Goal: Task Accomplishment & Management: Manage account settings

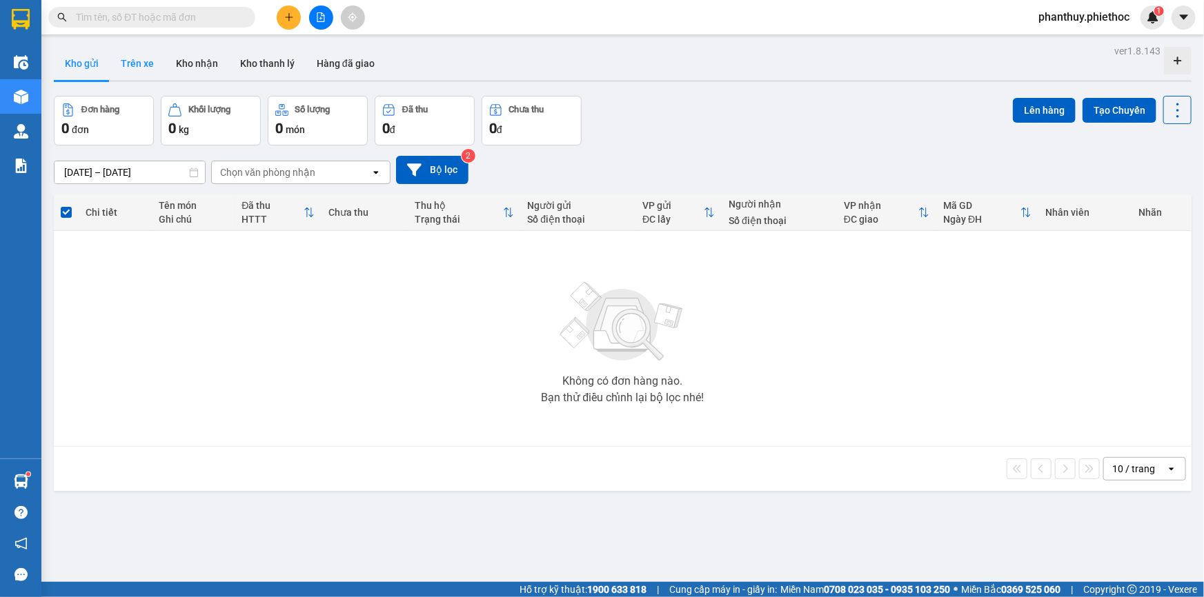
drag, startPoint x: 0, startPoint y: 0, endPoint x: 132, endPoint y: 66, distance: 148.1
click at [132, 66] on button "Trên xe" at bounding box center [137, 63] width 55 height 33
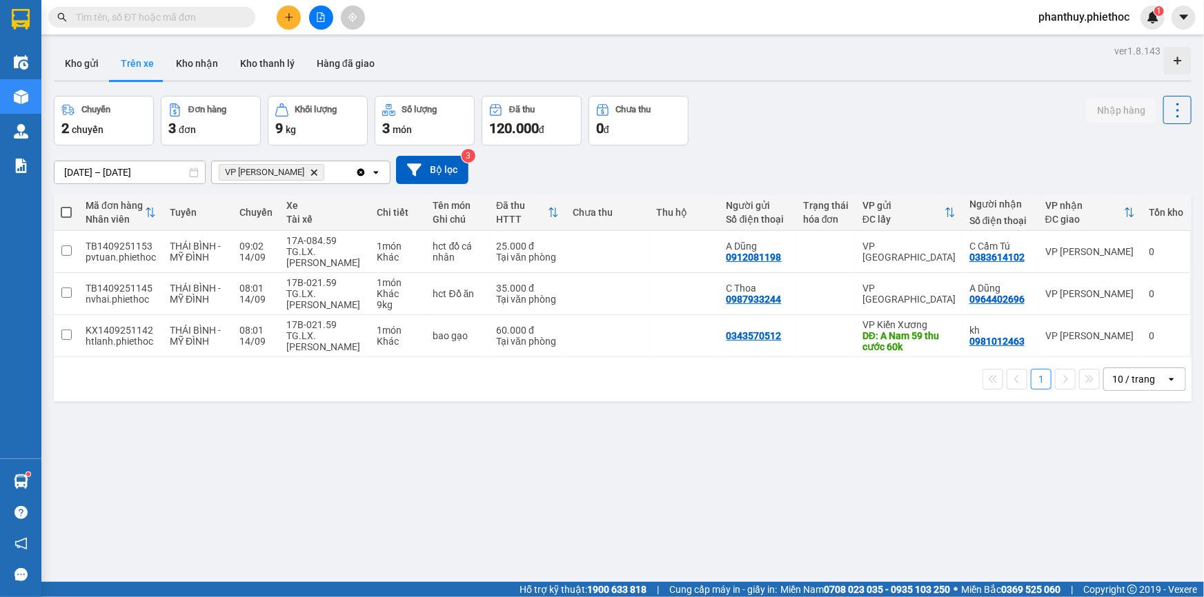
click at [310, 176] on icon "Delete" at bounding box center [314, 172] width 8 height 8
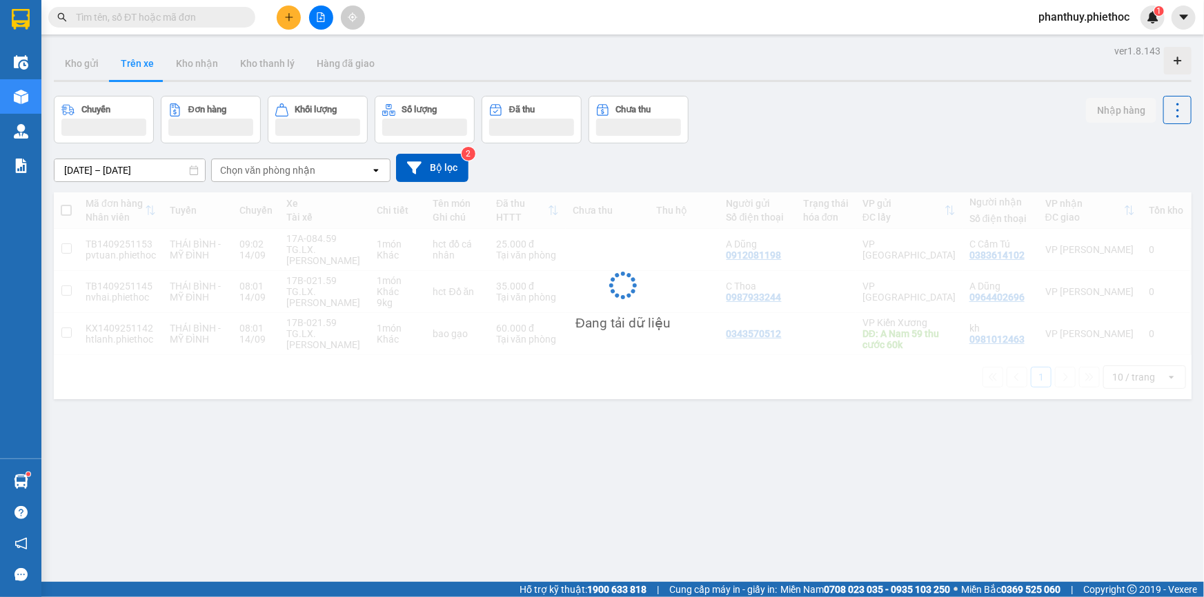
click at [413, 169] on icon at bounding box center [414, 167] width 14 height 12
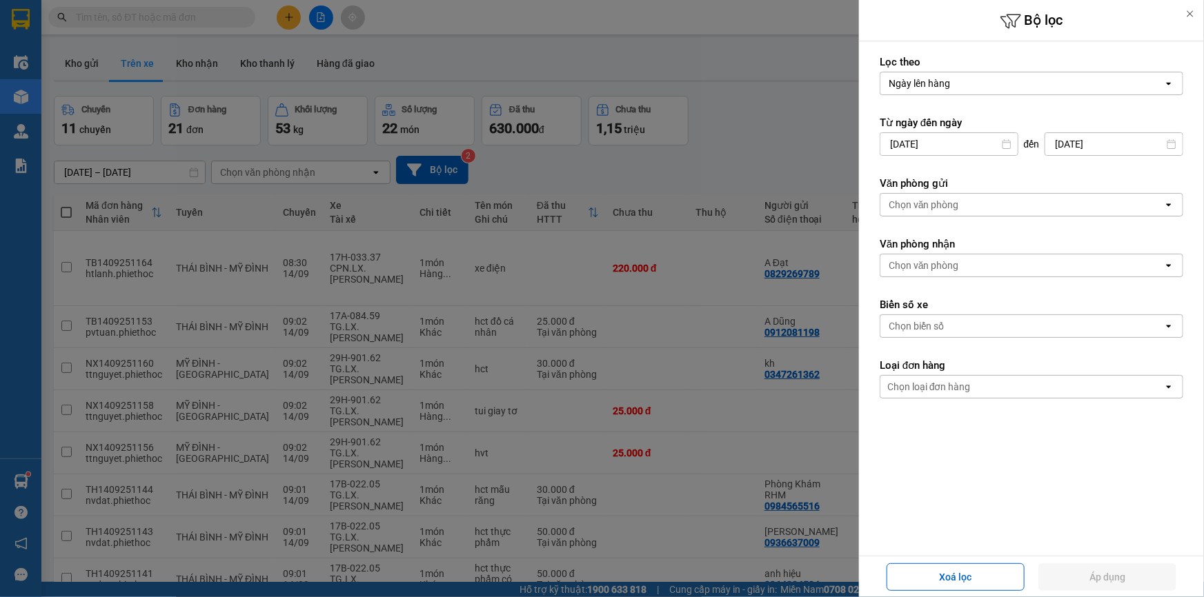
click at [930, 208] on div "Chọn văn phòng" at bounding box center [924, 205] width 70 height 14
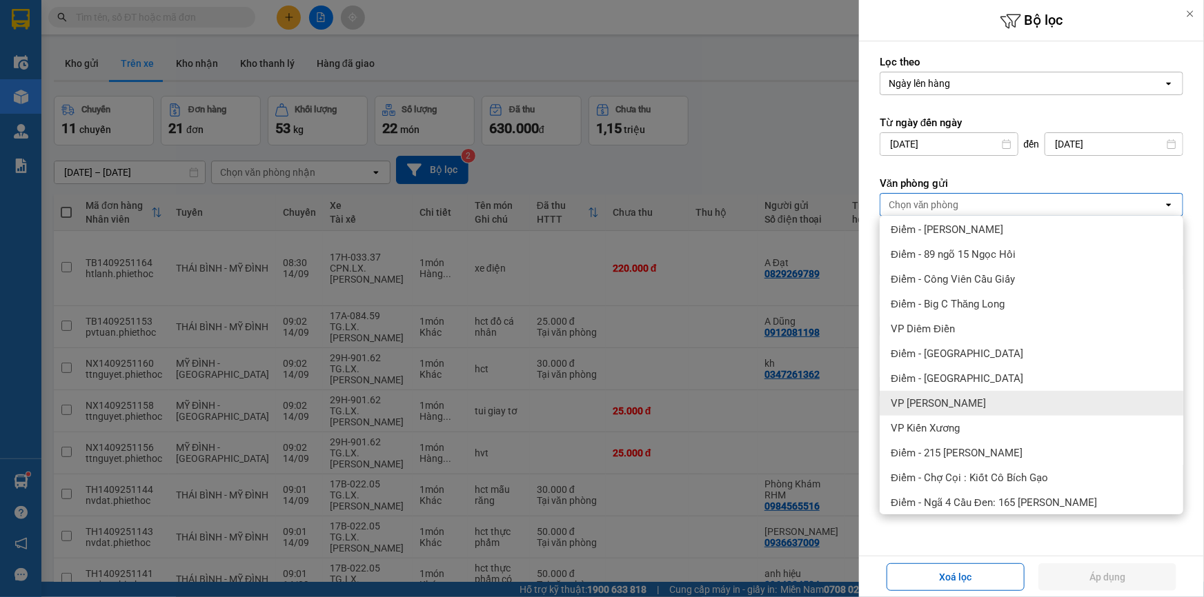
scroll to position [313, 0]
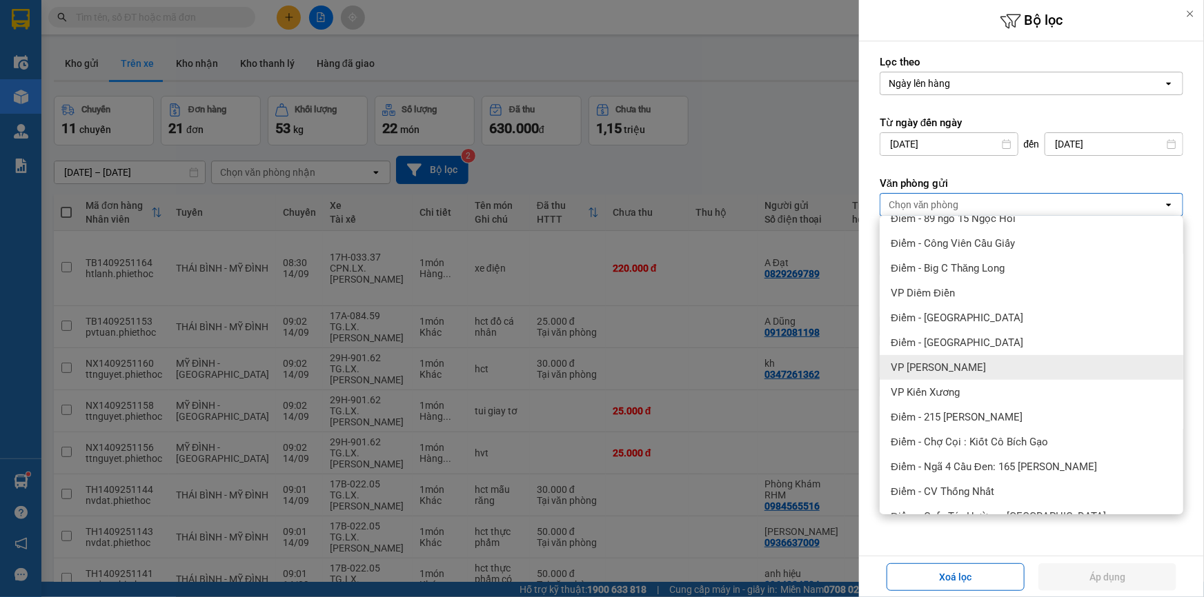
click at [959, 372] on span "VP [PERSON_NAME]" at bounding box center [938, 368] width 95 height 14
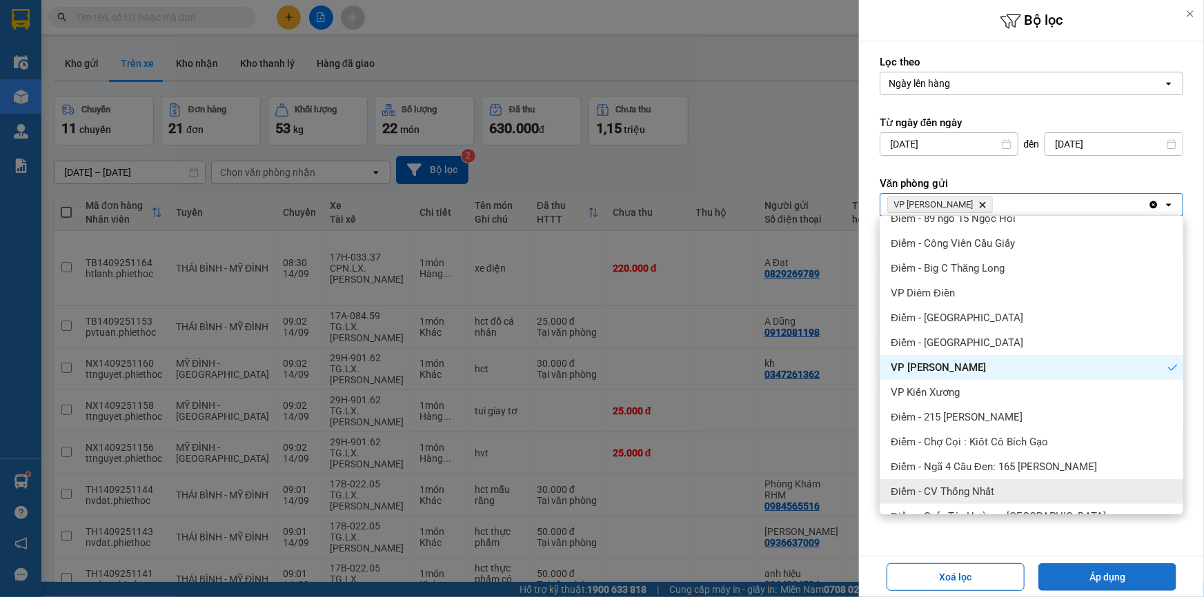
click at [1082, 577] on button "Áp dụng" at bounding box center [1107, 578] width 138 height 28
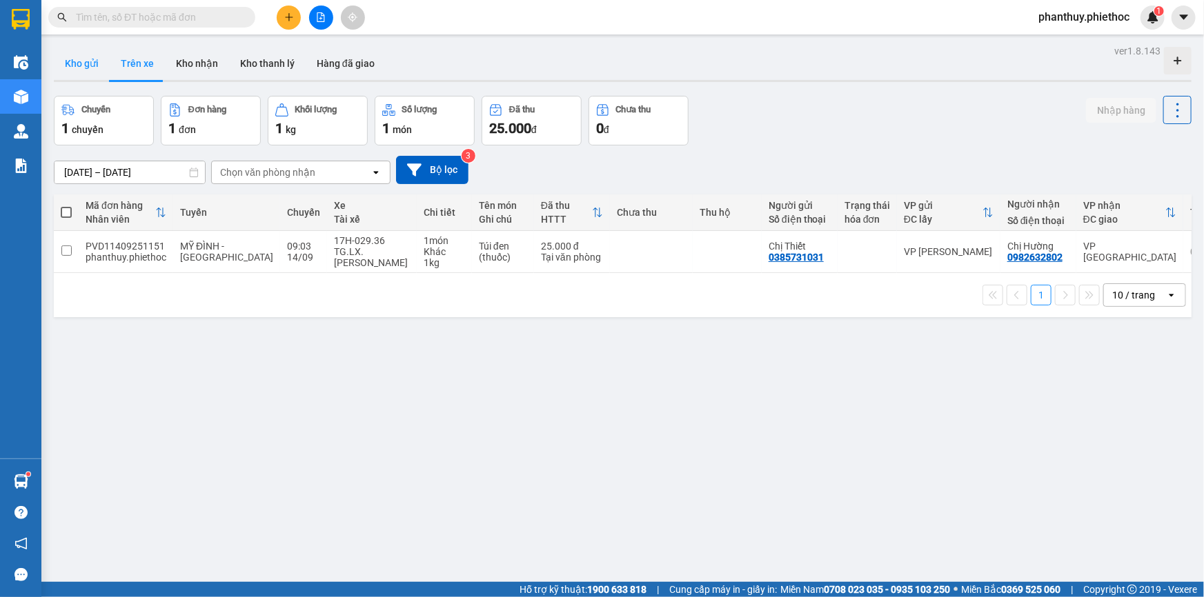
click at [63, 64] on button "Kho gửi" at bounding box center [82, 63] width 56 height 33
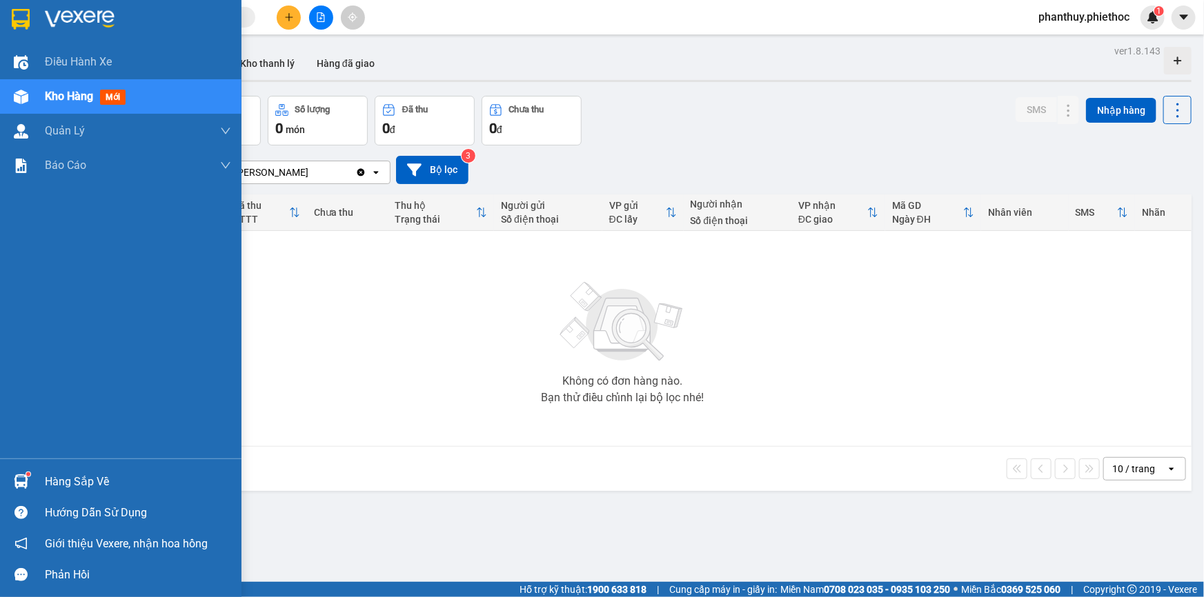
drag, startPoint x: 88, startPoint y: 477, endPoint x: 397, endPoint y: 408, distance: 316.8
click at [91, 477] on div "Hàng sắp về" at bounding box center [138, 482] width 186 height 21
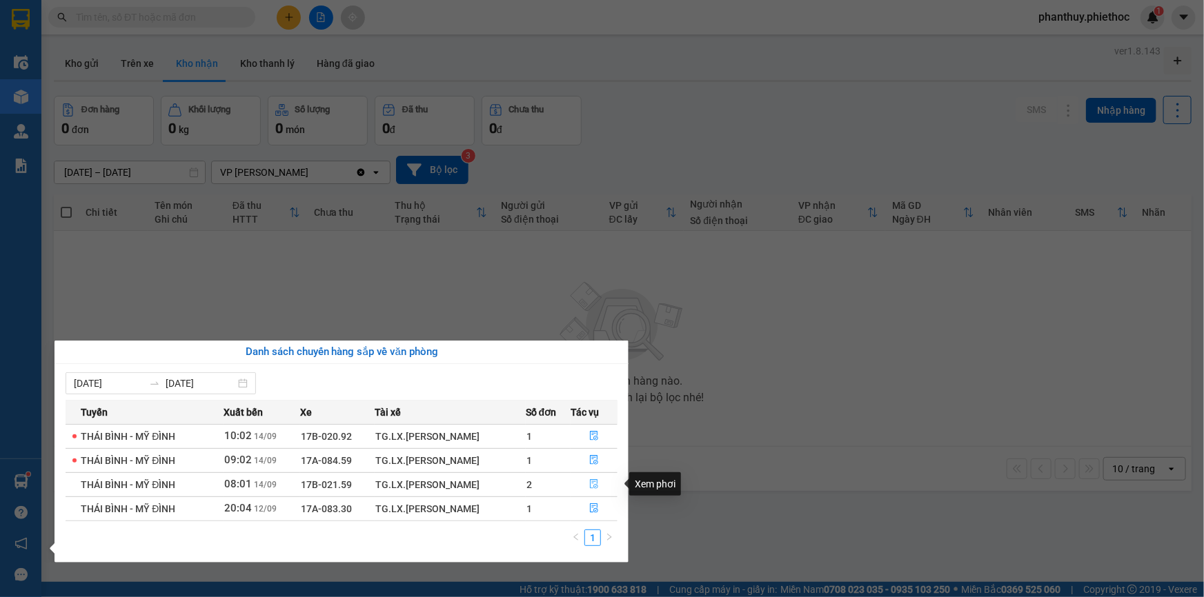
click at [594, 486] on icon "file-done" at bounding box center [594, 484] width 10 height 10
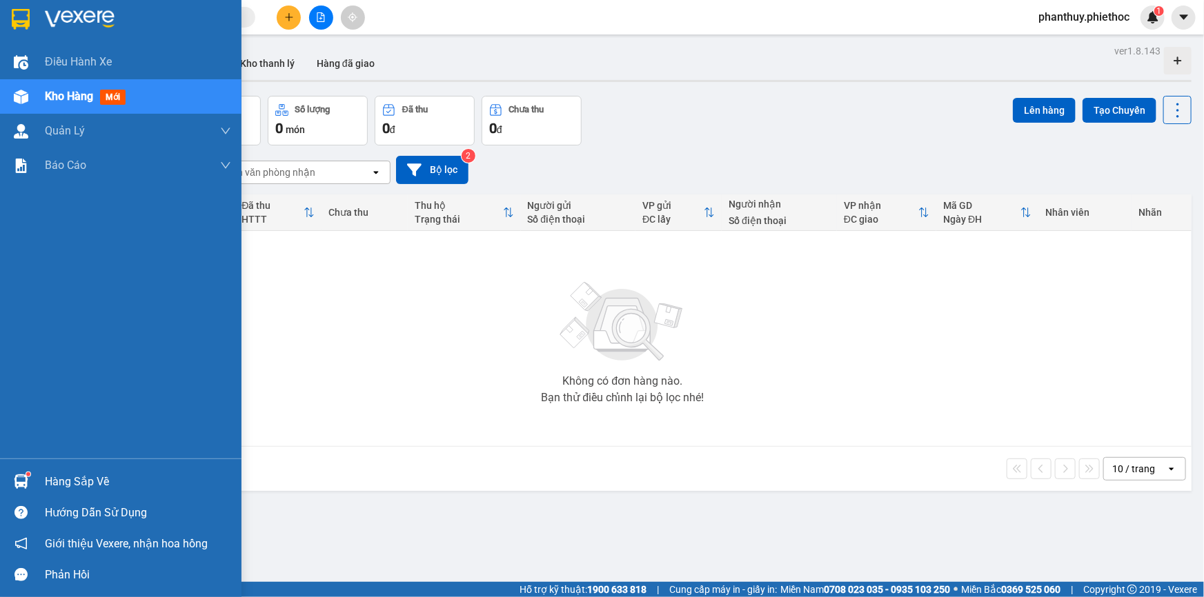
click at [52, 483] on div "Hàng sắp về" at bounding box center [138, 482] width 186 height 21
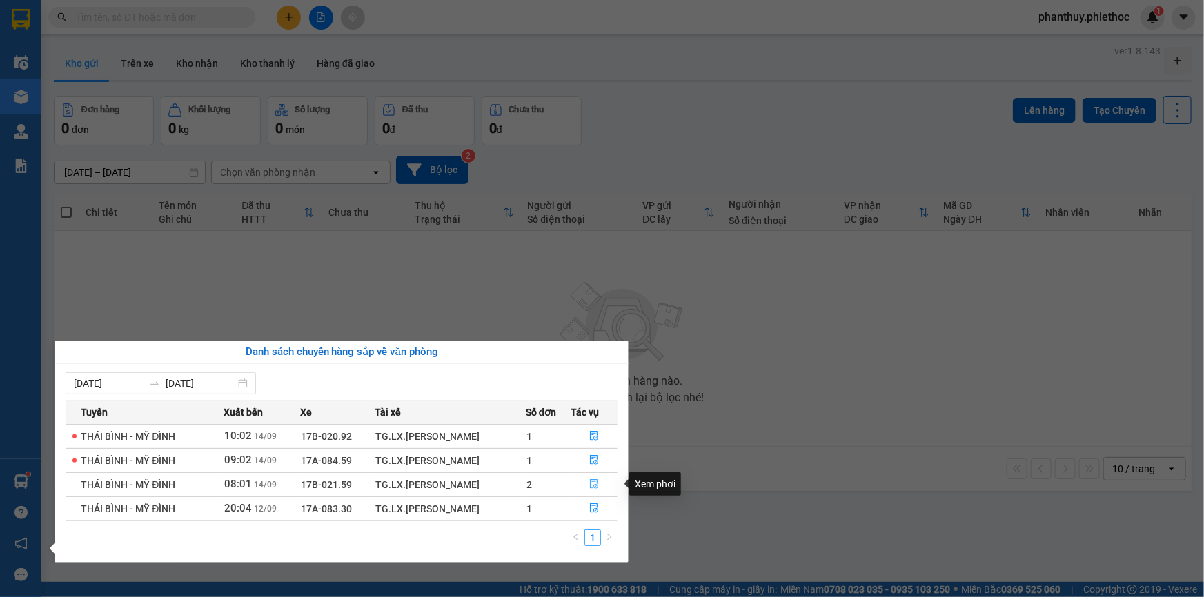
click at [589, 490] on button "button" at bounding box center [594, 485] width 46 height 22
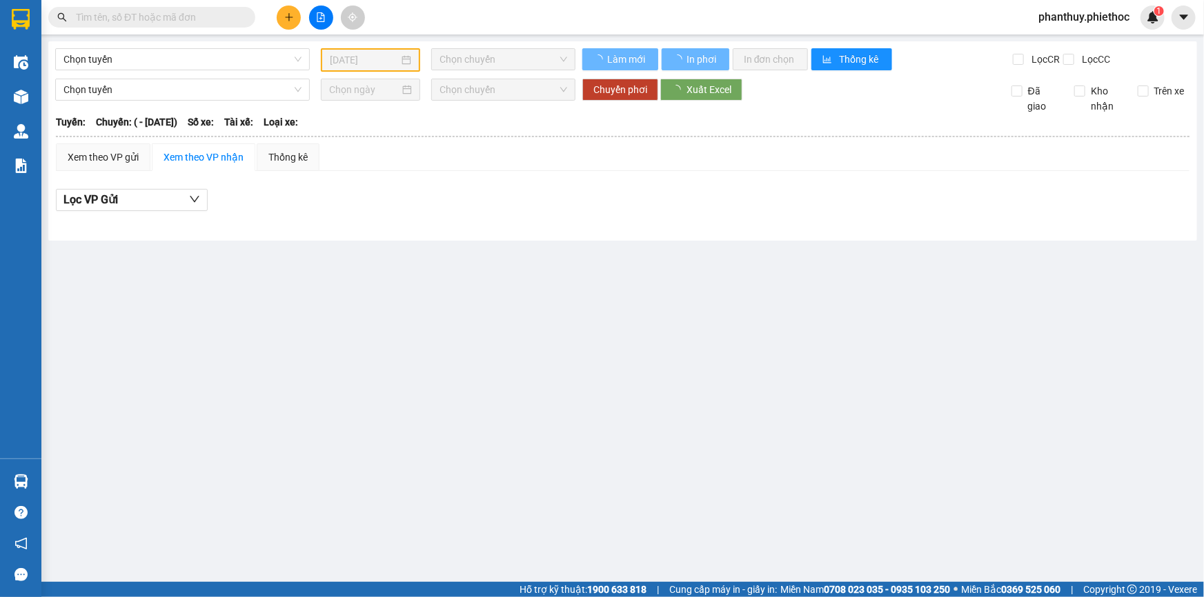
type input "[DATE]"
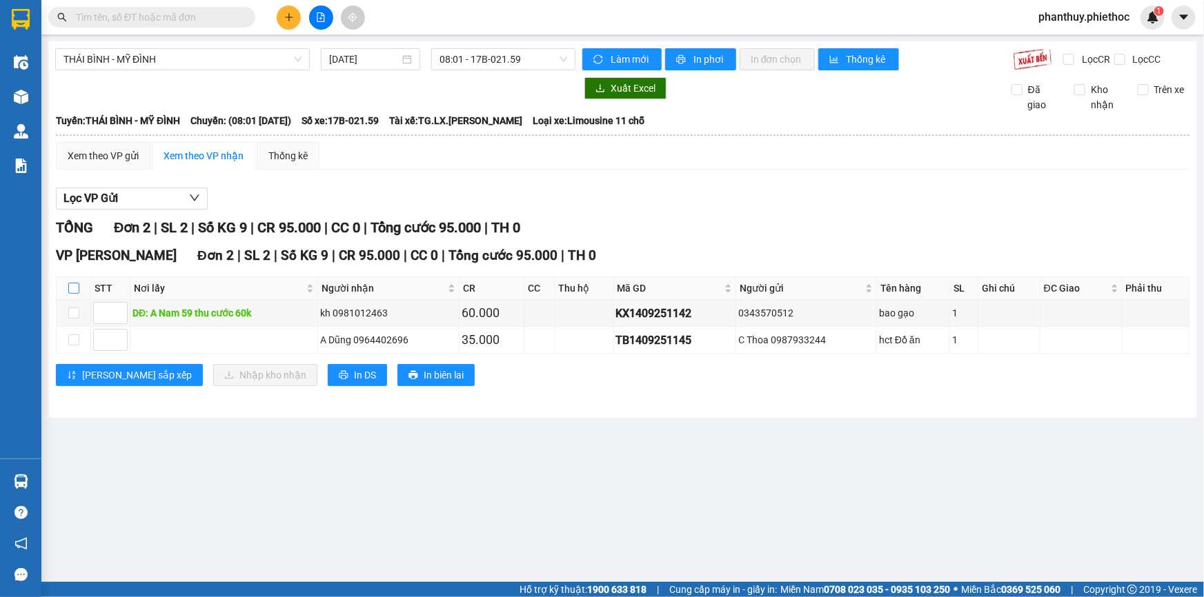
click at [72, 291] on input "checkbox" at bounding box center [73, 288] width 11 height 11
checkbox input "true"
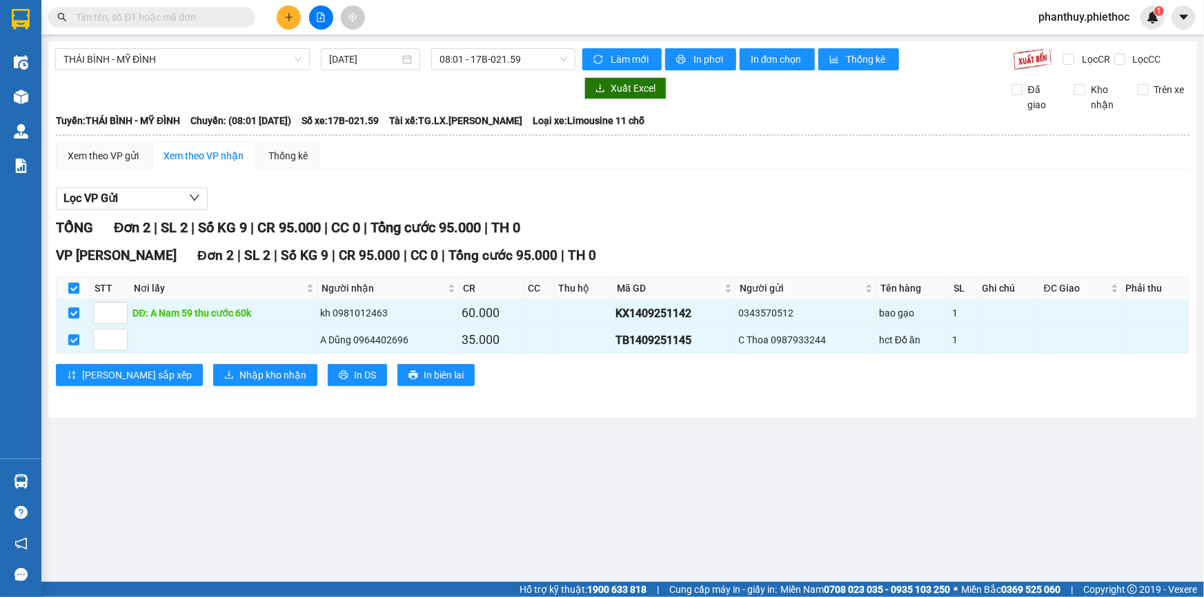
checkbox input "true"
click at [213, 366] on button "Nhập kho nhận" at bounding box center [265, 375] width 104 height 22
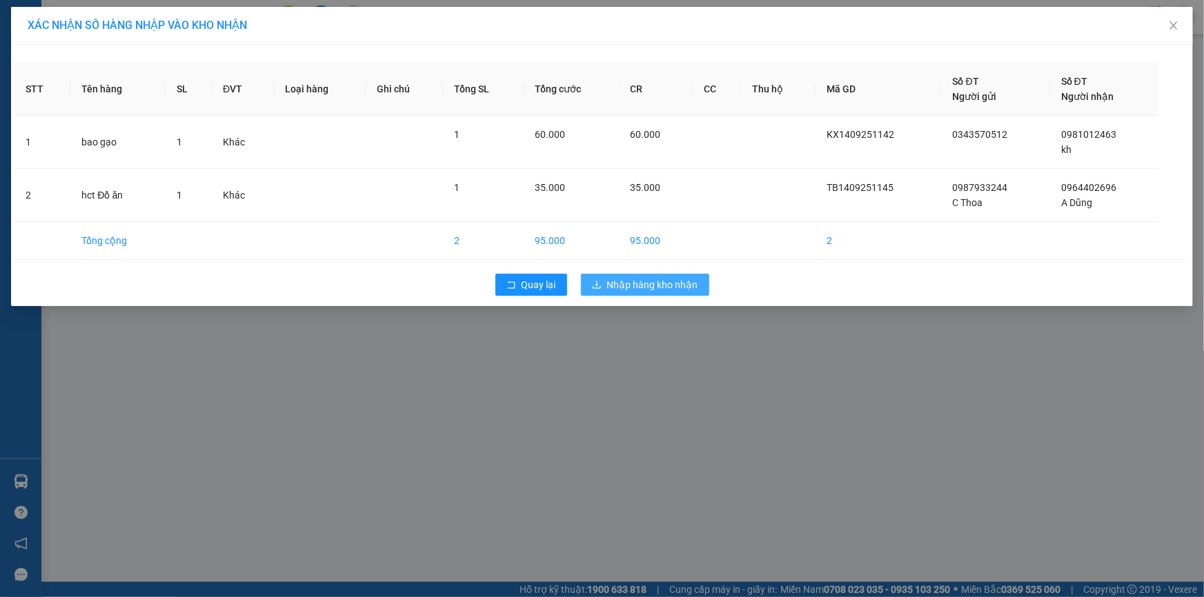
drag, startPoint x: 607, startPoint y: 281, endPoint x: 774, endPoint y: 330, distance: 174.2
click at [607, 282] on span "Nhập hàng kho nhận" at bounding box center [652, 284] width 91 height 15
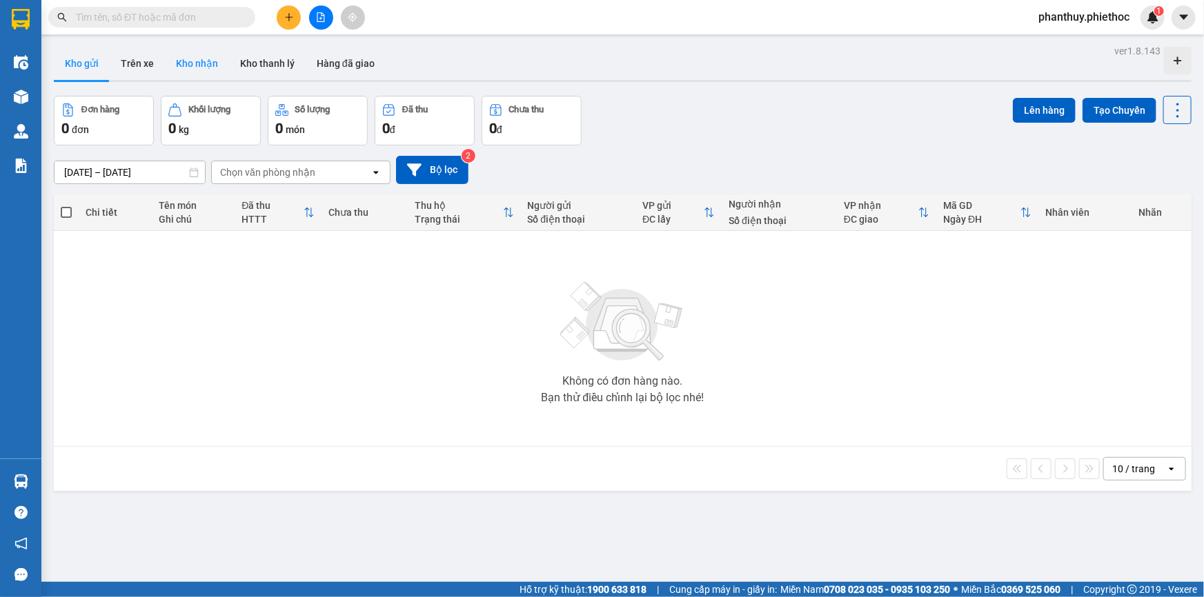
drag, startPoint x: 192, startPoint y: 61, endPoint x: 206, endPoint y: 68, distance: 15.7
click at [188, 65] on button "Kho nhận" at bounding box center [197, 63] width 64 height 33
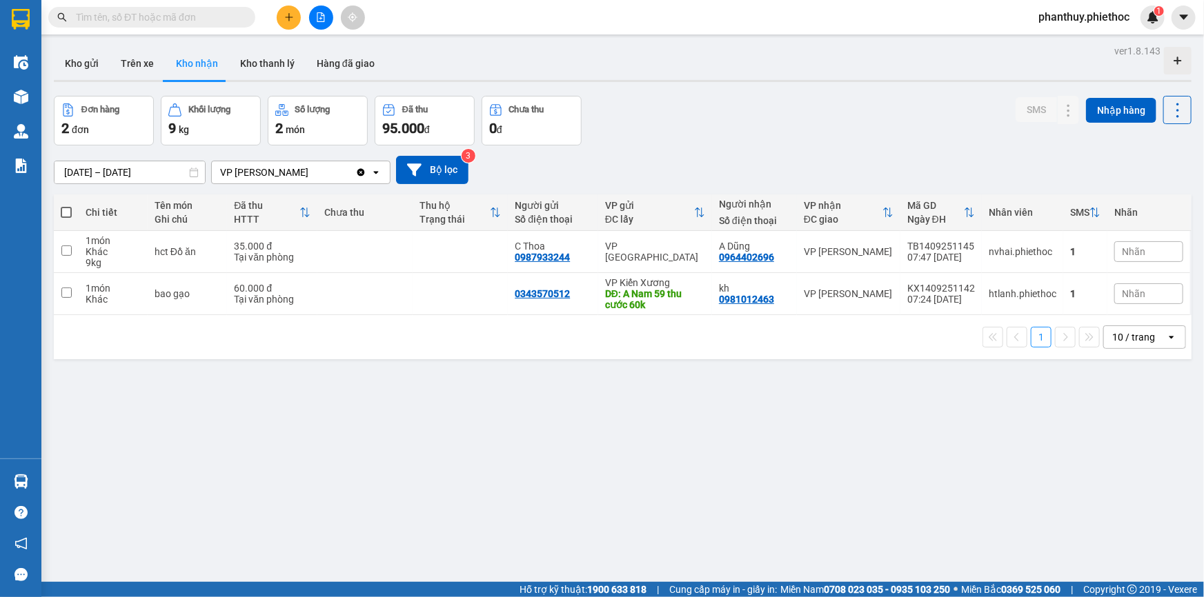
click at [1124, 255] on span "Nhãn" at bounding box center [1133, 251] width 23 height 11
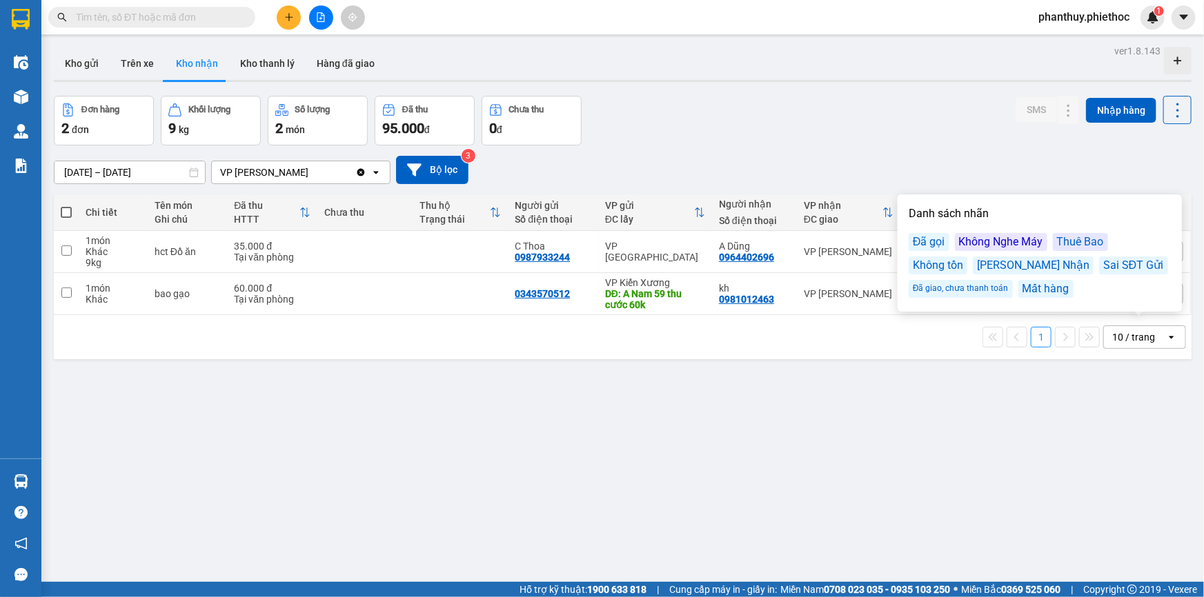
click at [937, 241] on div "Đã gọi" at bounding box center [929, 242] width 41 height 18
click at [933, 247] on div "Đã gọi" at bounding box center [929, 242] width 41 height 18
click at [862, 140] on div "Đơn hàng 2 đơn Khối lượng 9 kg Số lượng 2 món Đã thu 95.000 đ Chưa thu 0 đ SMS …" at bounding box center [623, 121] width 1138 height 50
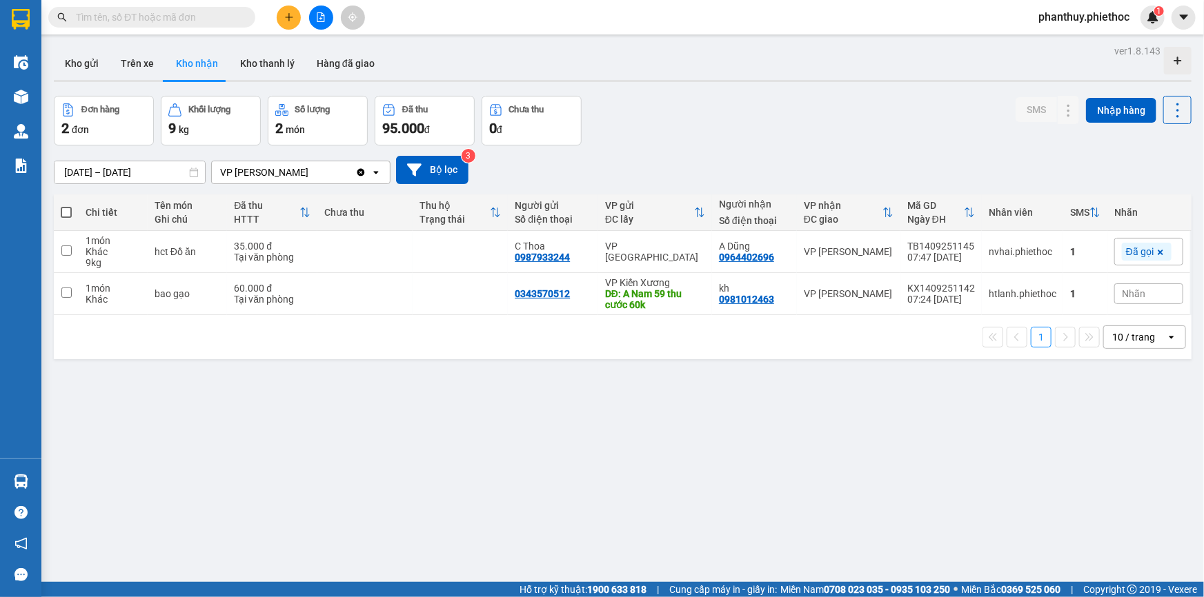
click at [1133, 295] on span "Nhãn" at bounding box center [1133, 293] width 23 height 11
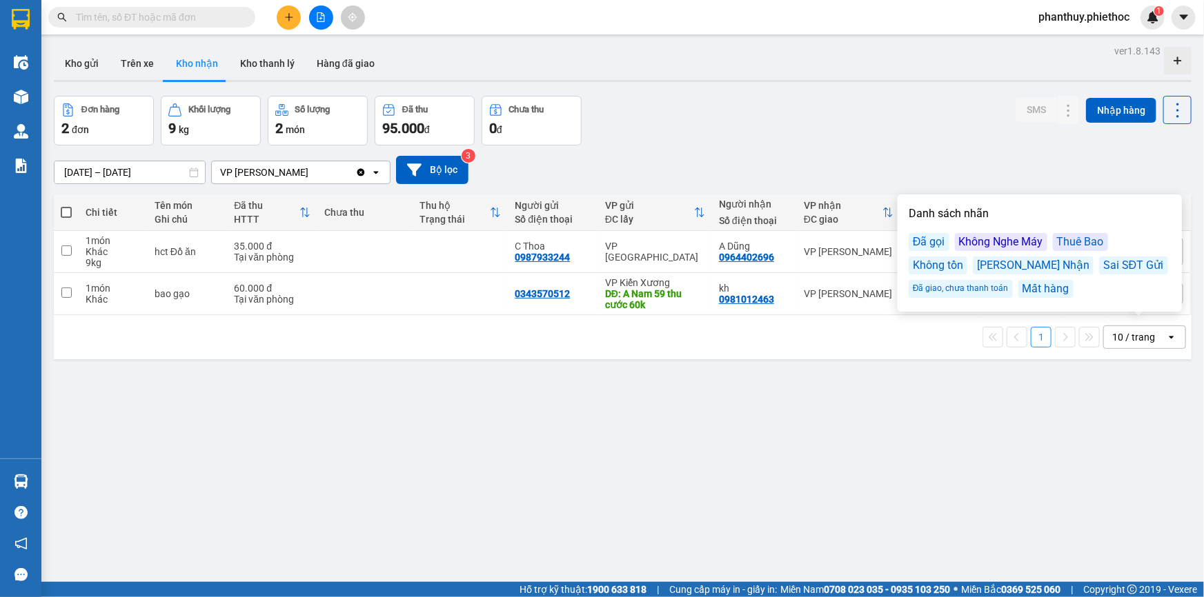
drag, startPoint x: 930, startPoint y: 237, endPoint x: 918, endPoint y: 250, distance: 18.1
click at [929, 237] on div "Đã gọi" at bounding box center [929, 242] width 41 height 18
click at [916, 237] on div "Đã gọi" at bounding box center [929, 242] width 41 height 18
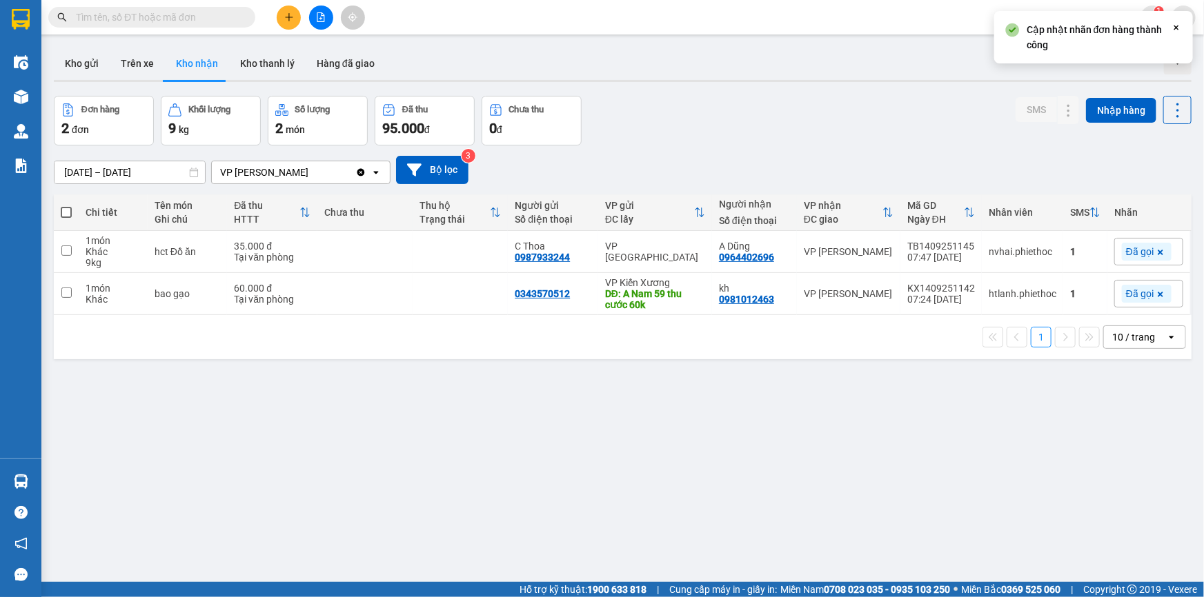
click at [876, 101] on div "Đơn hàng 2 đơn Khối lượng 9 kg Số lượng 2 món Đã thu 95.000 đ Chưa thu 0 đ SMS …" at bounding box center [623, 121] width 1138 height 50
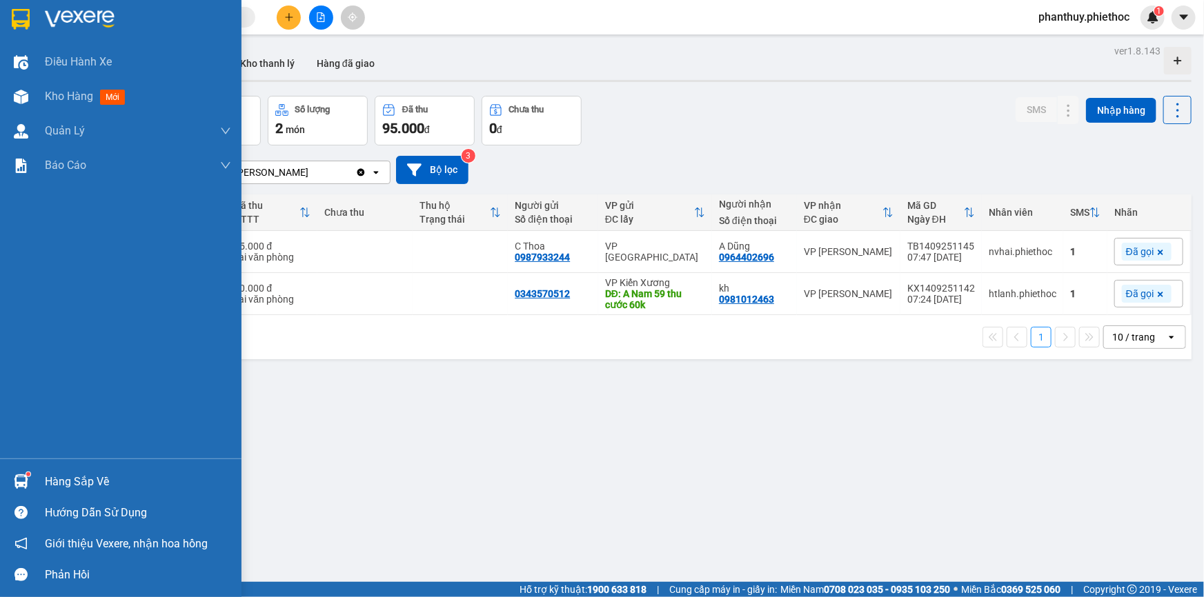
click at [92, 494] on div "Hàng sắp về" at bounding box center [120, 481] width 241 height 31
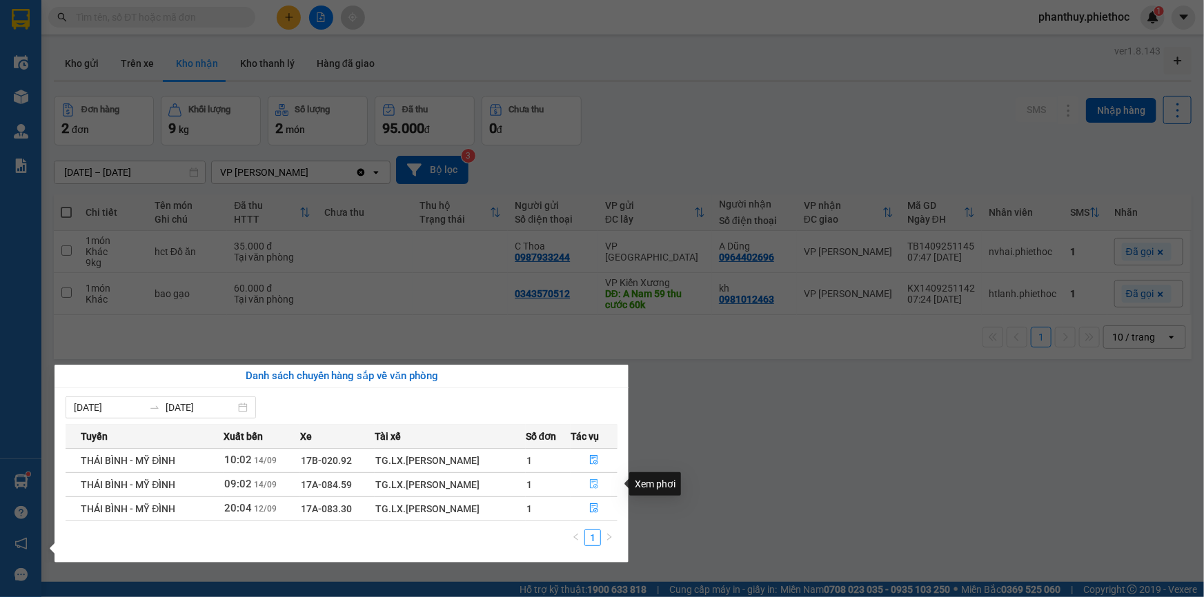
click at [590, 483] on icon "file-done" at bounding box center [594, 484] width 8 height 10
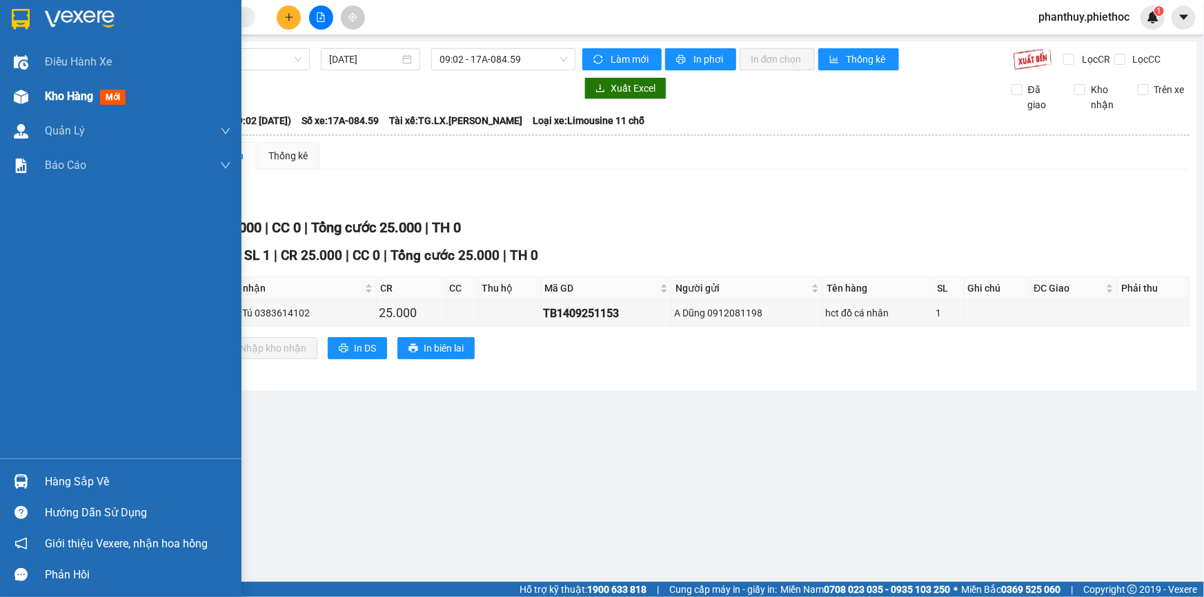
click at [95, 95] on div "Kho hàng mới" at bounding box center [88, 96] width 86 height 17
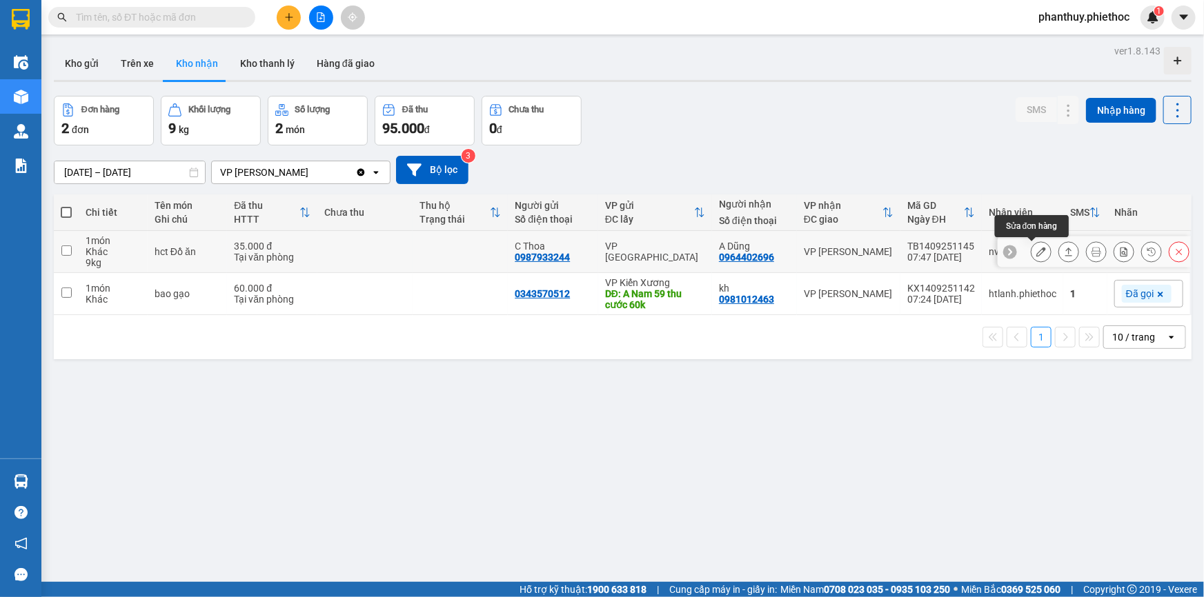
click at [1036, 253] on icon at bounding box center [1041, 252] width 10 height 10
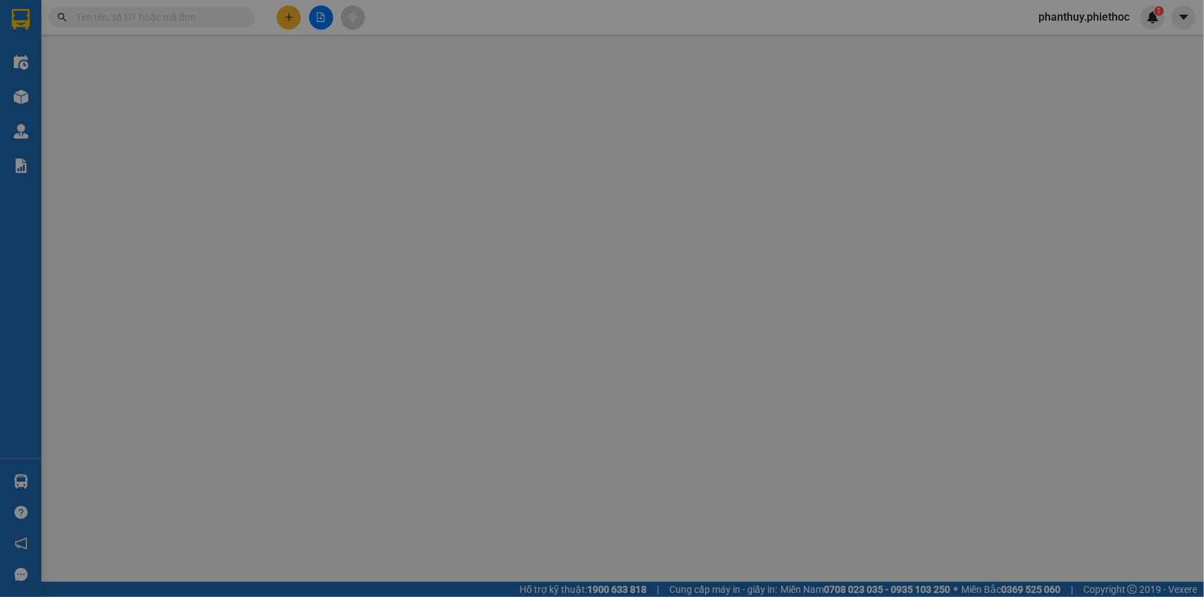
type input "0987933244"
type input "C Thoa"
type input "0964402696"
type input "A Dũng"
type input "35.000"
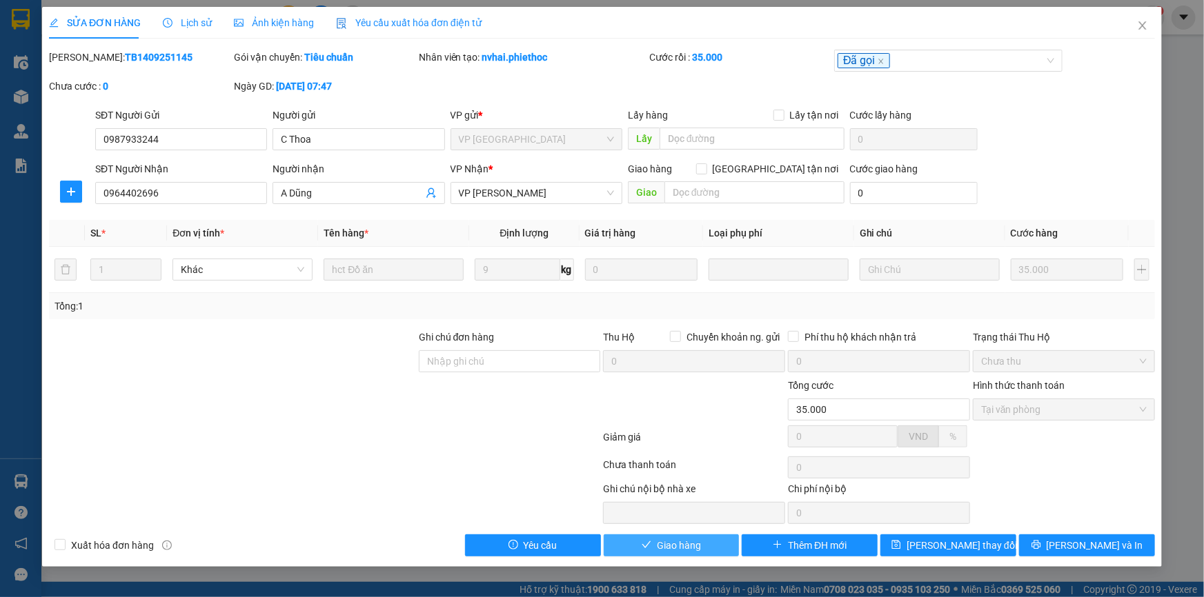
click at [679, 542] on span "Giao hàng" at bounding box center [679, 545] width 44 height 15
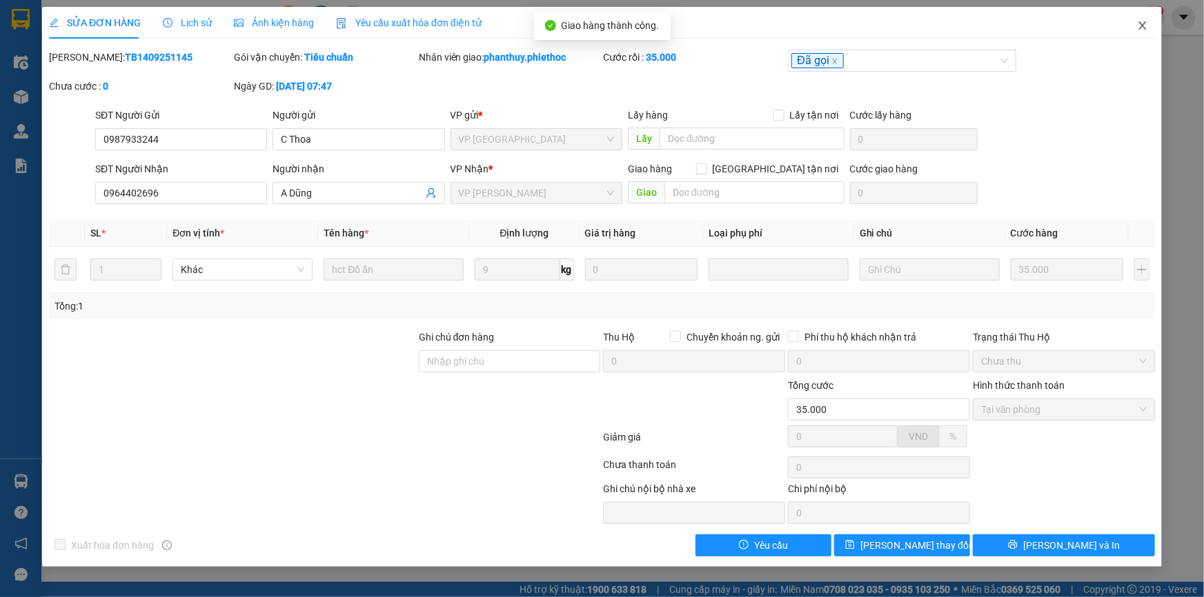
click at [1144, 26] on icon "close" at bounding box center [1142, 25] width 11 height 11
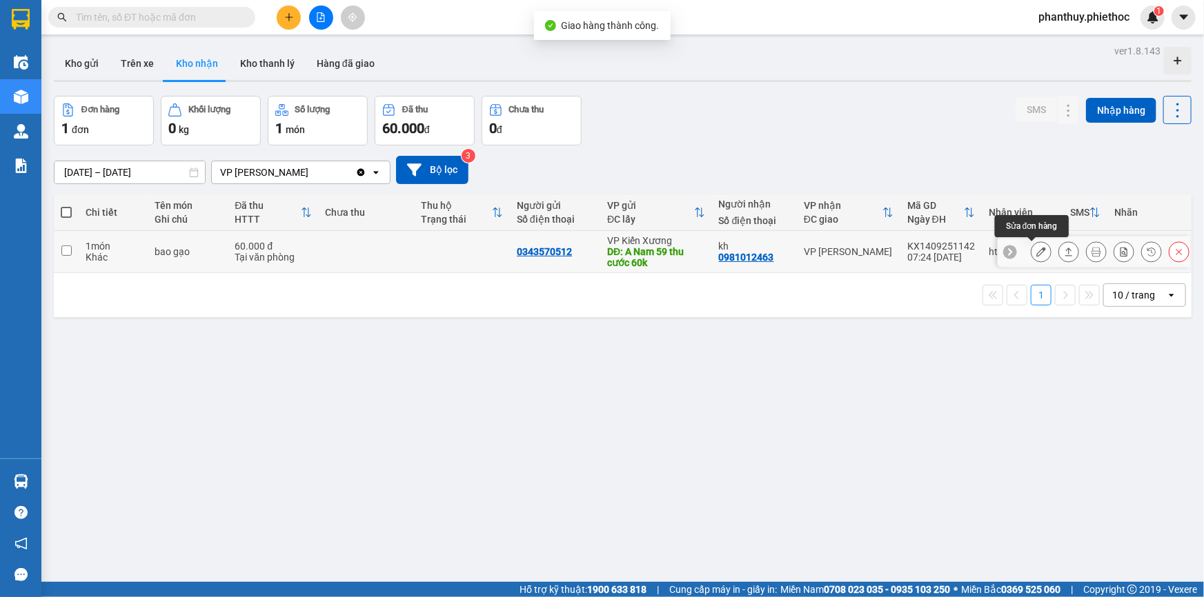
click at [1031, 242] on button at bounding box center [1040, 252] width 19 height 24
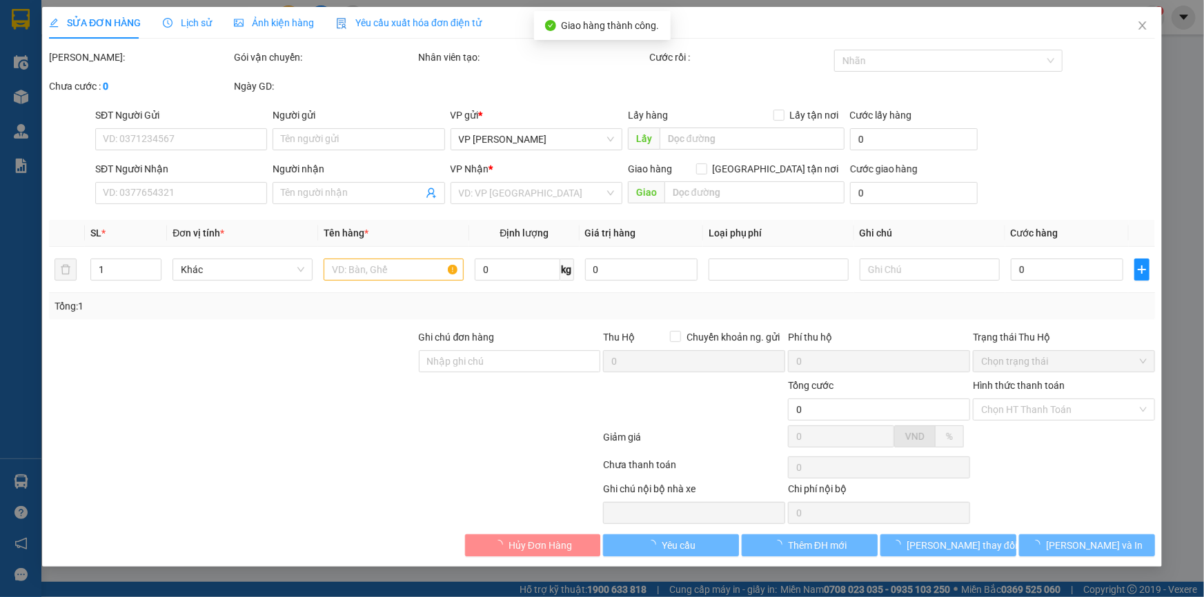
type input "0343570512"
type input "A Nam 59 thu cước 60k"
type input "5.000"
type input "0981012463"
type input "kh"
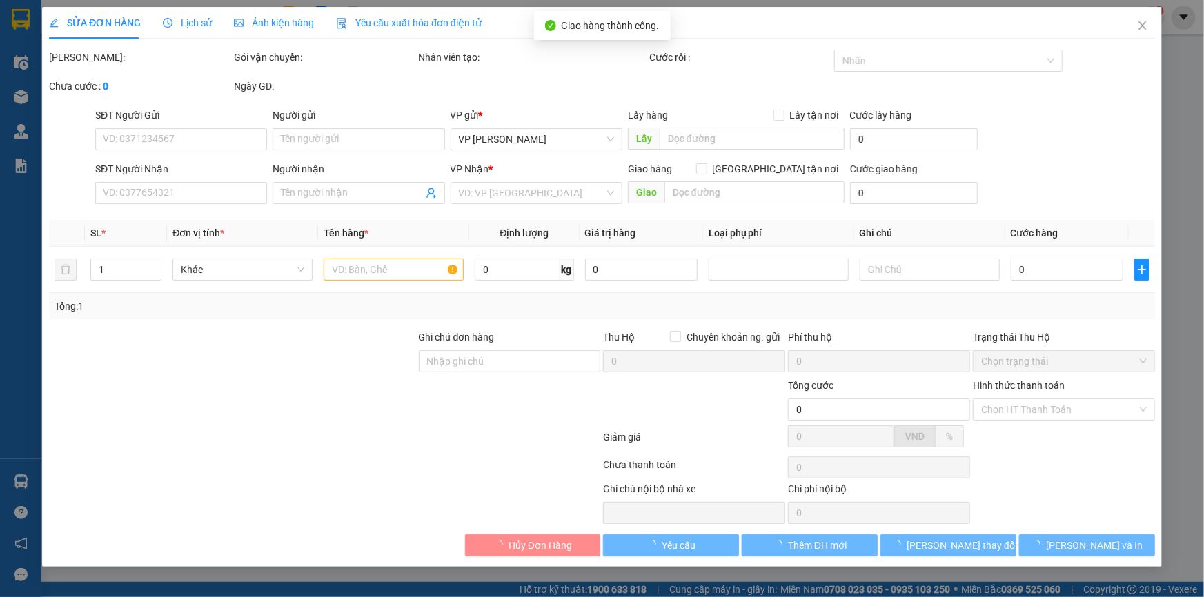
type input "60.000"
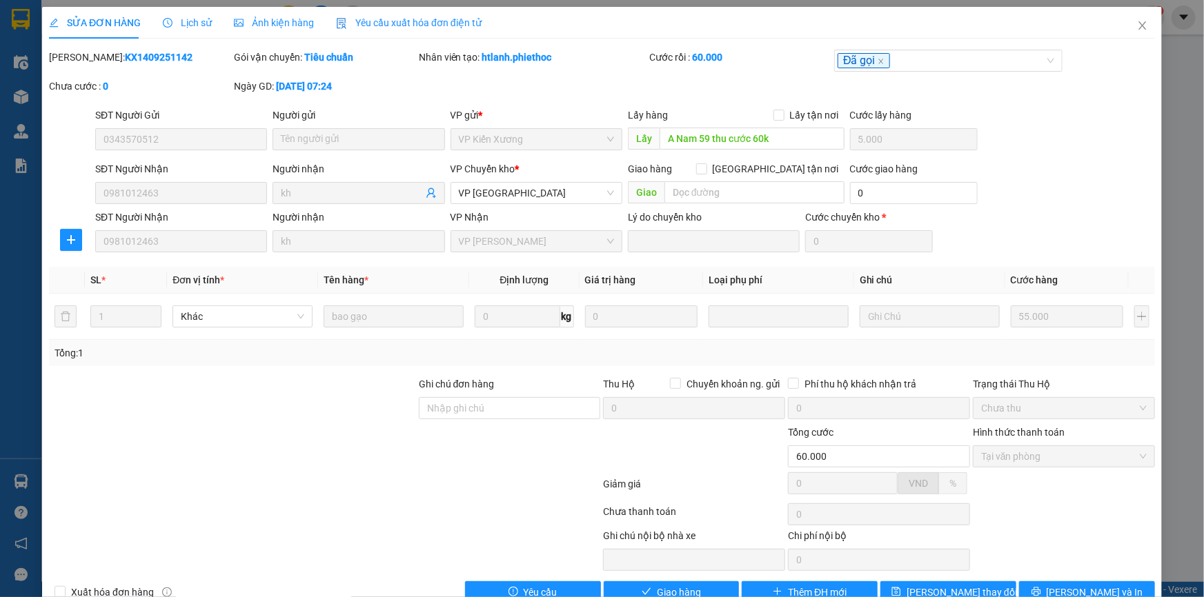
scroll to position [32, 0]
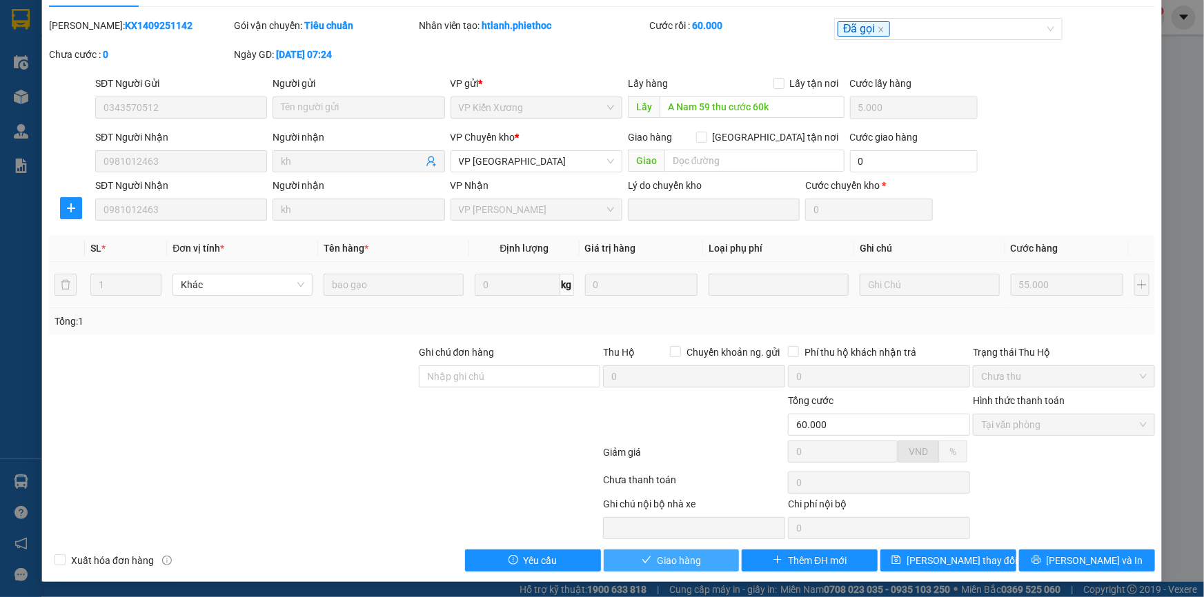
drag, startPoint x: 682, startPoint y: 562, endPoint x: 851, endPoint y: 305, distance: 307.7
click at [682, 561] on span "Giao hàng" at bounding box center [679, 560] width 44 height 15
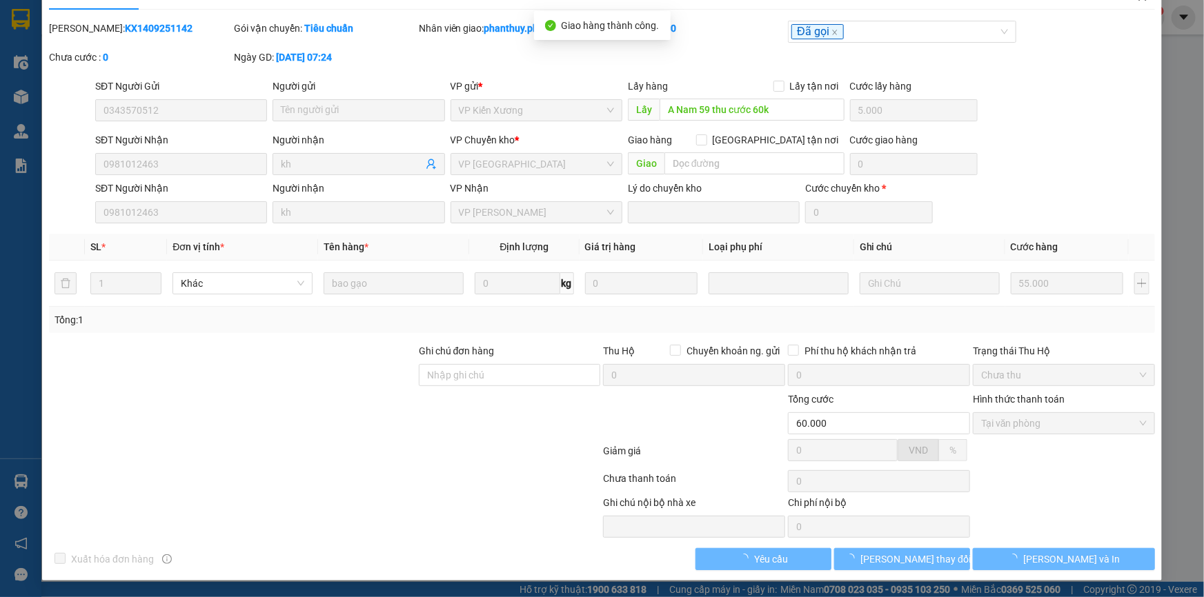
scroll to position [0, 0]
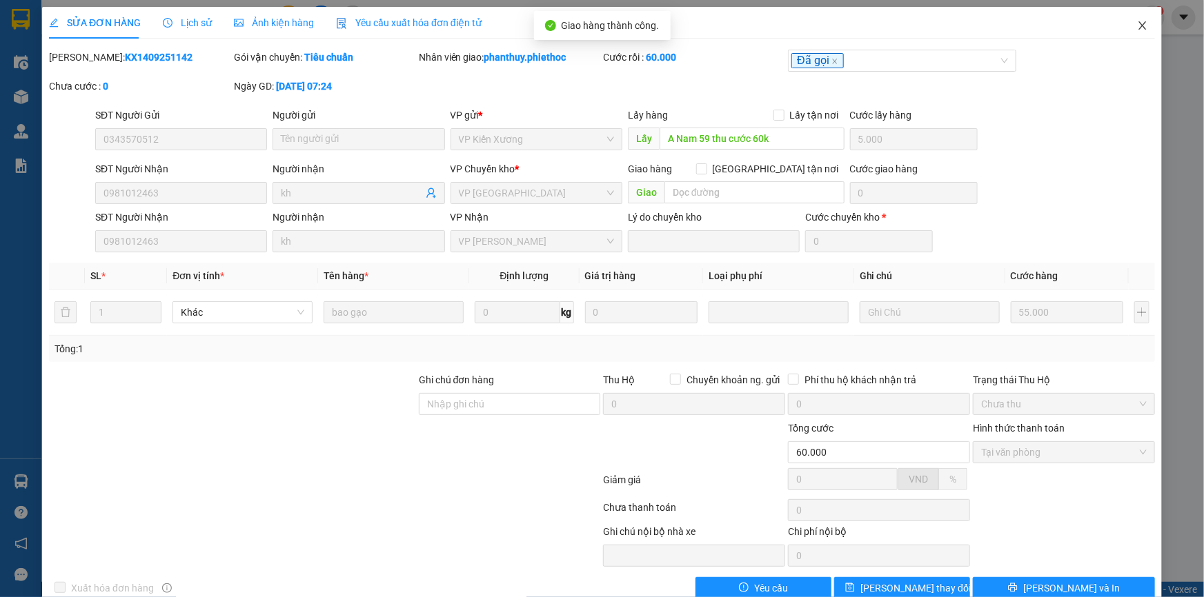
drag, startPoint x: 1133, startPoint y: 21, endPoint x: 1124, endPoint y: 19, distance: 9.2
click at [1137, 20] on icon "close" at bounding box center [1142, 25] width 11 height 11
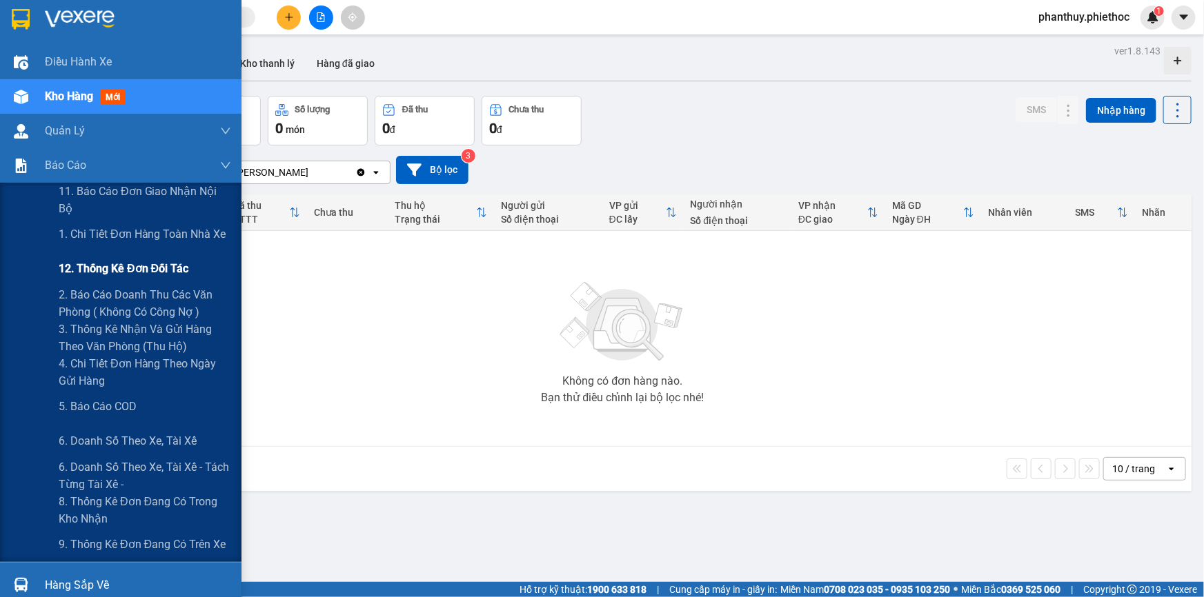
click at [117, 269] on span "12. Thống kê đơn đối tác" at bounding box center [124, 268] width 130 height 17
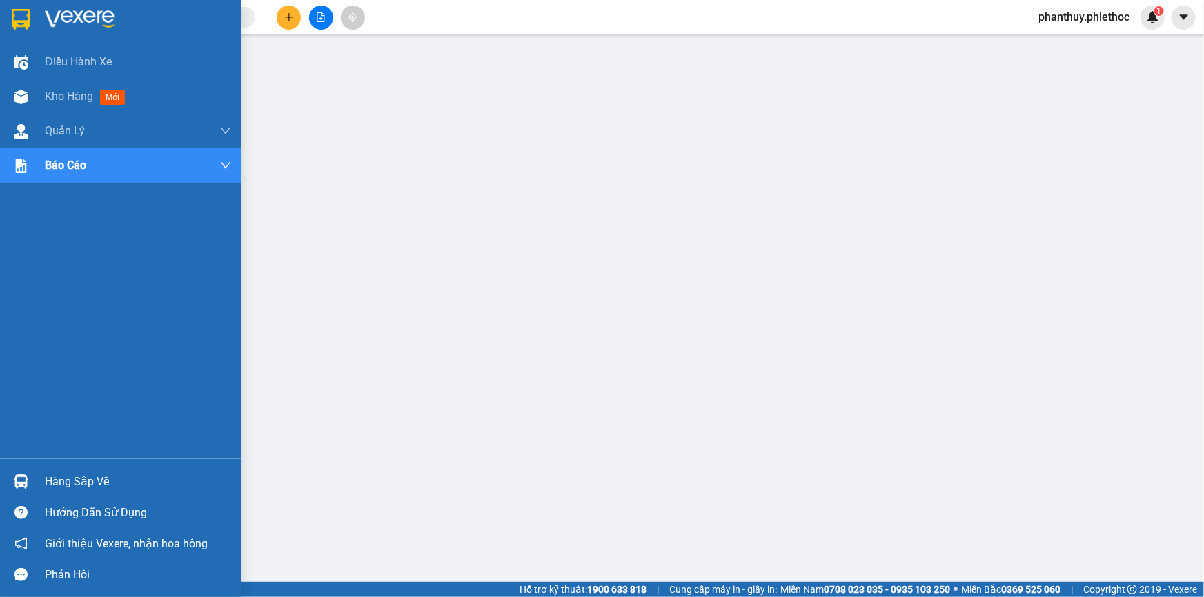
click at [106, 482] on div "Hàng sắp về" at bounding box center [138, 482] width 186 height 21
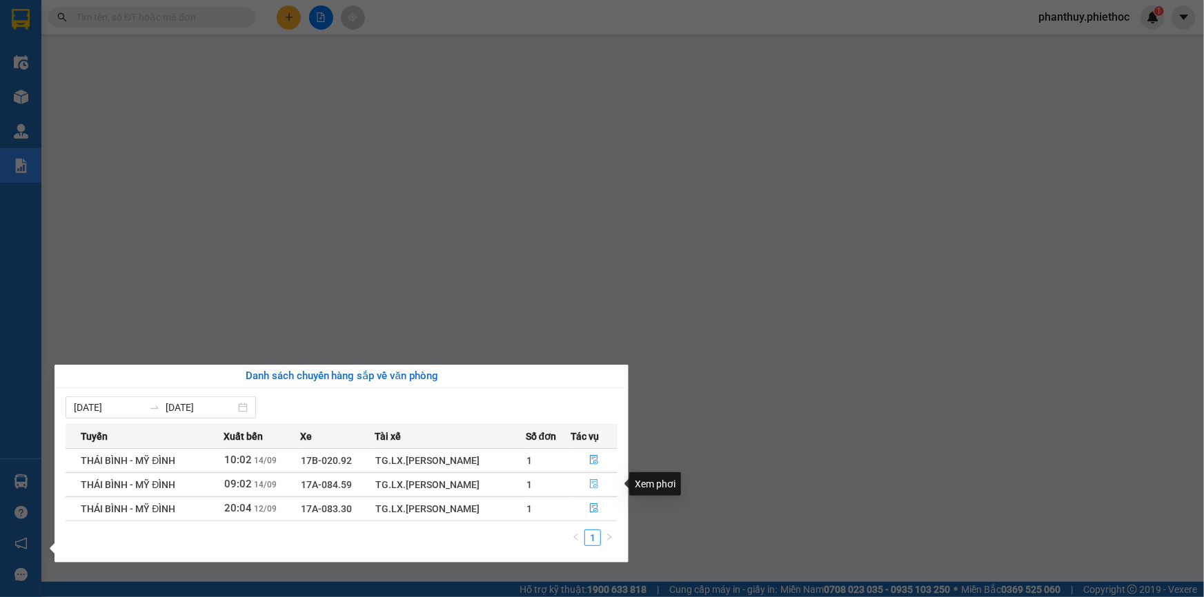
click at [597, 482] on icon "file-done" at bounding box center [594, 484] width 10 height 10
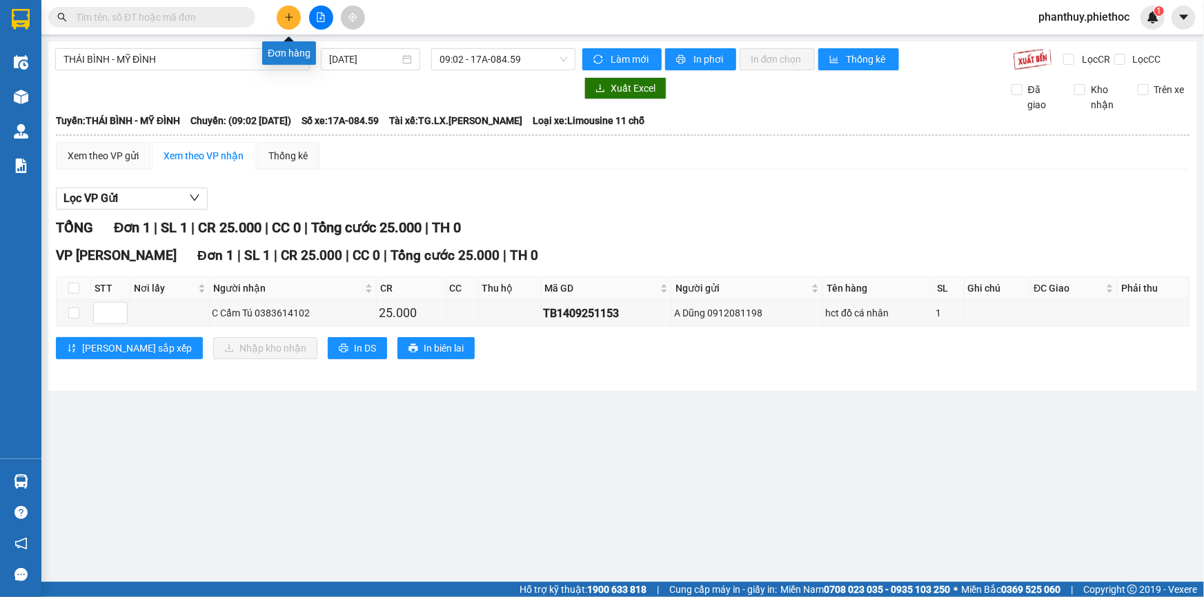
click at [293, 15] on icon "plus" at bounding box center [289, 17] width 10 height 10
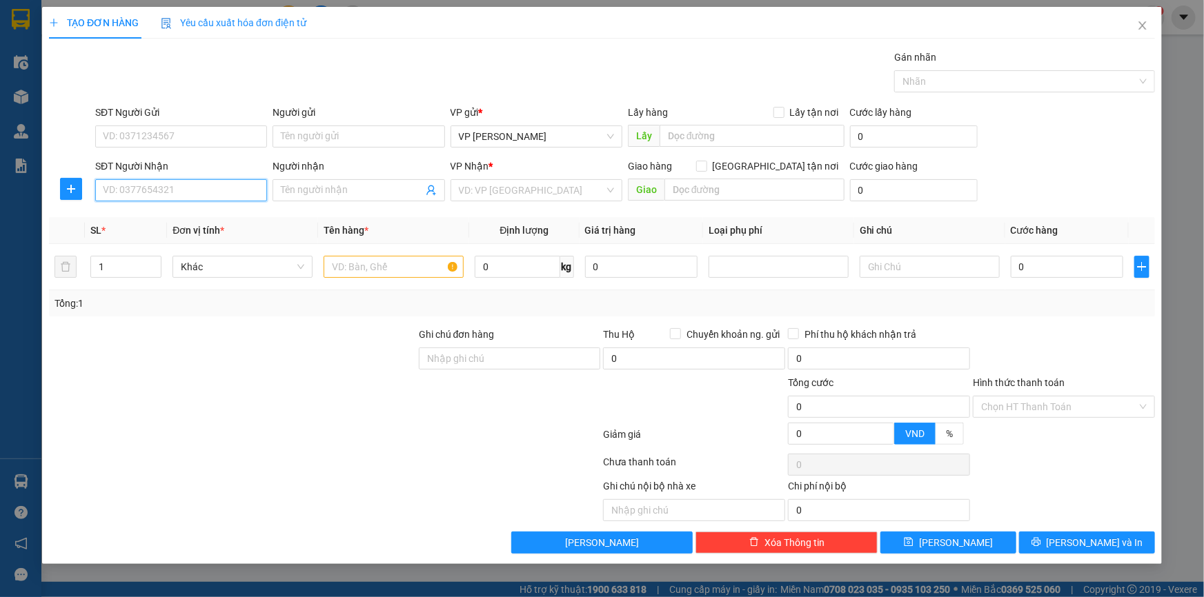
click at [191, 190] on input "SĐT Người Nhận" at bounding box center [181, 190] width 172 height 22
type input "0986523694"
click at [301, 186] on input "Người nhận" at bounding box center [351, 190] width 141 height 15
type input "A Thịnh"
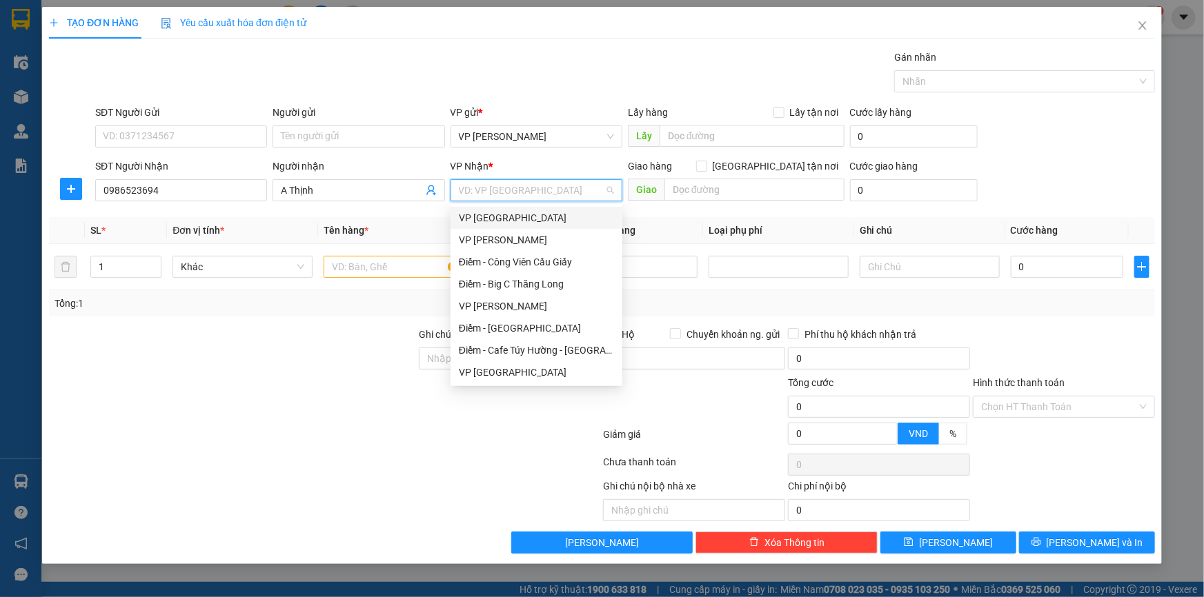
click at [472, 213] on div "VP [GEOGRAPHIC_DATA]" at bounding box center [536, 217] width 155 height 15
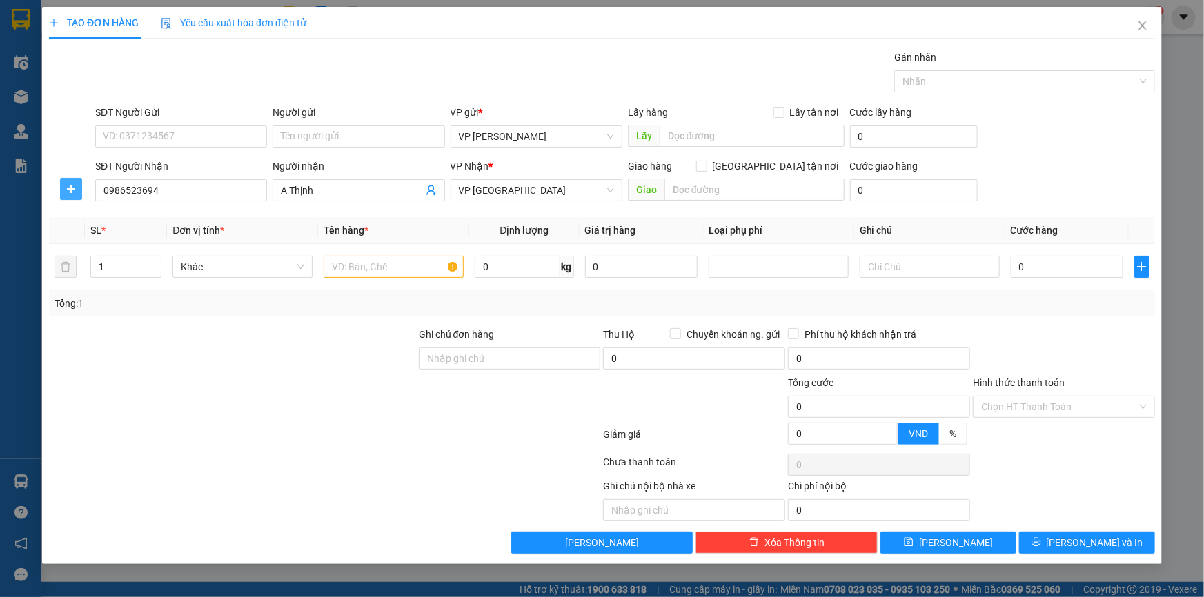
click at [60, 191] on button "button" at bounding box center [71, 189] width 22 height 22
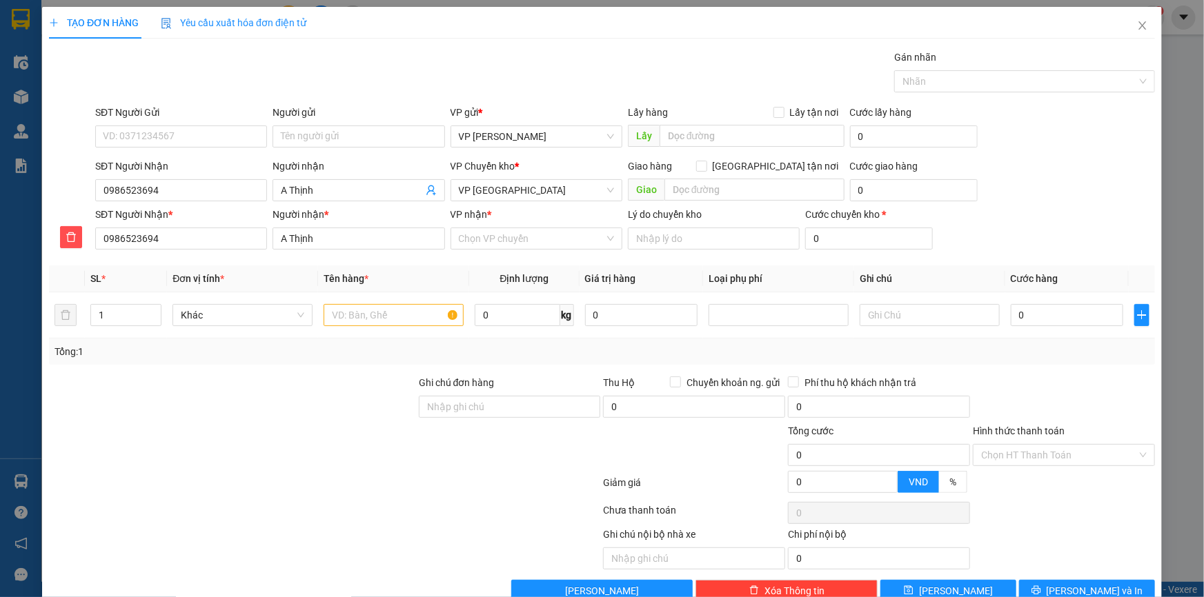
click at [486, 224] on div "VP nhận *" at bounding box center [536, 217] width 172 height 21
click at [499, 228] on input "VP nhận *" at bounding box center [532, 238] width 146 height 21
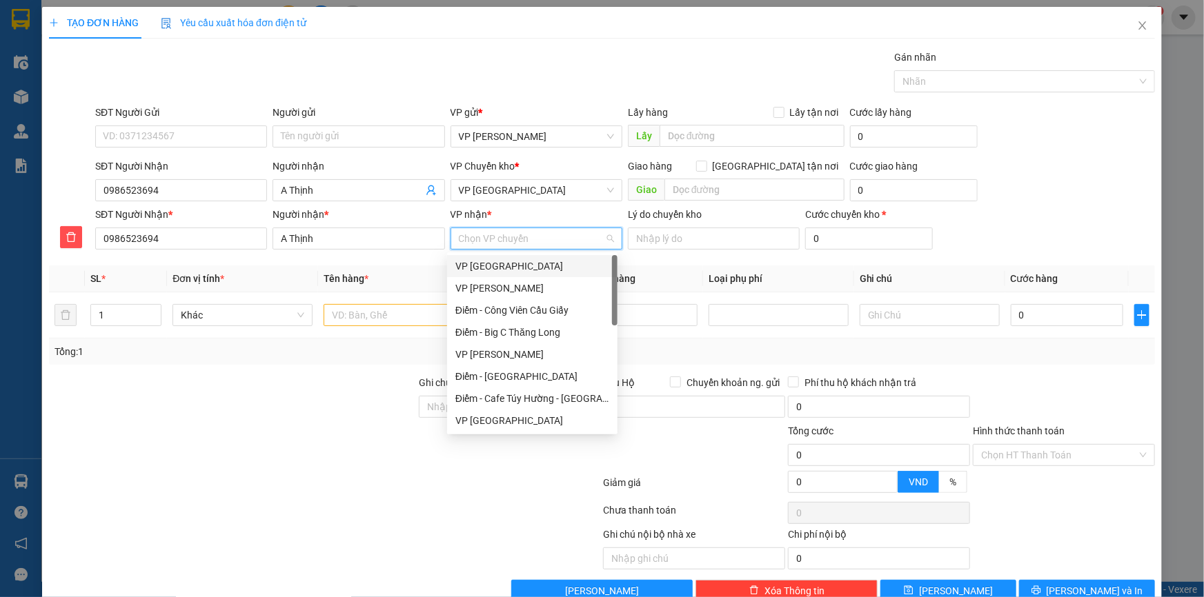
click at [490, 244] on input "VP nhận *" at bounding box center [532, 238] width 146 height 21
type input "na"
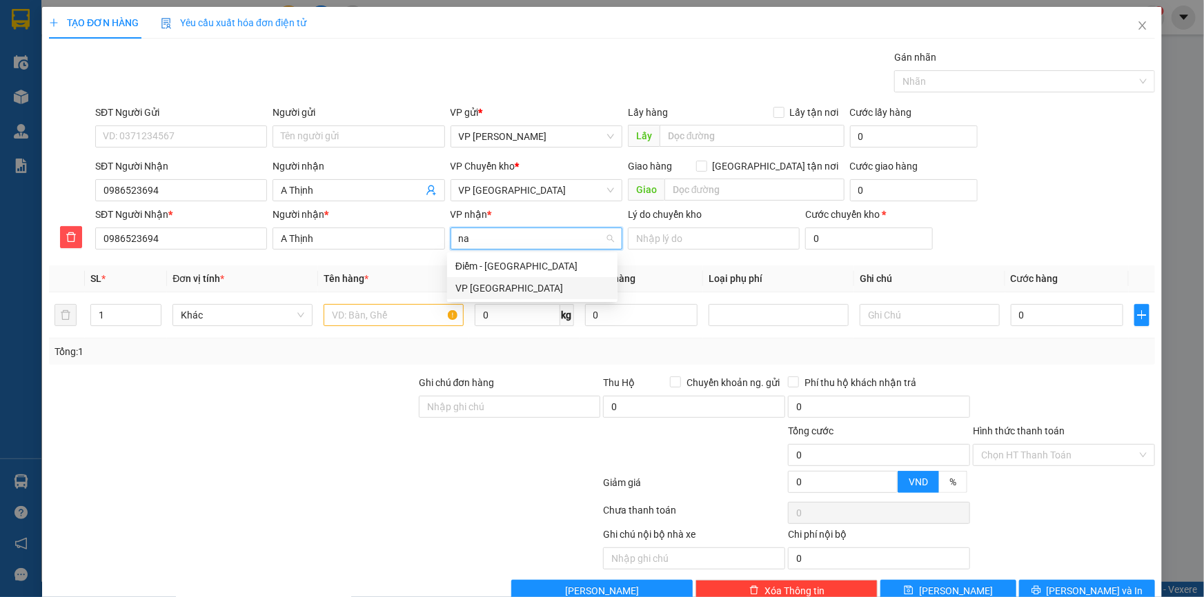
drag, startPoint x: 497, startPoint y: 282, endPoint x: 732, endPoint y: 204, distance: 247.4
click at [497, 283] on div "VP Nam Trung" at bounding box center [532, 288] width 154 height 15
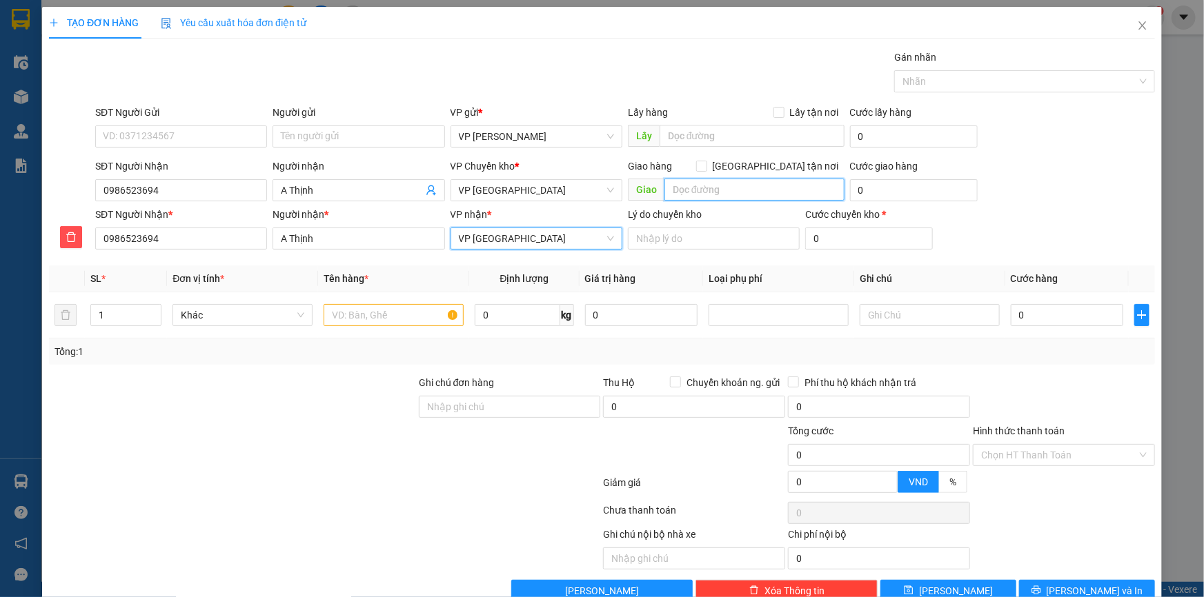
click at [726, 187] on input "text" at bounding box center [754, 190] width 180 height 22
type input "Nam Trung (sau 4h chiều khách mới nhận được)"
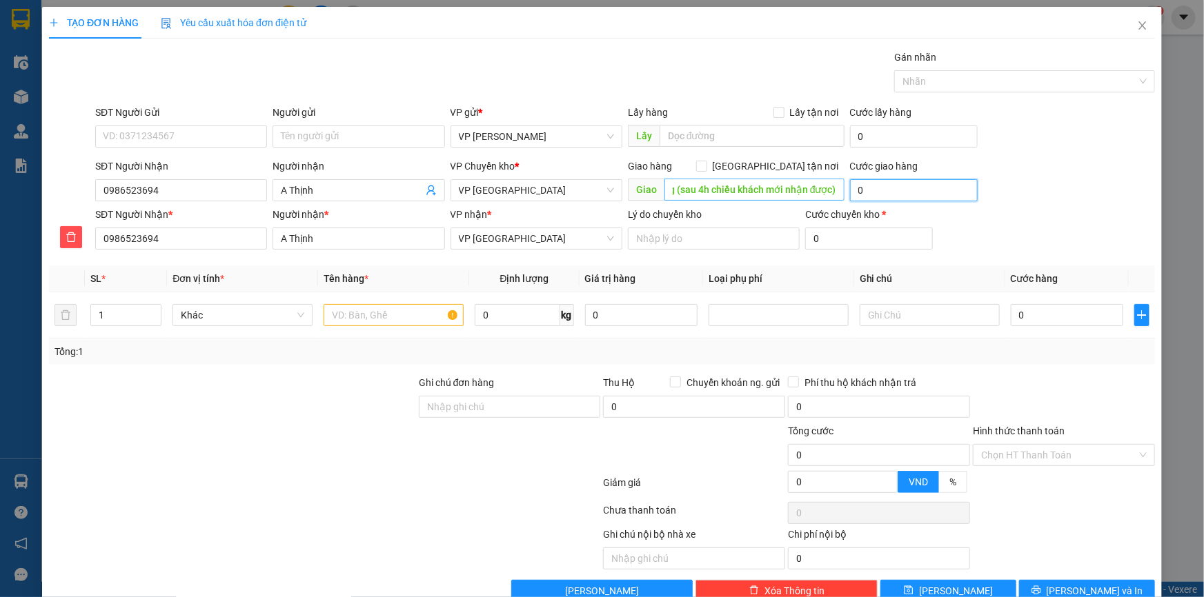
scroll to position [0, 0]
type input "1"
type input "10"
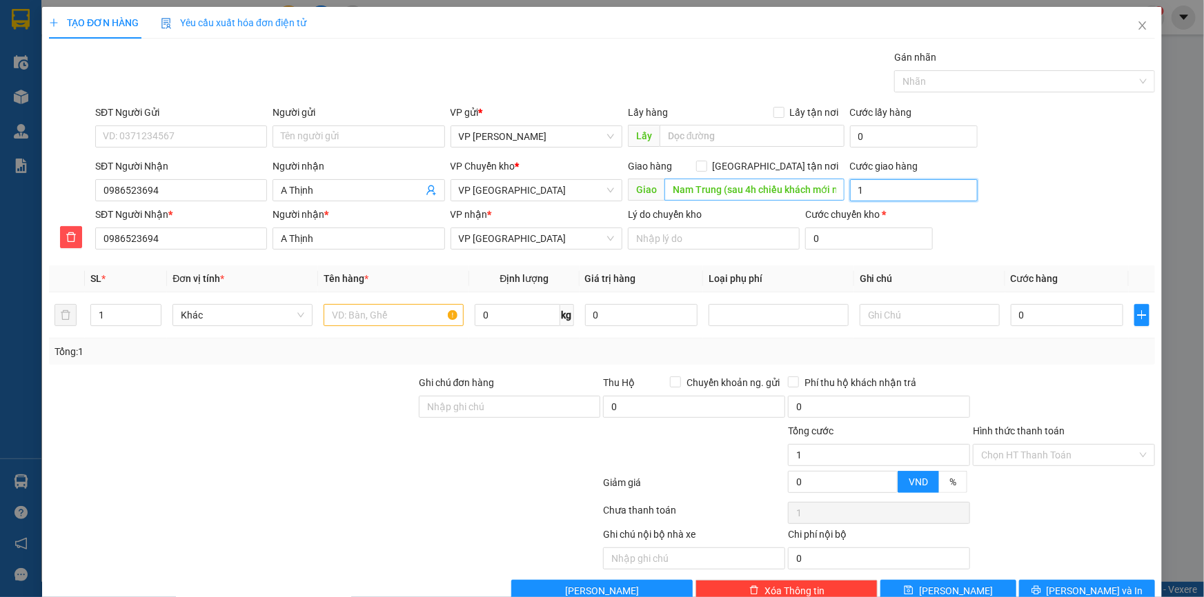
type input "10"
type input "10.000"
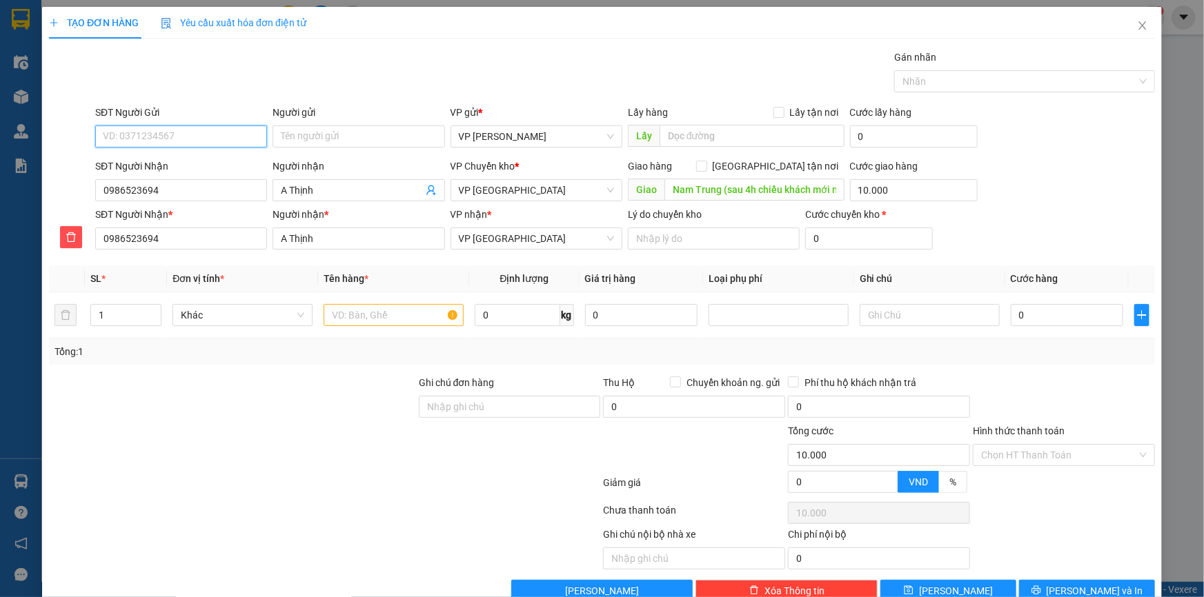
click at [164, 133] on input "SĐT Người Gửi" at bounding box center [181, 137] width 172 height 22
type input "0944892363"
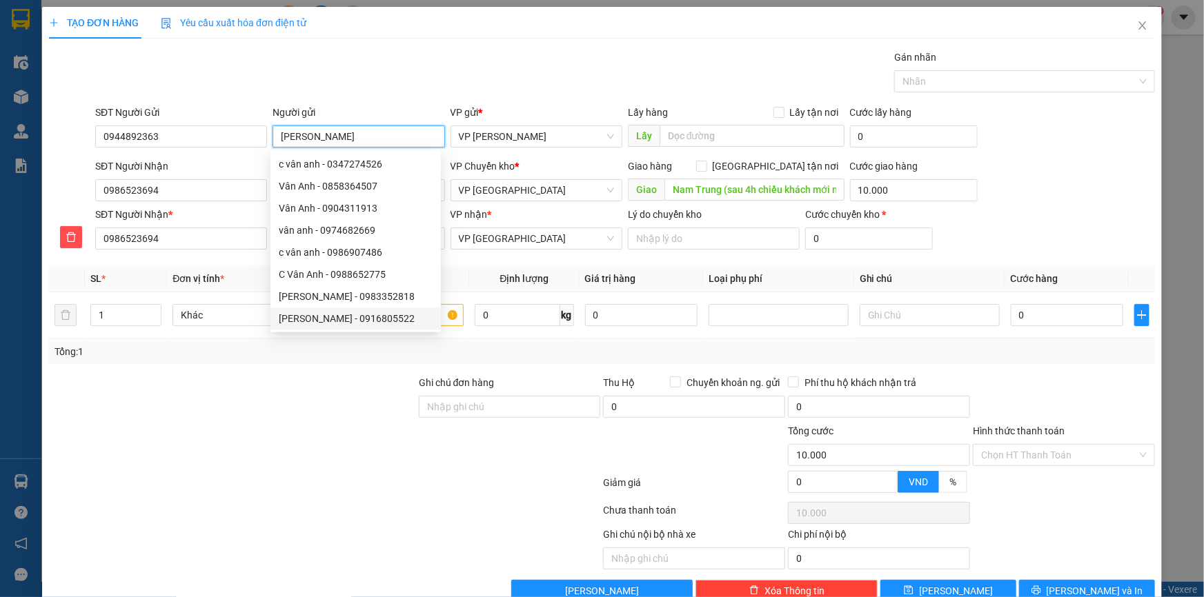
type input "Vân Anh"
click at [345, 419] on div at bounding box center [233, 399] width 370 height 48
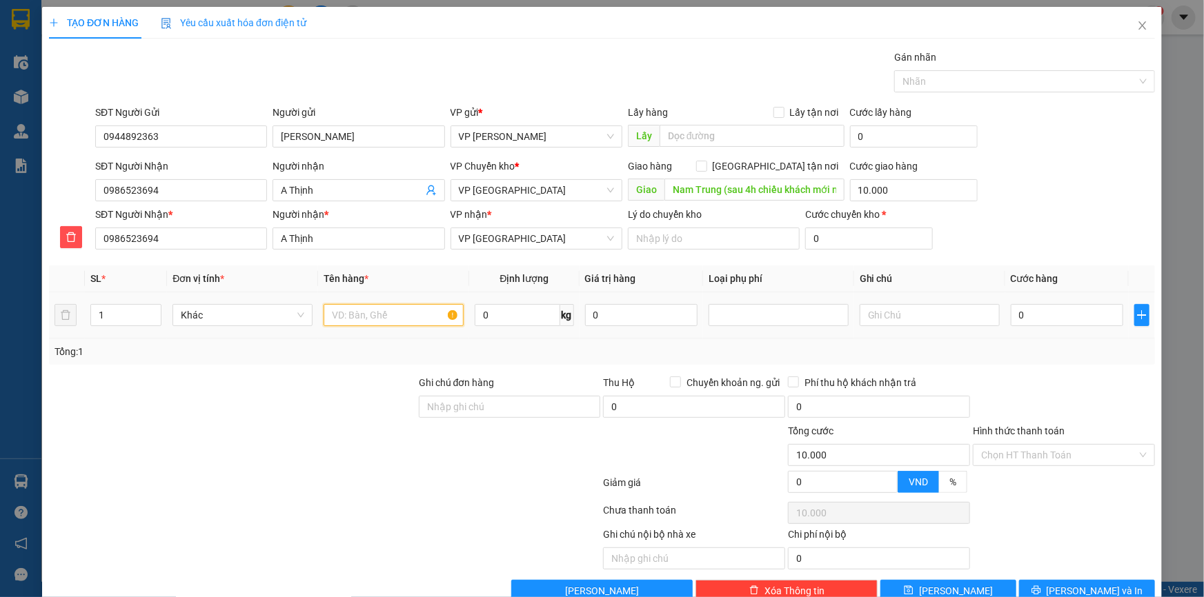
click at [384, 309] on input "text" at bounding box center [394, 315] width 140 height 22
type input "Túi đen (thuốc)"
type input "2"
type input "03"
type input "10.003"
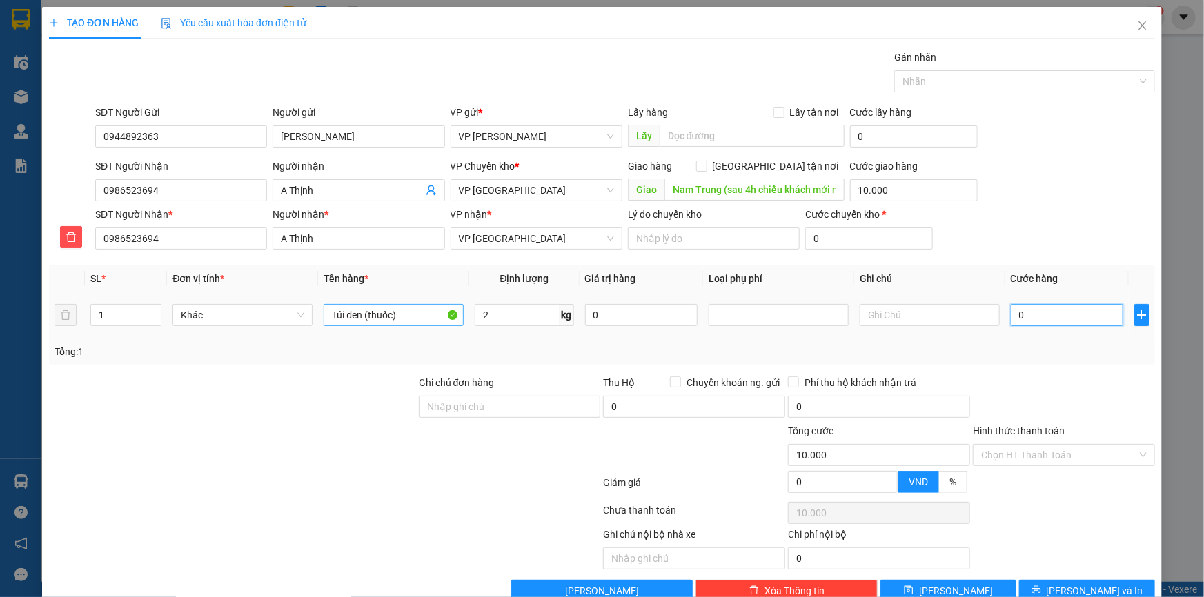
type input "10.003"
type input "030"
type input "10.030"
type input "30.000"
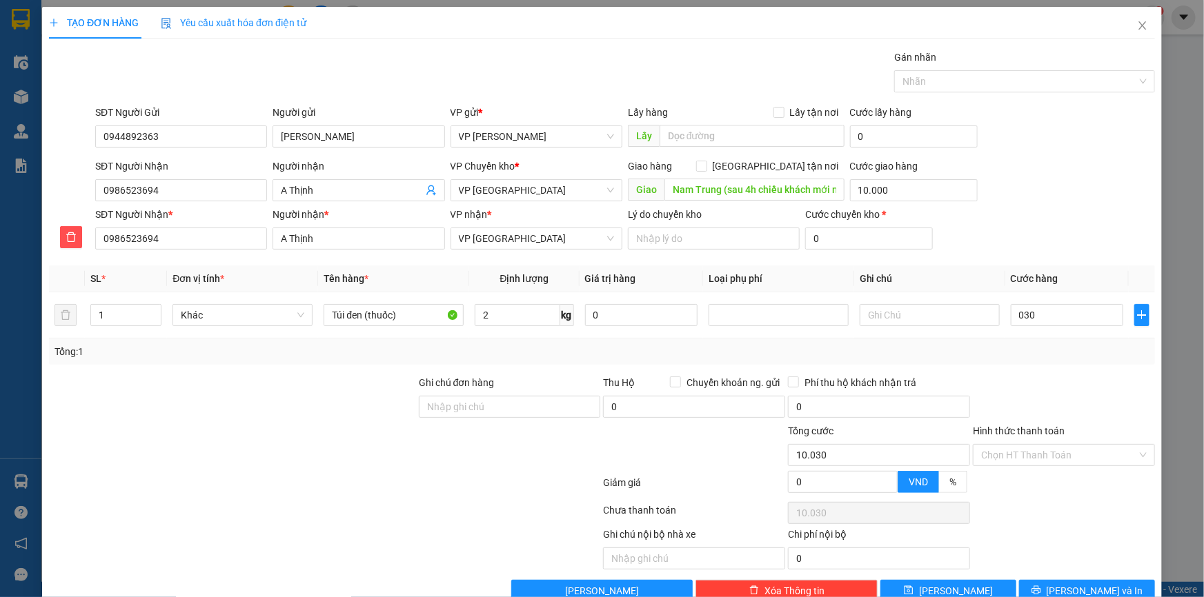
type input "40.000"
click at [1066, 173] on div "SĐT Người Nhận 0986523694 Người nhận A Thịnh VP Chuyển kho * VP Thái Bình Giao …" at bounding box center [624, 183] width 1065 height 48
click at [990, 177] on div "SĐT Người Nhận 0986523694 Người nhận A Thịnh VP Chuyển kho * VP Thái Bình Giao …" at bounding box center [624, 183] width 1065 height 48
click at [999, 459] on input "Hình thức thanh toán" at bounding box center [1059, 455] width 156 height 21
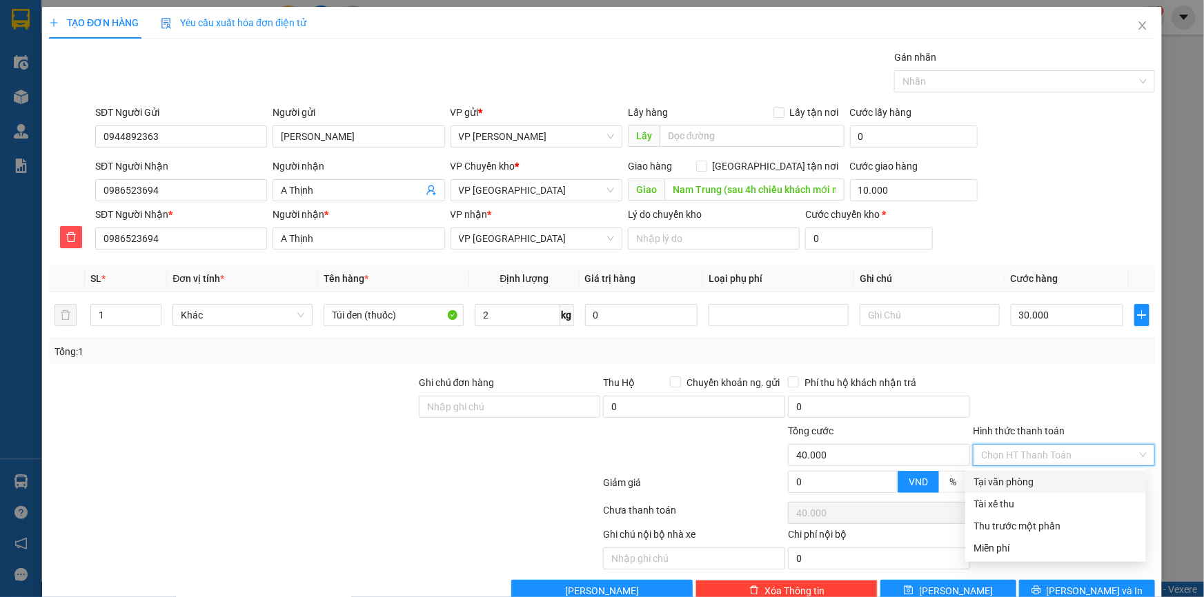
click at [1019, 482] on div "Tại văn phòng" at bounding box center [1055, 482] width 164 height 15
type input "0"
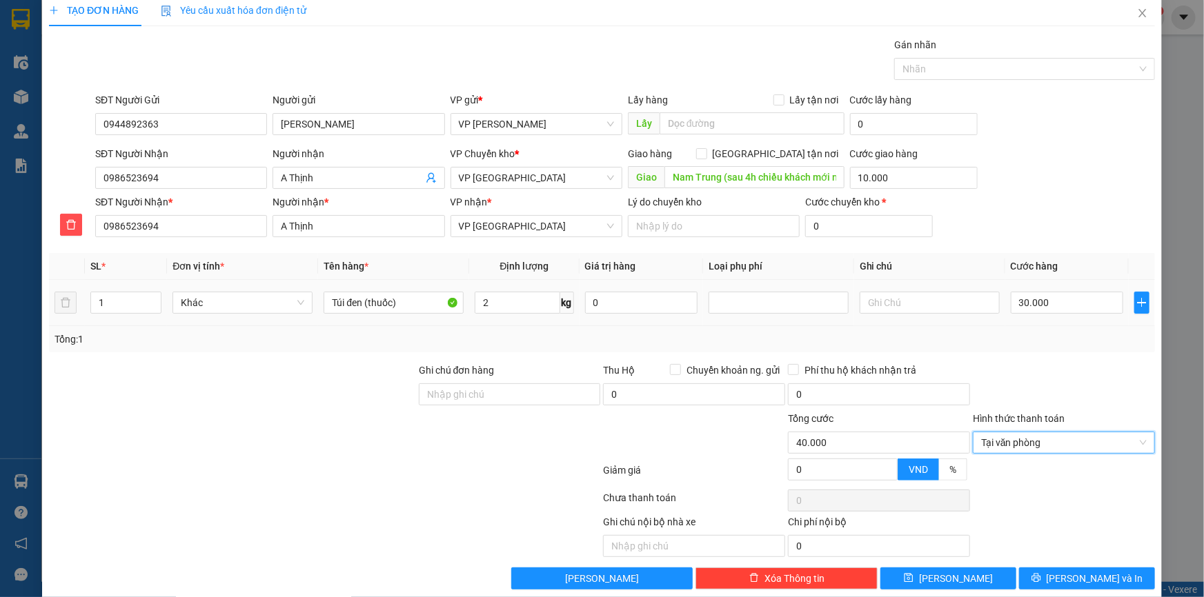
scroll to position [30, 0]
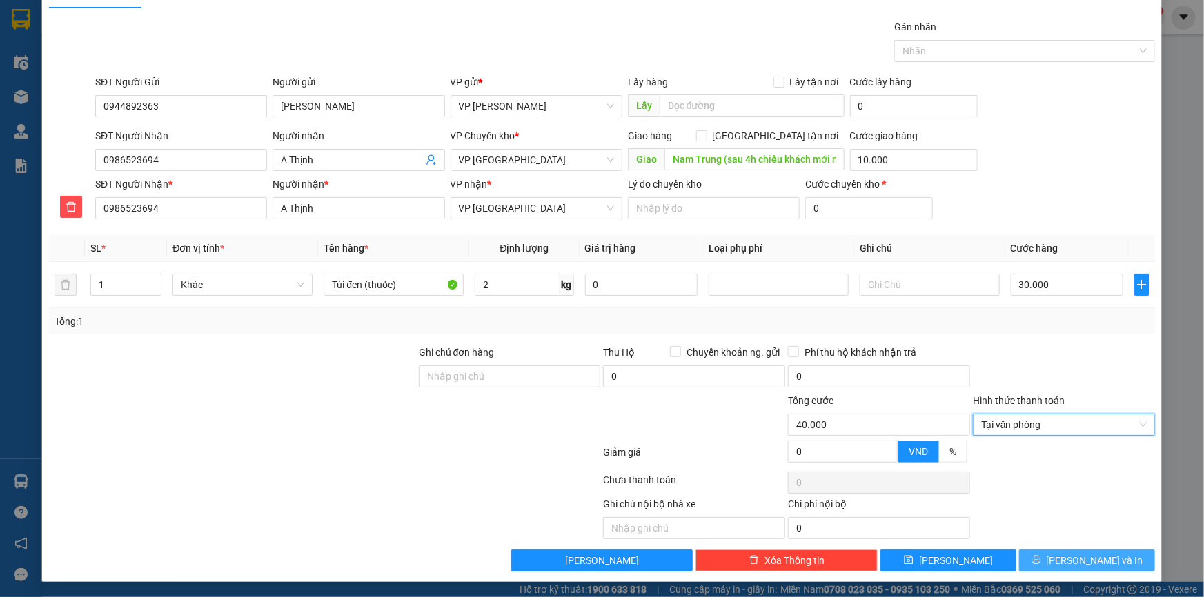
click at [1071, 557] on span "[PERSON_NAME] và In" at bounding box center [1094, 560] width 97 height 15
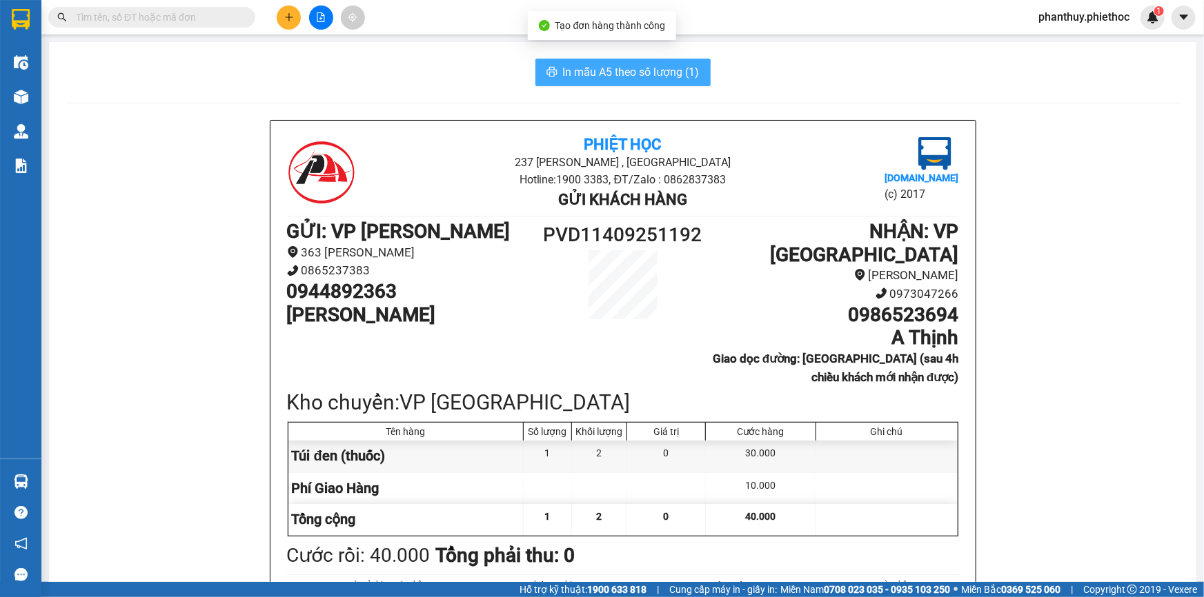
click at [575, 71] on span "In mẫu A5 theo số lượng (1)" at bounding box center [631, 71] width 137 height 17
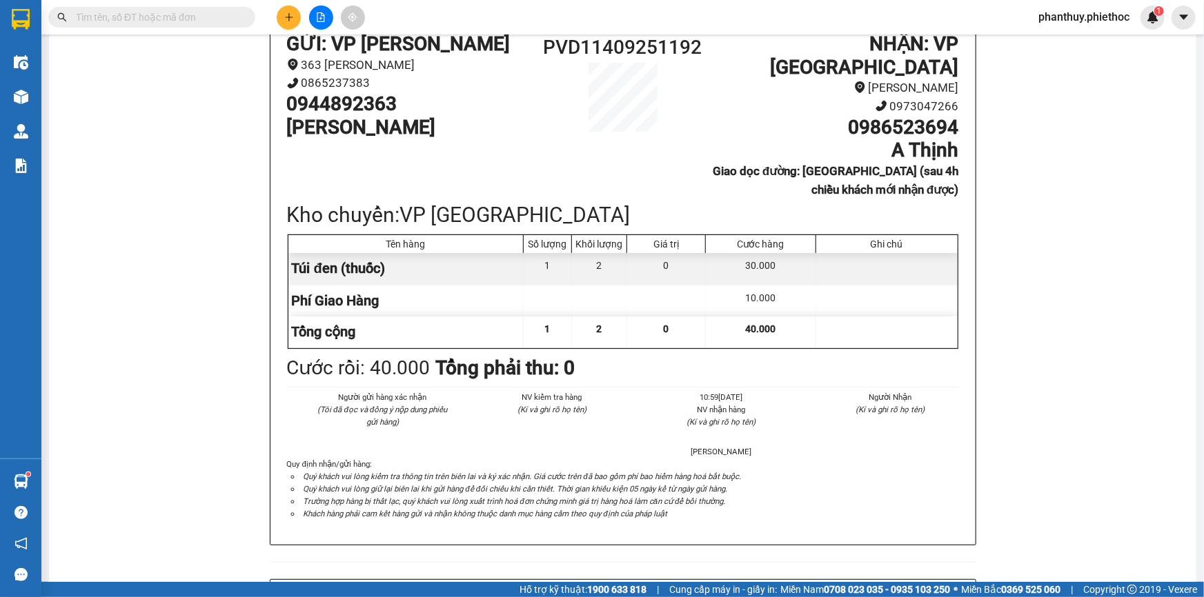
click at [809, 253] on div "30.000" at bounding box center [761, 268] width 110 height 31
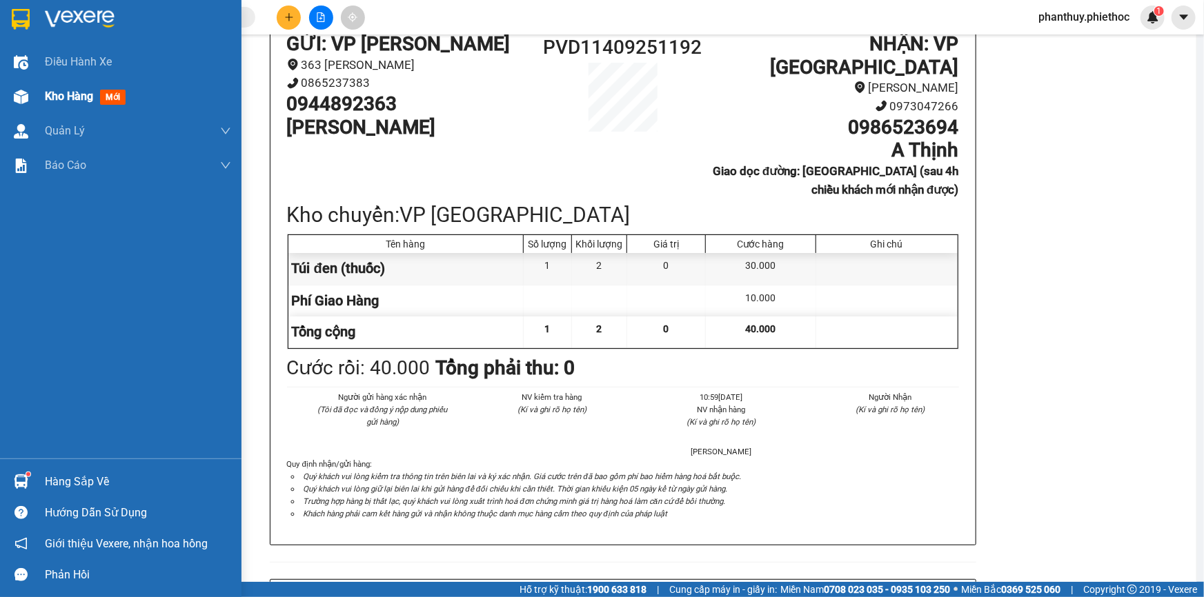
click at [73, 96] on span "Kho hàng" at bounding box center [69, 96] width 48 height 13
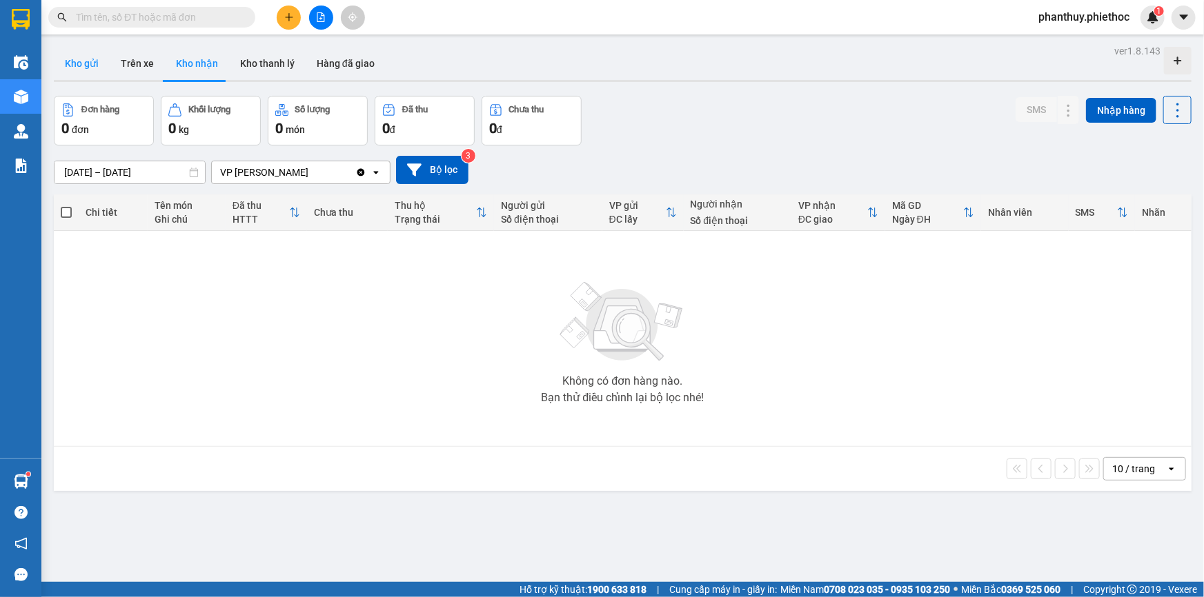
click at [79, 52] on button "Kho gửi" at bounding box center [82, 63] width 56 height 33
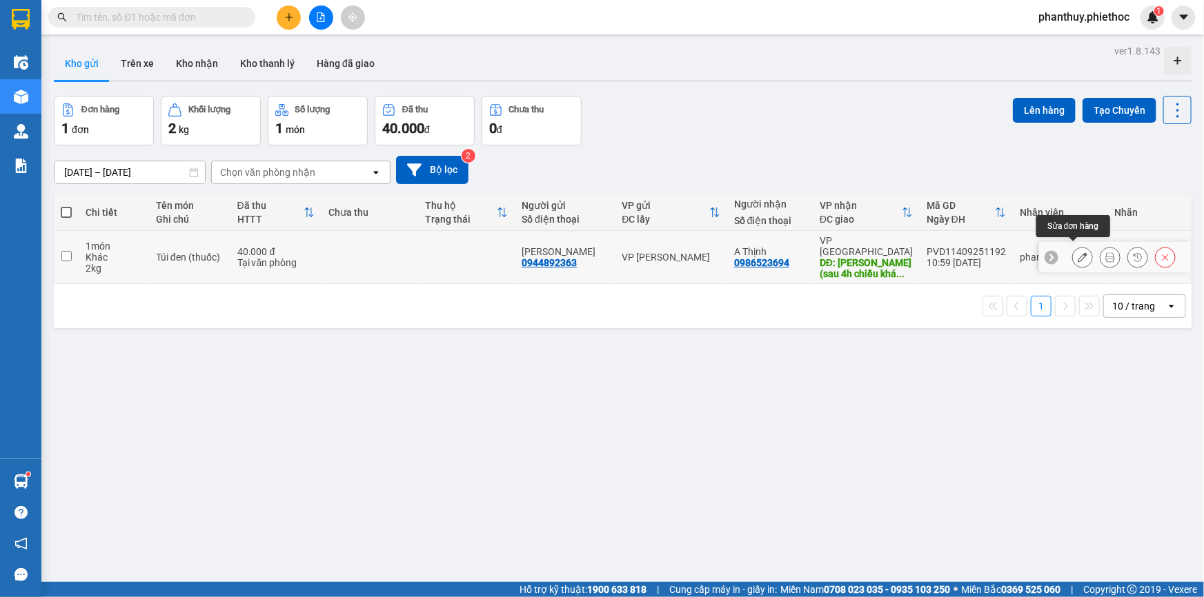
click at [1078, 252] on icon at bounding box center [1083, 257] width 10 height 10
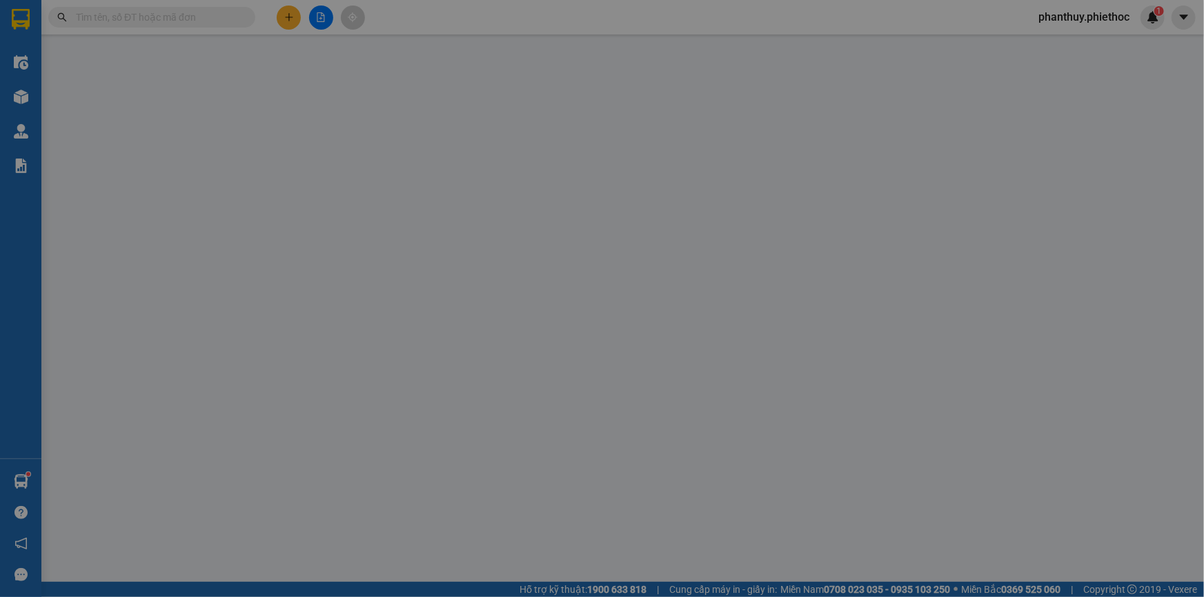
type input "0944892363"
type input "Vân Anh"
type input "0986523694"
type input "A Thịnh"
type input "Nam Trung (sau 4h chiều khách mới nhận được)"
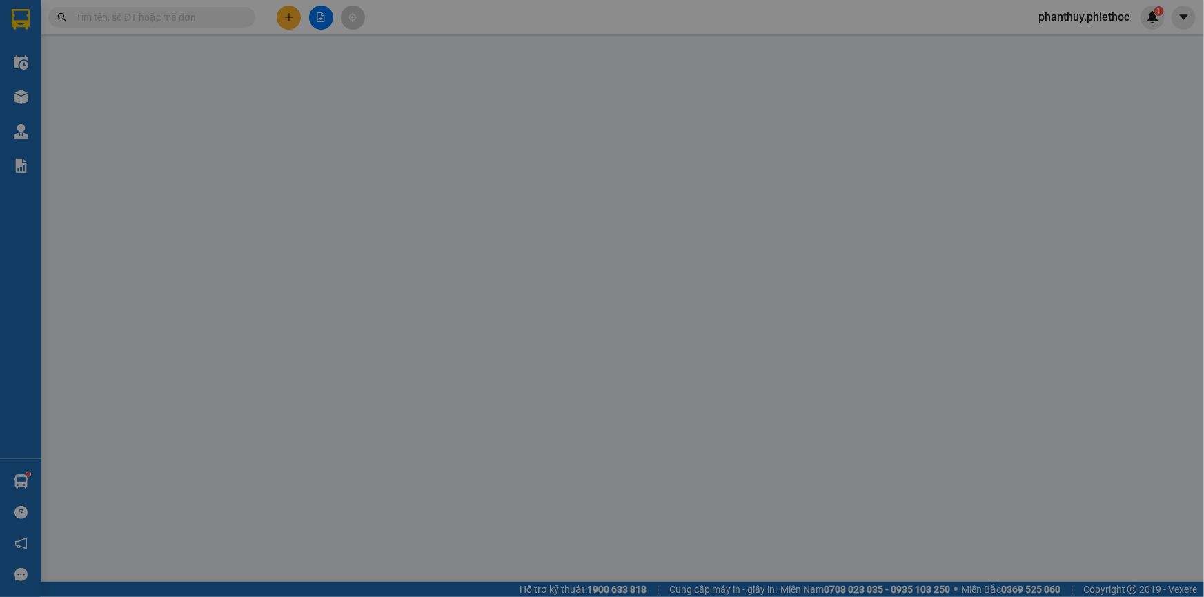
type input "10.000"
type input "40.000"
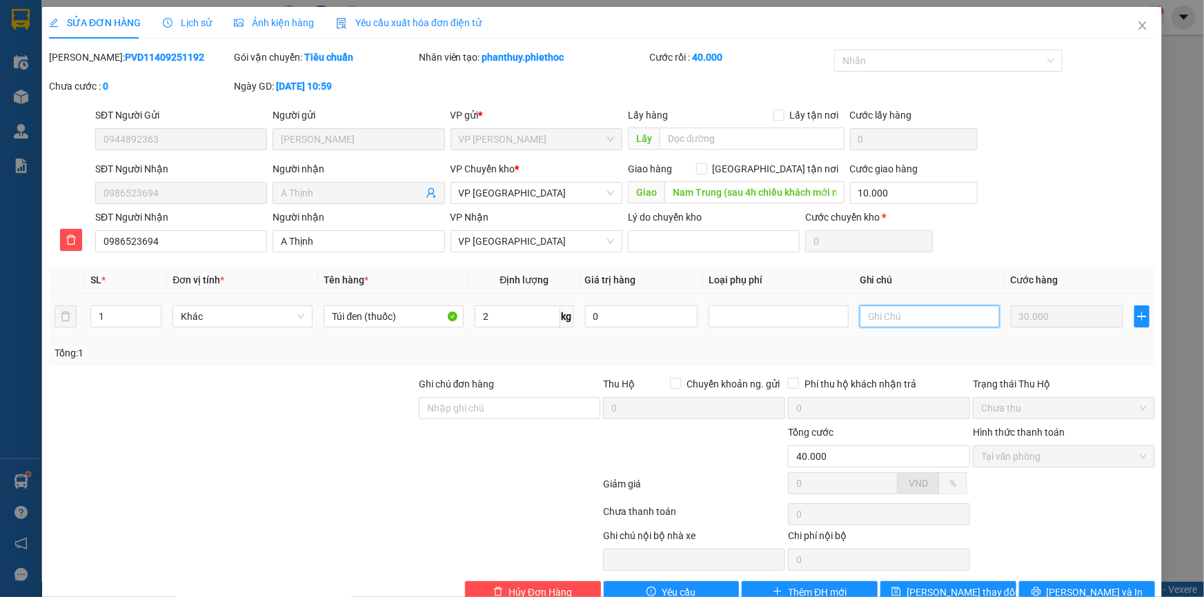
click at [923, 308] on input "text" at bounding box center [930, 317] width 140 height 22
type input "Sau 4h chiều khách mới nhận được"
click at [1076, 586] on span "[PERSON_NAME] và In" at bounding box center [1094, 592] width 97 height 15
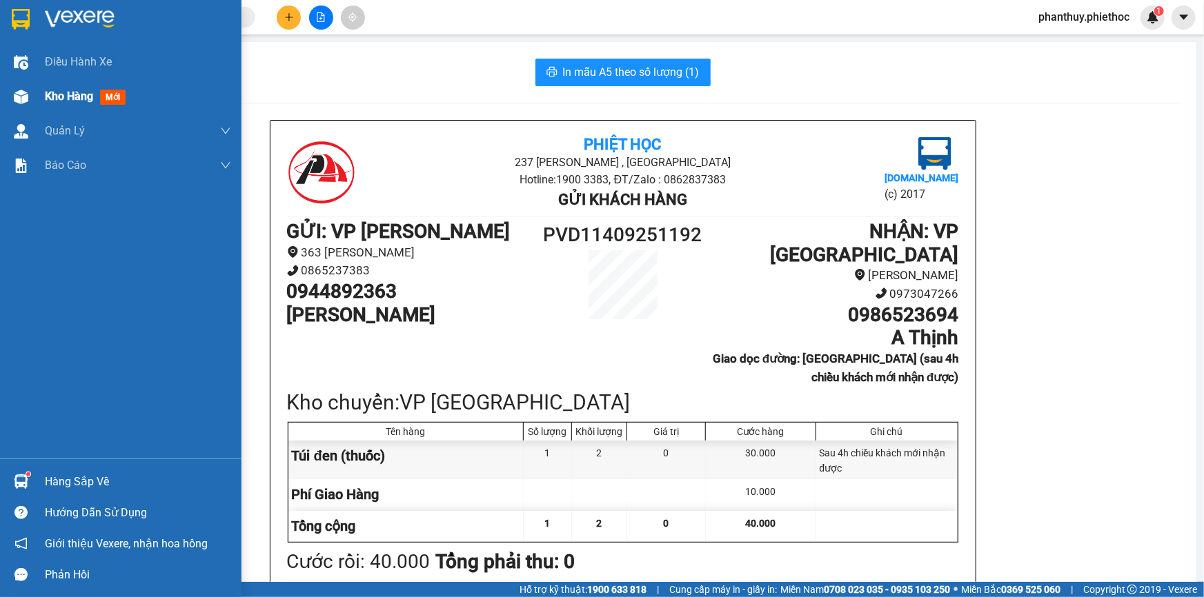
click at [82, 96] on span "Kho hàng" at bounding box center [69, 96] width 48 height 13
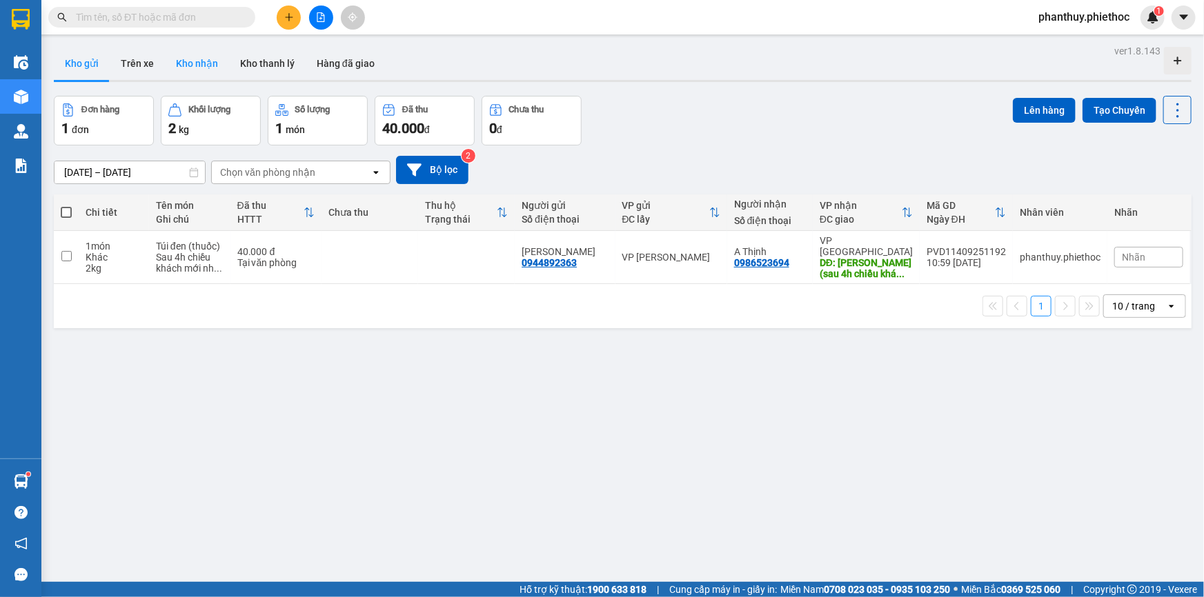
click at [192, 59] on button "Kho nhận" at bounding box center [197, 63] width 64 height 33
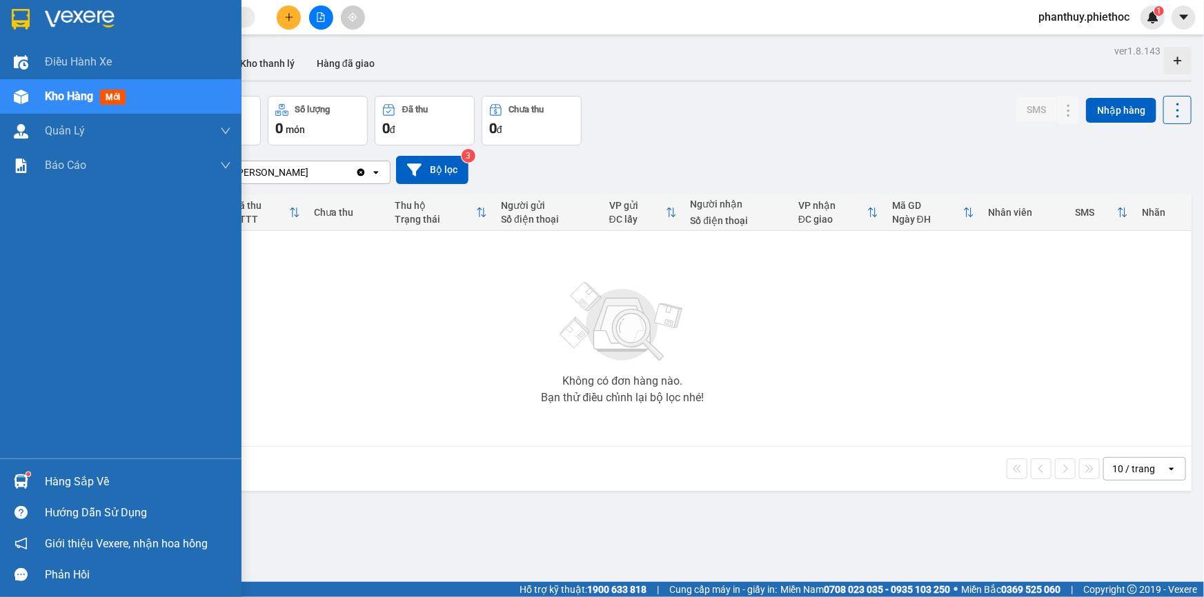
drag, startPoint x: 70, startPoint y: 485, endPoint x: 373, endPoint y: 434, distance: 307.1
click at [71, 485] on div "Hàng sắp về" at bounding box center [138, 482] width 186 height 21
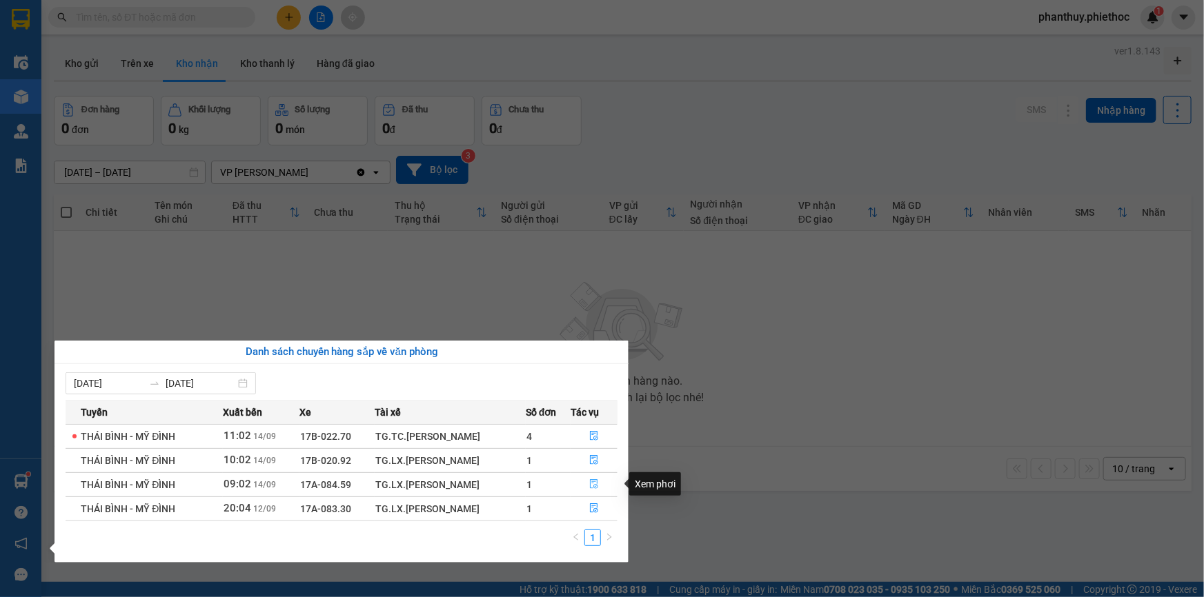
click at [595, 483] on icon "file-done" at bounding box center [594, 484] width 10 height 10
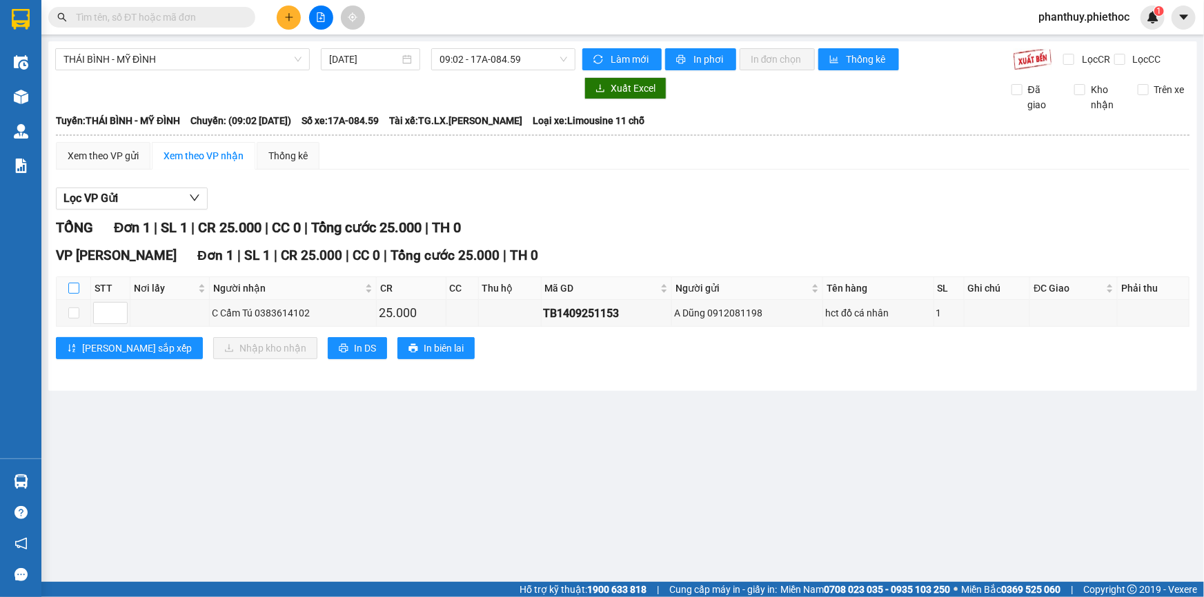
click at [71, 288] on input "checkbox" at bounding box center [73, 288] width 11 height 11
checkbox input "true"
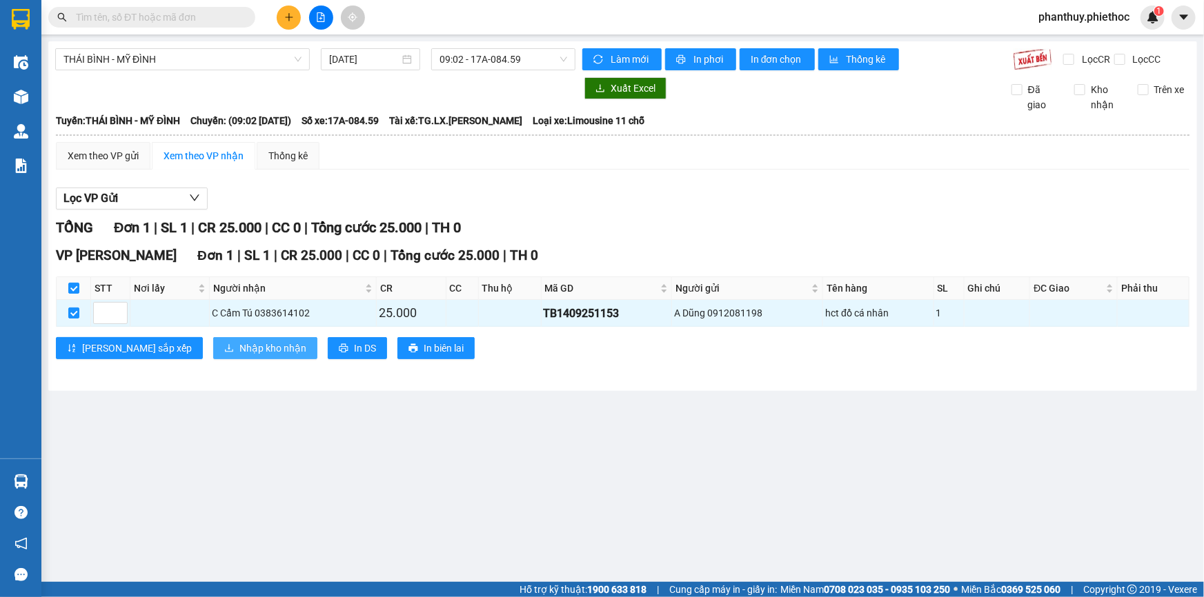
click at [239, 350] on span "Nhập kho nhận" at bounding box center [272, 348] width 67 height 15
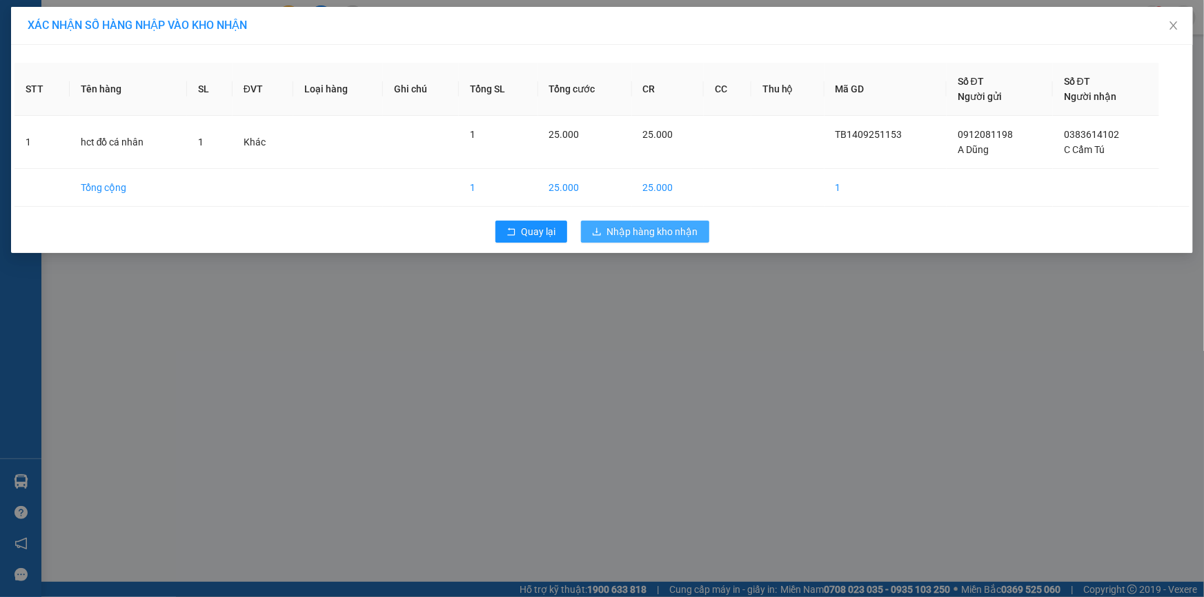
click at [664, 232] on span "Nhập hàng kho nhận" at bounding box center [652, 231] width 91 height 15
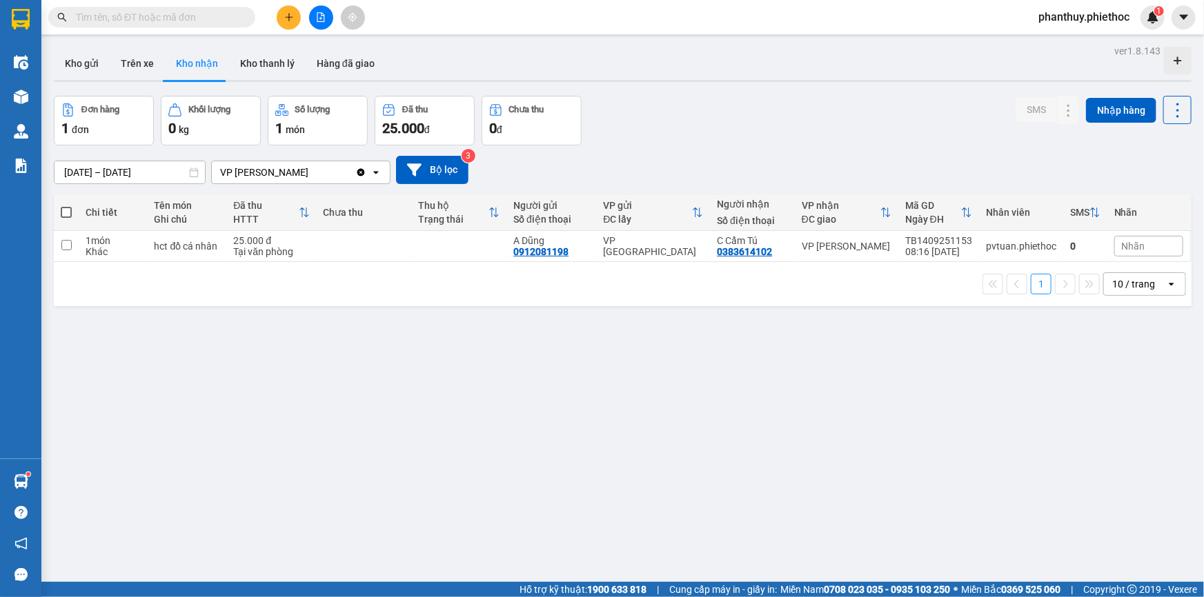
drag, startPoint x: 288, startPoint y: 3, endPoint x: 274, endPoint y: 17, distance: 20.5
click at [287, 3] on div "Kết quả tìm kiếm ( 0 ) Bộ lọc No Data phanthuy.phiethoc 1" at bounding box center [602, 17] width 1204 height 34
click at [274, 17] on div at bounding box center [320, 18] width 103 height 24
click at [284, 18] on icon "plus" at bounding box center [289, 17] width 10 height 10
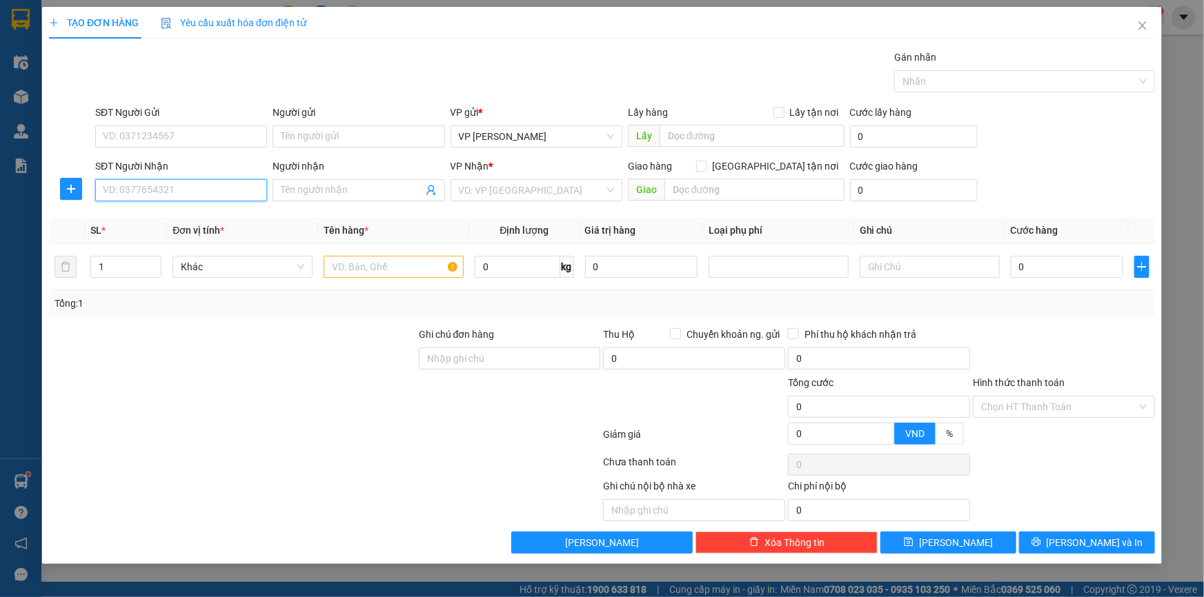
drag, startPoint x: 186, startPoint y: 182, endPoint x: 155, endPoint y: 179, distance: 31.2
click at [183, 183] on input "SĐT Người Nhận" at bounding box center [181, 190] width 172 height 22
type input "0833298612"
click at [185, 216] on div "0833298612 - A Lưu Thái" at bounding box center [180, 217] width 155 height 15
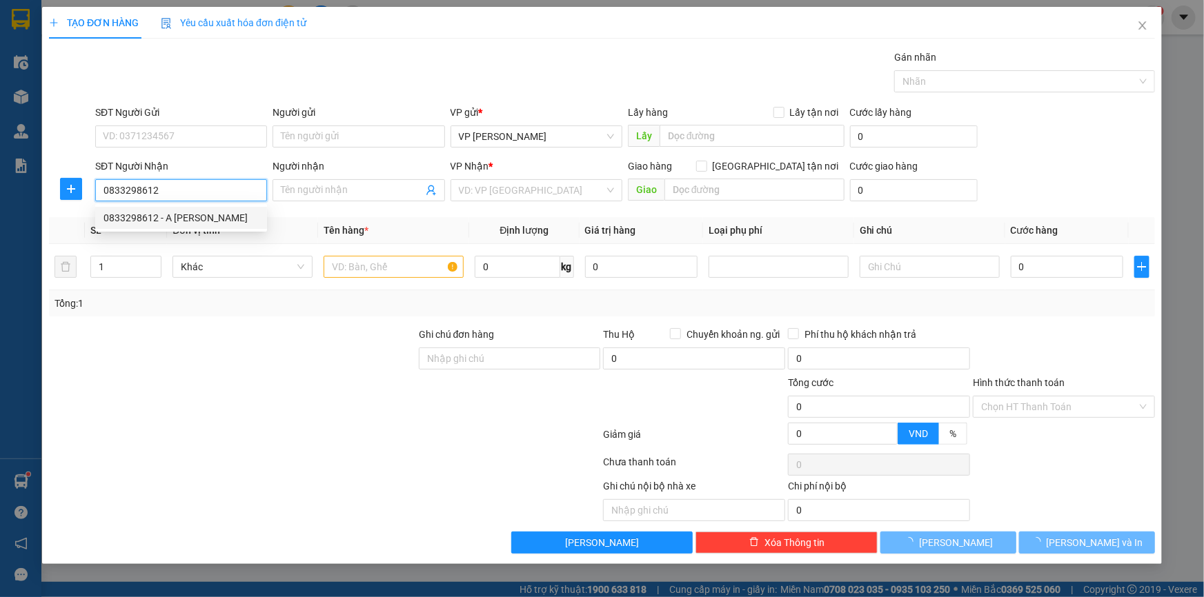
type input "A Lưu Thái"
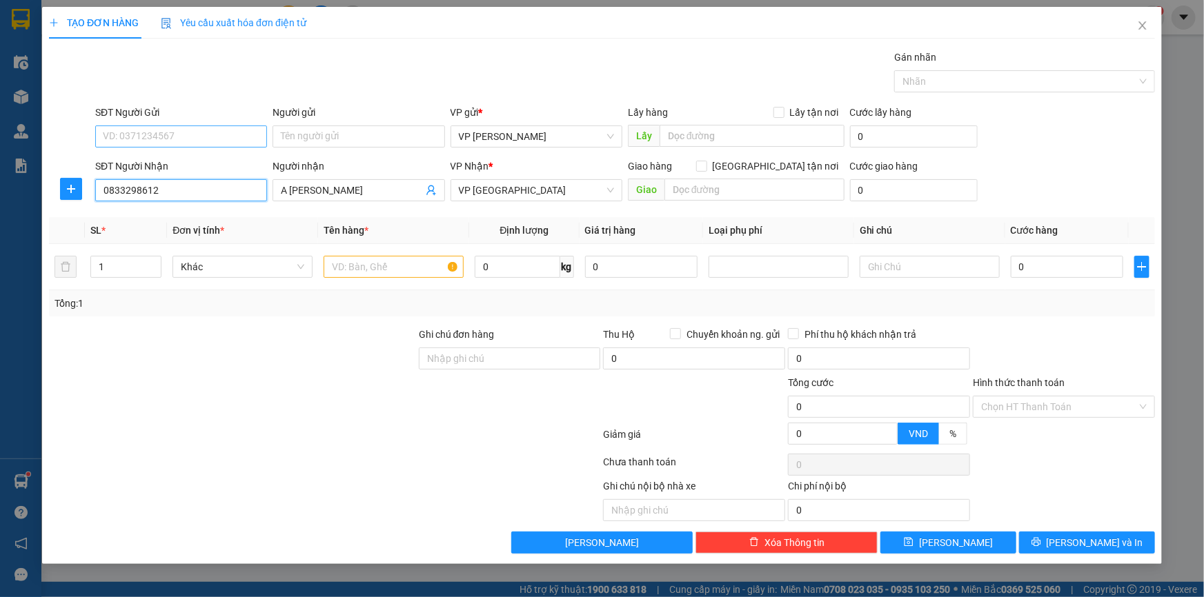
type input "0833298612"
click at [207, 132] on input "SĐT Người Gửi" at bounding box center [181, 137] width 172 height 22
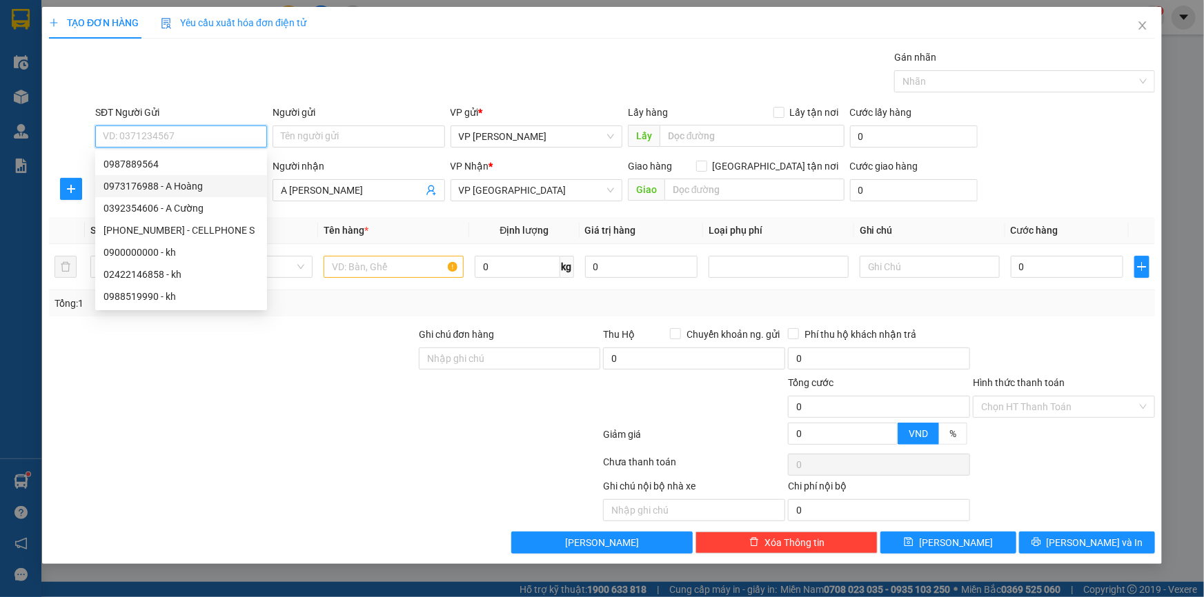
drag, startPoint x: 191, startPoint y: 188, endPoint x: 231, endPoint y: 211, distance: 46.4
click at [191, 188] on div "0973176988 - A Hoàng" at bounding box center [180, 186] width 155 height 15
type input "0973176988"
type input "A Hoàng"
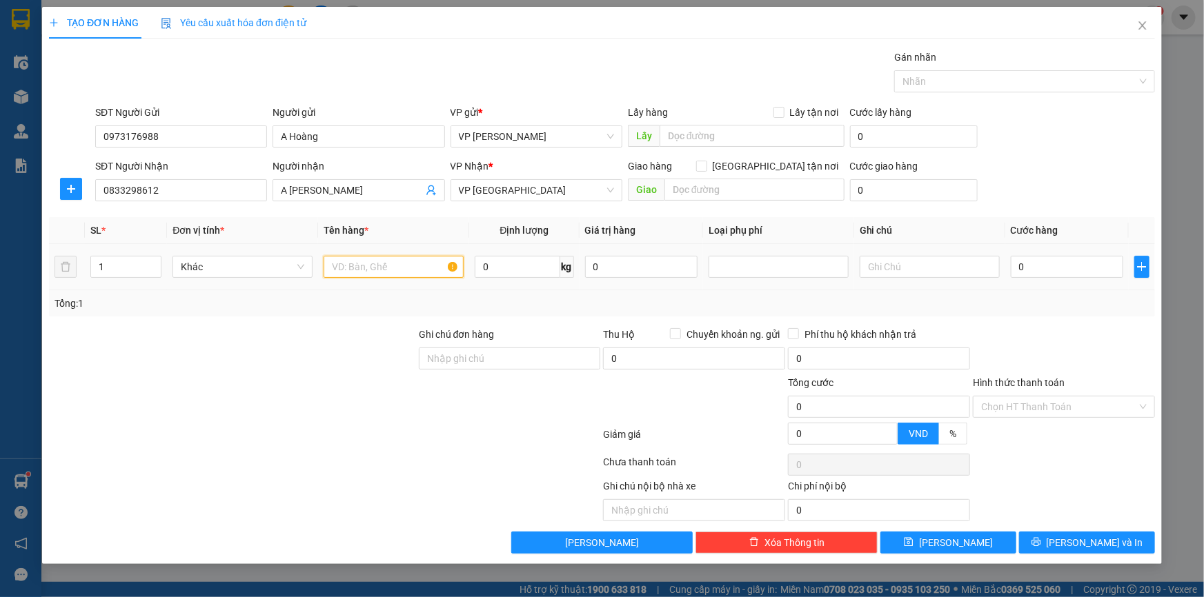
click at [335, 273] on input "text" at bounding box center [394, 267] width 140 height 22
type input "Túi xanh (3 chai nước tẩy)"
type input "12"
click at [748, 190] on input "text" at bounding box center [754, 190] width 180 height 22
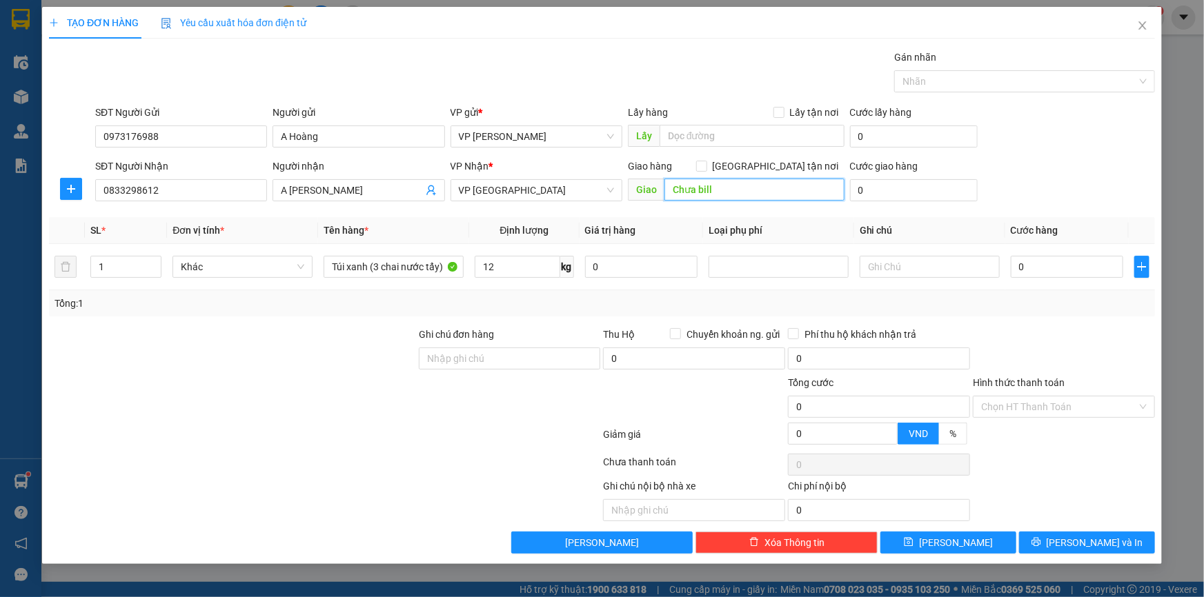
type input "Chưa bill"
click at [1072, 157] on form "SĐT Người Gửi 0973176988 Người gửi A Hoàng VP gửi * VP Phạm Văn Đồng Lấy hàng L…" at bounding box center [602, 156] width 1106 height 102
click at [1030, 261] on input "0" at bounding box center [1067, 267] width 112 height 22
type input "04"
type input "4"
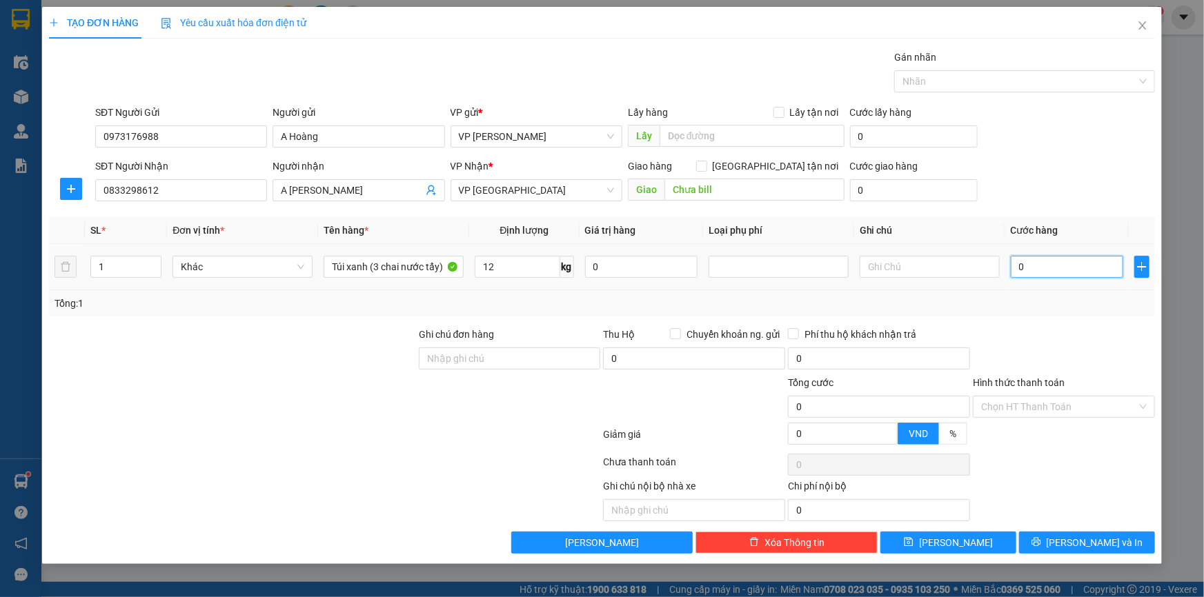
type input "4"
type input "040"
type input "40"
type input "40.000"
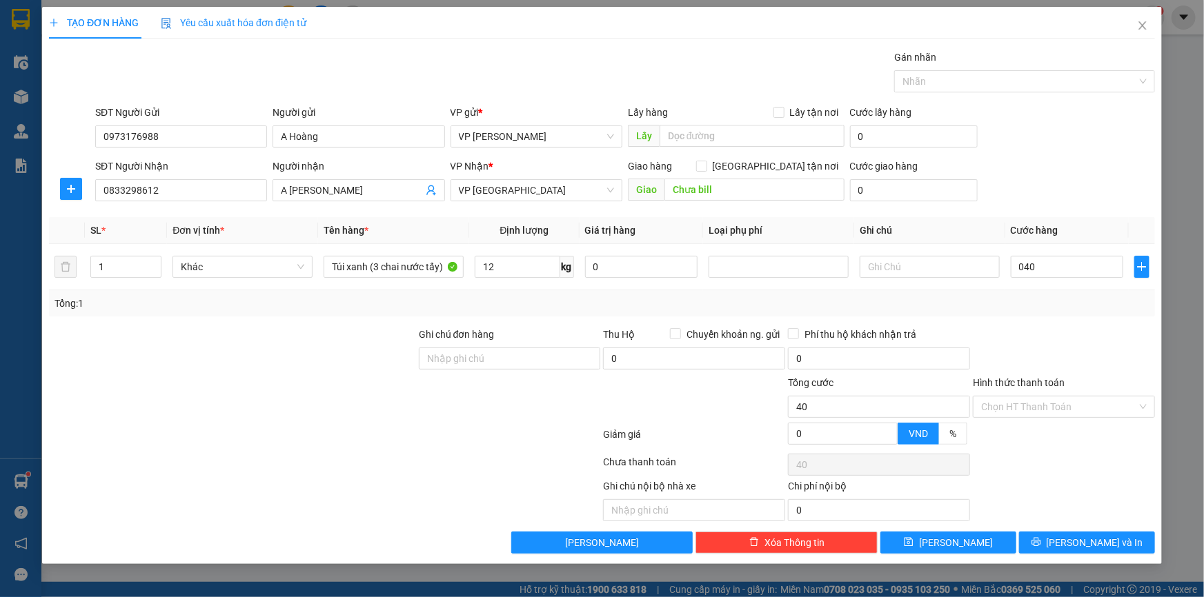
type input "40.000"
click at [1033, 146] on div "SĐT Người Gửi 0973176988 Người gửi A Hoàng VP gửi * VP Phạm Văn Đồng Lấy hàng L…" at bounding box center [624, 129] width 1065 height 48
click at [1126, 330] on div at bounding box center [1063, 351] width 185 height 48
click at [1103, 540] on span "[PERSON_NAME] và In" at bounding box center [1094, 542] width 97 height 15
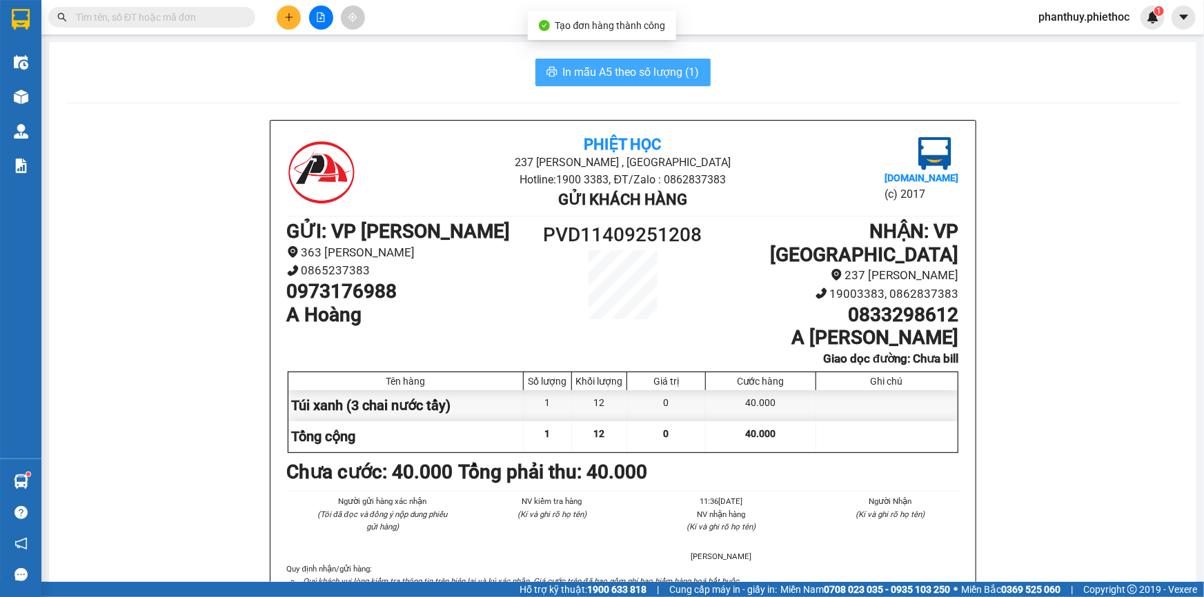
click at [599, 63] on span "In mẫu A5 theo số lượng (1)" at bounding box center [631, 71] width 137 height 17
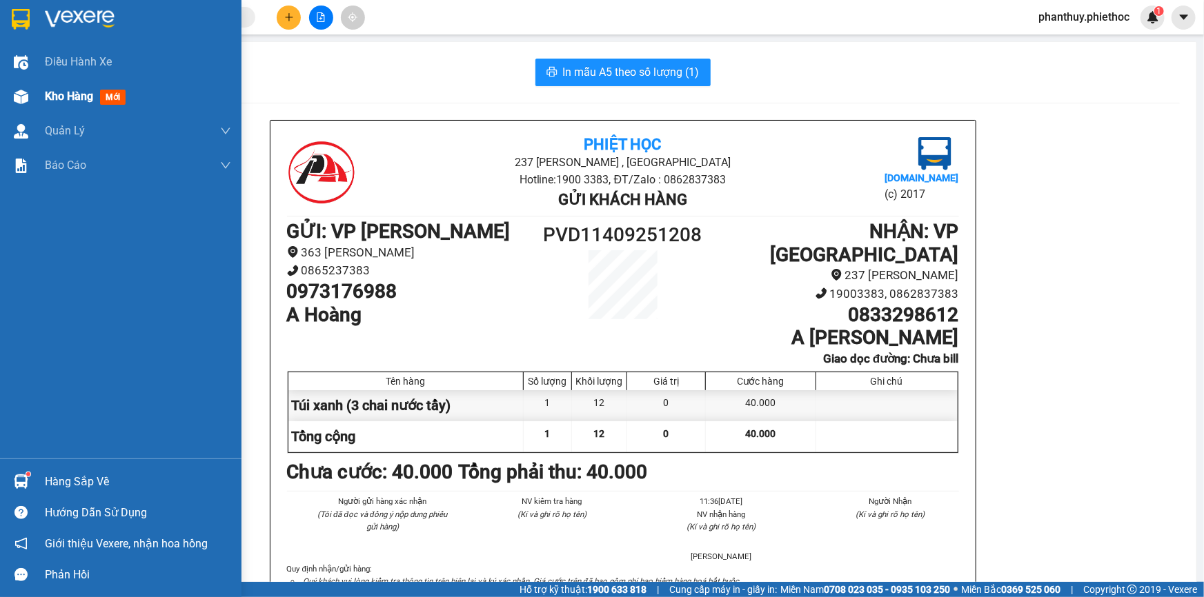
click at [92, 99] on span "Kho hàng" at bounding box center [69, 96] width 48 height 13
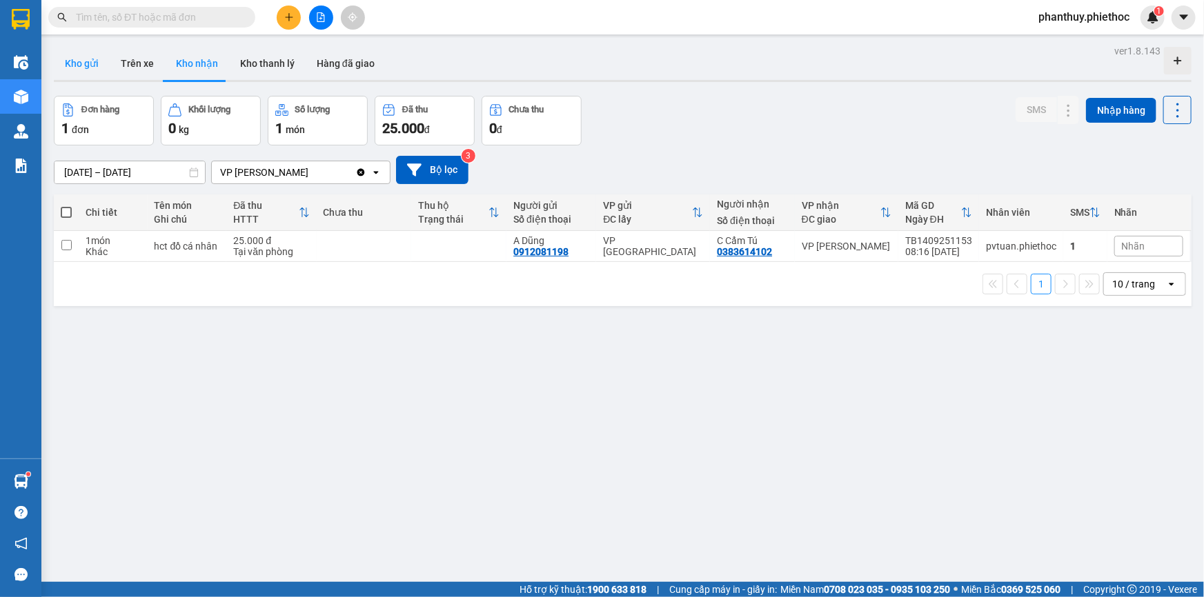
click at [77, 62] on button "Kho gửi" at bounding box center [82, 63] width 56 height 33
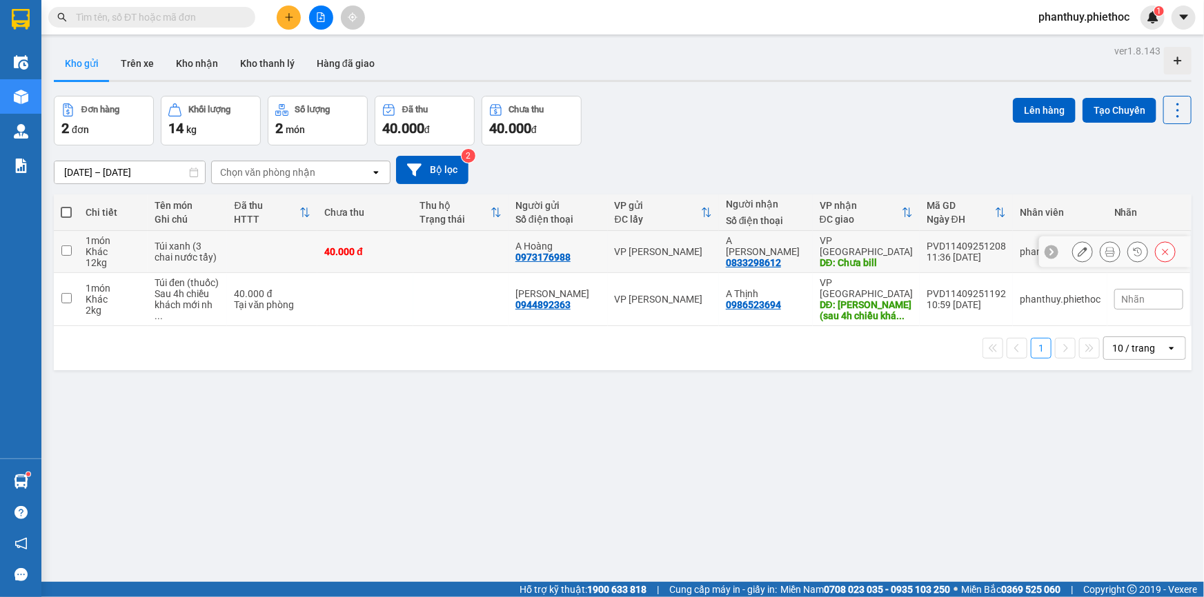
click at [70, 246] on input "checkbox" at bounding box center [66, 251] width 10 height 10
checkbox input "true"
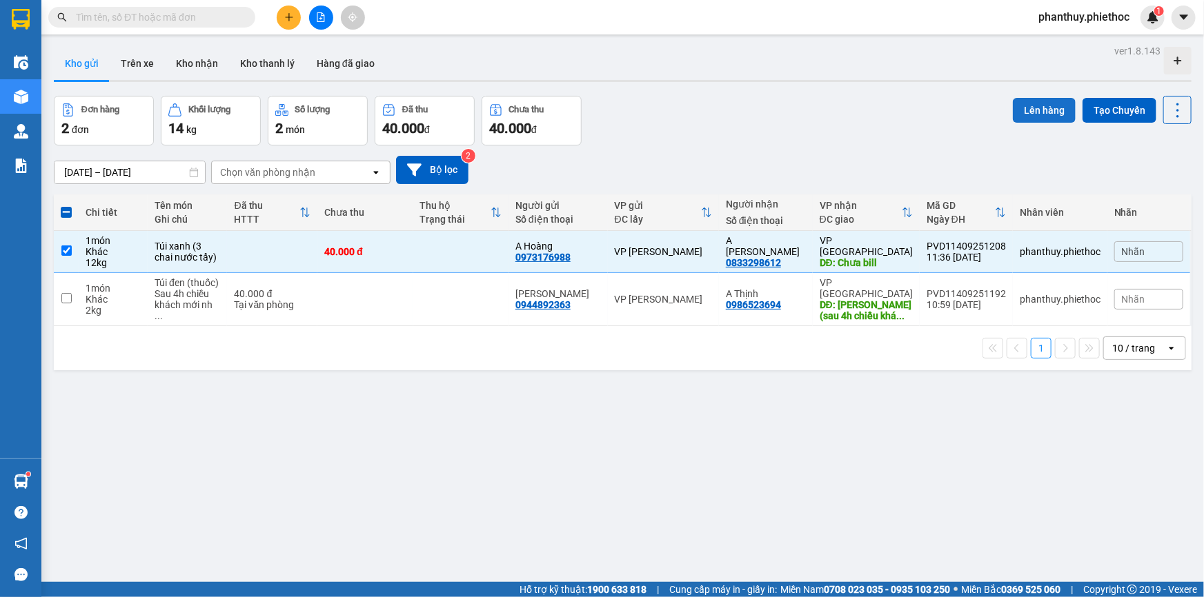
click at [1042, 108] on button "Lên hàng" at bounding box center [1044, 110] width 63 height 25
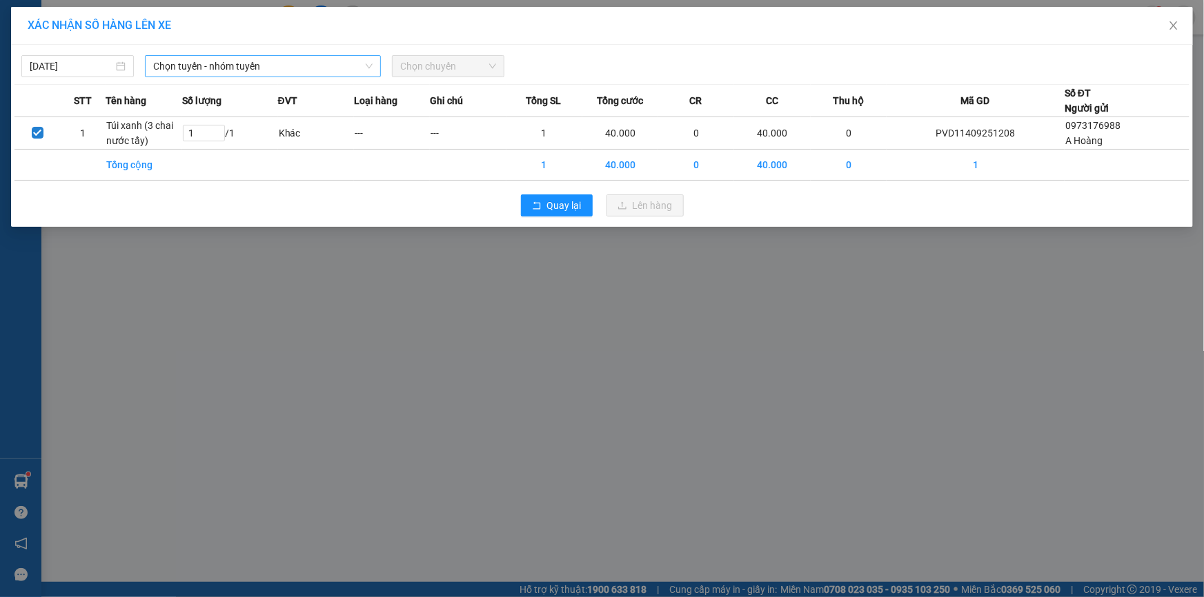
click at [199, 63] on span "Chọn tuyến - nhóm tuyến" at bounding box center [262, 66] width 219 height 21
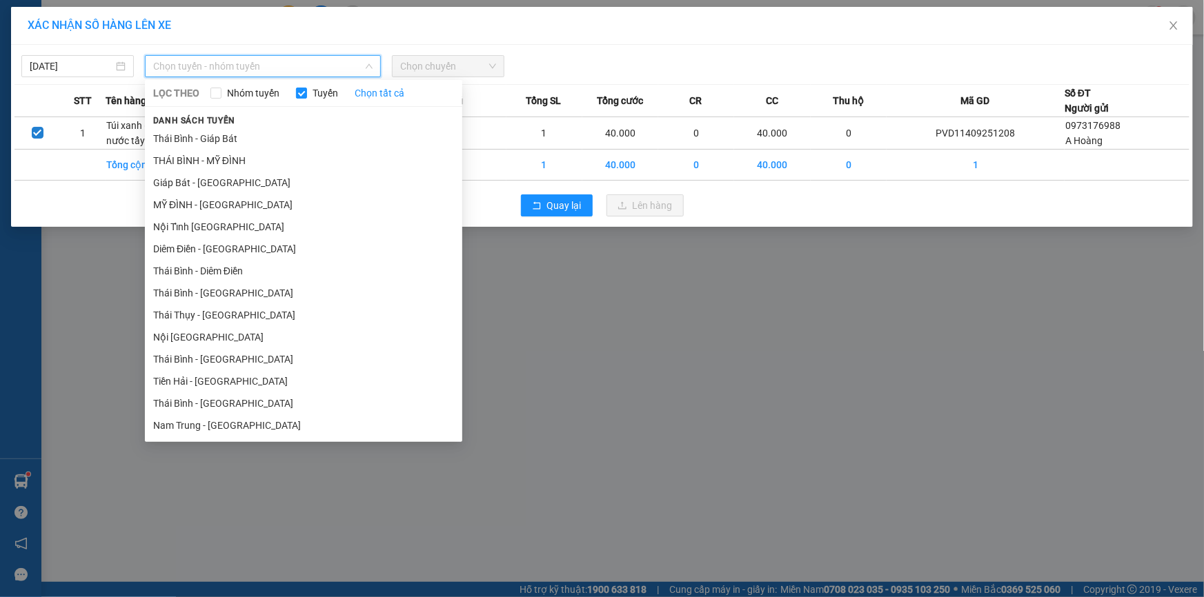
drag, startPoint x: 191, startPoint y: 200, endPoint x: 201, endPoint y: 213, distance: 16.7
click at [192, 200] on li "MỸ ĐÌNH - THÁI BÌNH" at bounding box center [303, 205] width 317 height 22
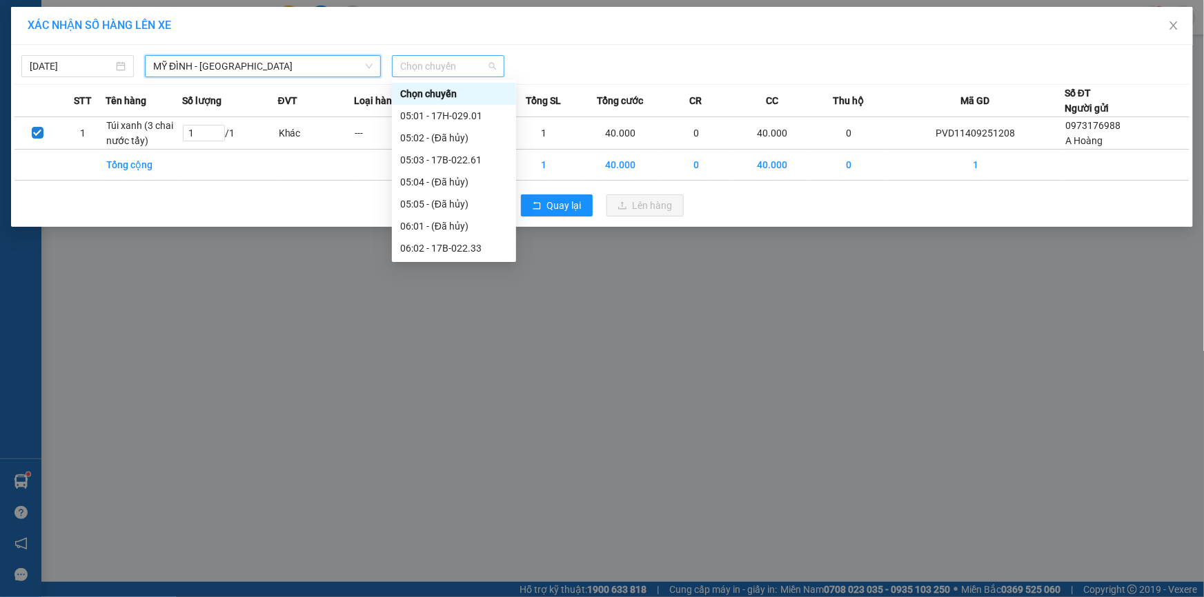
click at [426, 73] on span "Chọn chuyến" at bounding box center [448, 66] width 96 height 21
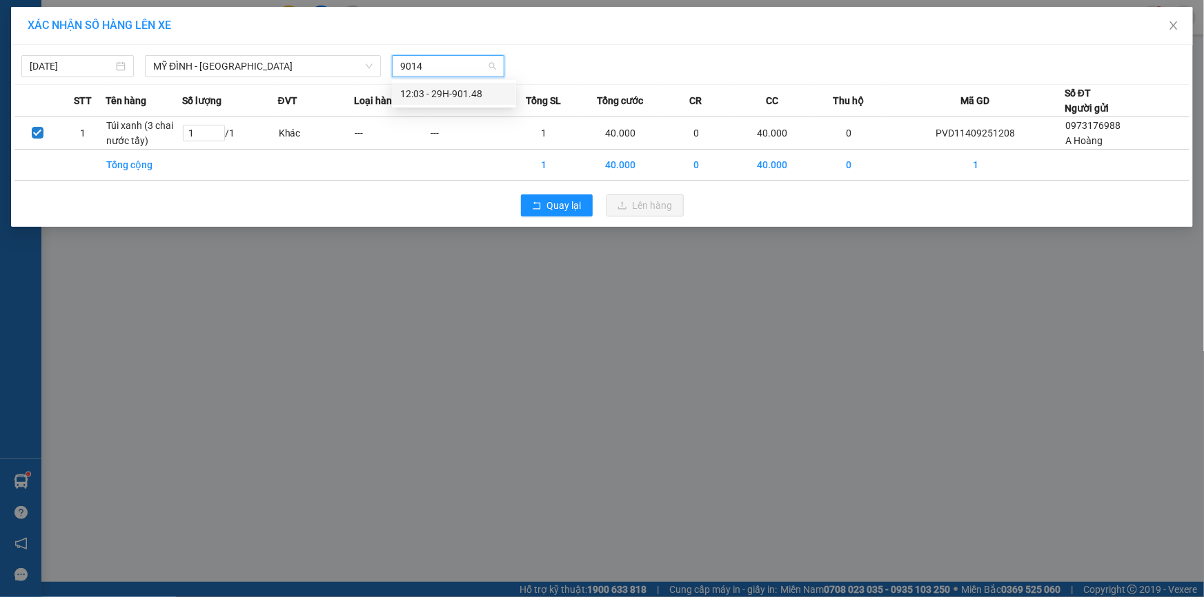
type input "90148"
click at [455, 91] on div "12:03 - 29H-901.48" at bounding box center [454, 93] width 108 height 15
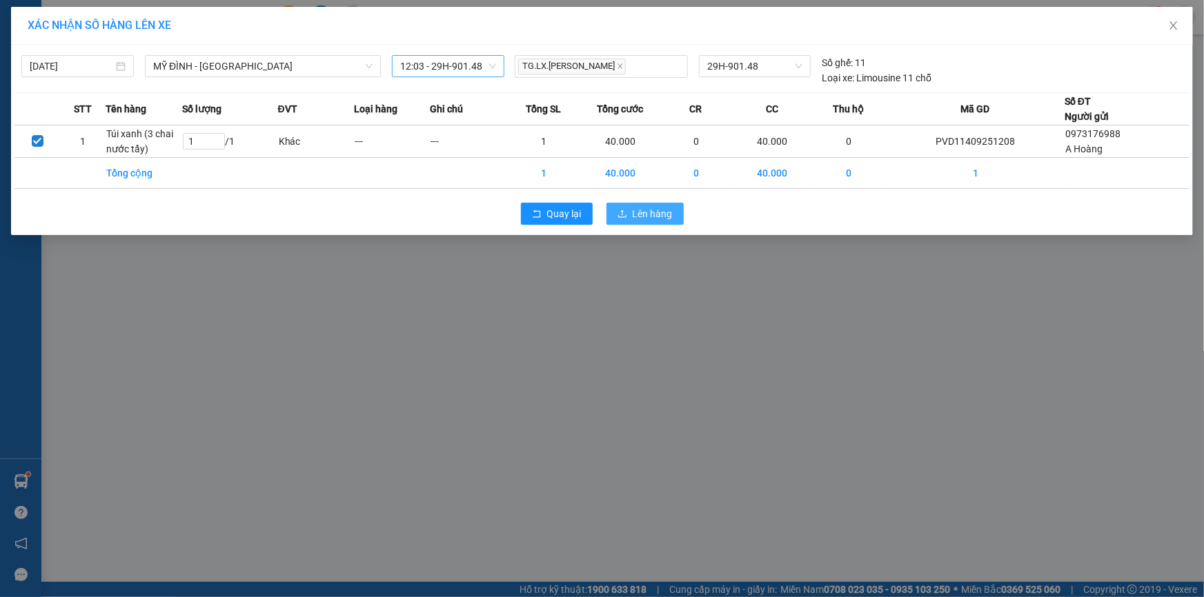
click at [651, 207] on span "Lên hàng" at bounding box center [653, 213] width 40 height 15
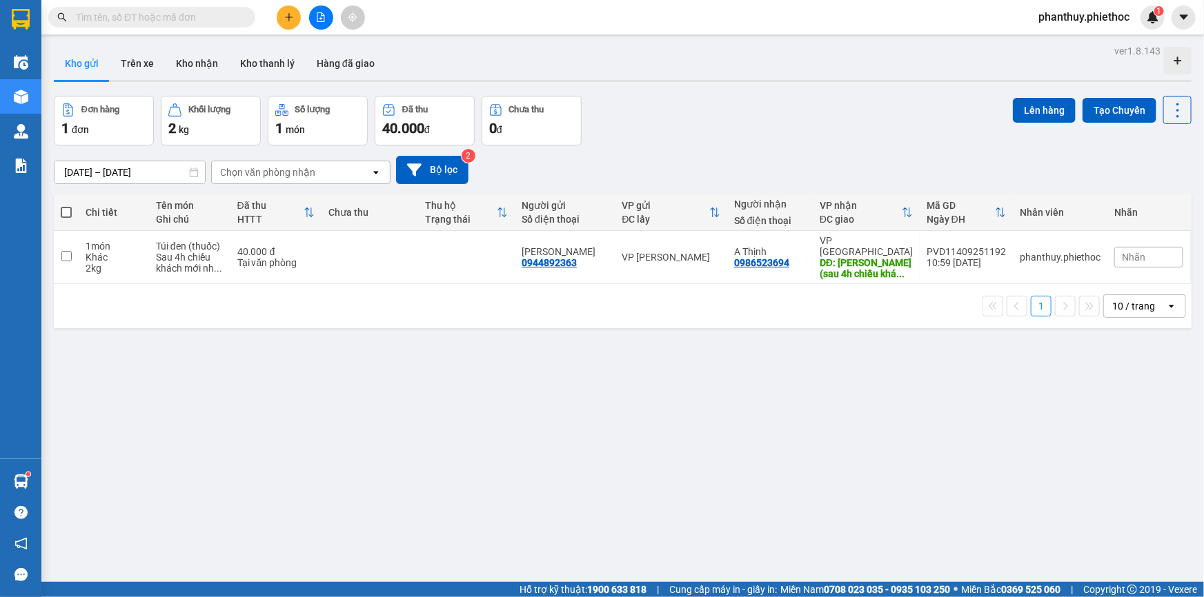
click at [68, 208] on span at bounding box center [66, 212] width 11 height 11
click at [66, 206] on input "checkbox" at bounding box center [66, 206] width 0 height 0
checkbox input "true"
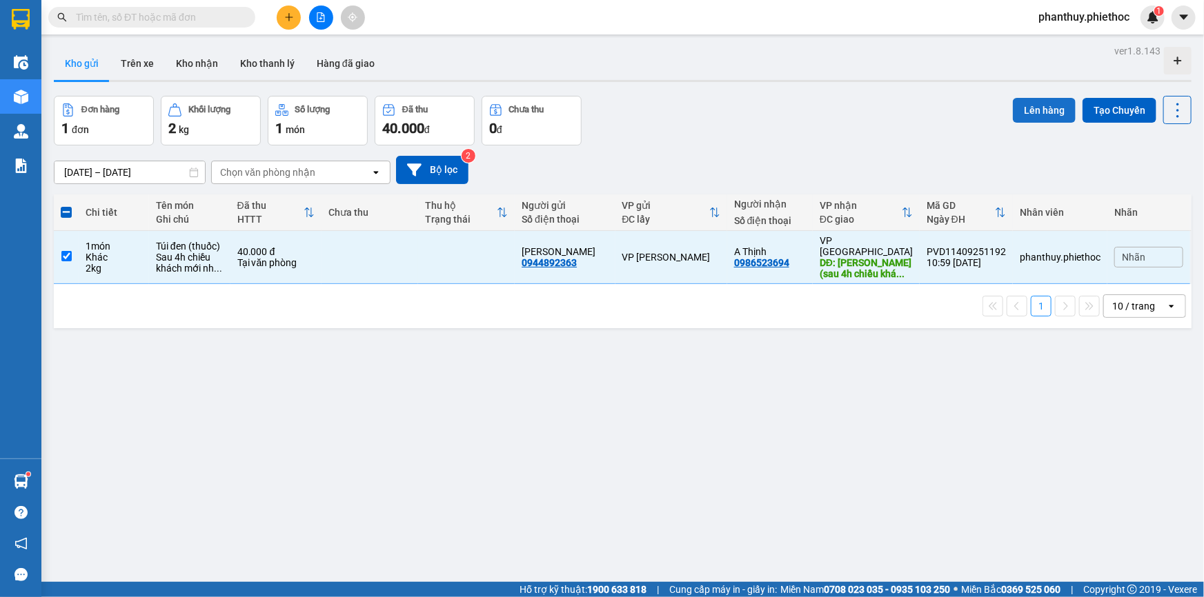
click at [1040, 107] on button "Lên hàng" at bounding box center [1044, 110] width 63 height 25
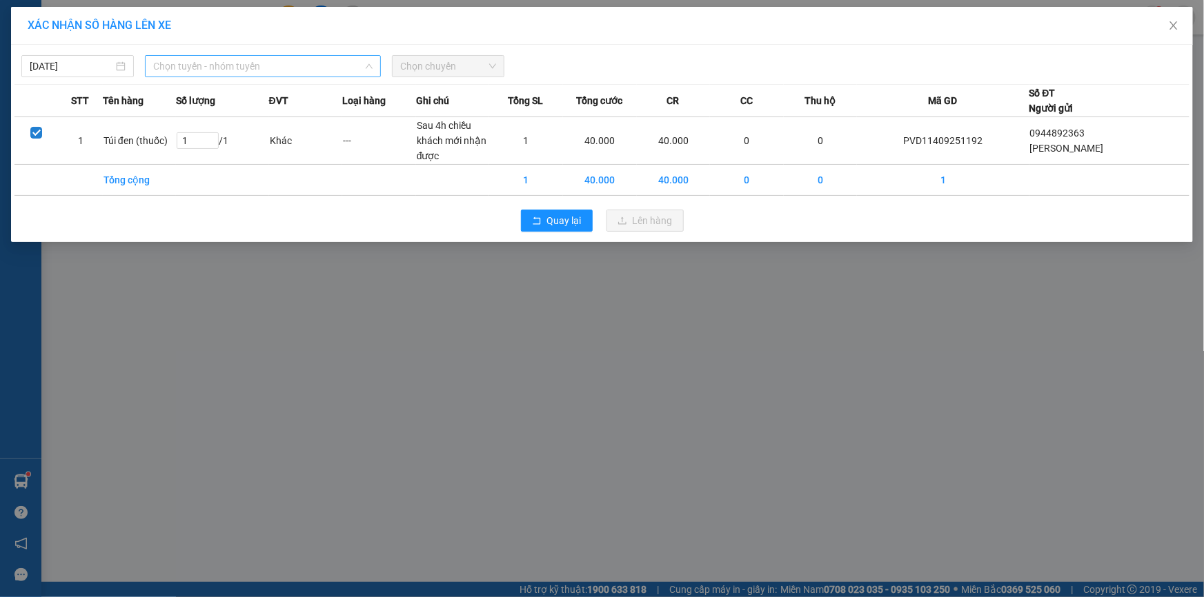
click at [165, 64] on span "Chọn tuyến - nhóm tuyến" at bounding box center [262, 66] width 219 height 21
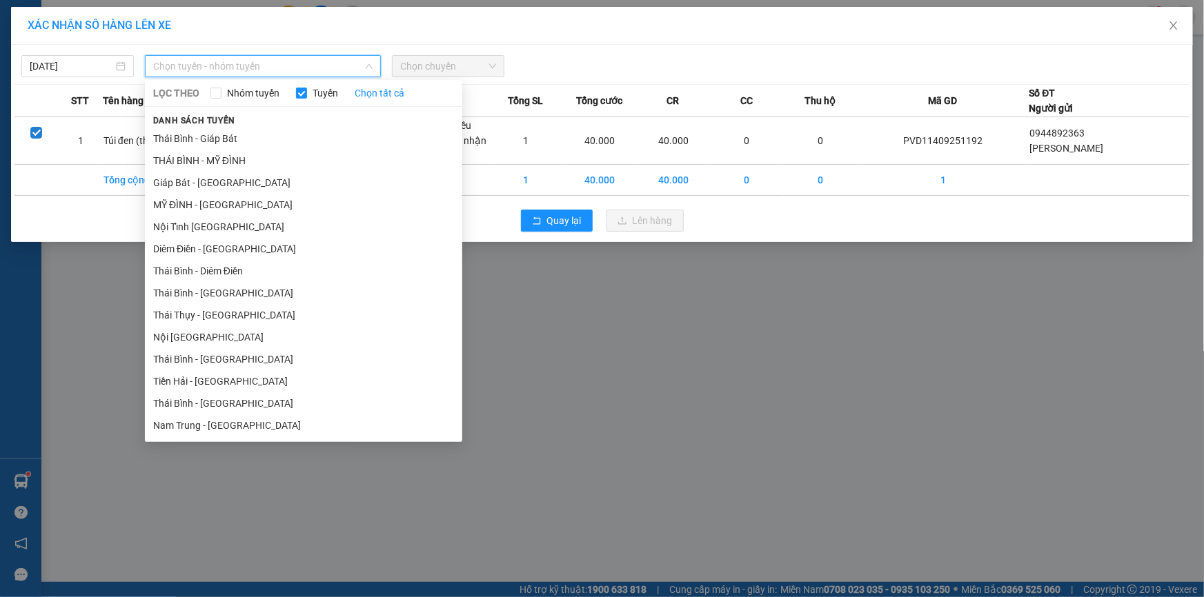
click at [181, 207] on li "MỸ ĐÌNH - THÁI BÌNH" at bounding box center [303, 205] width 317 height 22
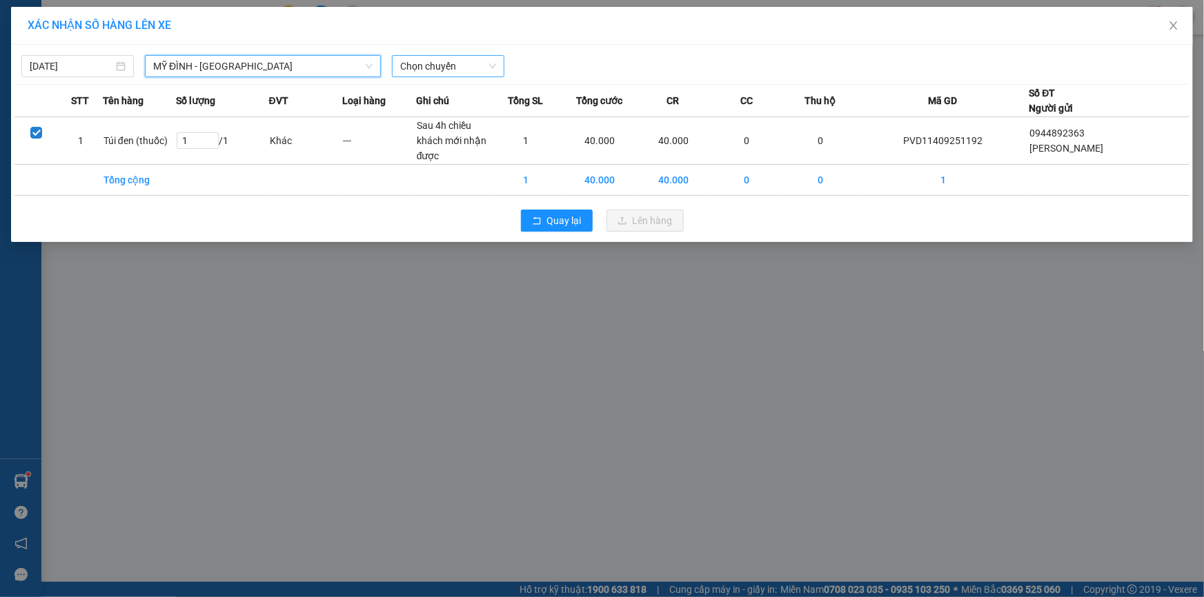
click at [413, 72] on span "Chọn chuyến" at bounding box center [448, 66] width 96 height 21
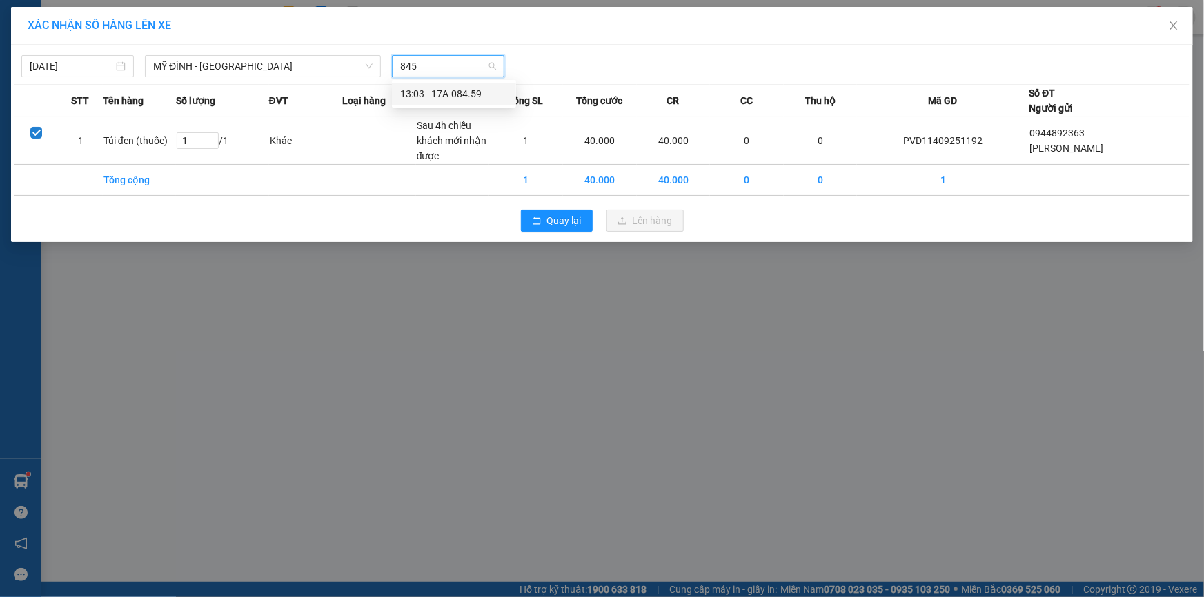
type input "8459"
click at [444, 87] on div "13:03 - 17A-084.59" at bounding box center [454, 93] width 108 height 15
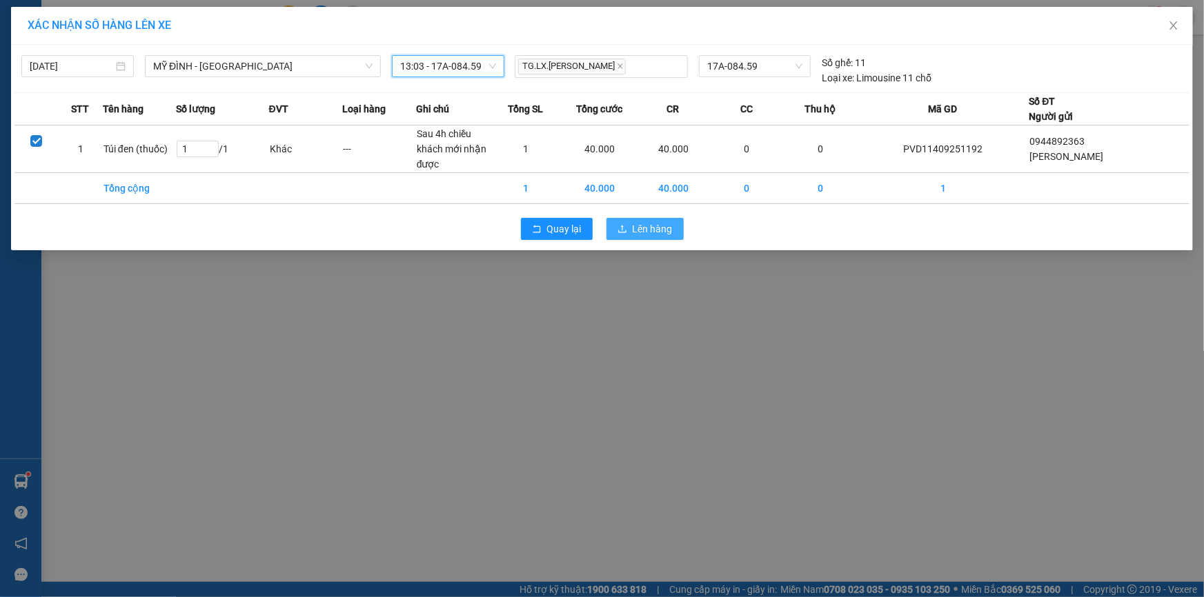
click at [646, 224] on span "Lên hàng" at bounding box center [653, 228] width 40 height 15
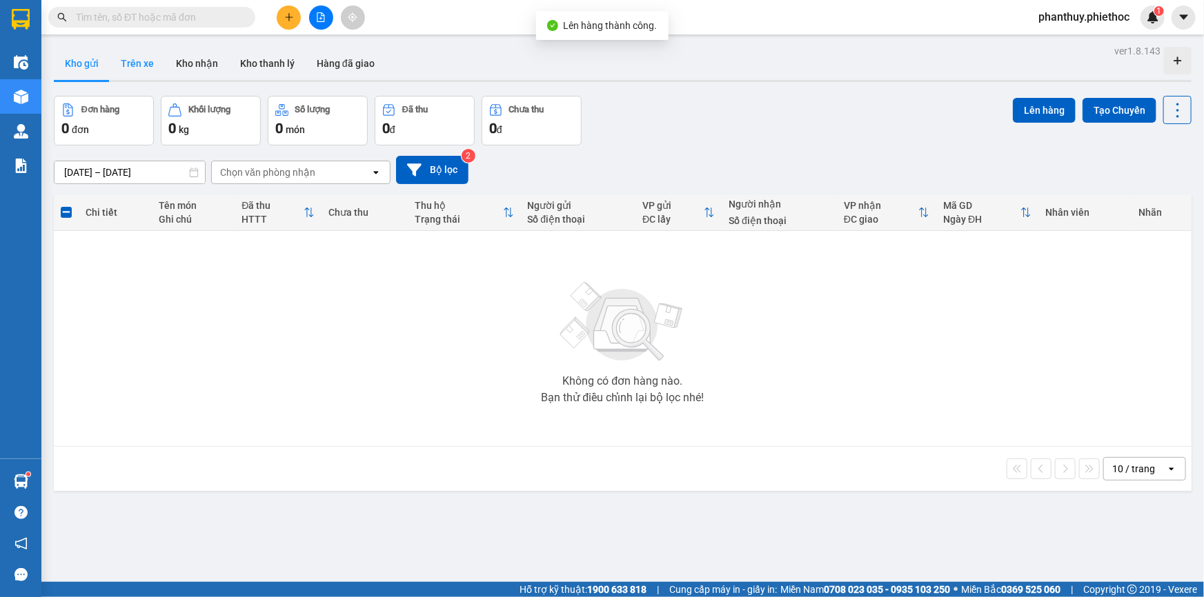
click at [139, 63] on button "Trên xe" at bounding box center [137, 63] width 55 height 33
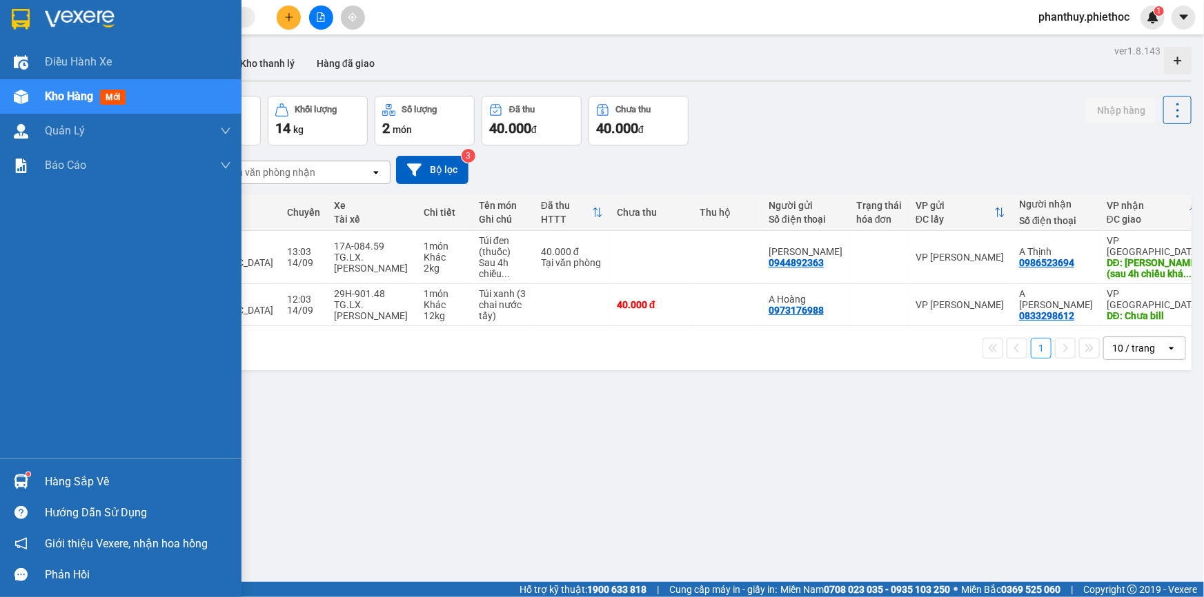
click at [79, 466] on div "Hàng sắp về" at bounding box center [120, 481] width 241 height 31
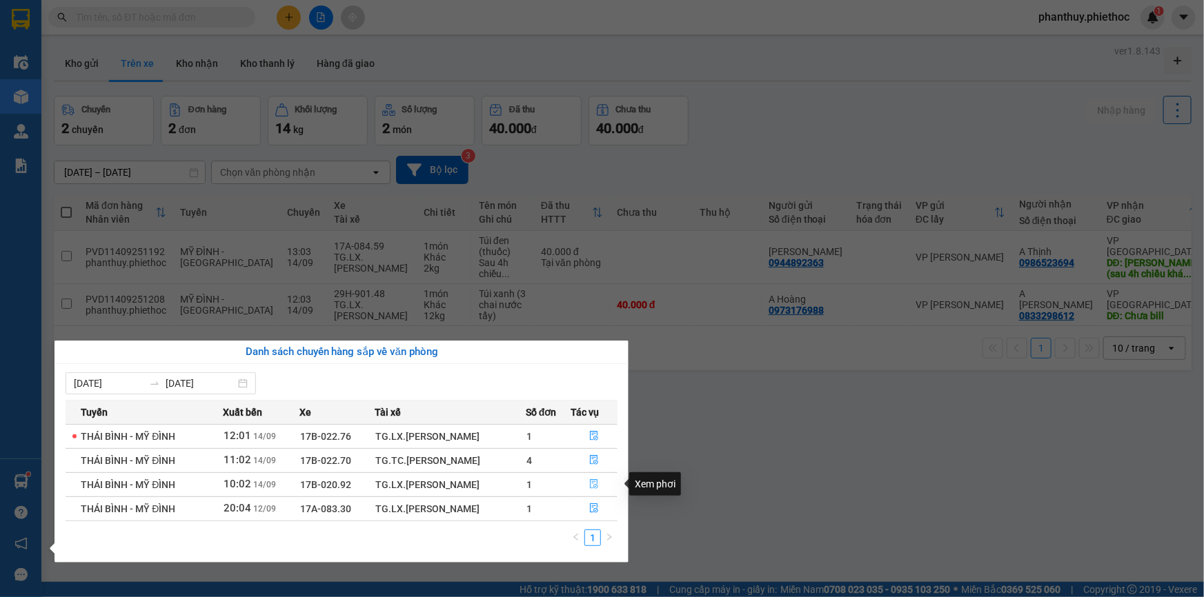
click at [590, 484] on icon "file-done" at bounding box center [594, 484] width 10 height 10
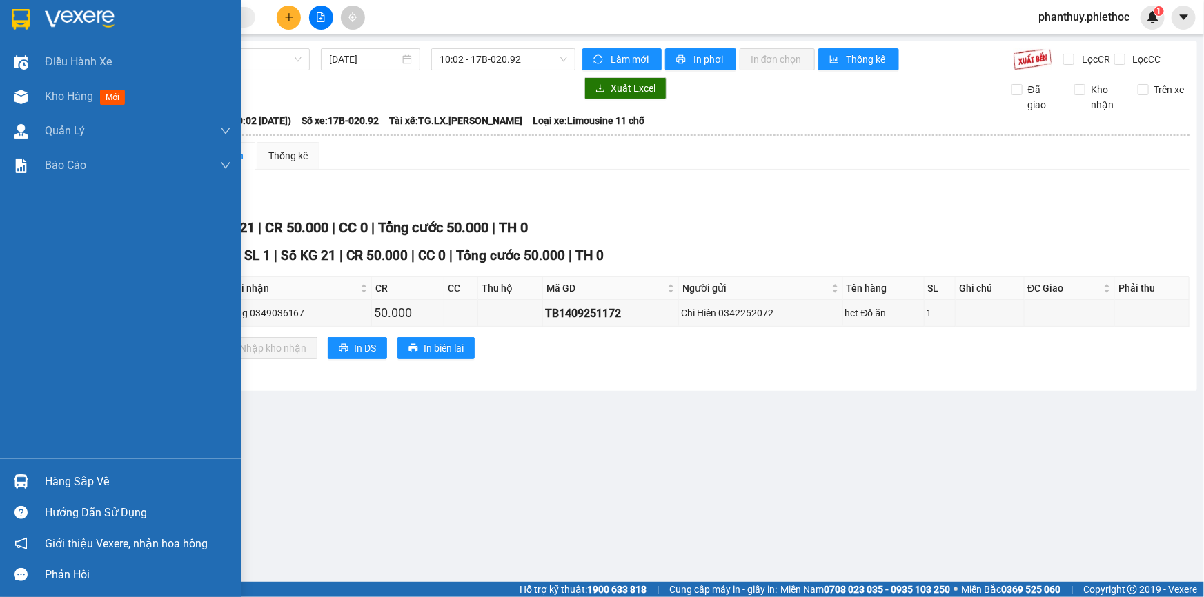
click at [85, 489] on div "Hàng sắp về" at bounding box center [138, 482] width 186 height 21
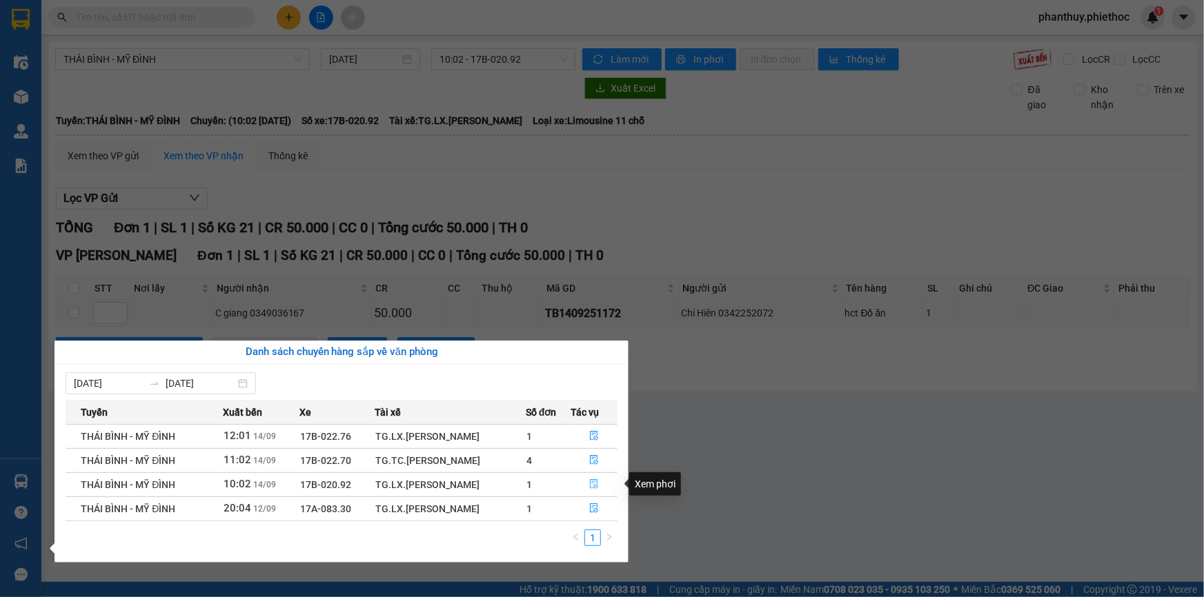
click at [597, 483] on icon "file-done" at bounding box center [594, 484] width 10 height 10
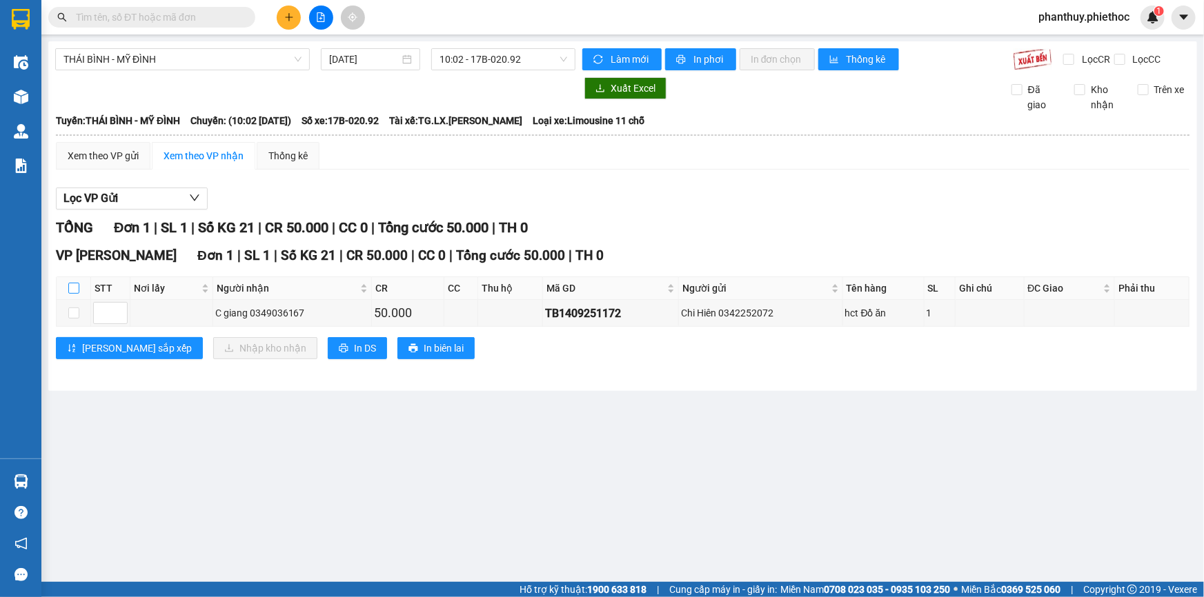
click at [76, 283] on input "checkbox" at bounding box center [73, 288] width 11 height 11
checkbox input "true"
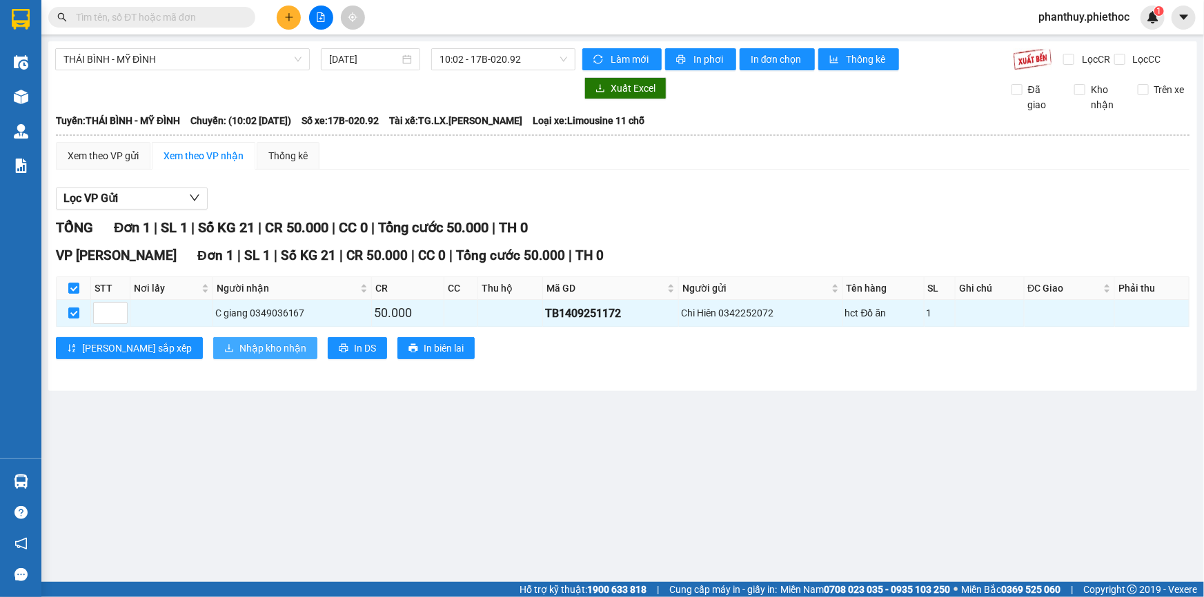
click at [239, 348] on span "Nhập kho nhận" at bounding box center [272, 348] width 67 height 15
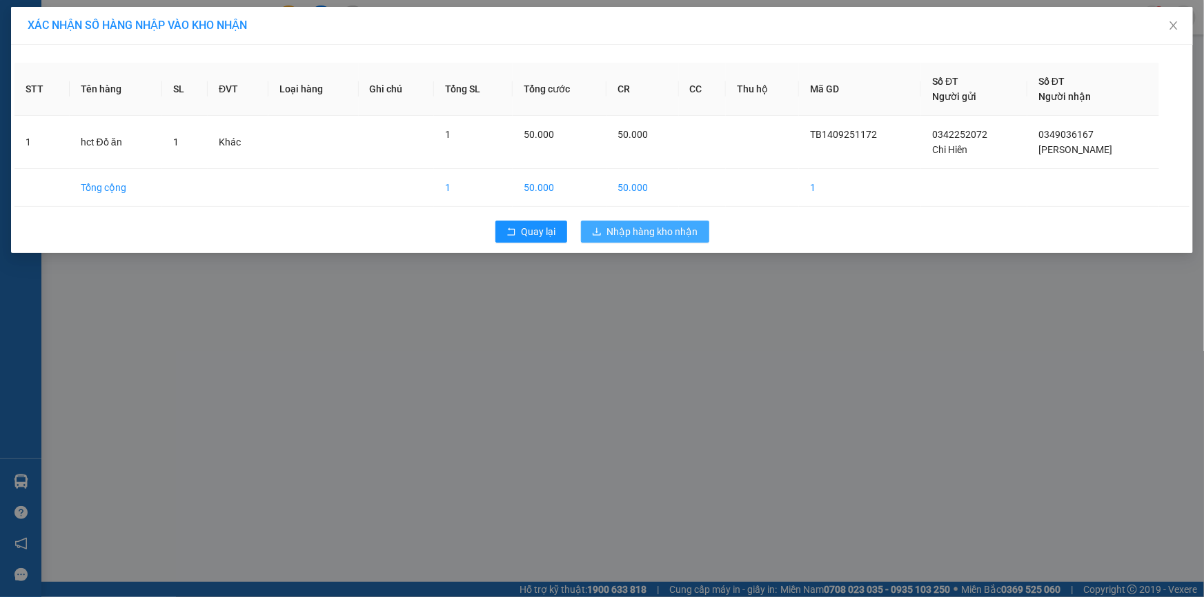
click at [644, 232] on span "Nhập hàng kho nhận" at bounding box center [652, 231] width 91 height 15
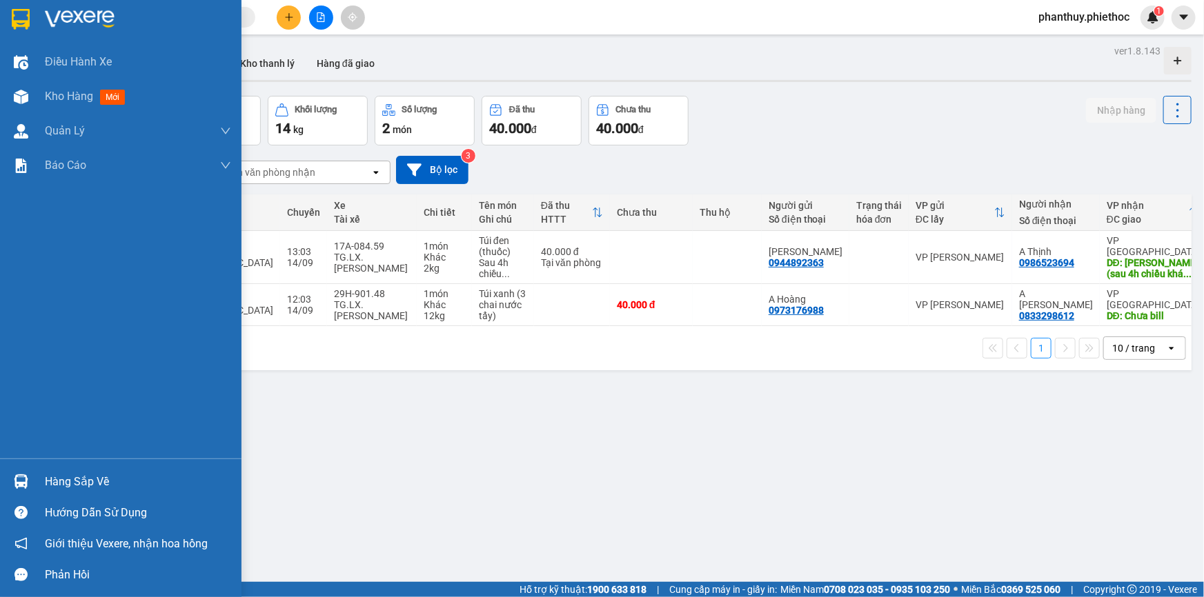
click at [100, 477] on div "Hàng sắp về" at bounding box center [138, 482] width 186 height 21
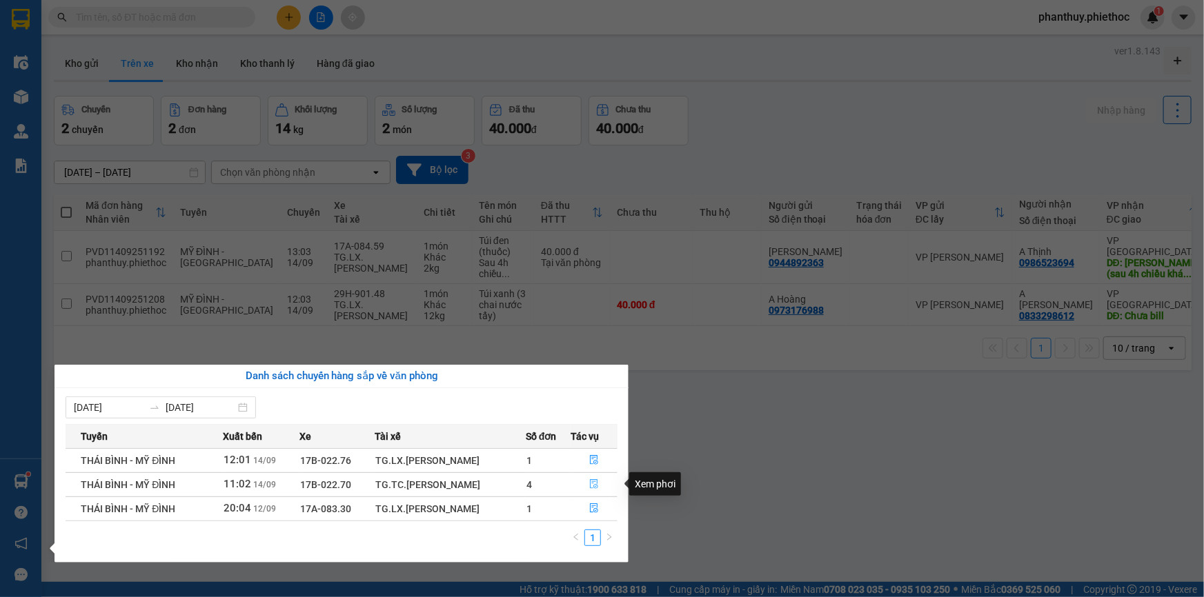
click at [589, 483] on icon "file-done" at bounding box center [594, 484] width 10 height 10
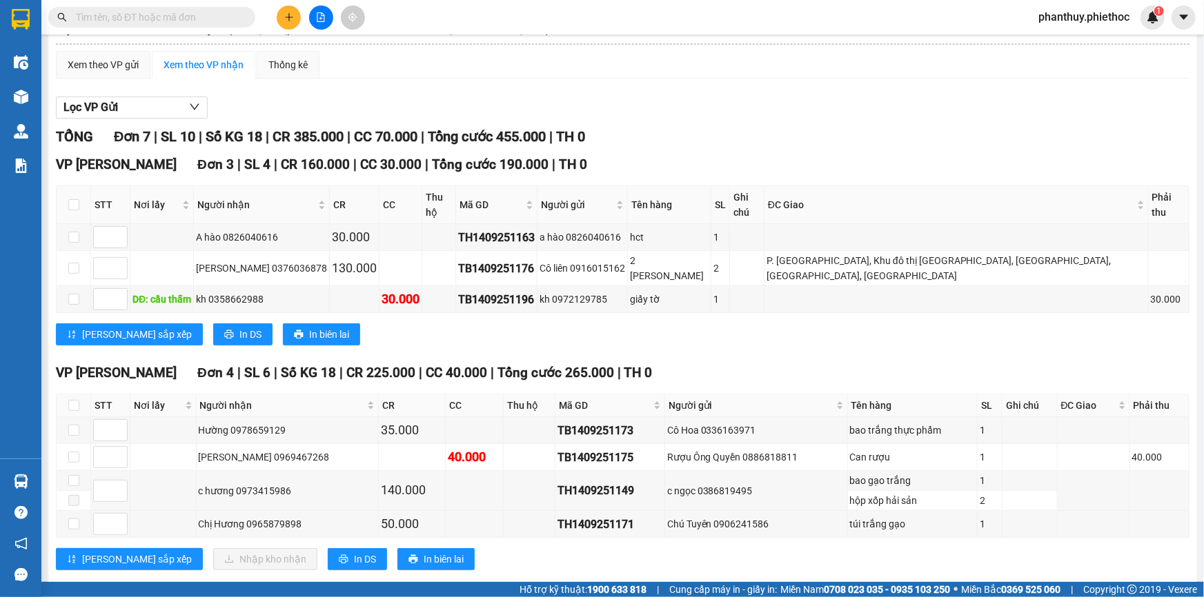
scroll to position [92, 0]
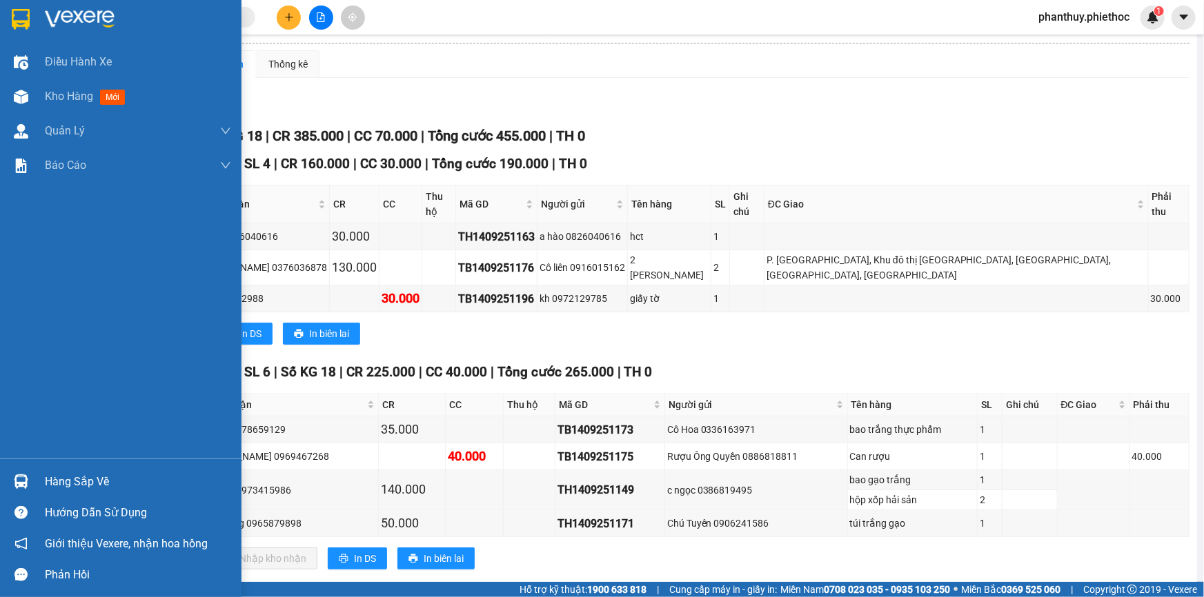
click at [92, 478] on div "Hàng sắp về" at bounding box center [138, 482] width 186 height 21
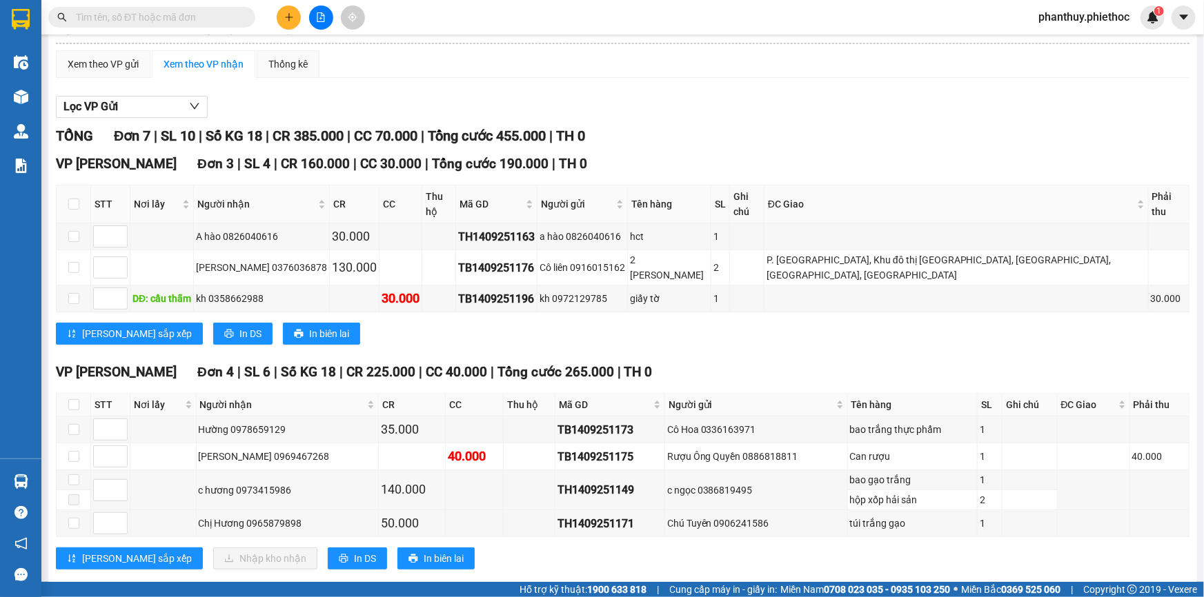
click at [763, 316] on section "Kết quả tìm kiếm ( 0 ) Bộ lọc No Data phanthuy.phiethoc 1 Điều hành xe Kho hàng…" at bounding box center [602, 298] width 1204 height 597
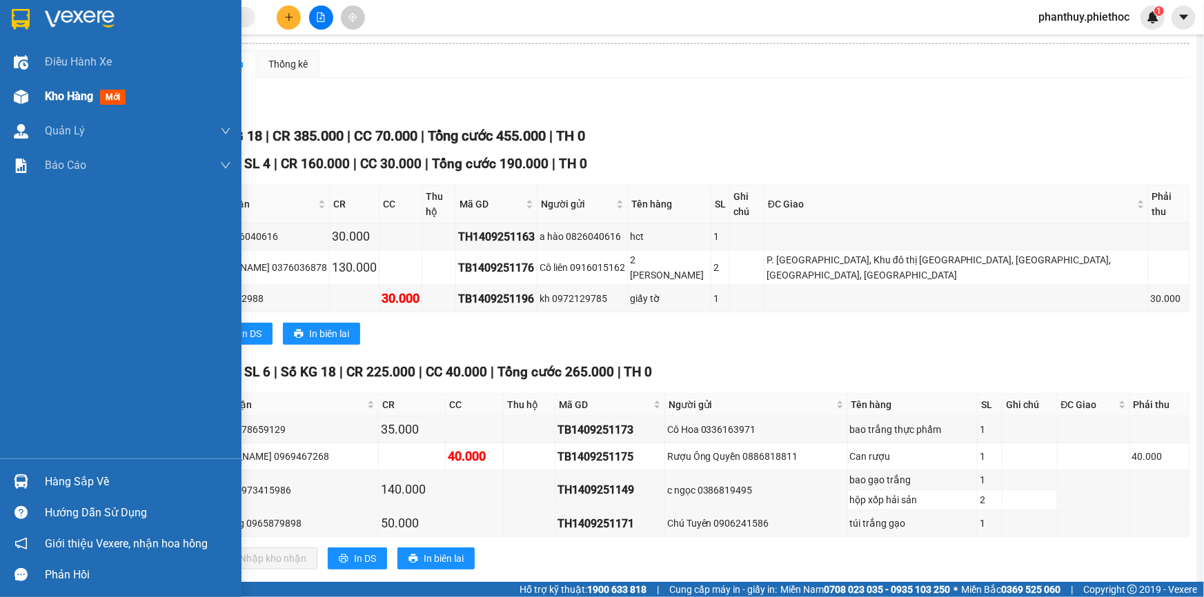
click at [79, 92] on span "Kho hàng" at bounding box center [69, 96] width 48 height 13
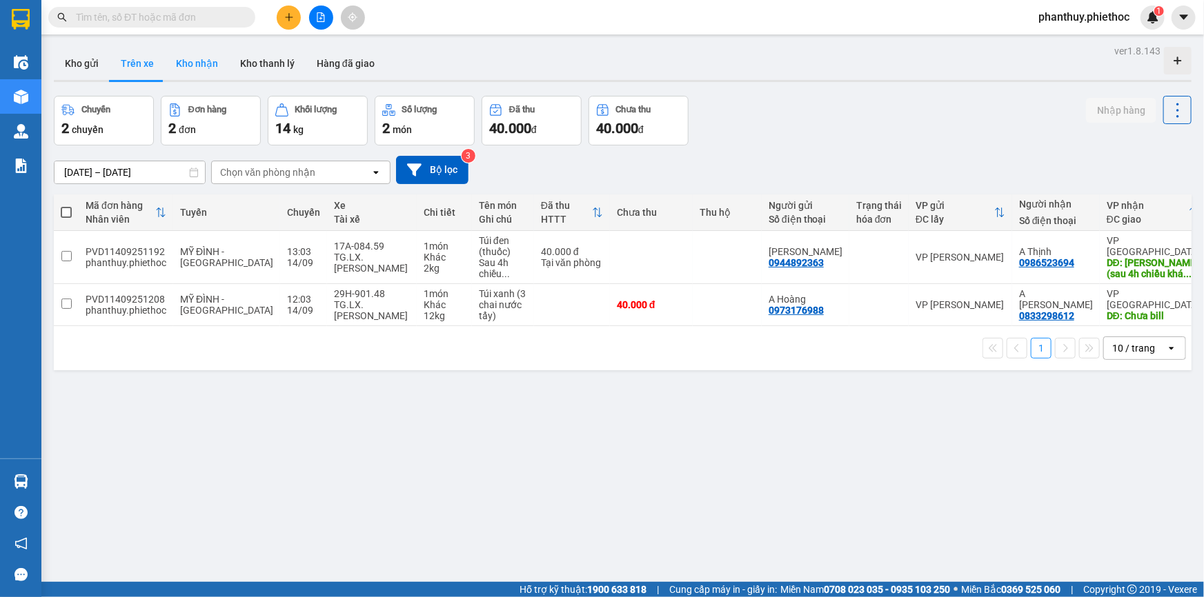
click at [197, 63] on button "Kho nhận" at bounding box center [197, 63] width 64 height 33
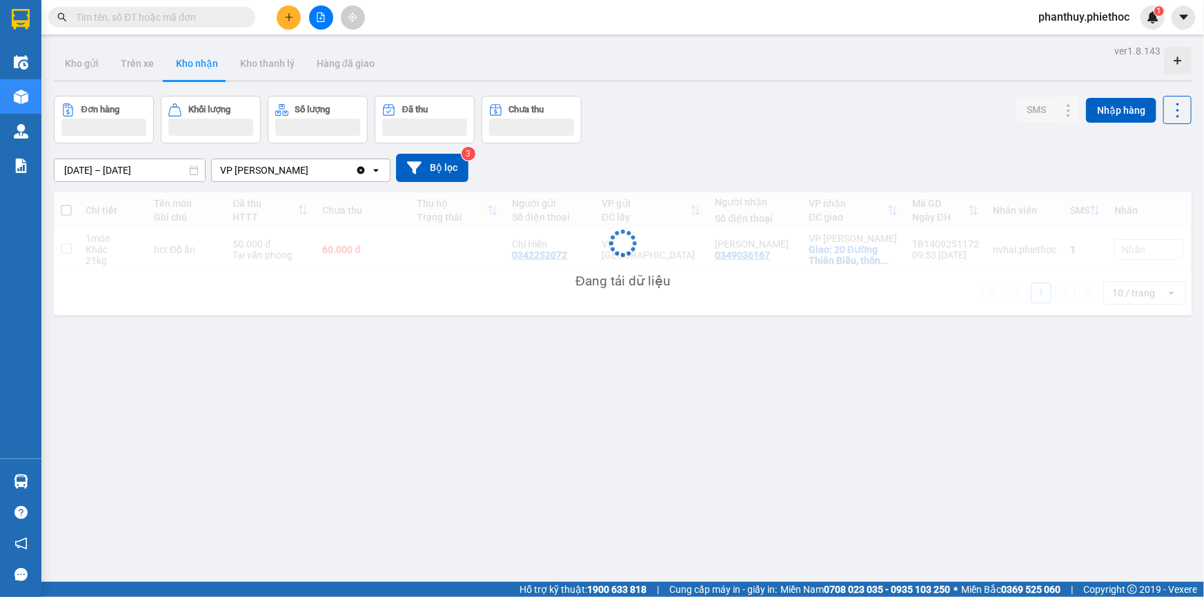
click at [197, 63] on button "Kho nhận" at bounding box center [197, 63] width 64 height 33
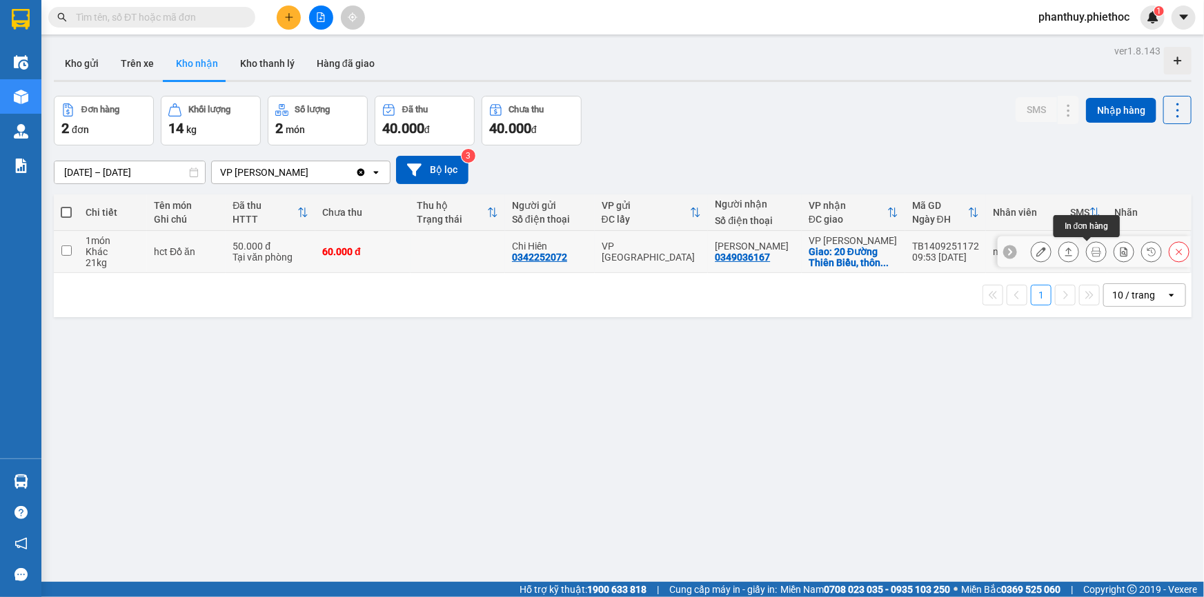
click at [1091, 248] on icon at bounding box center [1096, 252] width 10 height 10
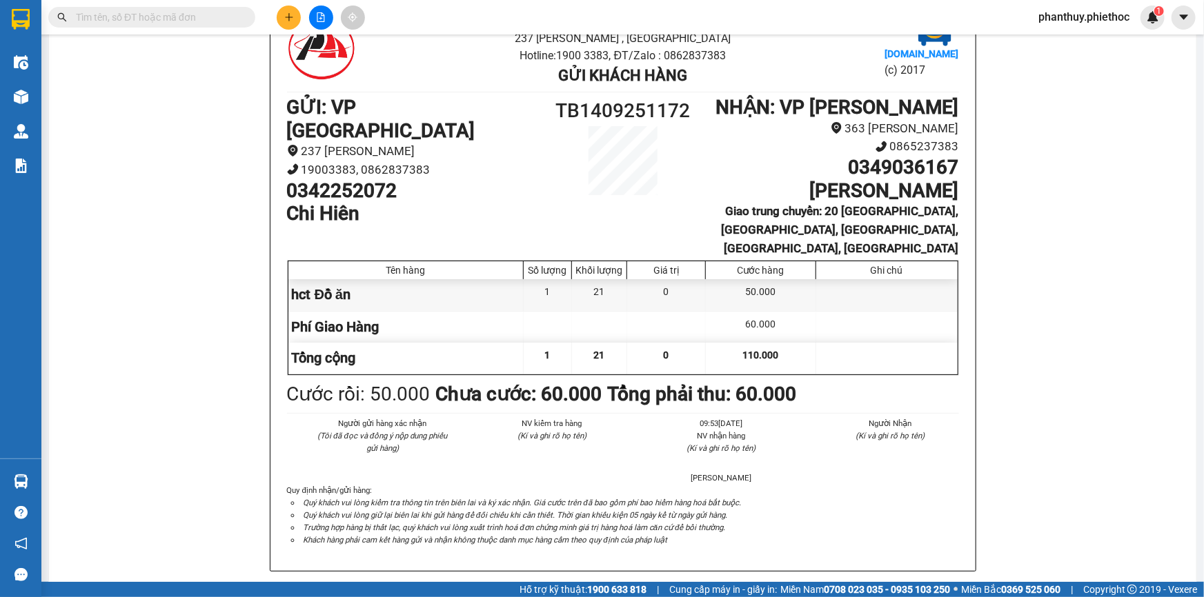
scroll to position [125, 0]
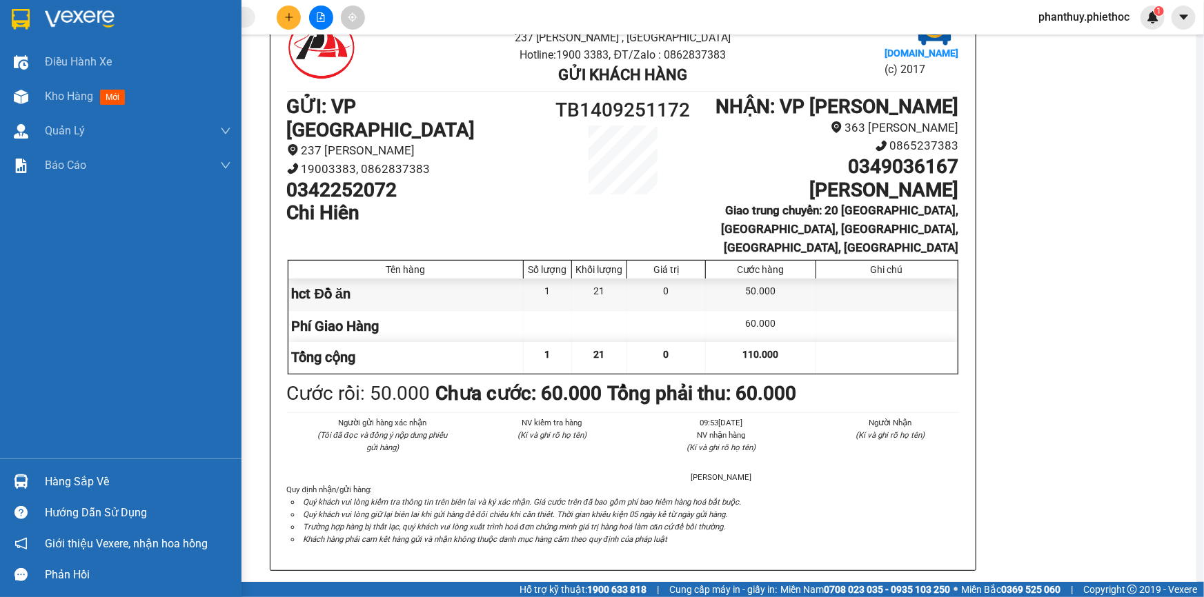
click at [49, 482] on div "Hàng sắp về" at bounding box center [138, 482] width 186 height 21
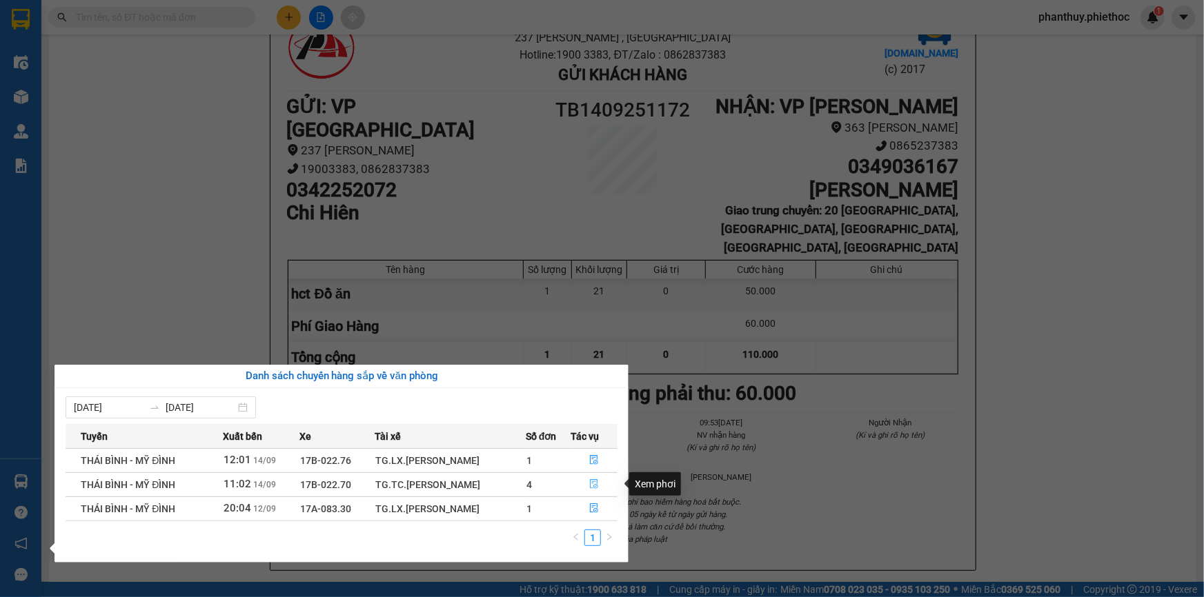
click at [590, 482] on icon "file-done" at bounding box center [594, 484] width 10 height 10
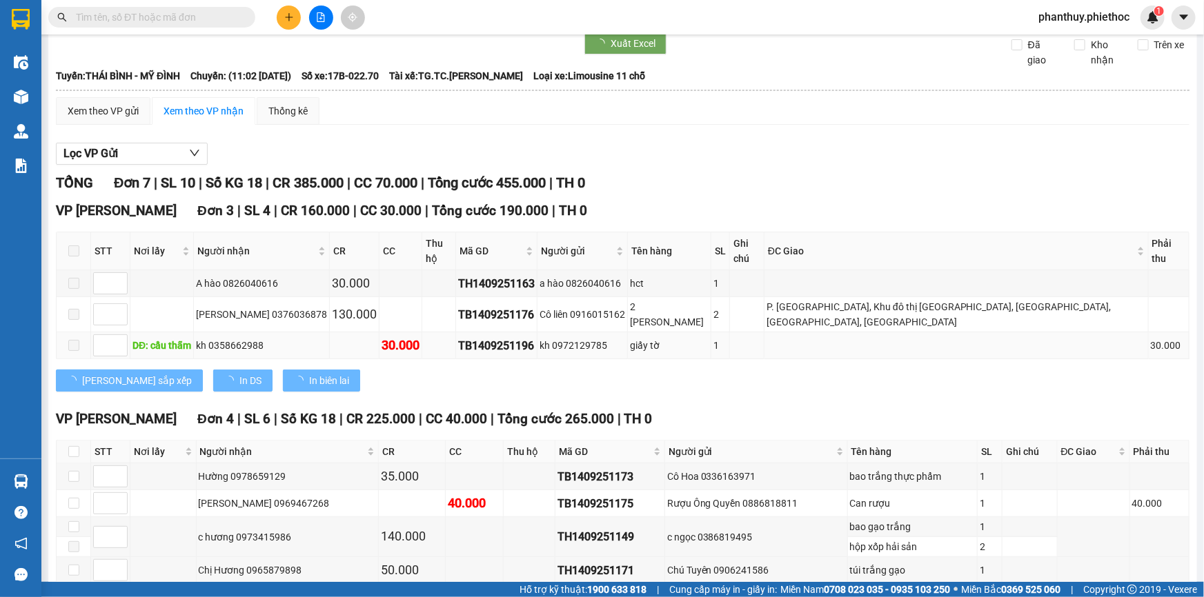
scroll to position [92, 0]
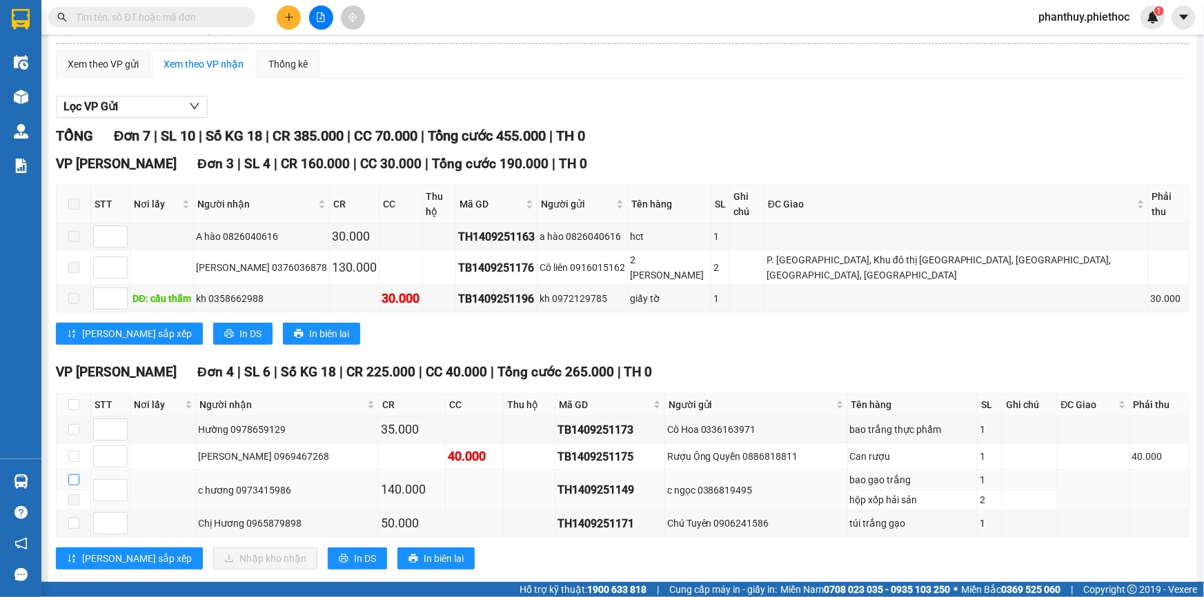
click at [74, 475] on input "checkbox" at bounding box center [73, 480] width 11 height 11
checkbox input "true"
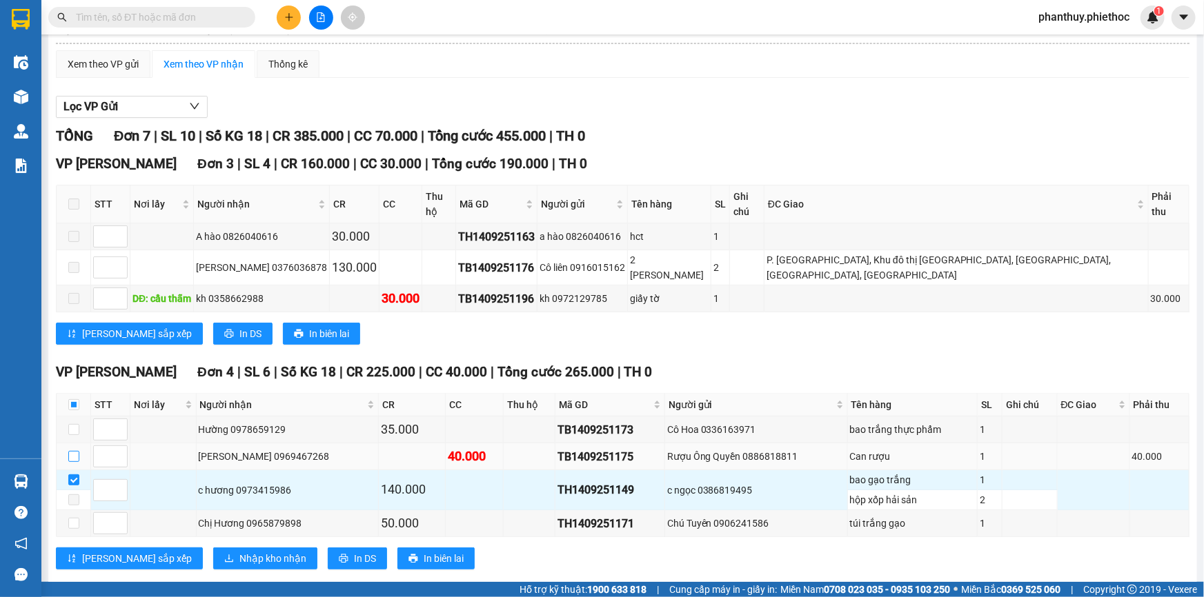
click at [77, 451] on input "checkbox" at bounding box center [73, 456] width 11 height 11
checkbox input "true"
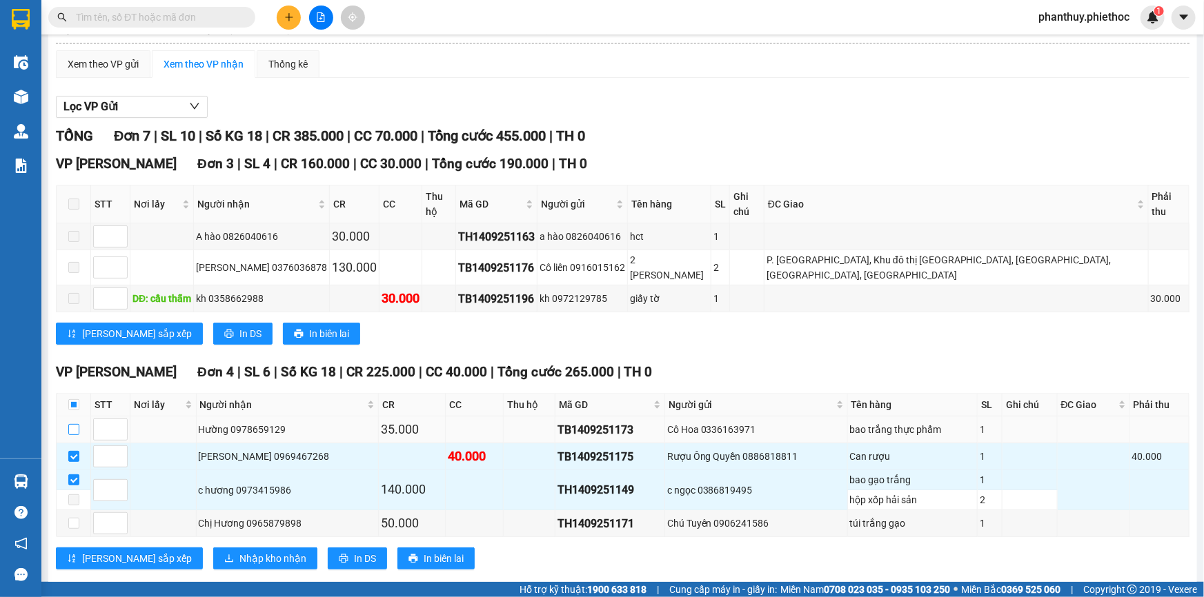
click at [75, 424] on input "checkbox" at bounding box center [73, 429] width 11 height 11
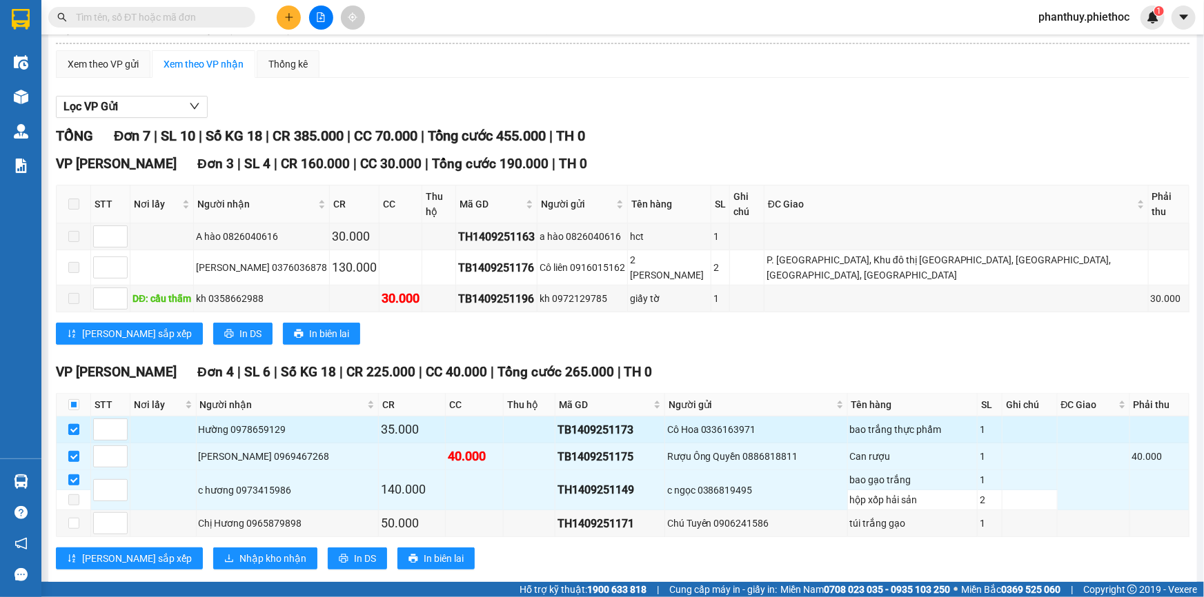
click at [75, 424] on input "checkbox" at bounding box center [73, 429] width 11 height 11
checkbox input "false"
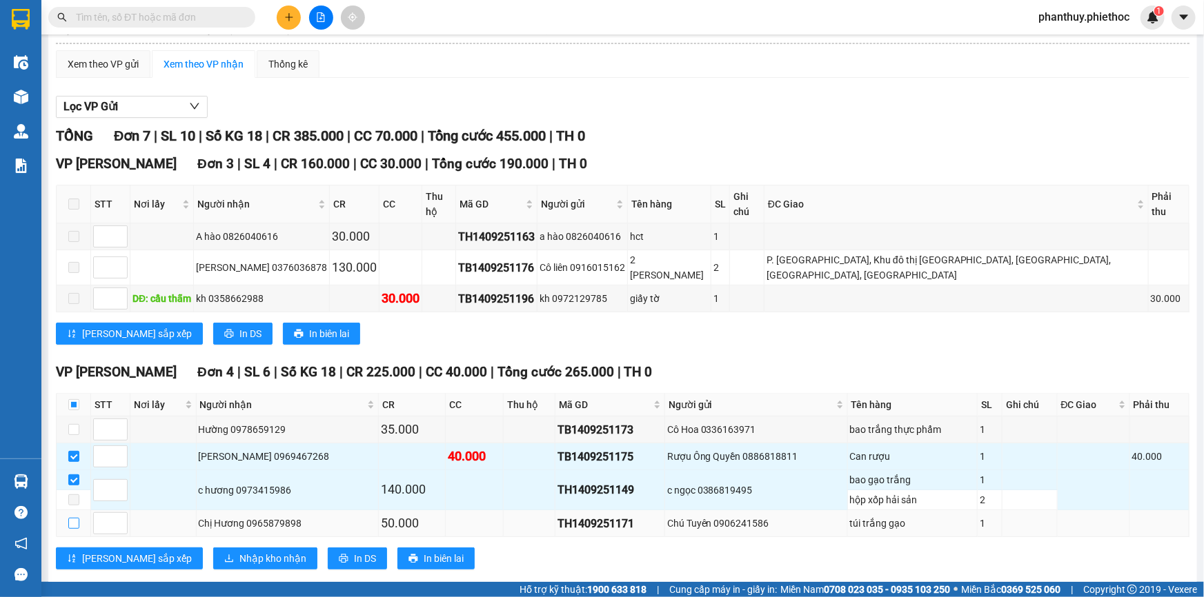
click at [70, 518] on input "checkbox" at bounding box center [73, 523] width 11 height 11
checkbox input "true"
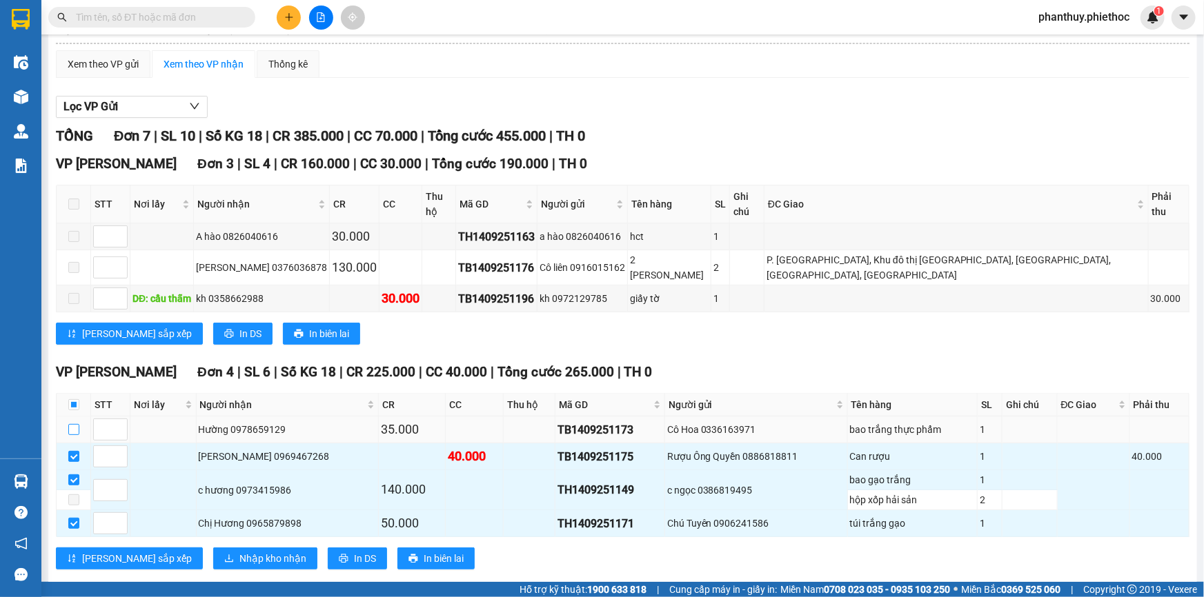
click at [72, 424] on input "checkbox" at bounding box center [73, 429] width 11 height 11
checkbox input "true"
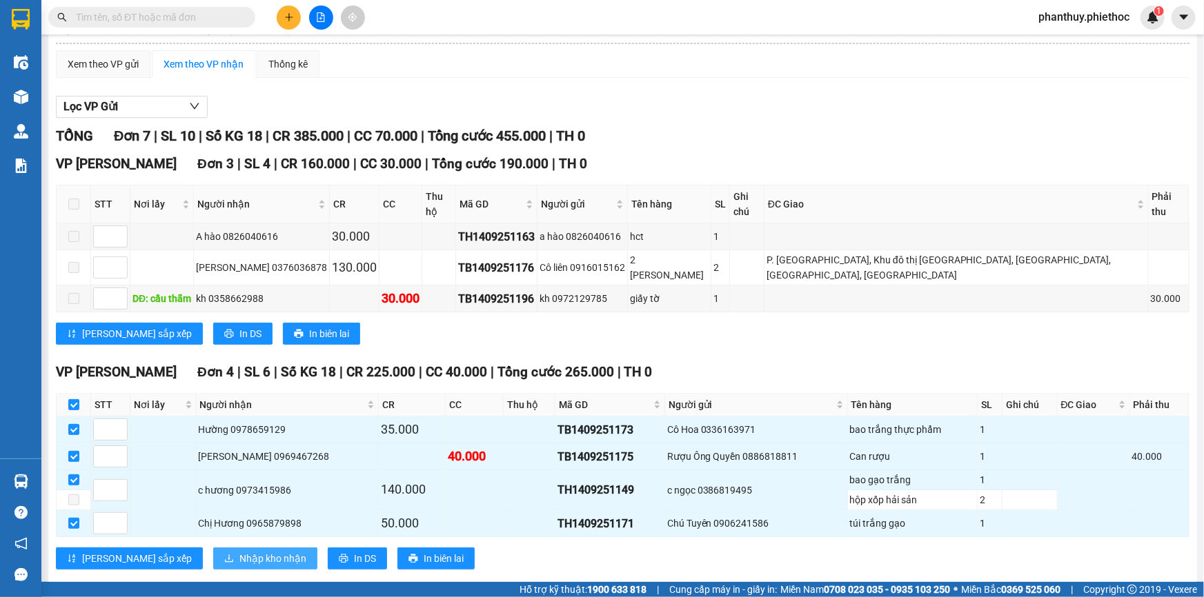
click at [239, 551] on span "Nhập kho nhận" at bounding box center [272, 558] width 67 height 15
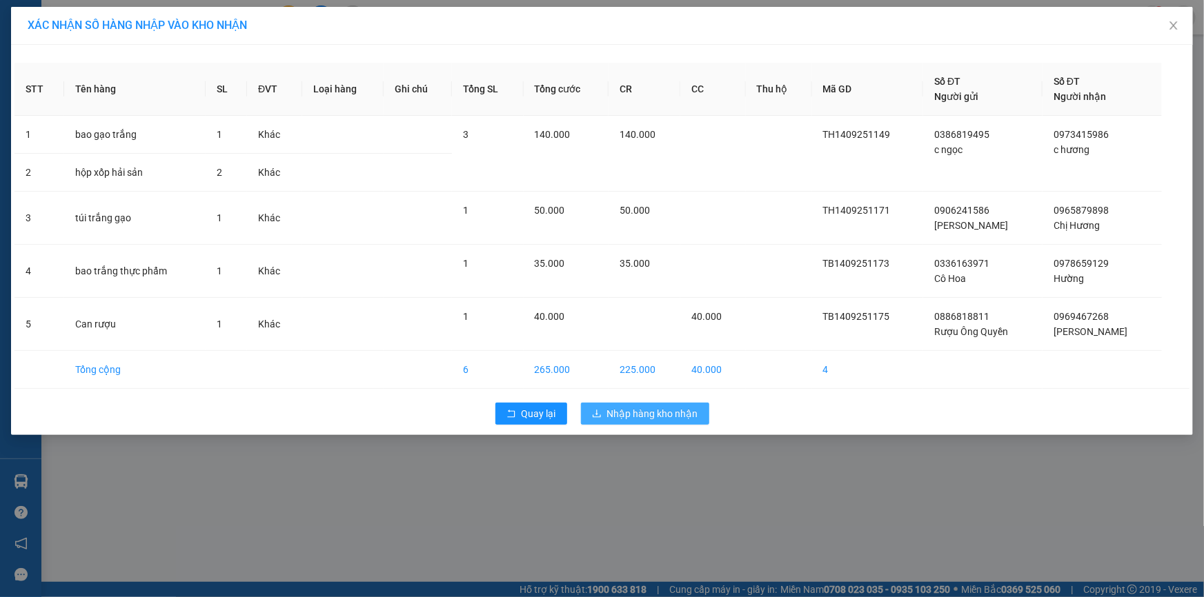
click at [617, 411] on span "Nhập hàng kho nhận" at bounding box center [652, 413] width 91 height 15
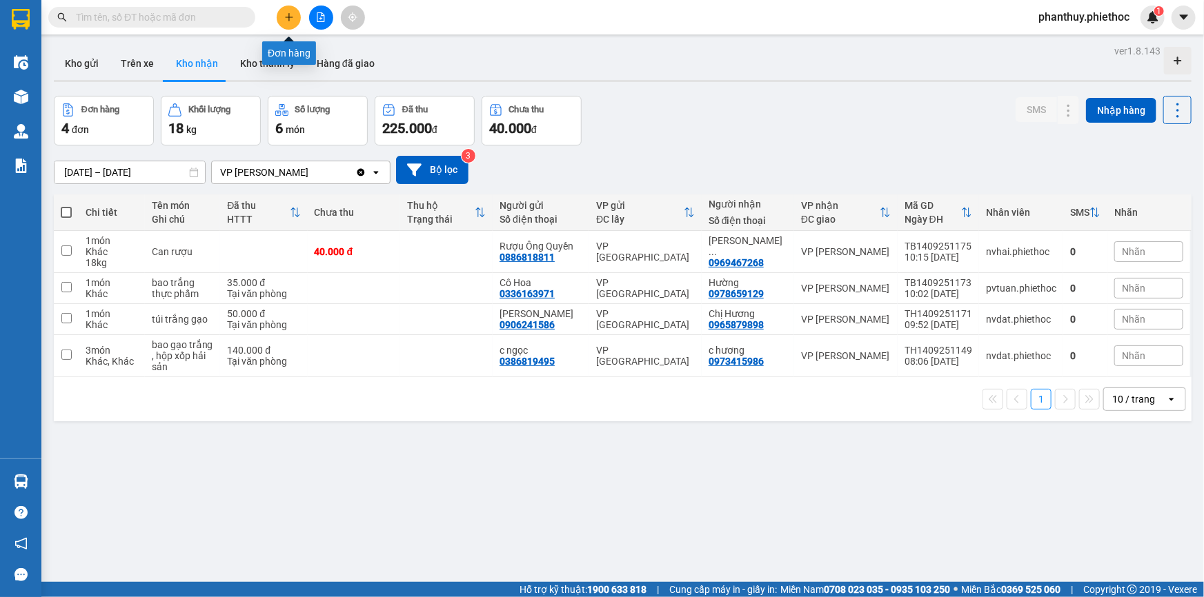
click at [288, 12] on icon "plus" at bounding box center [289, 17] width 10 height 10
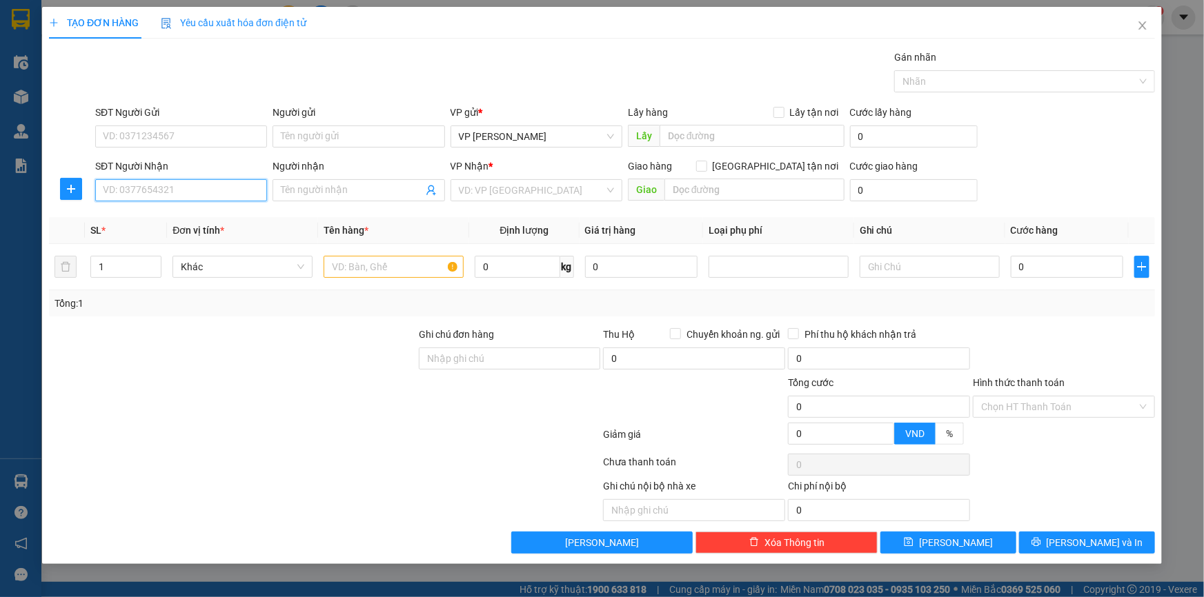
click at [129, 179] on input "SĐT Người Nhận" at bounding box center [181, 190] width 172 height 22
click at [143, 138] on input "SĐT Người Gửi" at bounding box center [181, 137] width 172 height 22
type input "0349613269"
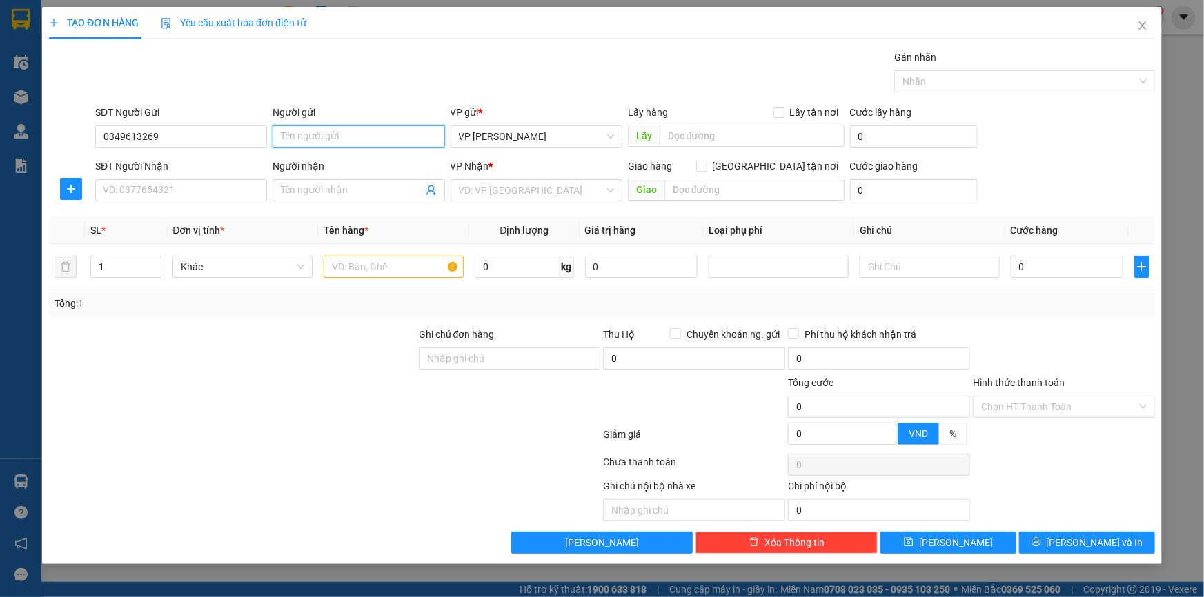
click at [327, 133] on input "Người gửi" at bounding box center [358, 137] width 172 height 22
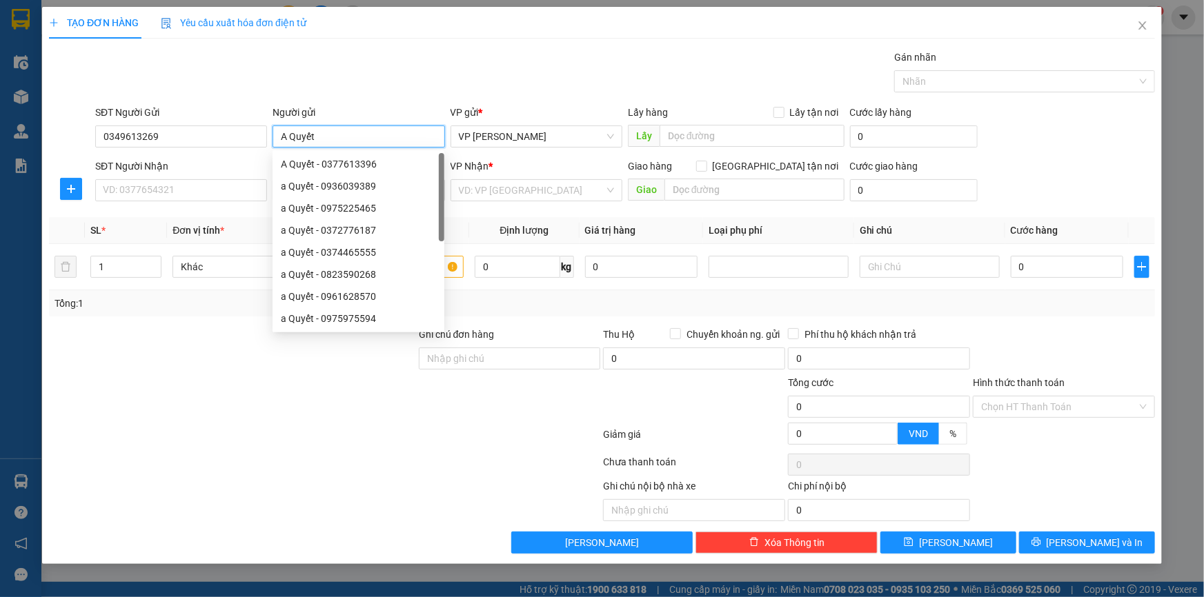
type input "A Quyết"
click at [302, 50] on div "Gói vận chuyển * Tiêu chuẩn Gán nhãn Nhãn" at bounding box center [624, 74] width 1065 height 48
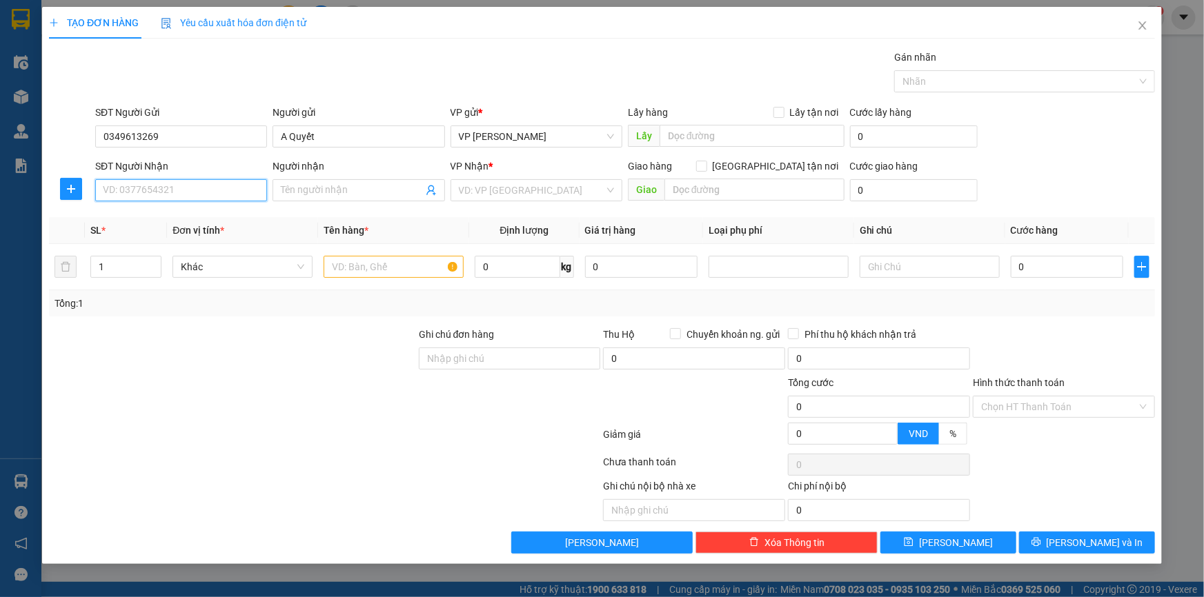
click at [123, 186] on input "SĐT Người Nhận" at bounding box center [181, 190] width 172 height 22
type input "0964955152"
click at [311, 183] on input "Người nhận" at bounding box center [351, 190] width 141 height 15
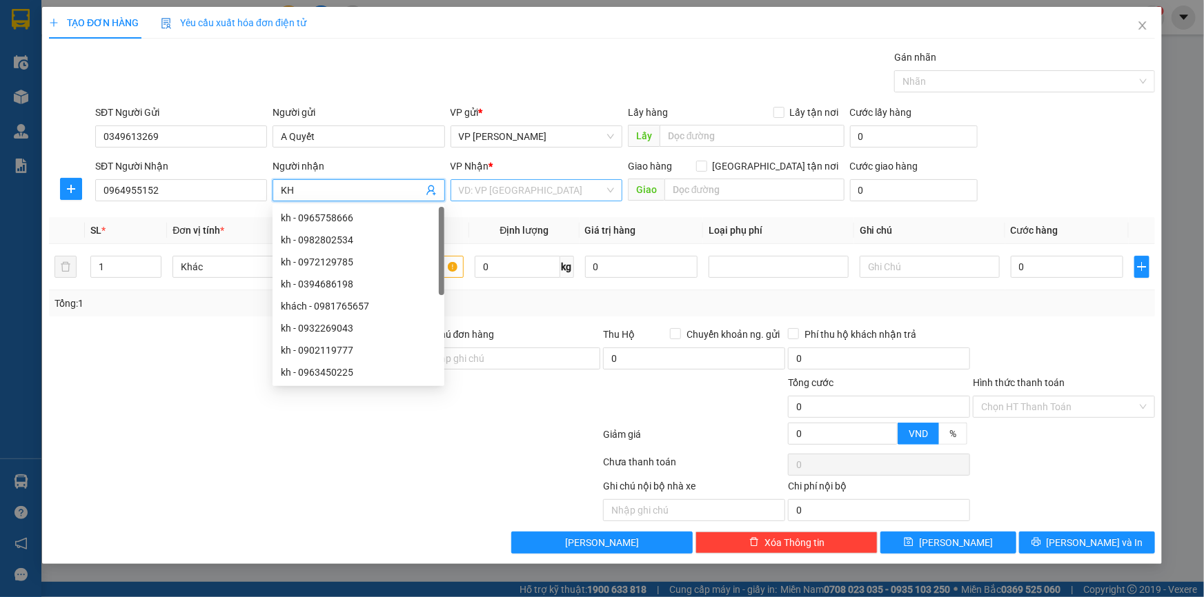
type input "KH"
click at [508, 183] on input "search" at bounding box center [532, 190] width 146 height 21
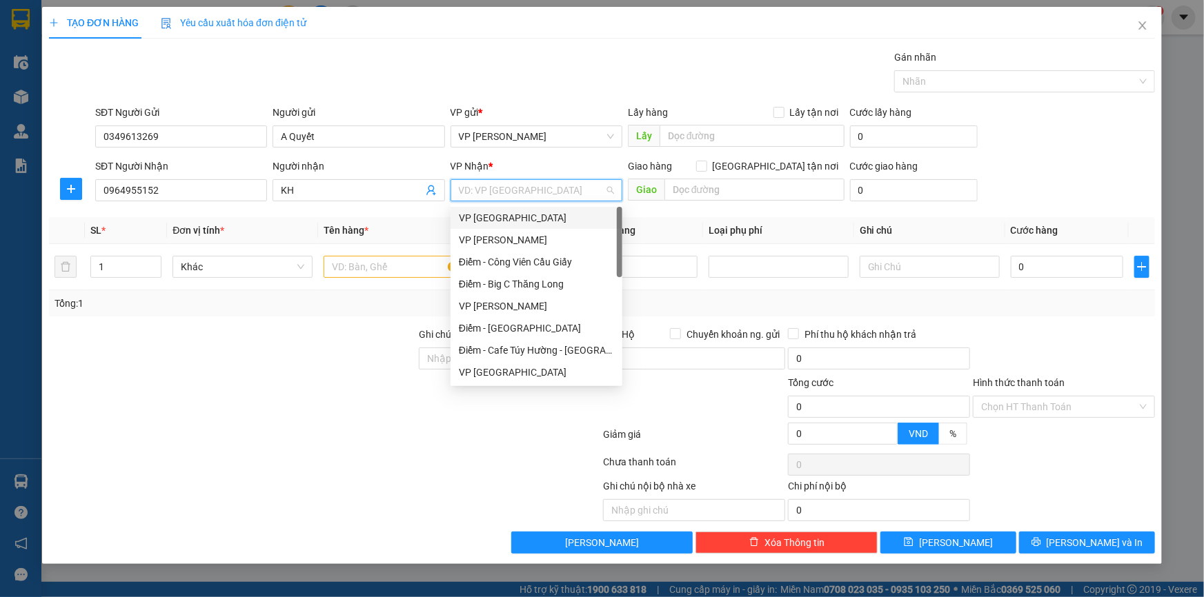
click at [496, 217] on div "VP [GEOGRAPHIC_DATA]" at bounding box center [536, 217] width 155 height 15
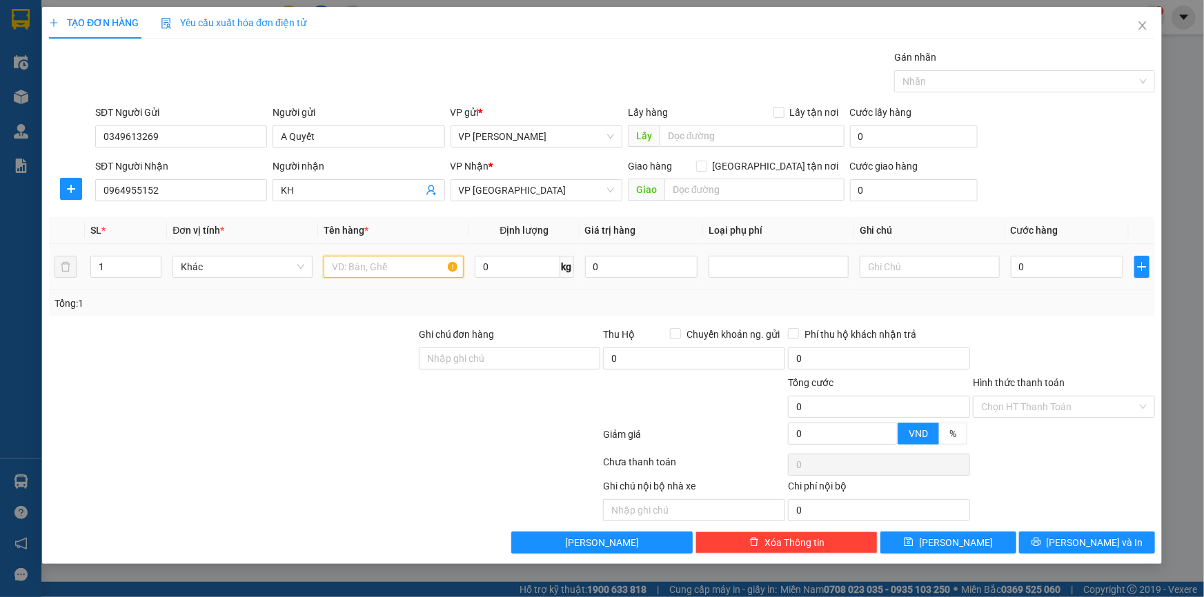
click at [374, 261] on input "text" at bounding box center [394, 267] width 140 height 22
type input "Hộp gà con"
type input "2"
click at [1049, 274] on input "0" at bounding box center [1067, 267] width 112 height 22
type input "05"
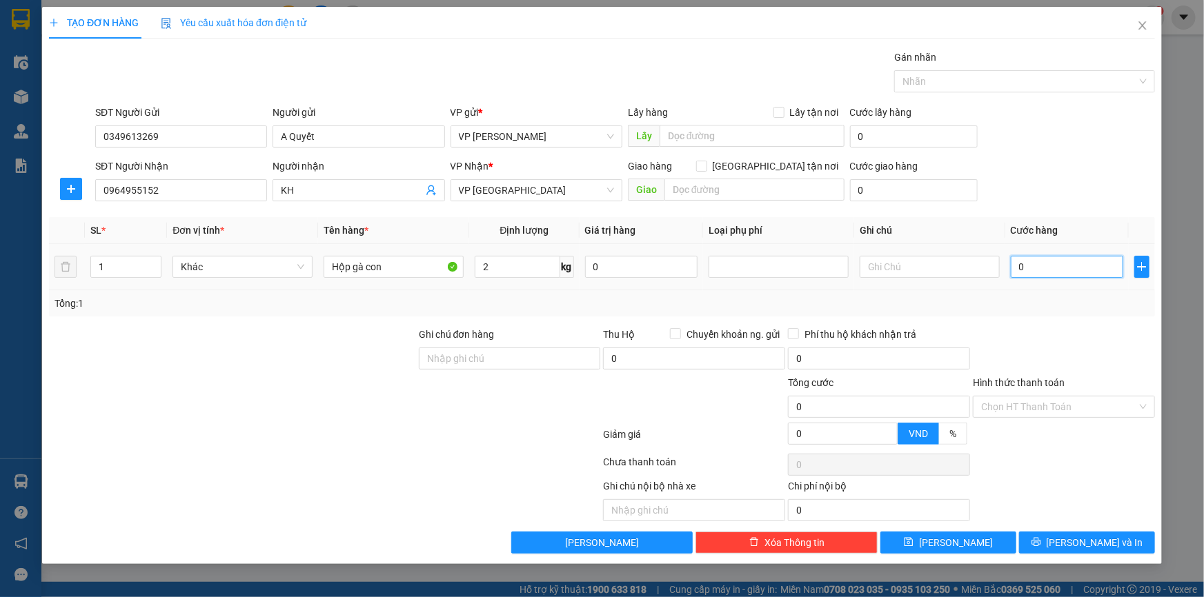
type input "5"
type input "050"
type input "50"
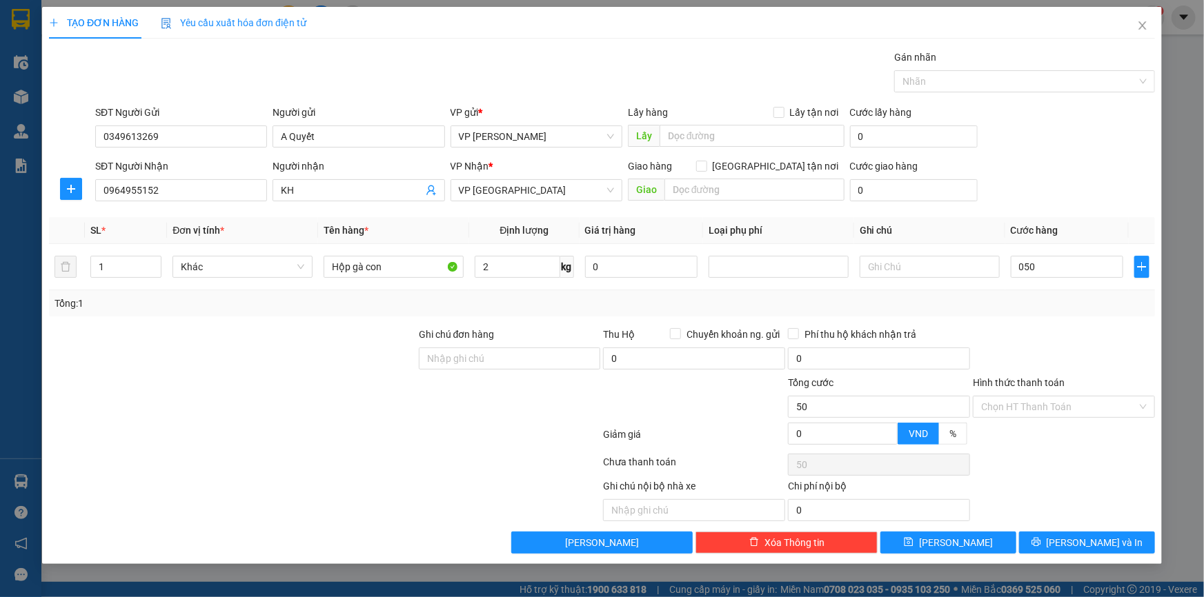
type input "50.000"
click at [1060, 169] on div "SĐT Người Nhận 0964955152 Người nhận KH VP Nhận * VP Thái Bình Giao hàng Giao t…" at bounding box center [624, 183] width 1065 height 48
click at [673, 331] on input "Chuyển khoản ng. gửi" at bounding box center [675, 333] width 10 height 10
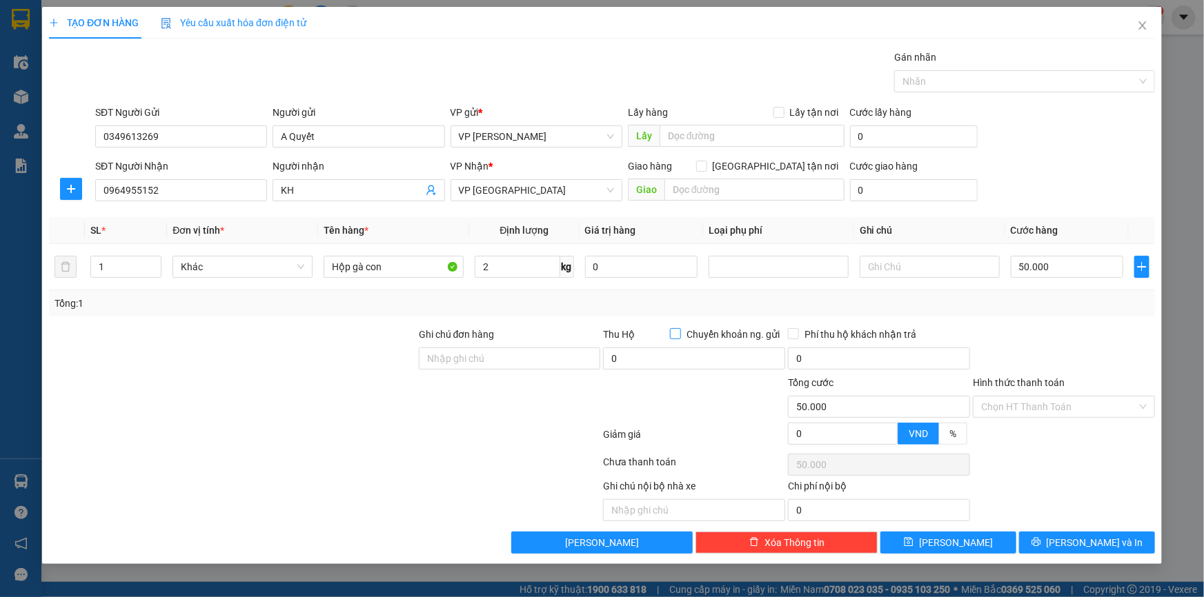
checkbox input "true"
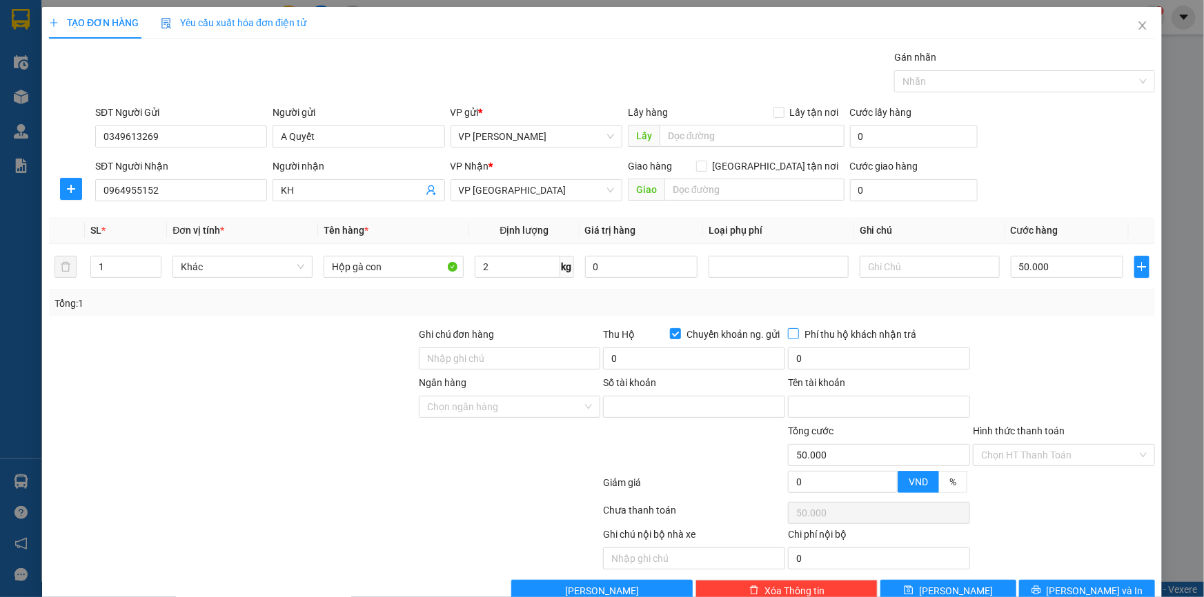
click at [788, 330] on input "Phí thu hộ khách nhận trả" at bounding box center [793, 333] width 10 height 10
checkbox input "true"
click at [519, 348] on input "Ghi chú đơn hàng" at bounding box center [510, 359] width 182 height 22
type input "Người nhận chịu cước vận chuyển và phí thu hộ"
click at [647, 356] on input "0" at bounding box center [694, 359] width 182 height 22
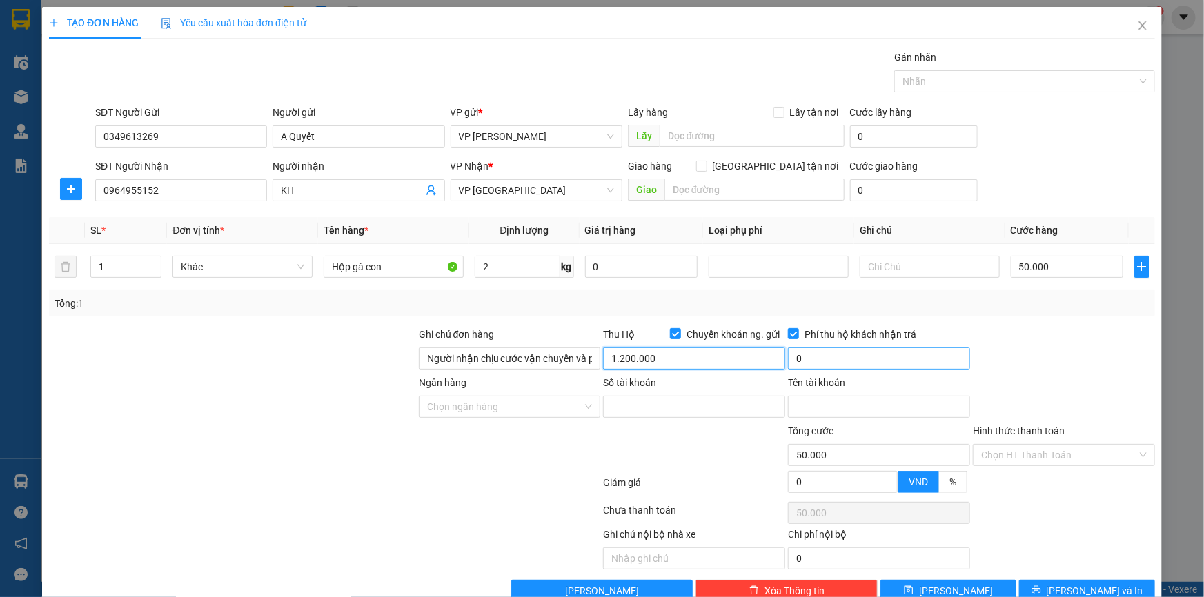
type input "1.200.000"
click at [832, 351] on input "0" at bounding box center [879, 359] width 182 height 22
type input "20.000"
click at [1050, 337] on div at bounding box center [1063, 351] width 185 height 48
click at [641, 406] on input "Số tài khoản" at bounding box center [694, 407] width 182 height 22
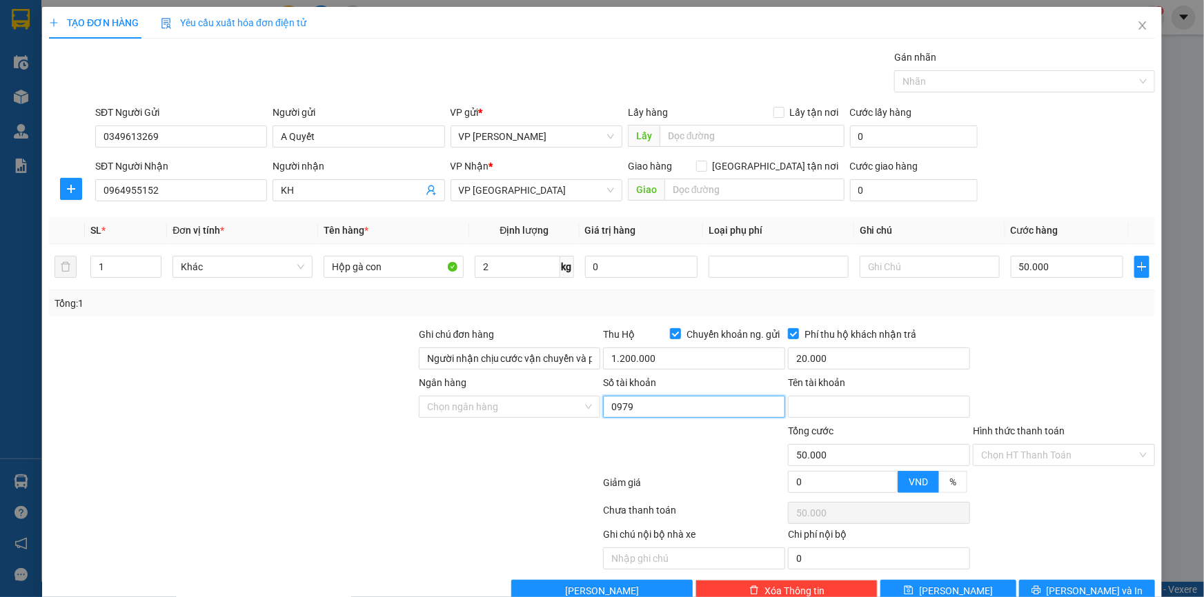
type input "0979044399"
click at [670, 439] on div at bounding box center [694, 448] width 185 height 48
click at [513, 406] on input "Ngân hàng" at bounding box center [505, 407] width 156 height 21
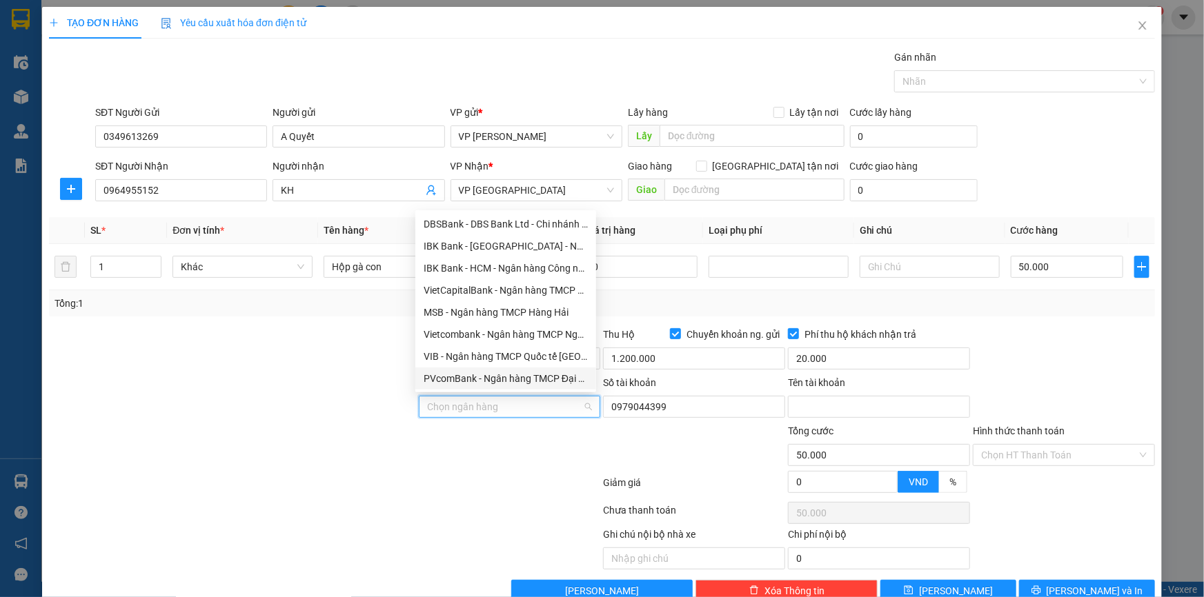
click at [473, 406] on input "Ngân hàng" at bounding box center [505, 407] width 156 height 21
type input "mb"
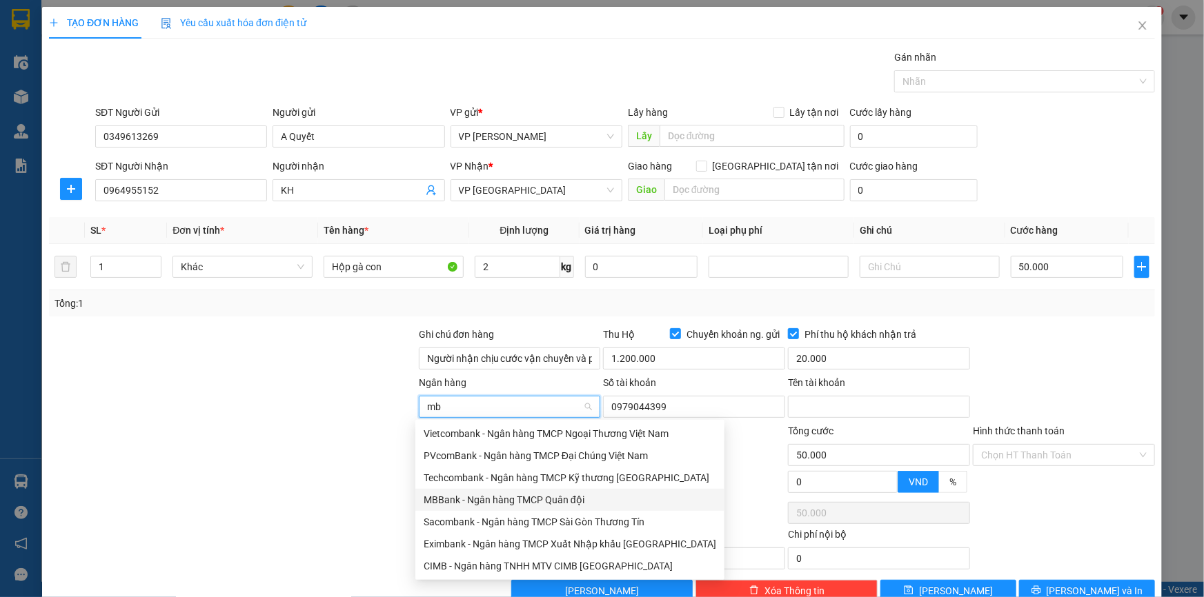
click at [495, 497] on div "MBBank - Ngân hàng TMCP Quân đội" at bounding box center [570, 500] width 292 height 15
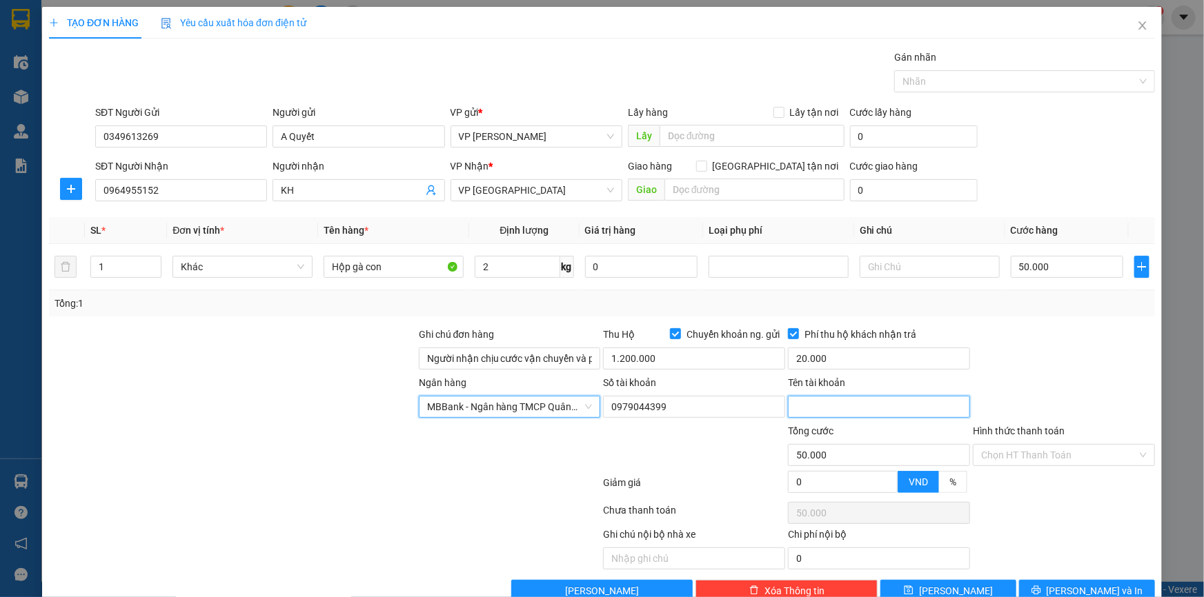
click at [813, 410] on input "Tên tài khoản" at bounding box center [879, 407] width 182 height 22
type input "NGUYỄN NGỌC MINH"
click at [1067, 365] on div at bounding box center [1063, 351] width 185 height 48
click at [1064, 334] on div at bounding box center [1063, 351] width 185 height 48
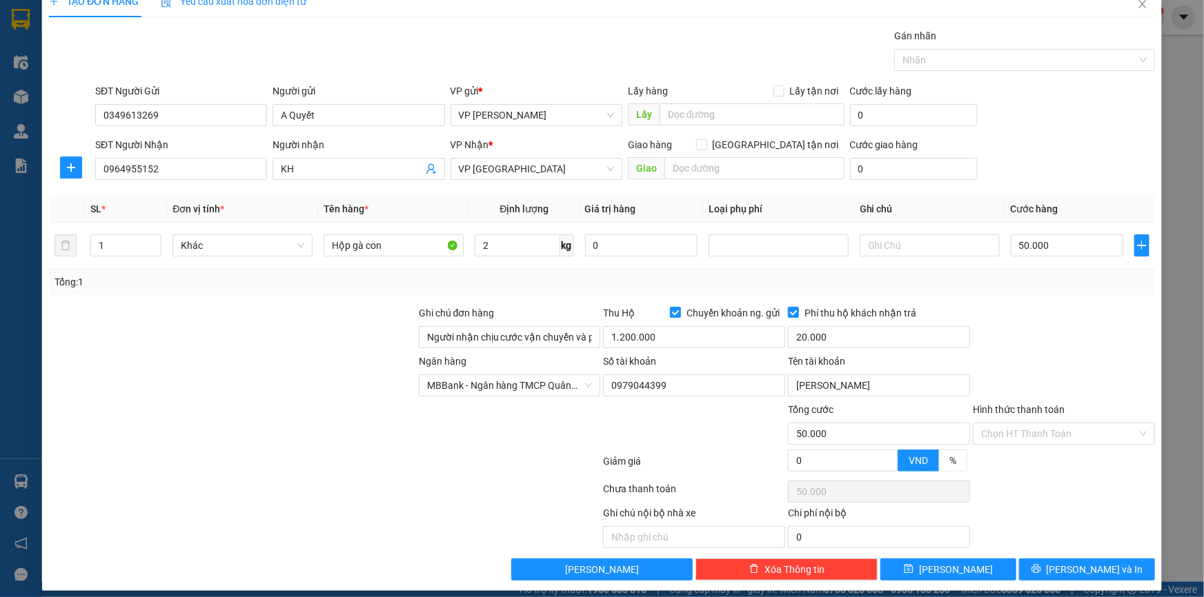
scroll to position [30, 0]
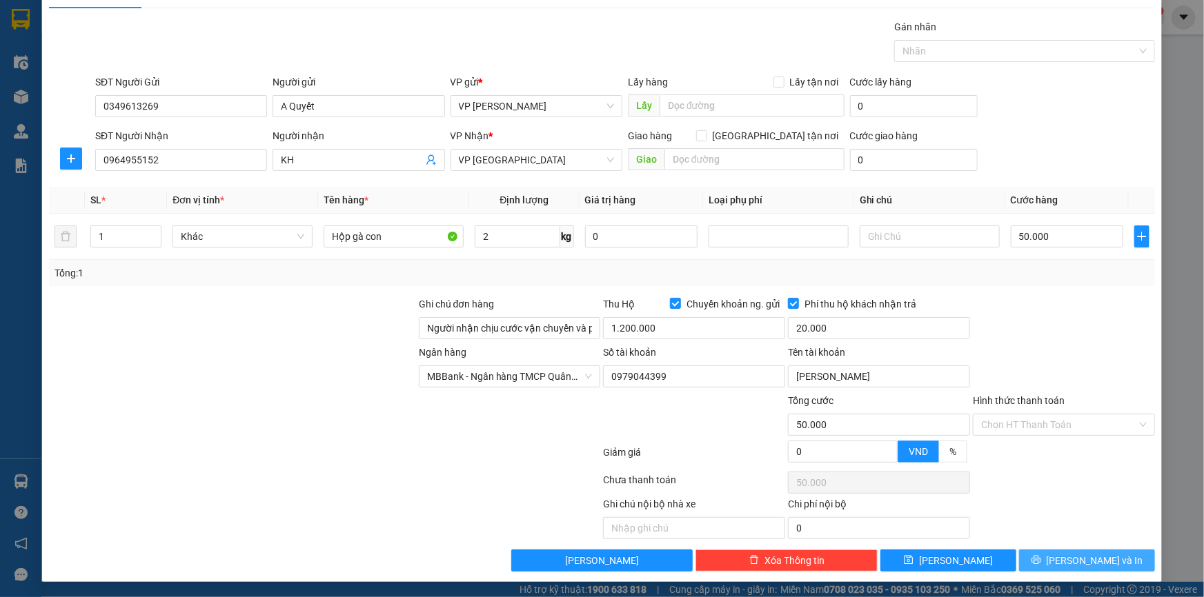
click at [1090, 558] on span "[PERSON_NAME] và In" at bounding box center [1094, 560] width 97 height 15
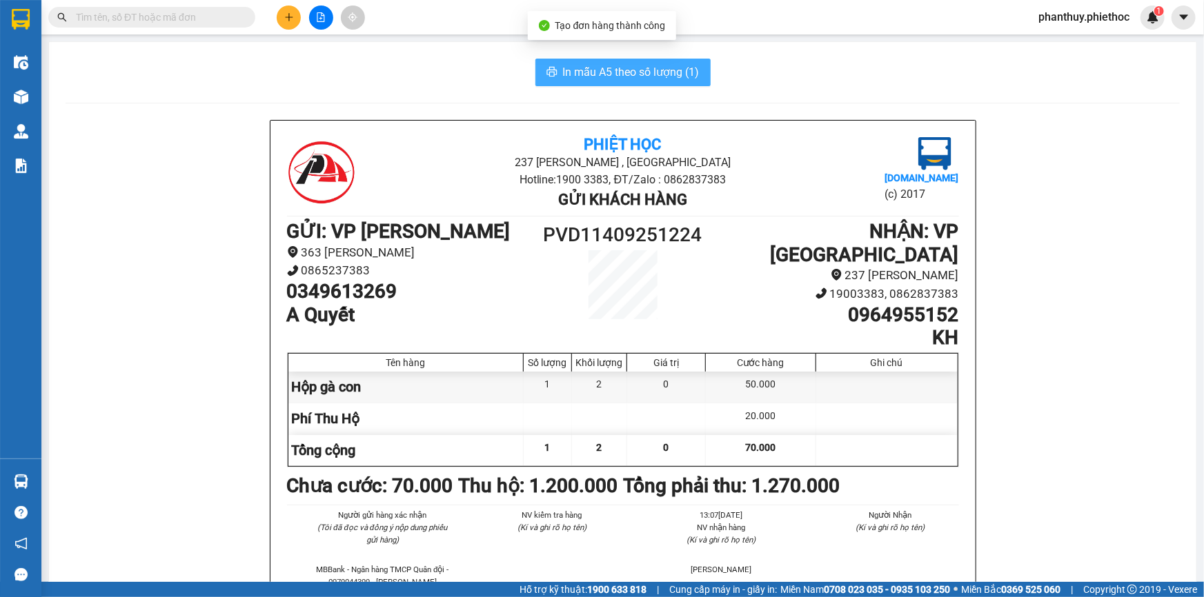
drag, startPoint x: 585, startPoint y: 63, endPoint x: 585, endPoint y: 71, distance: 7.6
click at [584, 66] on span "In mẫu A5 theo số lượng (1)" at bounding box center [631, 71] width 137 height 17
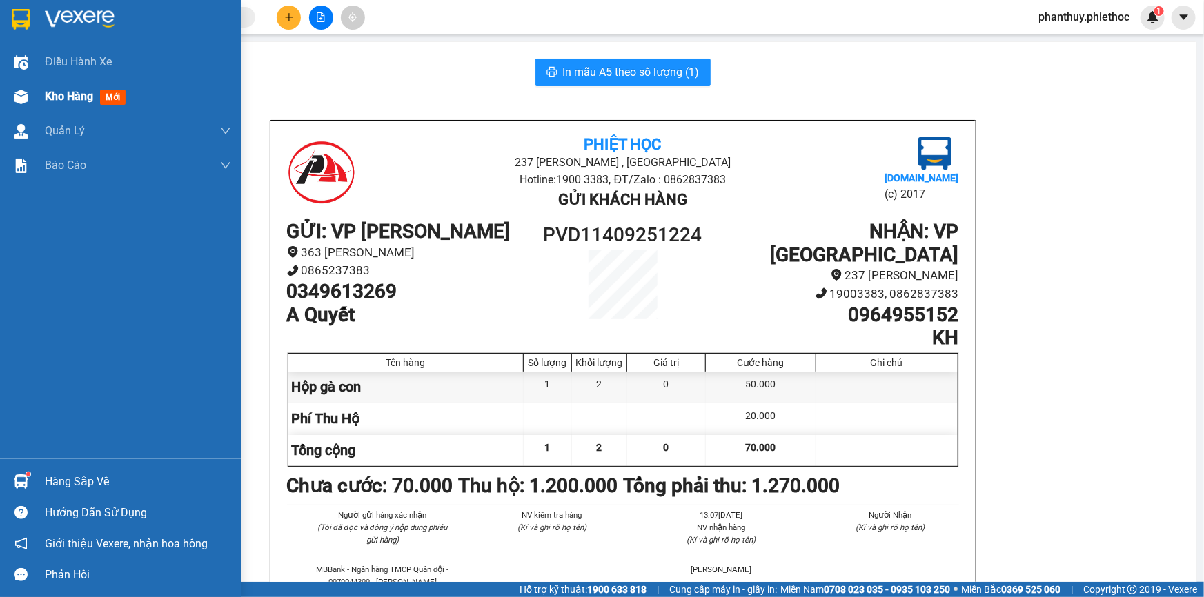
click at [84, 92] on span "Kho hàng" at bounding box center [69, 96] width 48 height 13
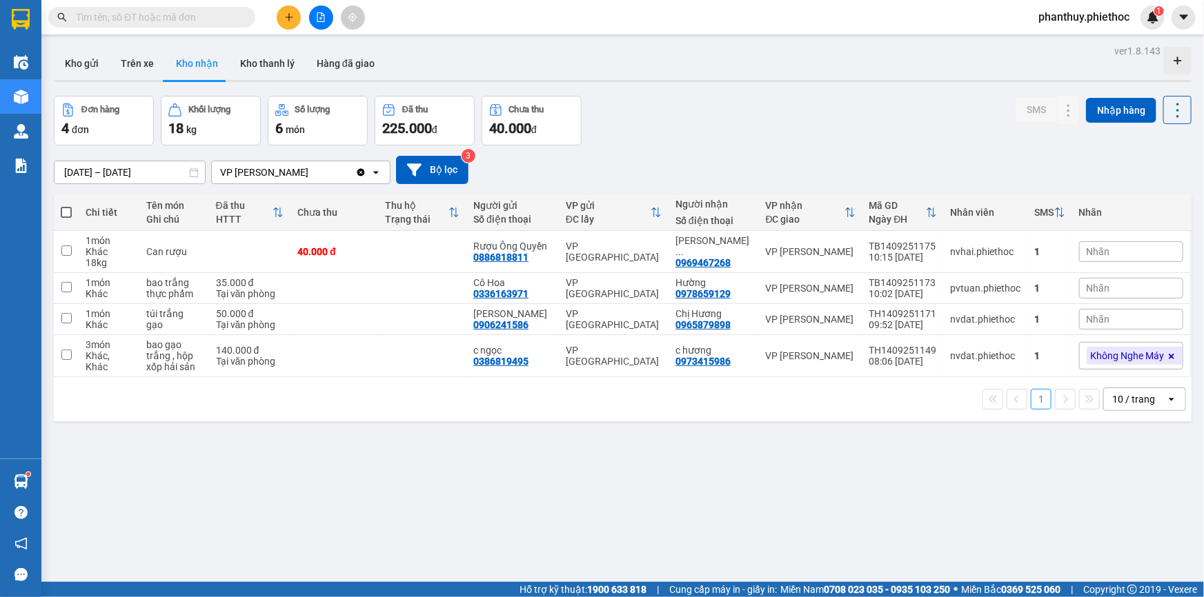
click at [1108, 316] on div "Nhãn" at bounding box center [1131, 319] width 104 height 21
click at [897, 114] on div "Đơn hàng 4 đơn Khối lượng 18 kg Số lượng 6 món Đã thu 225.000 đ Chưa thu 40.000…" at bounding box center [623, 121] width 1138 height 50
click at [1100, 317] on div "Nhãn" at bounding box center [1131, 319] width 104 height 21
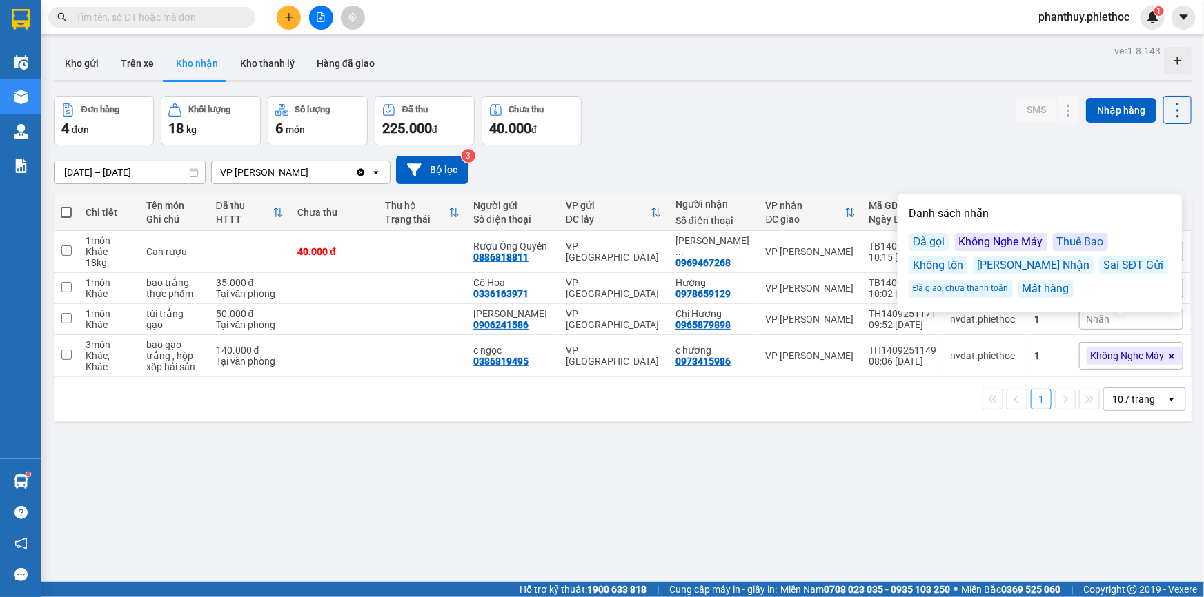
click at [928, 237] on div "Đã gọi" at bounding box center [929, 242] width 41 height 18
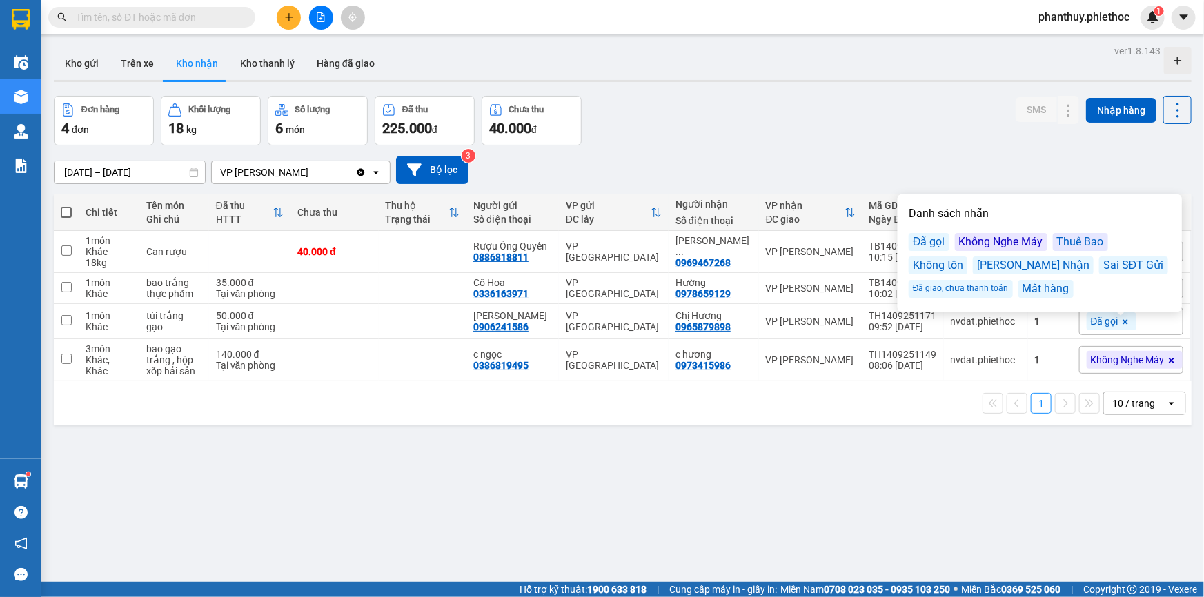
click at [926, 109] on div "Đơn hàng 4 đơn Khối lượng 18 kg Số lượng 6 món Đã thu 225.000 đ Chưa thu 40.000…" at bounding box center [623, 121] width 1138 height 50
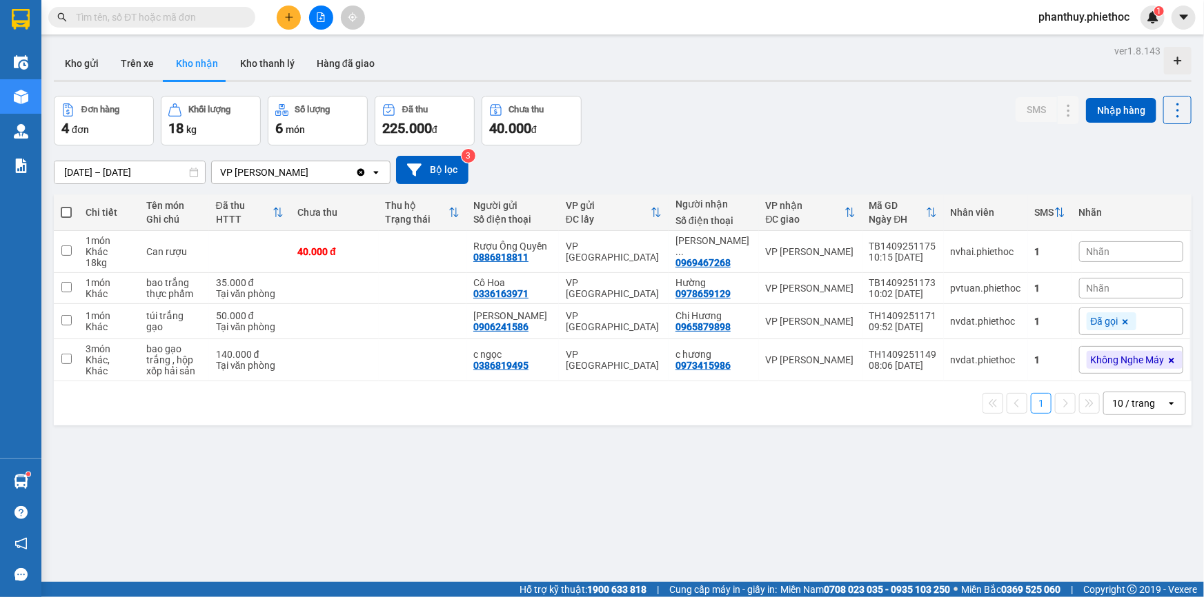
click at [1095, 283] on span "Nhãn" at bounding box center [1097, 288] width 23 height 11
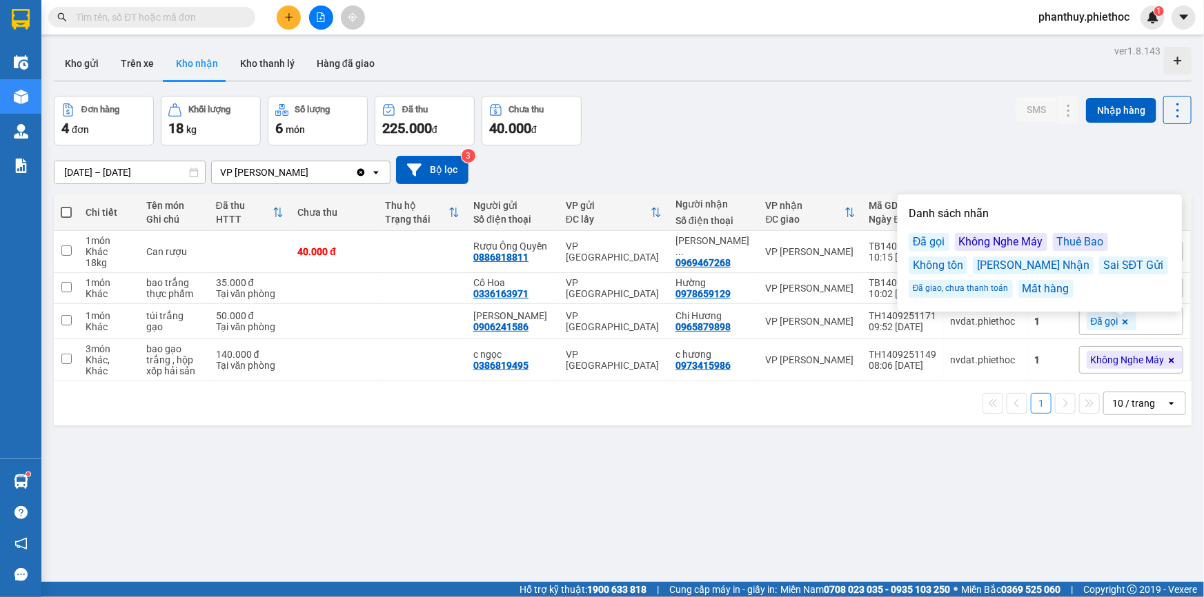
click at [926, 239] on div "Đã gọi" at bounding box center [929, 242] width 41 height 18
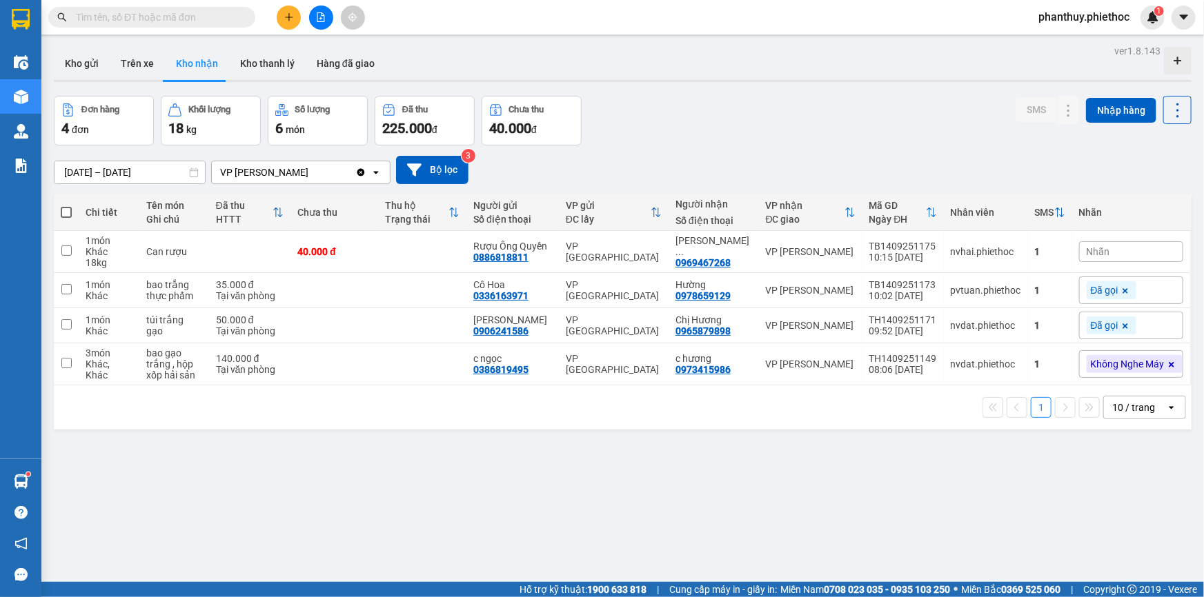
click at [909, 130] on div "Đơn hàng 4 đơn Khối lượng 18 kg Số lượng 6 món Đã thu 225.000 đ Chưa thu 40.000…" at bounding box center [623, 121] width 1138 height 50
click at [1100, 249] on div "Nhãn" at bounding box center [1131, 251] width 104 height 21
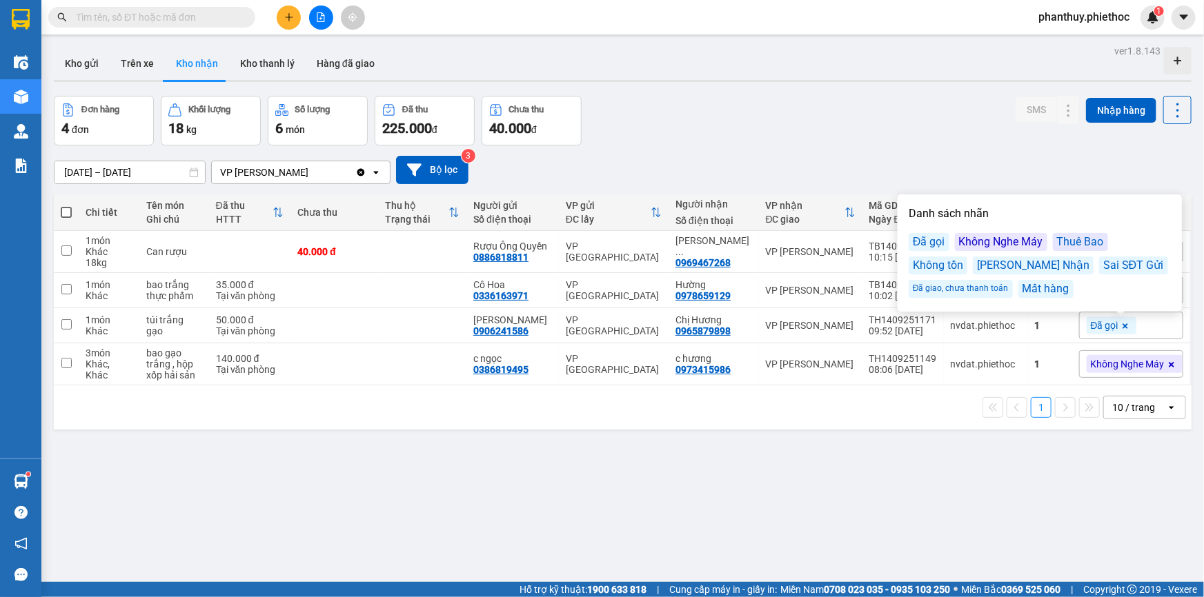
click at [931, 237] on div "Đã gọi" at bounding box center [929, 242] width 41 height 18
click at [909, 140] on div "Đơn hàng 4 đơn Khối lượng 18 kg Số lượng 6 món Đã thu 225.000 đ Chưa thu 40.000…" at bounding box center [623, 121] width 1138 height 50
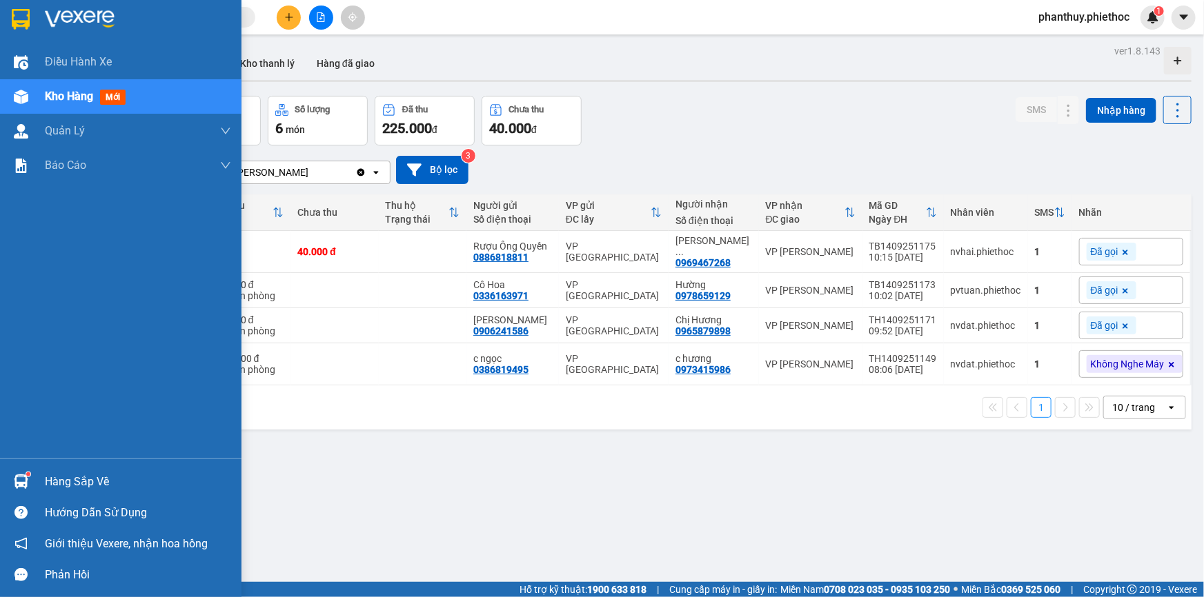
click at [123, 486] on div "Hàng sắp về" at bounding box center [138, 482] width 186 height 21
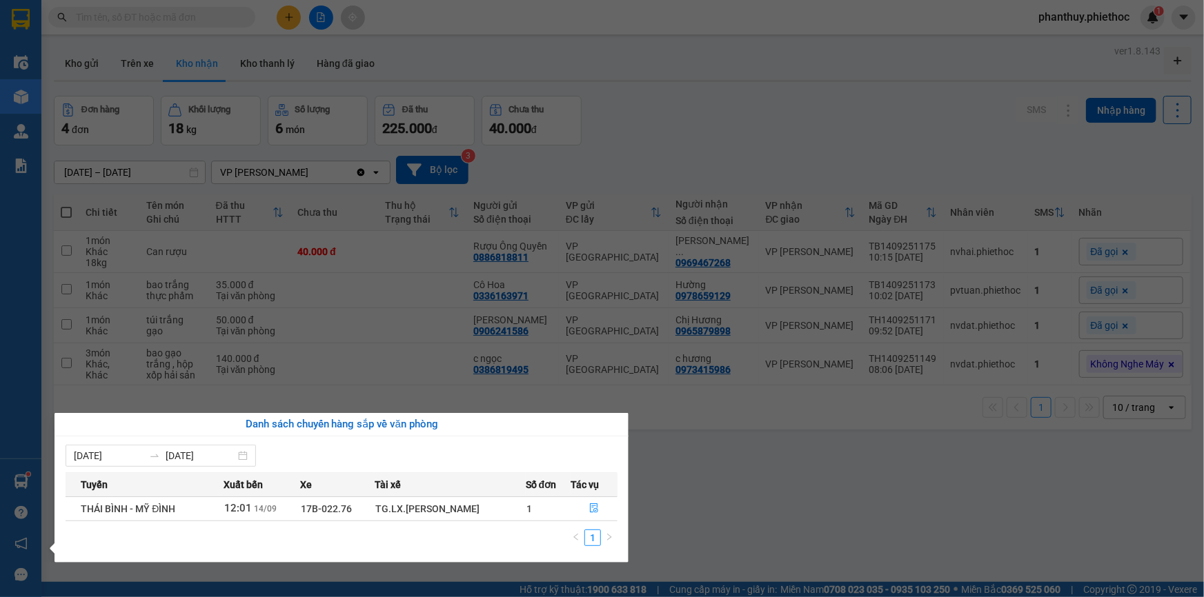
click at [150, 43] on section "Kết quả tìm kiếm ( 0 ) Bộ lọc No Data phanthuy.phiethoc 1 Điều hành xe Kho hàng…" at bounding box center [602, 298] width 1204 height 597
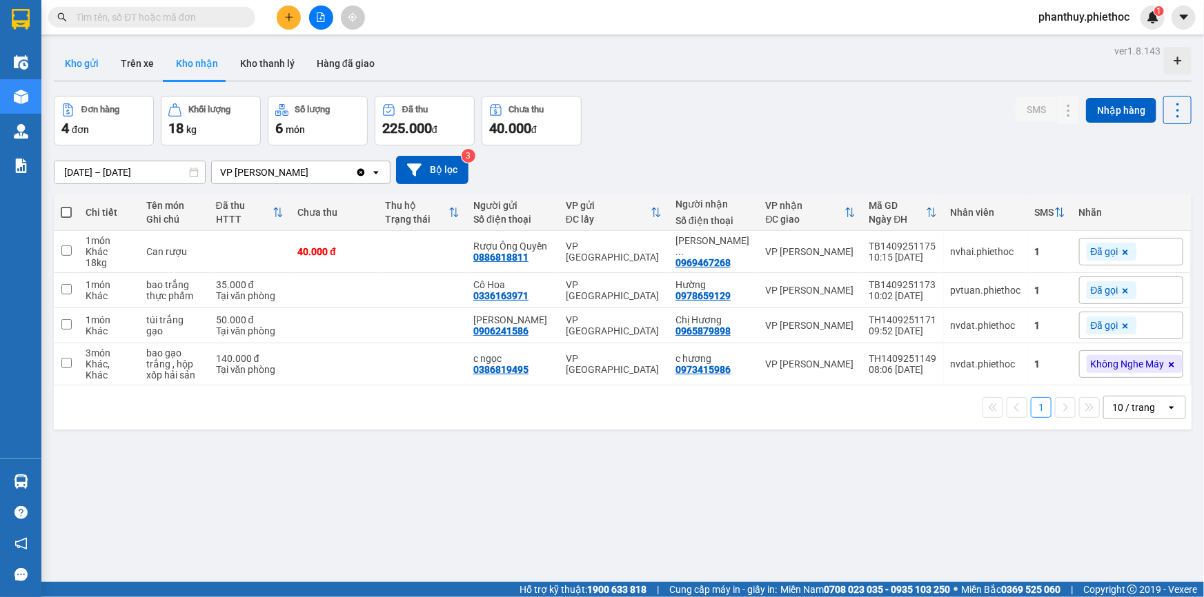
click at [71, 66] on button "Kho gửi" at bounding box center [82, 63] width 56 height 33
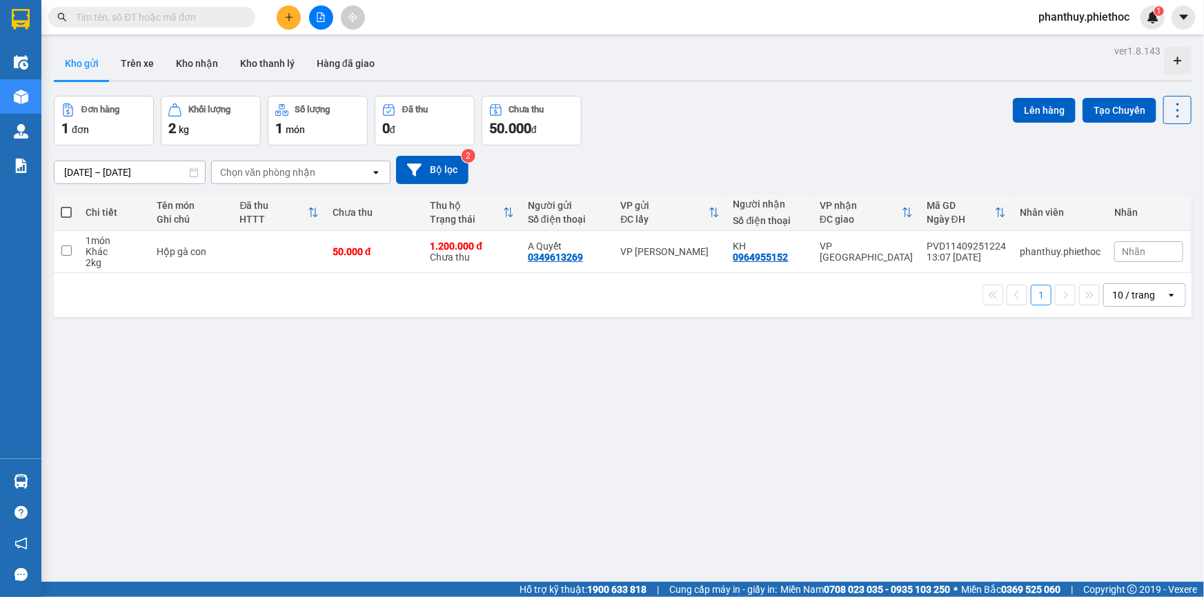
click at [68, 213] on span at bounding box center [66, 212] width 11 height 11
click at [66, 206] on input "checkbox" at bounding box center [66, 206] width 0 height 0
checkbox input "true"
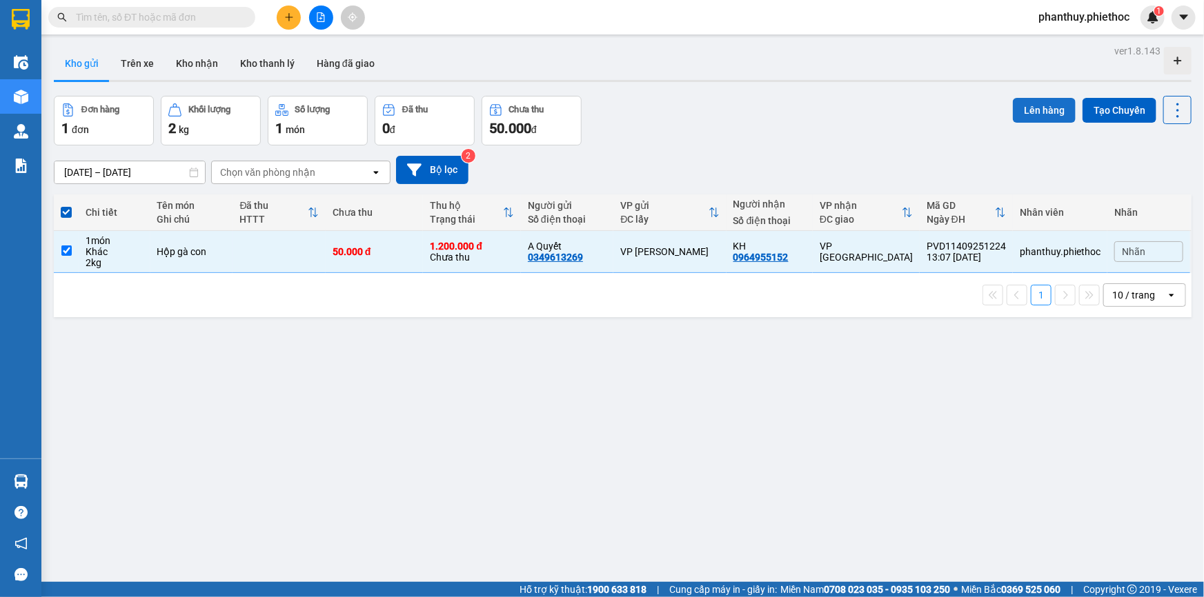
click at [1035, 102] on button "Lên hàng" at bounding box center [1044, 110] width 63 height 25
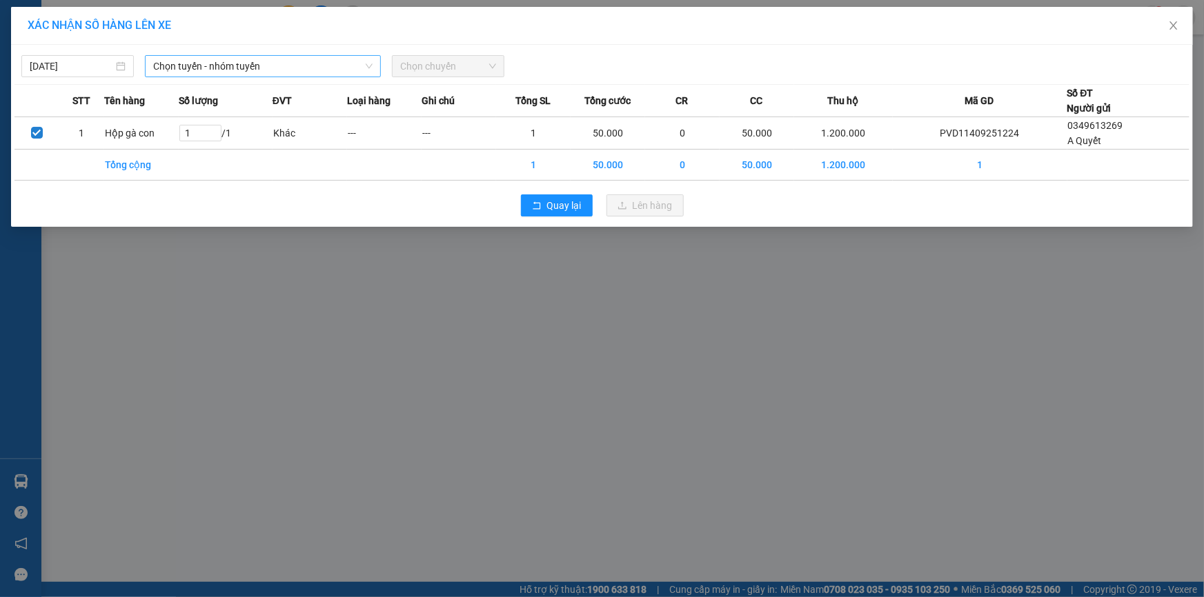
click at [210, 59] on span "Chọn tuyến - nhóm tuyến" at bounding box center [262, 66] width 219 height 21
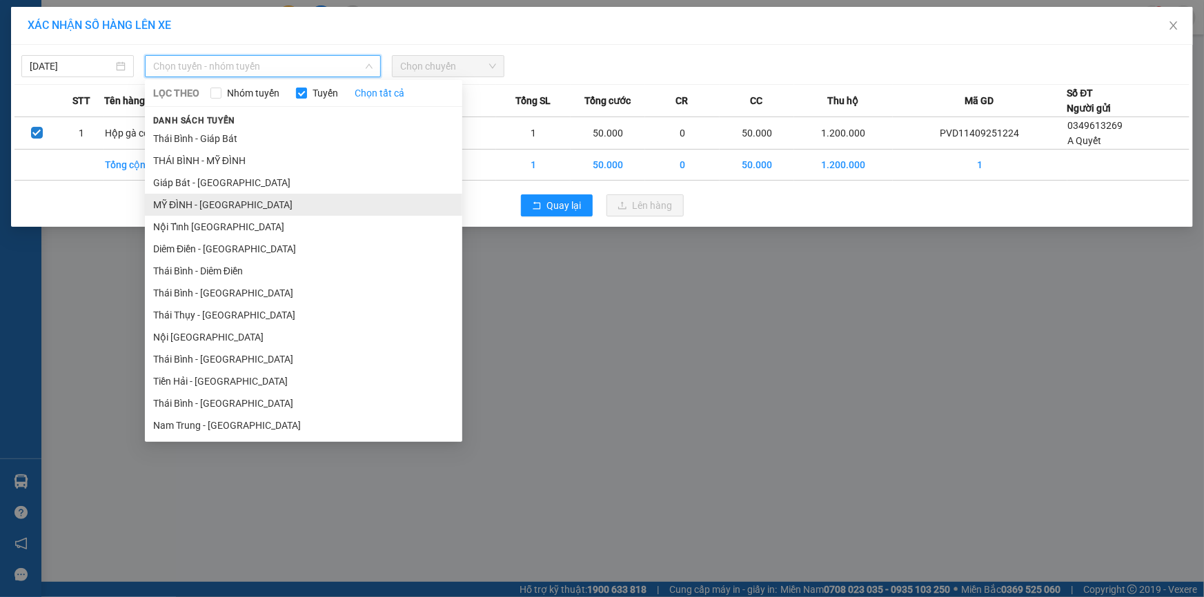
click at [190, 203] on li "MỸ ĐÌNH - THÁI BÌNH" at bounding box center [303, 205] width 317 height 22
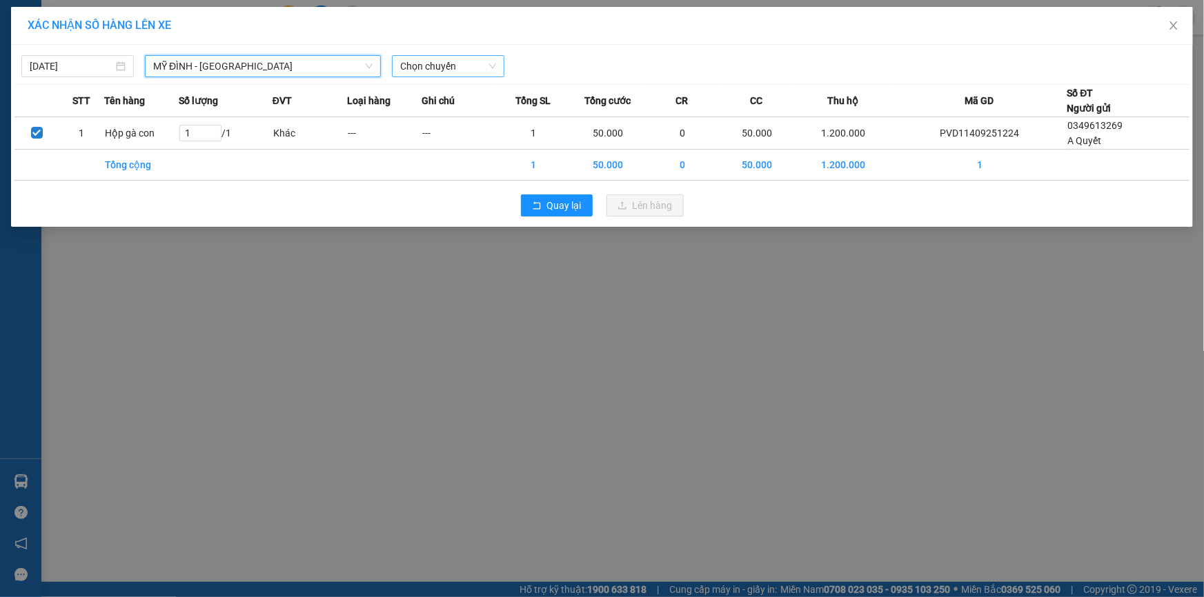
click at [450, 70] on span "Chọn chuyến" at bounding box center [448, 66] width 96 height 21
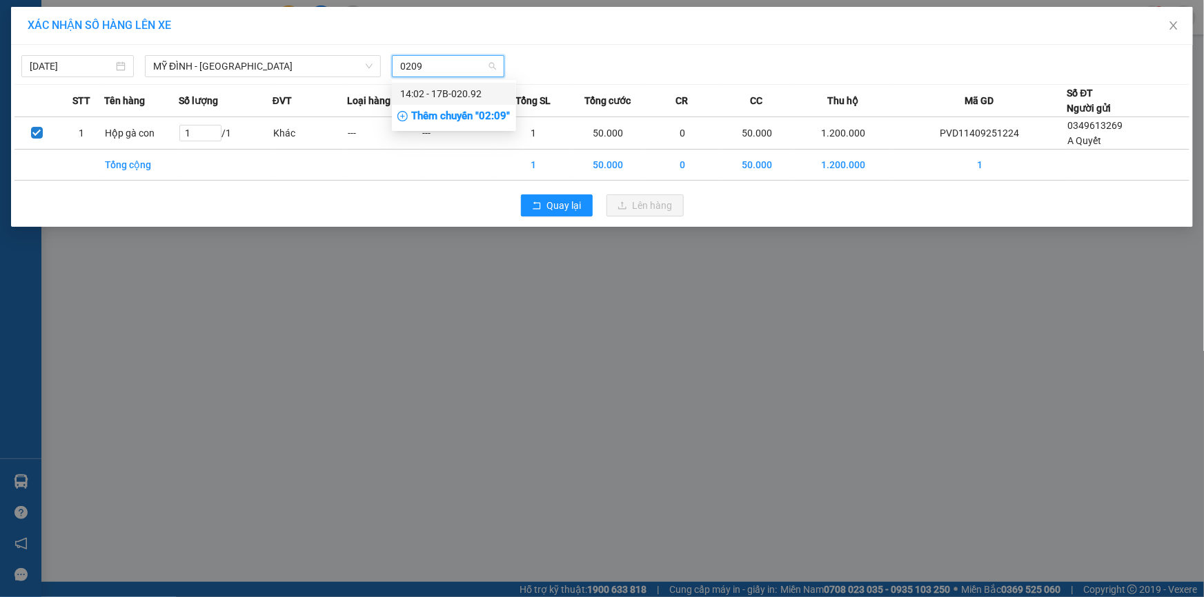
type input "02092"
click at [447, 97] on div "14:02 - 17B-020.92" at bounding box center [454, 93] width 108 height 15
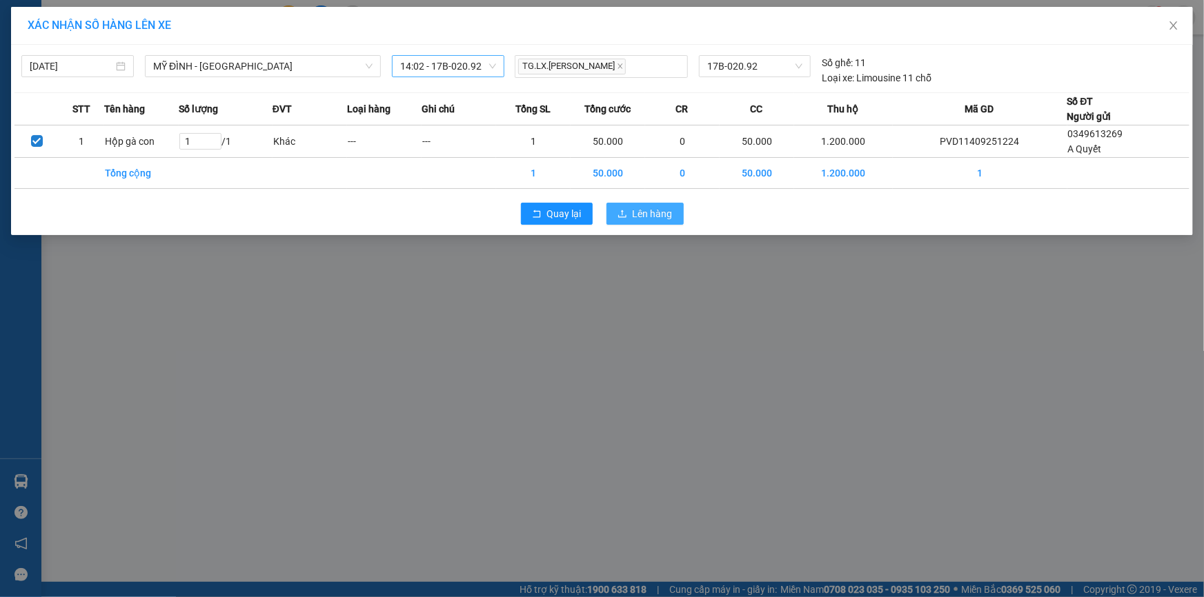
click at [651, 210] on span "Lên hàng" at bounding box center [653, 213] width 40 height 15
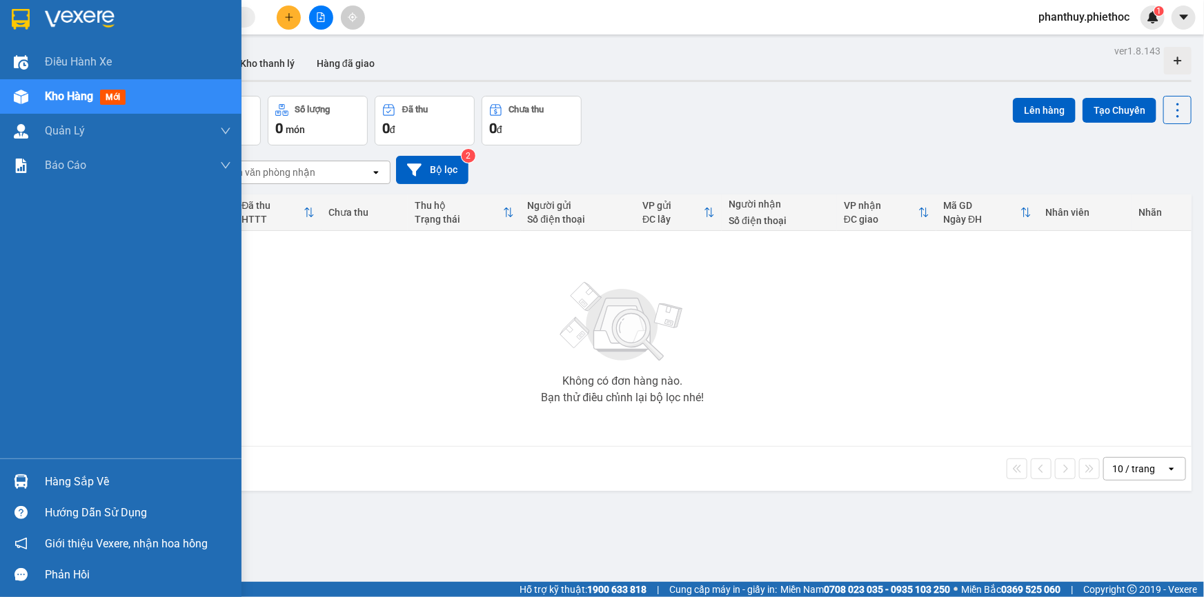
drag, startPoint x: 79, startPoint y: 481, endPoint x: 444, endPoint y: 377, distance: 378.6
click at [78, 482] on div "Hàng sắp về" at bounding box center [138, 482] width 186 height 21
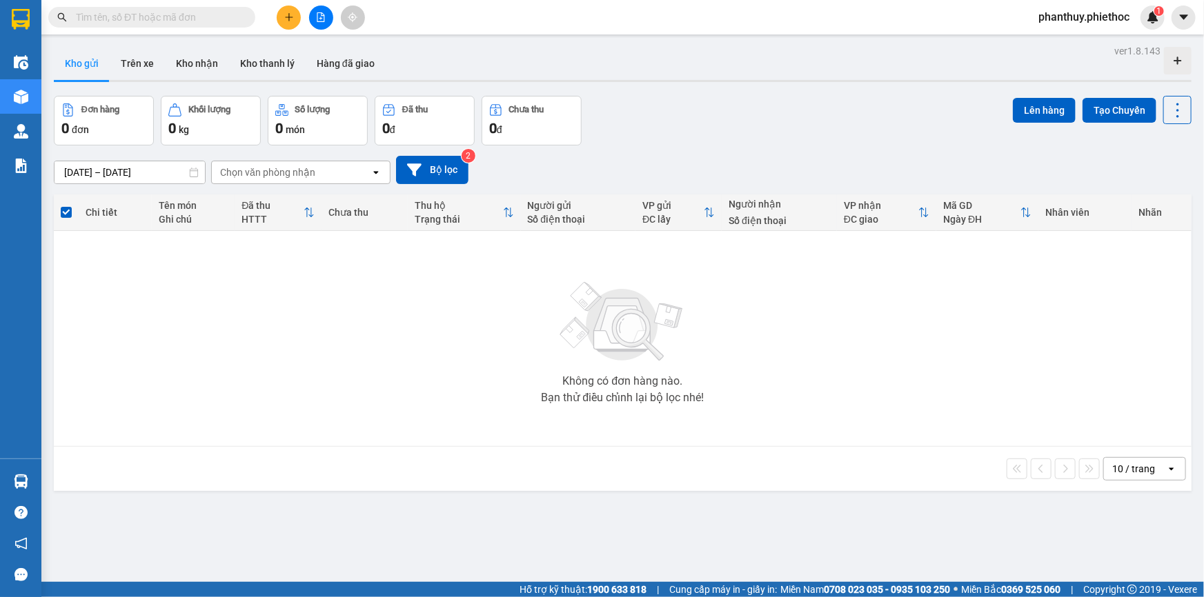
click at [519, 297] on section "Kết quả tìm kiếm ( 0 ) Bộ lọc No Data phanthuy.phiethoc 1 Điều hành xe Kho hàng…" at bounding box center [602, 298] width 1204 height 597
click at [131, 66] on button "Trên xe" at bounding box center [137, 63] width 55 height 33
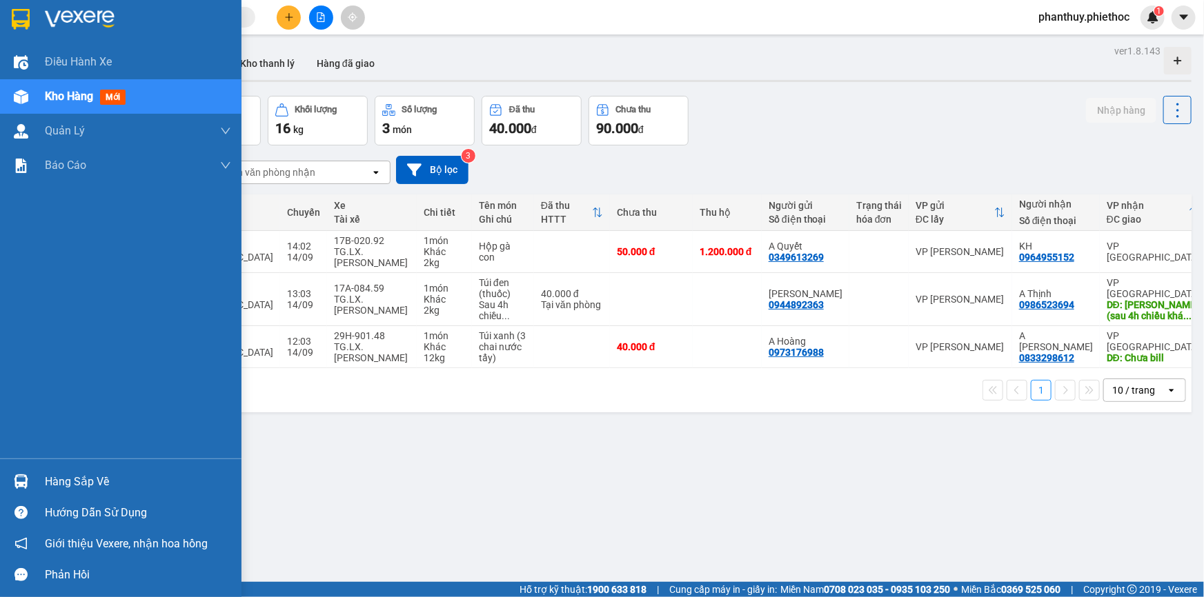
click at [86, 484] on div "Hàng sắp về" at bounding box center [138, 482] width 186 height 21
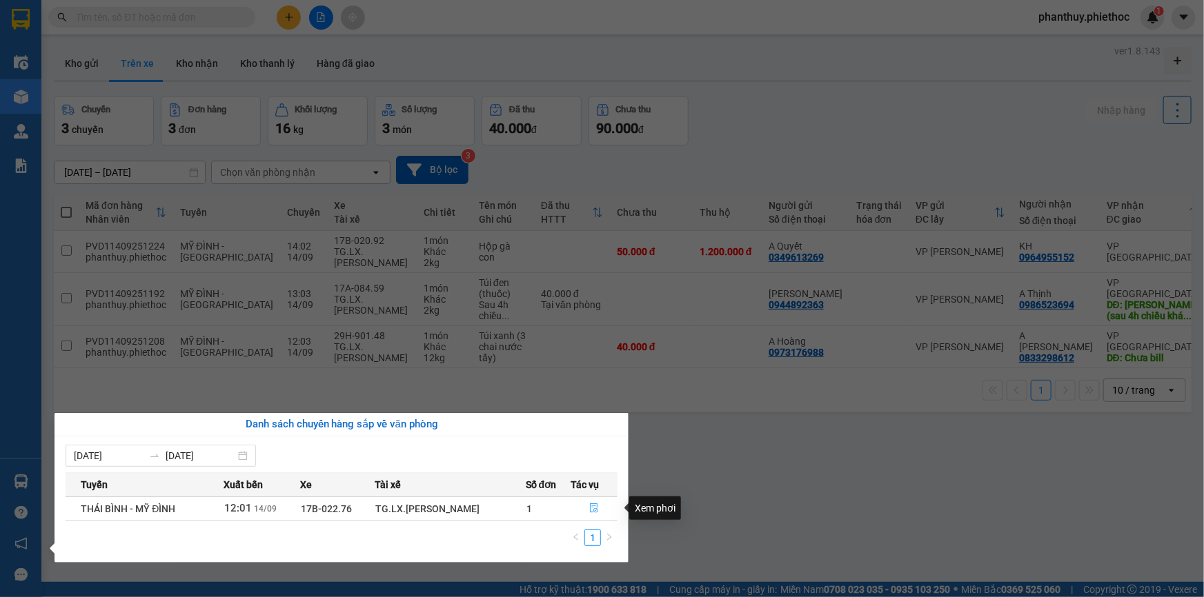
click at [593, 506] on icon "file-done" at bounding box center [594, 509] width 8 height 10
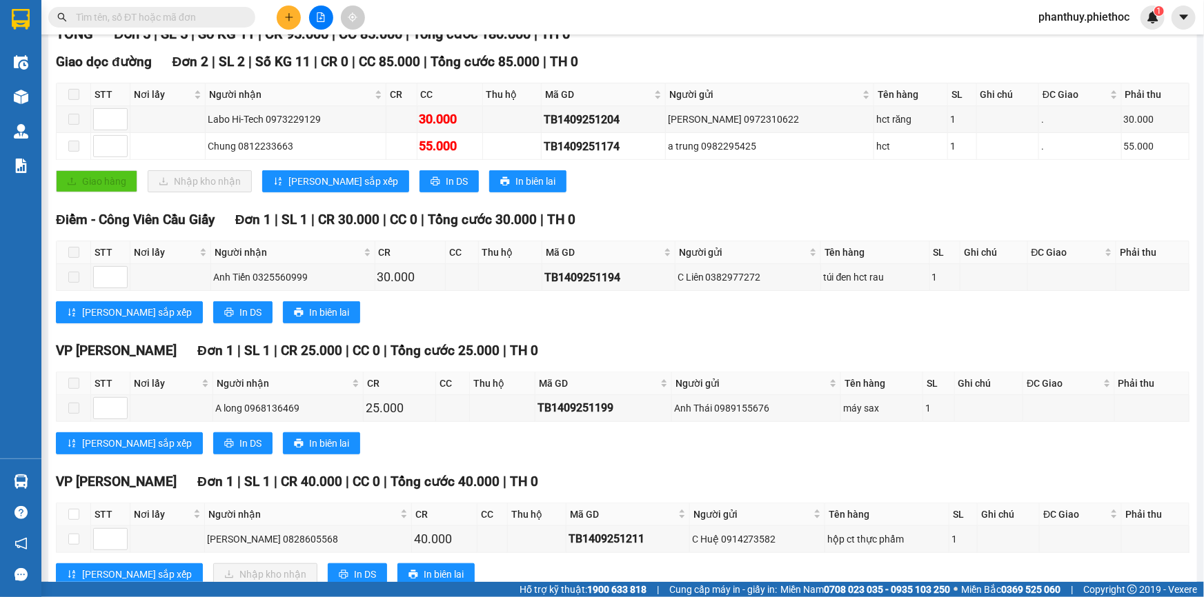
scroll to position [217, 0]
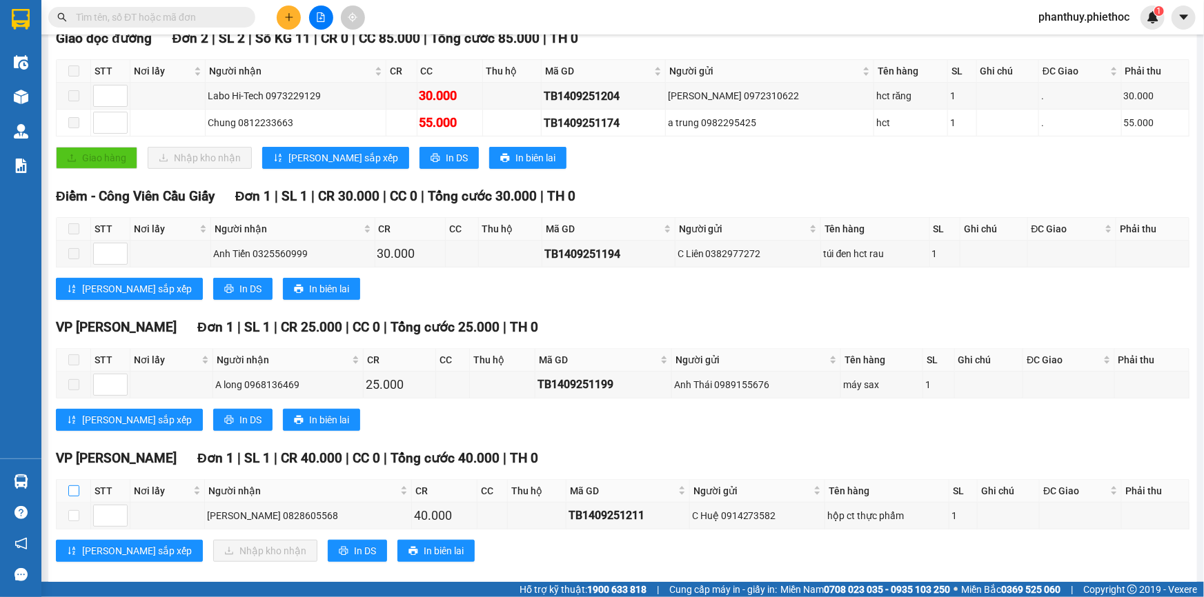
click at [75, 486] on input "checkbox" at bounding box center [73, 491] width 11 height 11
checkbox input "true"
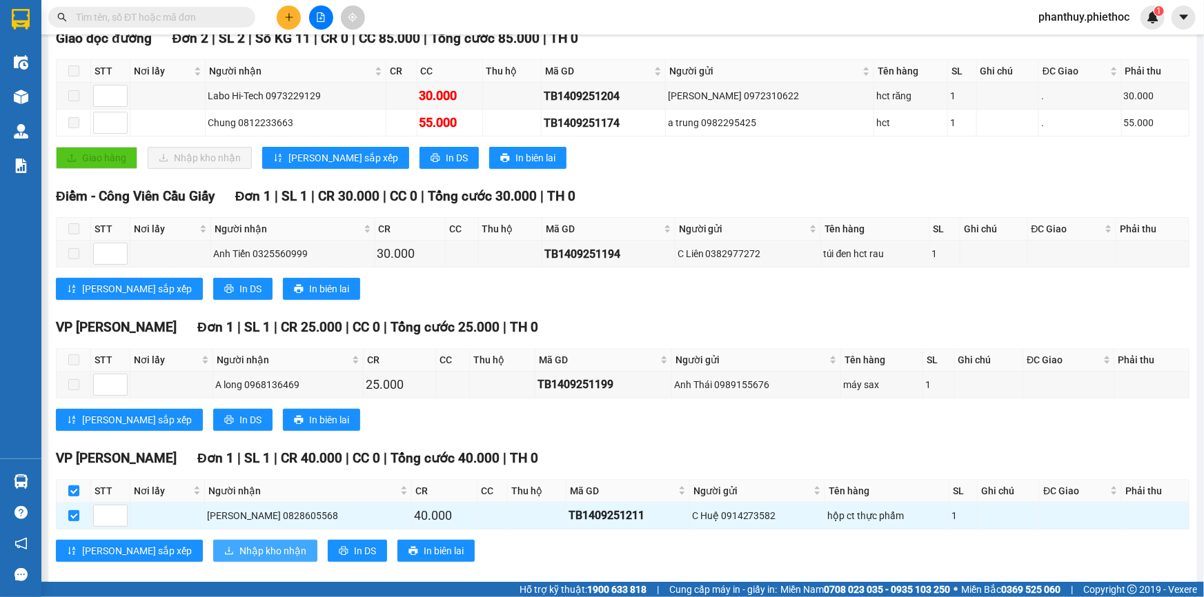
click at [239, 552] on span "Nhập kho nhận" at bounding box center [272, 551] width 67 height 15
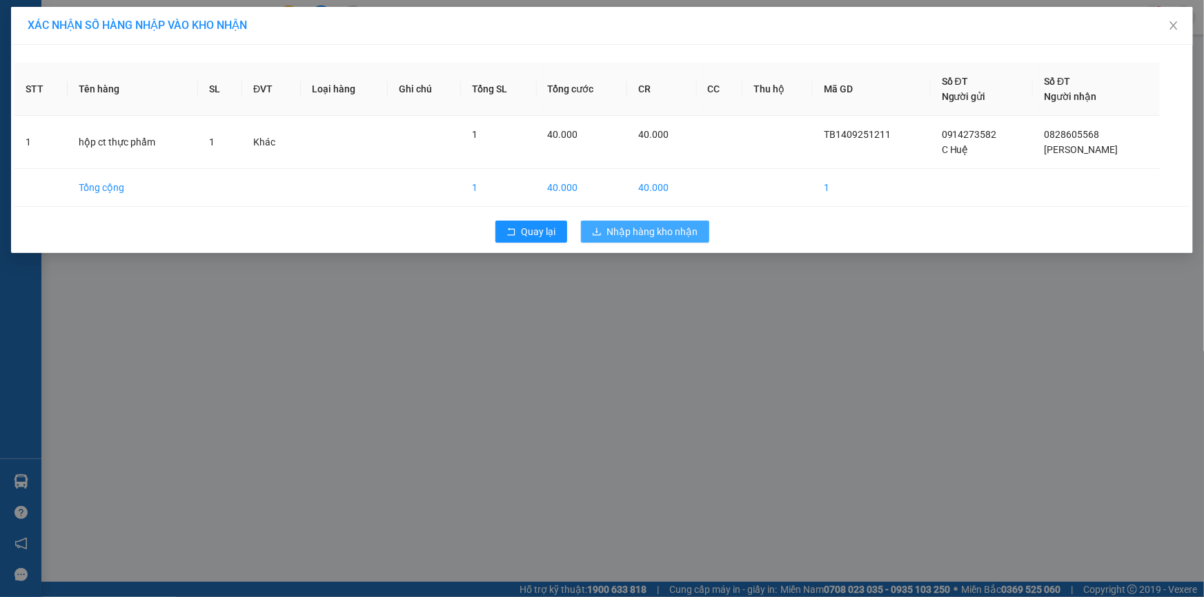
click at [666, 222] on button "Nhập hàng kho nhận" at bounding box center [645, 232] width 128 height 22
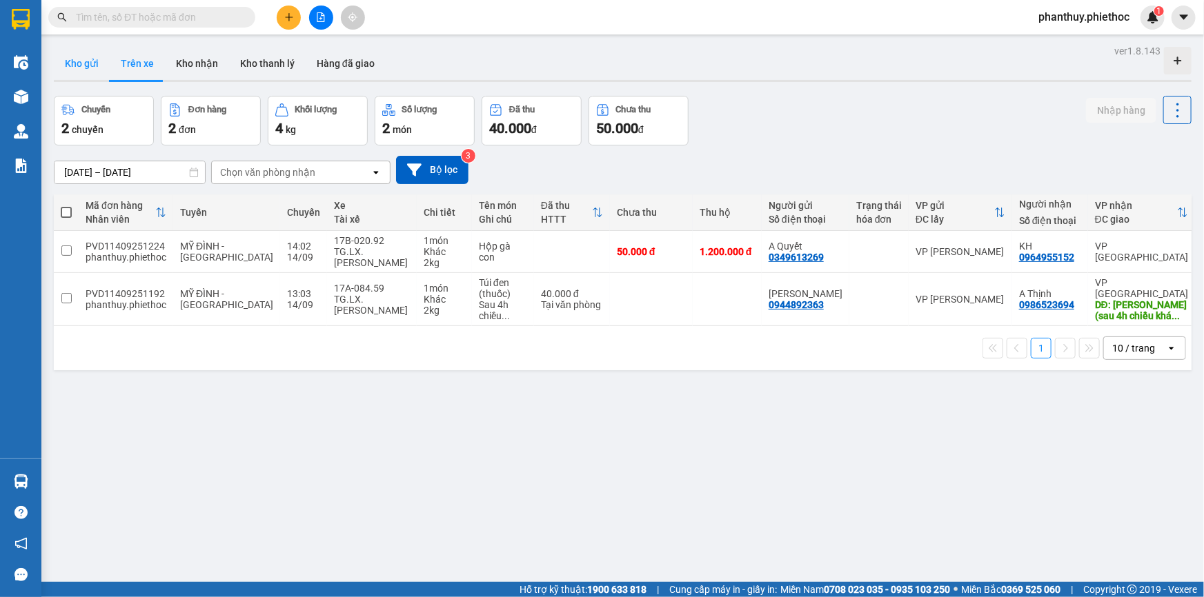
click at [82, 57] on button "Kho gửi" at bounding box center [82, 63] width 56 height 33
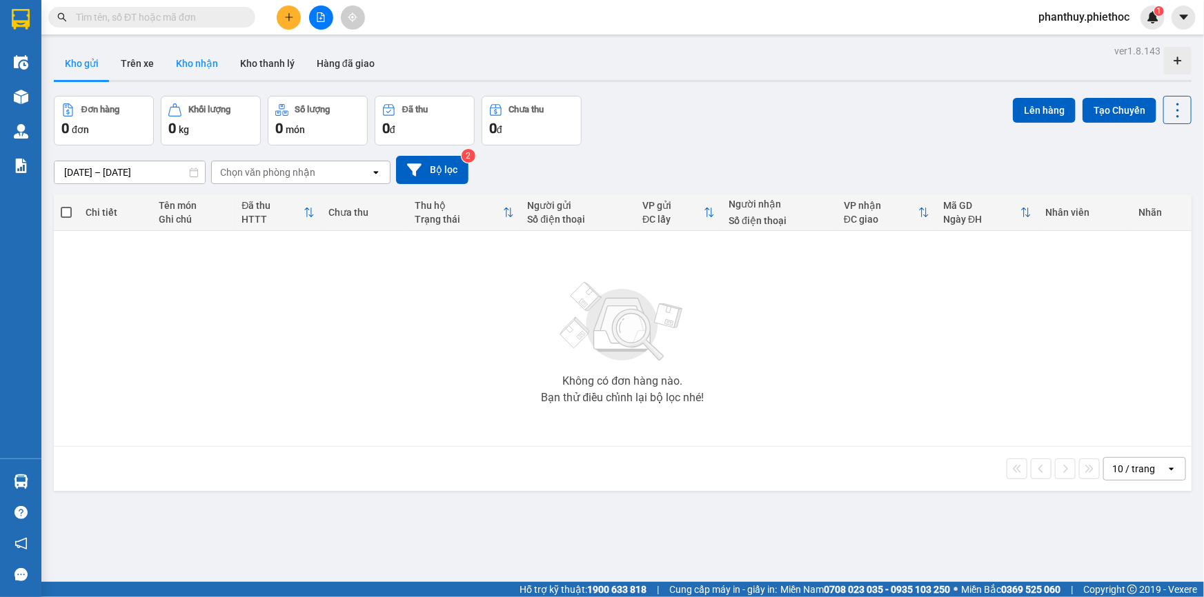
click at [191, 62] on button "Kho nhận" at bounding box center [197, 63] width 64 height 33
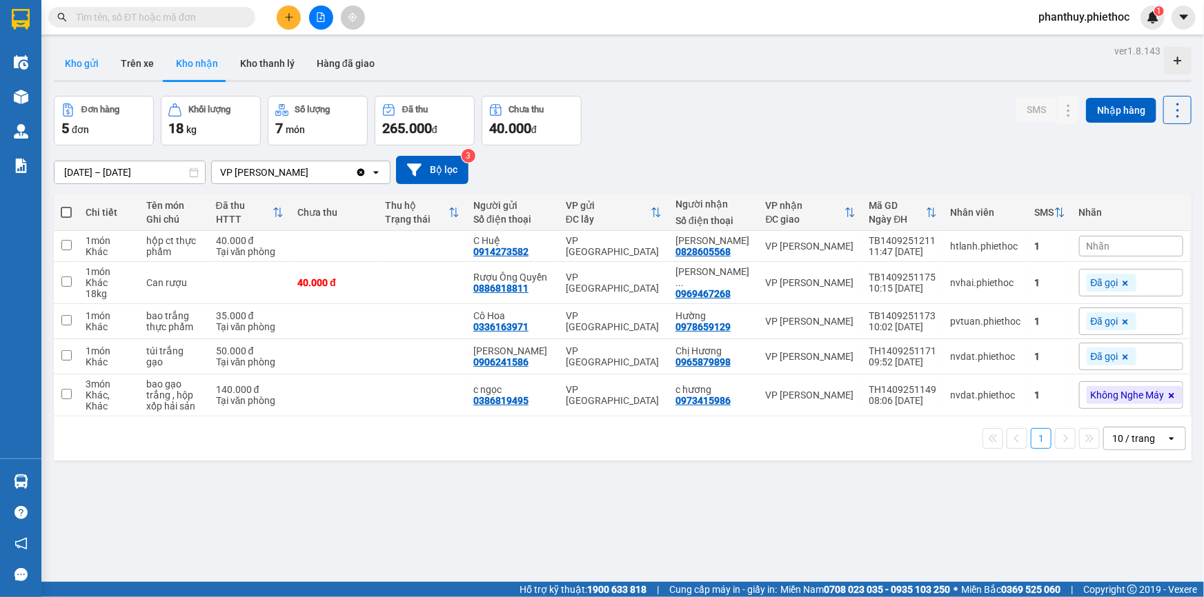
click at [82, 62] on button "Kho gửi" at bounding box center [82, 63] width 56 height 33
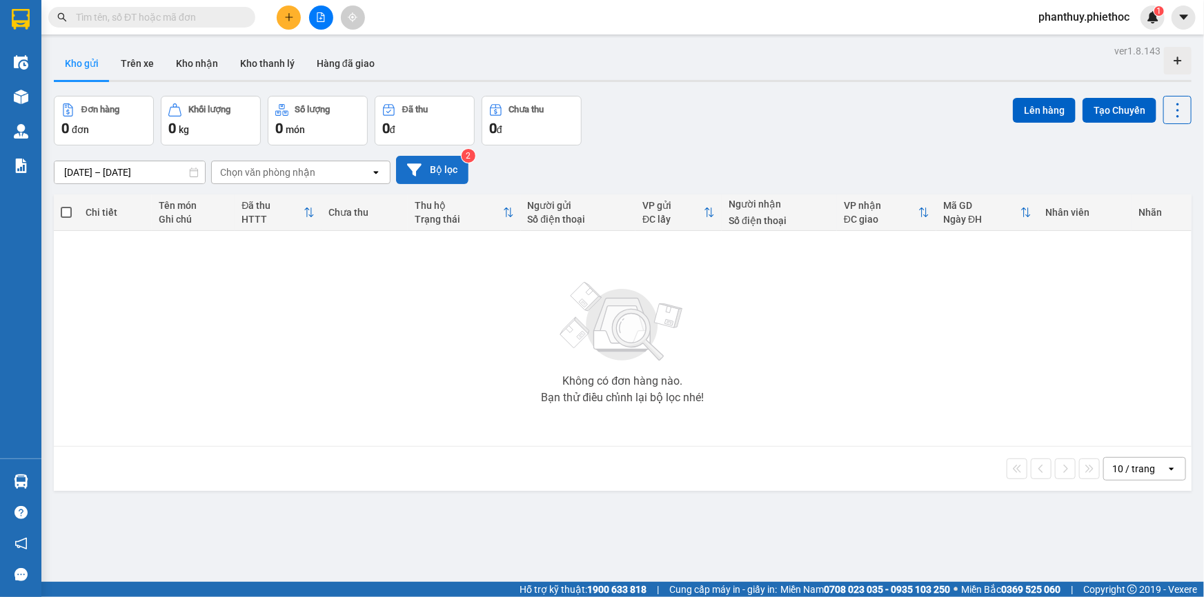
click at [441, 170] on button "Bộ lọc" at bounding box center [432, 170] width 72 height 28
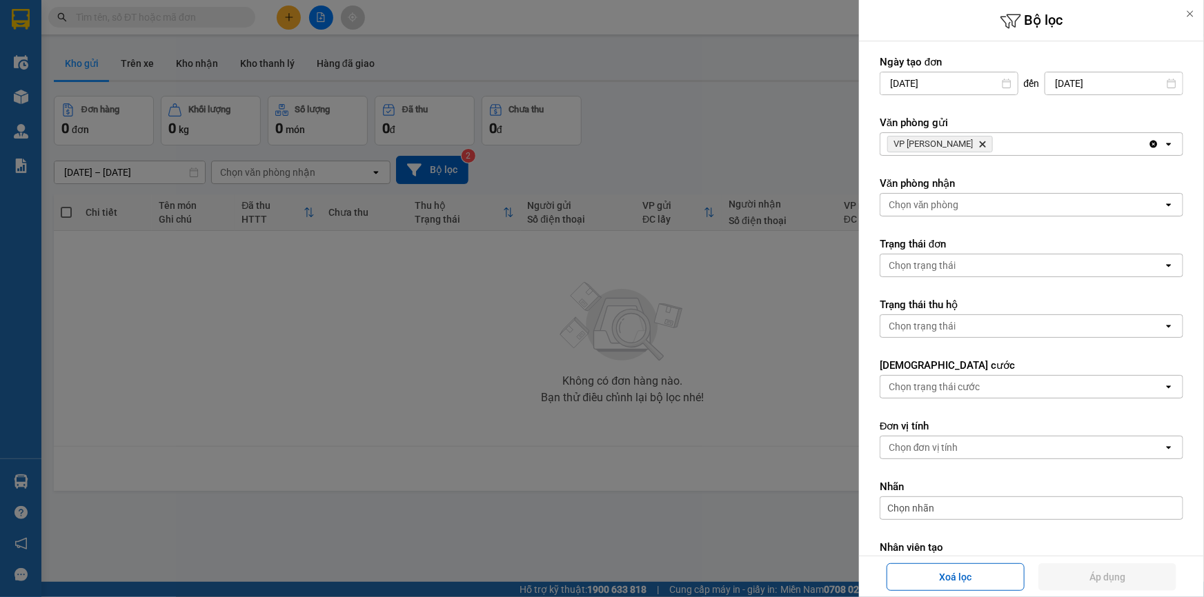
click at [946, 319] on div "Chọn trạng thái" at bounding box center [922, 326] width 67 height 14
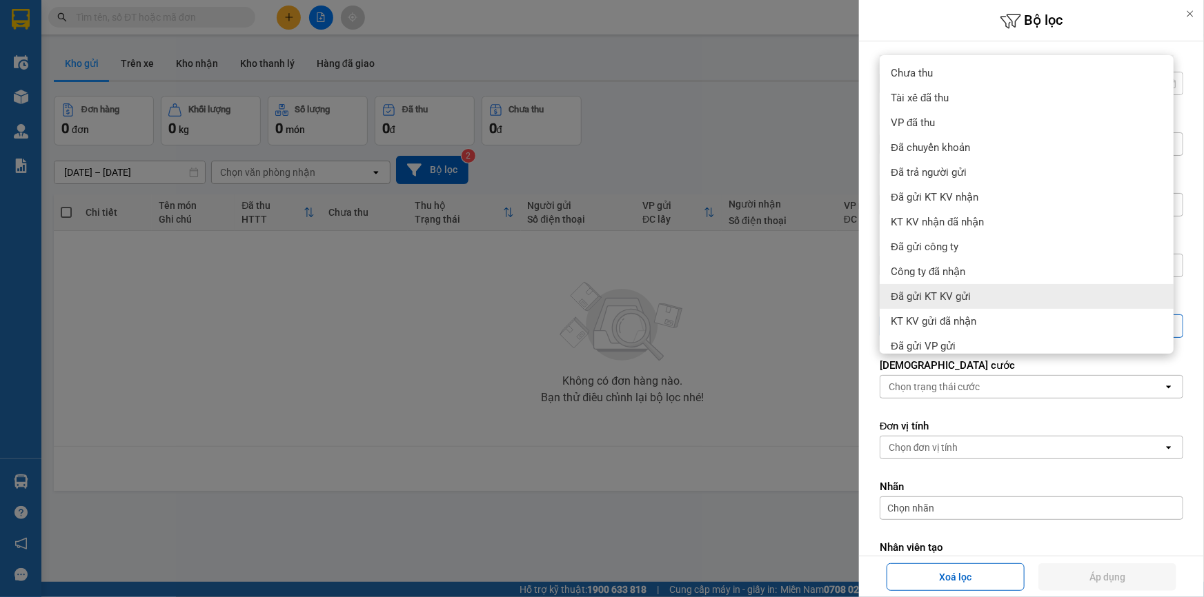
click at [862, 228] on div "Ngày tạo đơn 14/09/2025 Press the down arrow key to interact with the calendar …" at bounding box center [1031, 348] width 345 height 615
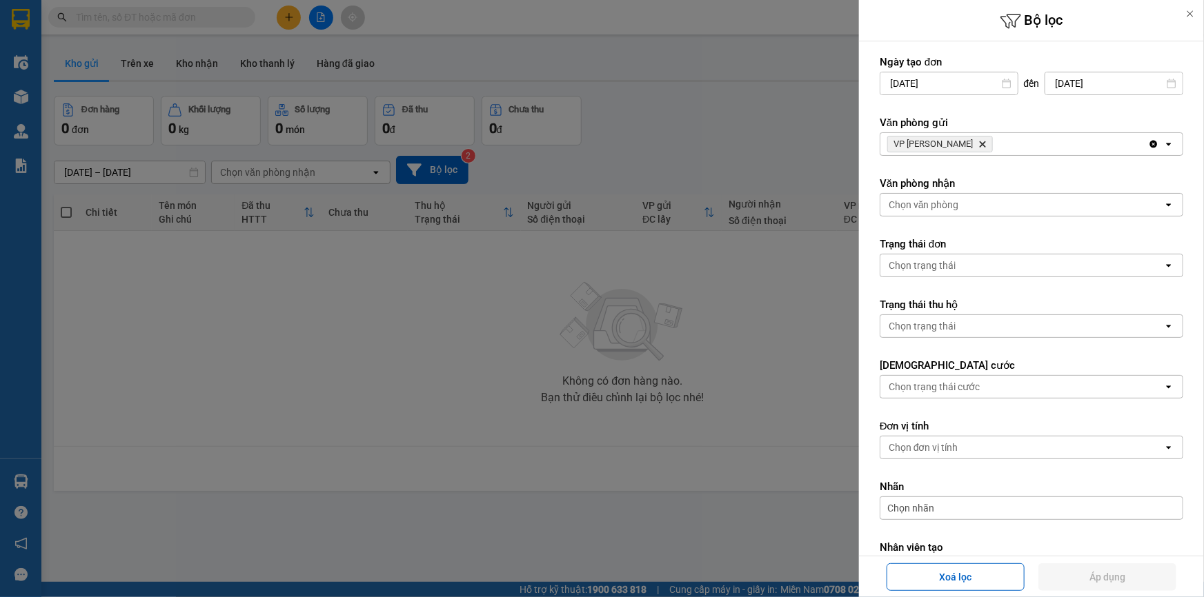
click at [984, 143] on icon "Delete" at bounding box center [982, 144] width 8 height 8
click at [962, 203] on div "Chọn văn phòng" at bounding box center [1021, 205] width 283 height 22
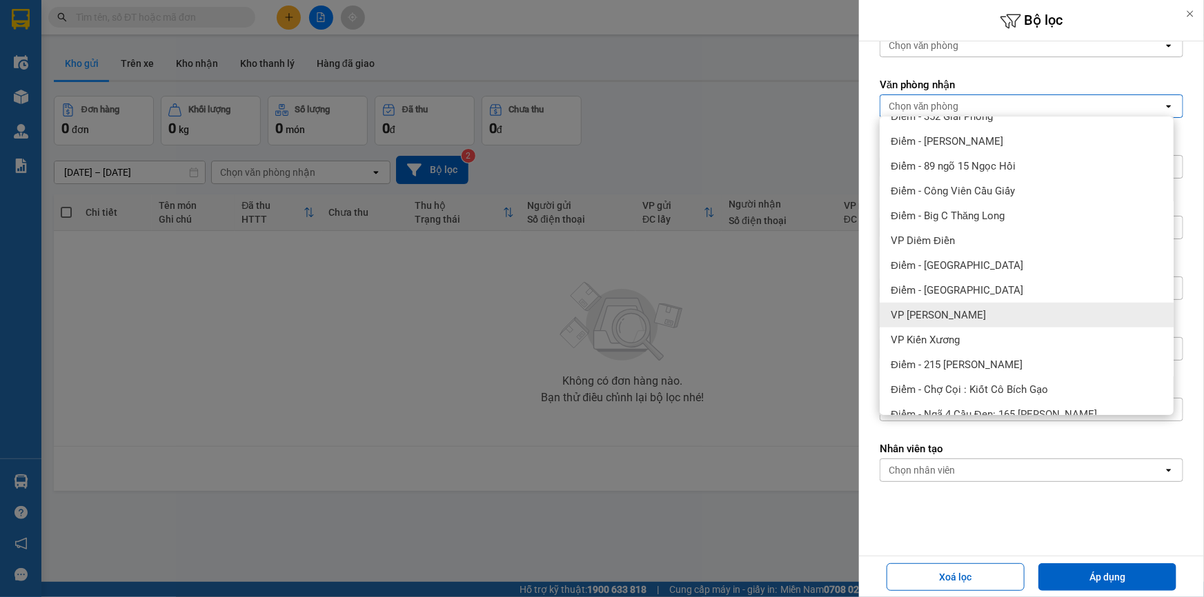
scroll to position [313, 0]
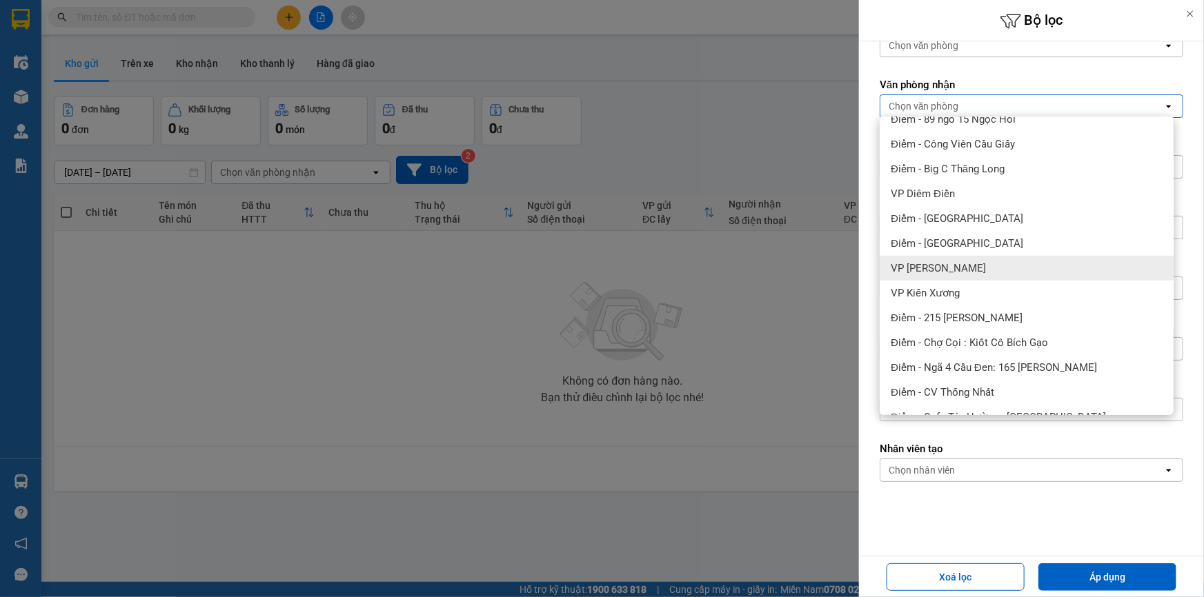
click at [991, 265] on div "VP [PERSON_NAME]" at bounding box center [1027, 268] width 294 height 25
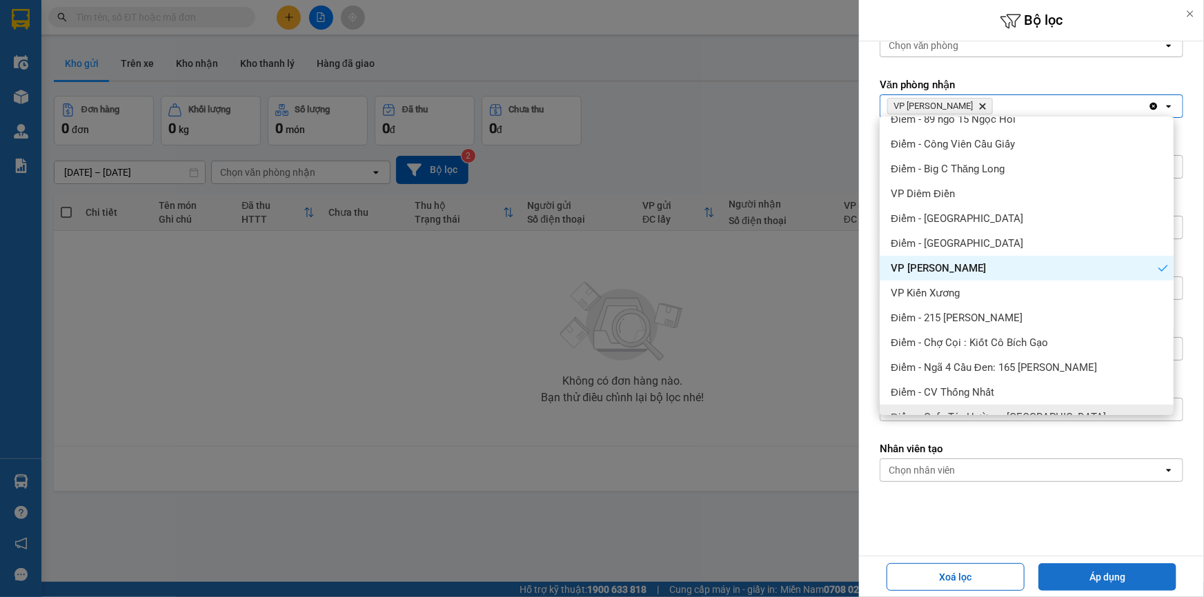
click at [1093, 578] on button "Áp dụng" at bounding box center [1107, 578] width 138 height 28
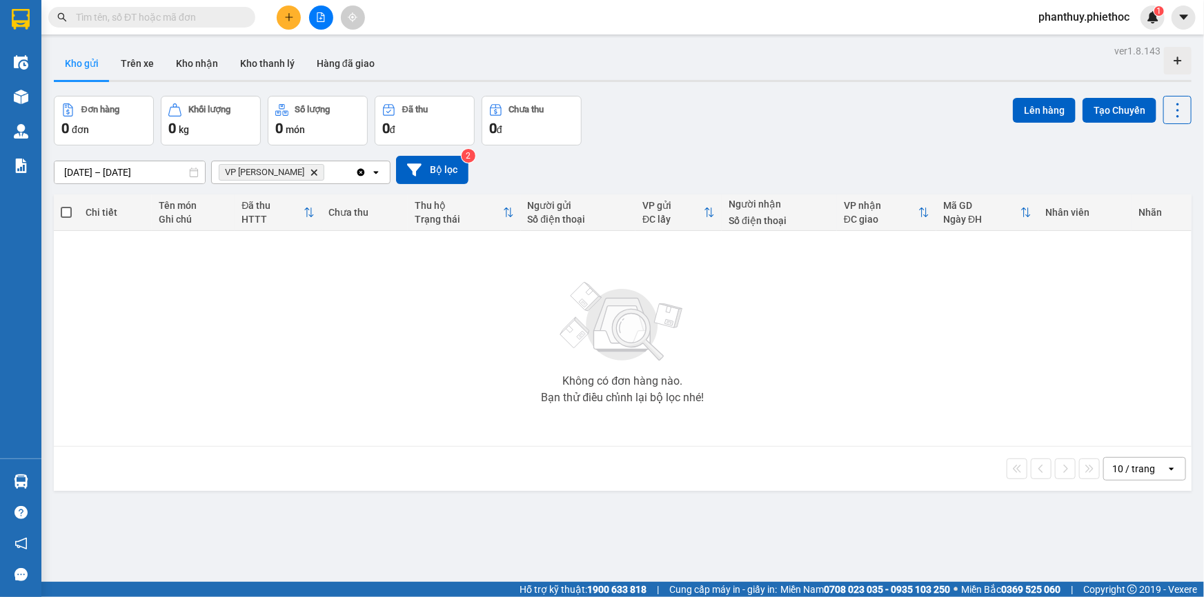
click at [312, 168] on icon "Delete" at bounding box center [314, 172] width 8 height 8
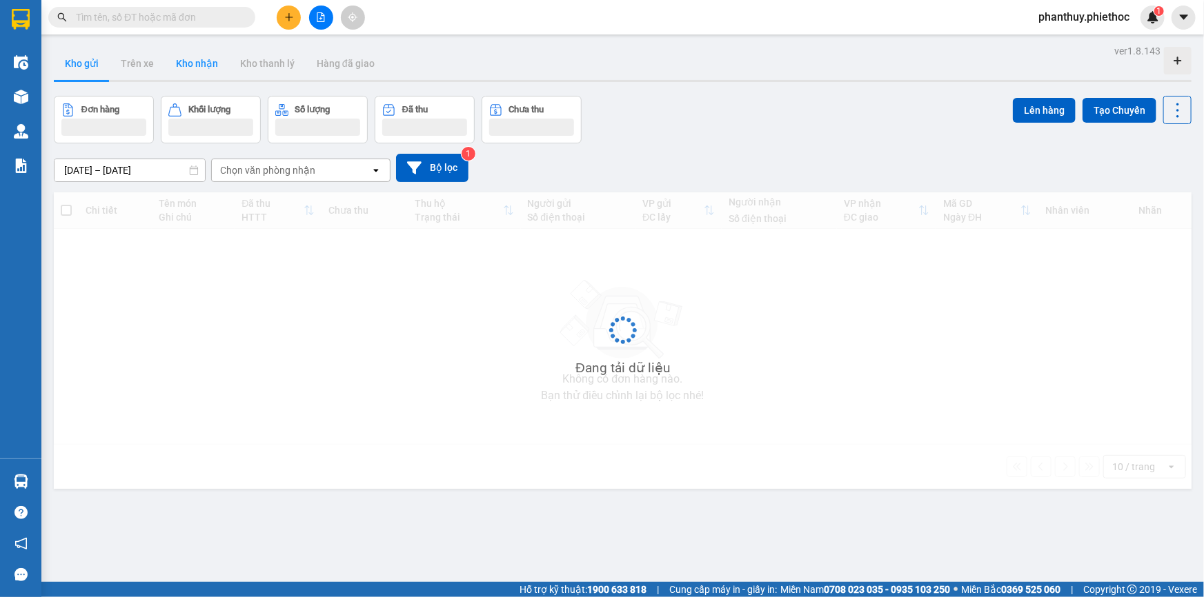
click at [189, 56] on button "Kho nhận" at bounding box center [197, 63] width 64 height 33
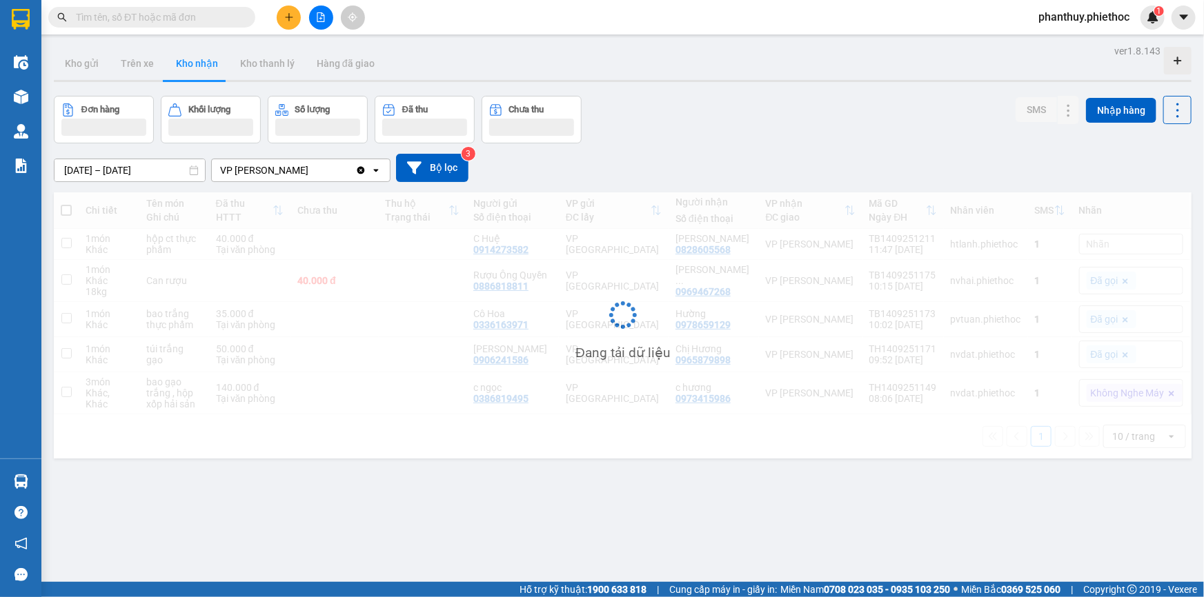
click at [189, 62] on button "Kho nhận" at bounding box center [197, 63] width 64 height 33
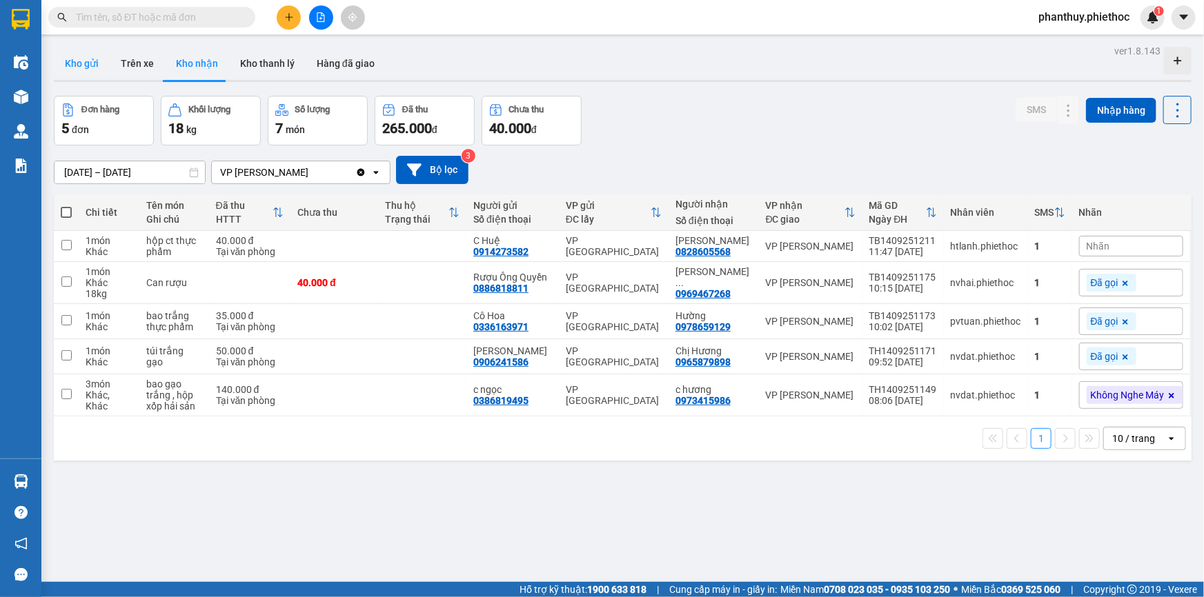
click at [75, 61] on button "Kho gửi" at bounding box center [82, 63] width 56 height 33
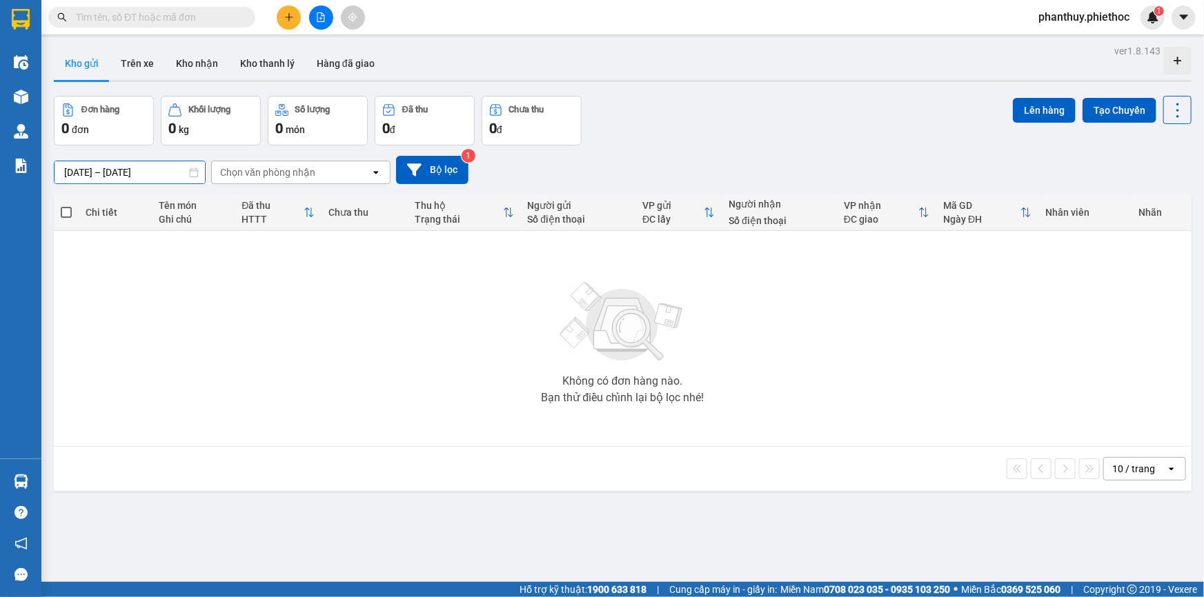
click at [80, 164] on input "[DATE] – [DATE]" at bounding box center [129, 172] width 150 height 22
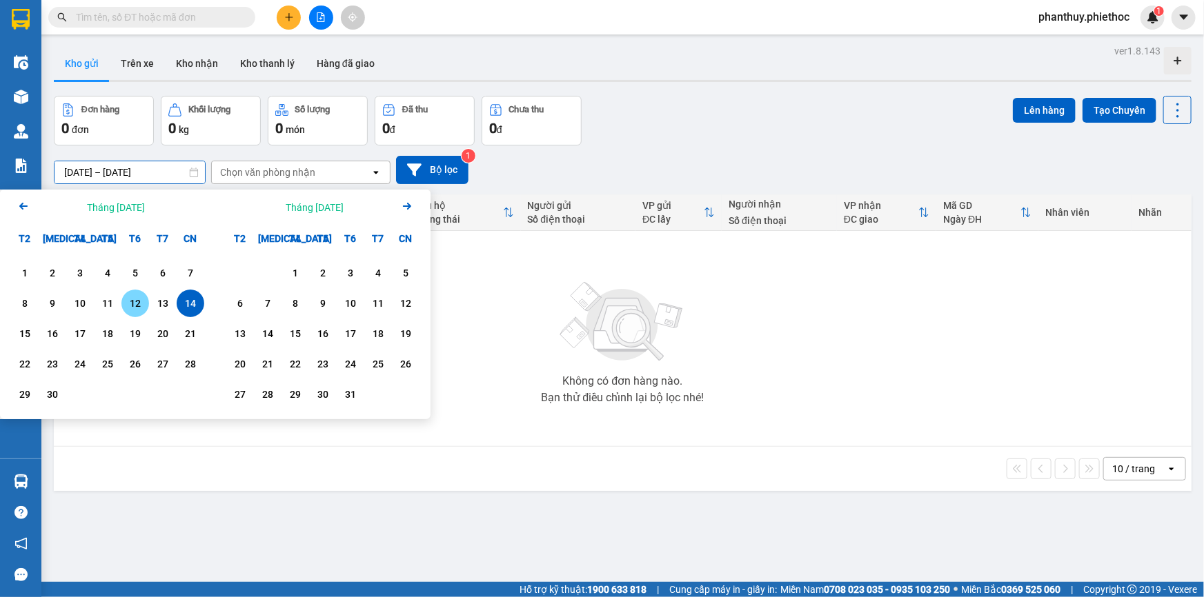
click at [141, 295] on div "12" at bounding box center [135, 303] width 19 height 17
click at [131, 172] on input "12/09/2025 – / /" at bounding box center [129, 172] width 150 height 22
click at [186, 306] on div "14" at bounding box center [190, 303] width 19 height 17
type input "[DATE] – [DATE]"
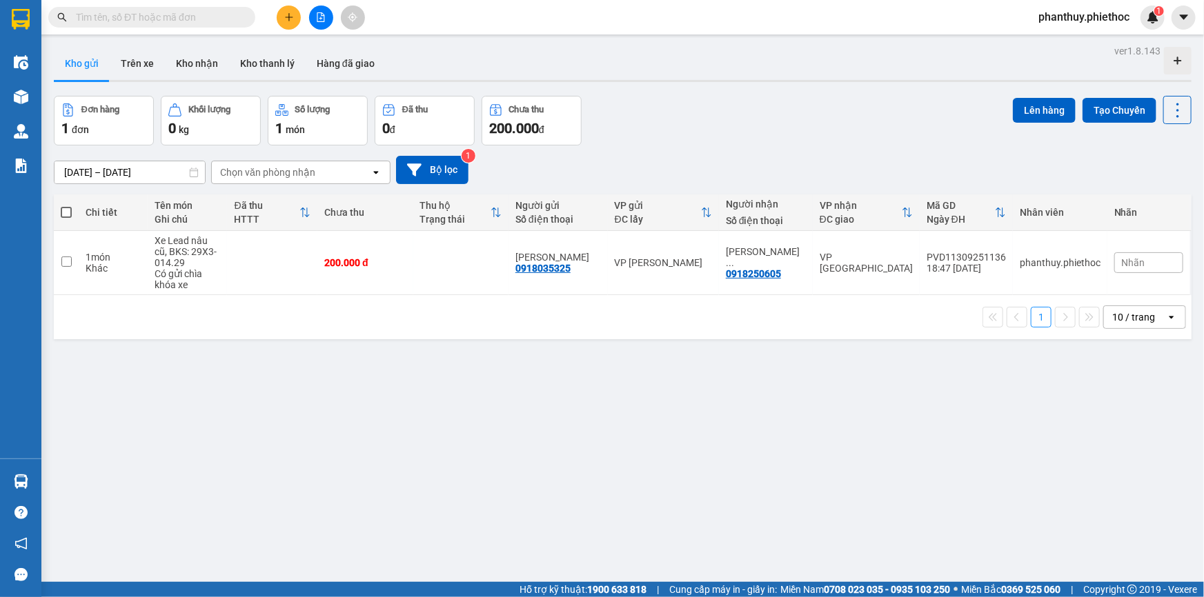
click at [62, 210] on span at bounding box center [66, 212] width 11 height 11
click at [66, 206] on input "checkbox" at bounding box center [66, 206] width 0 height 0
checkbox input "true"
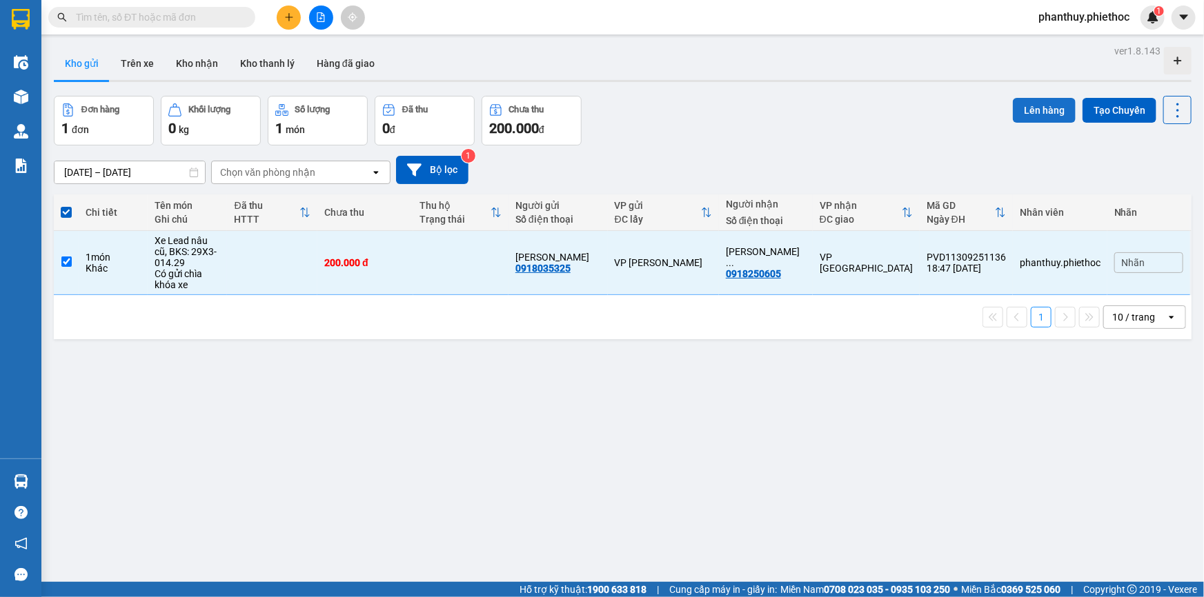
click at [1042, 103] on button "Lên hàng" at bounding box center [1044, 110] width 63 height 25
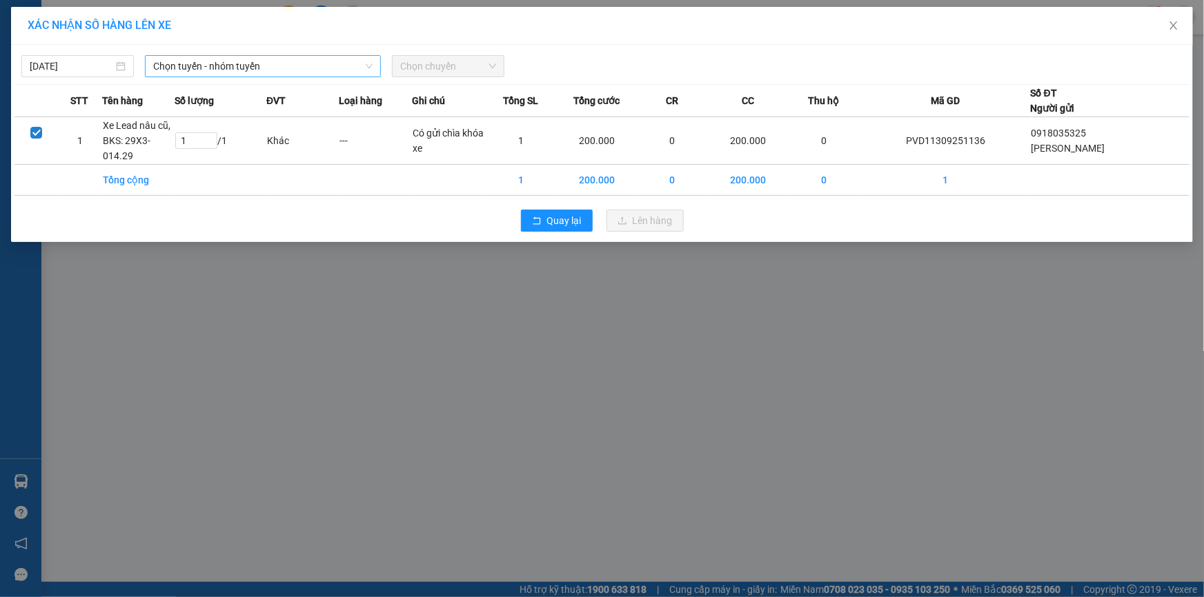
click at [197, 63] on span "Chọn tuyến - nhóm tuyến" at bounding box center [262, 66] width 219 height 21
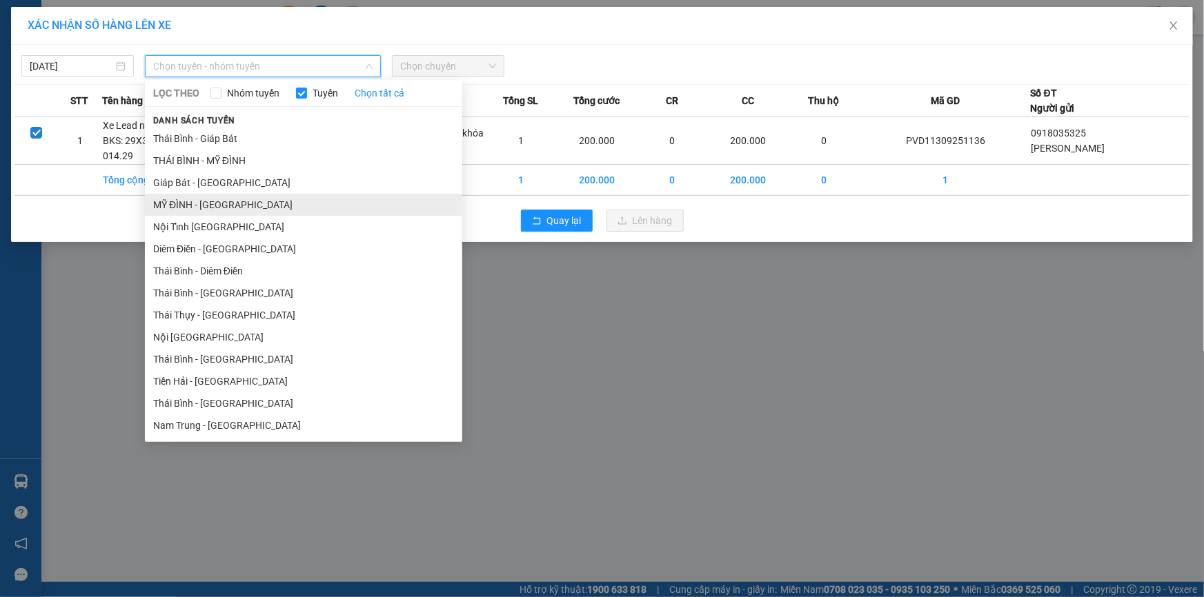
click at [212, 200] on li "MỸ ĐÌNH - THÁI BÌNH" at bounding box center [303, 205] width 317 height 22
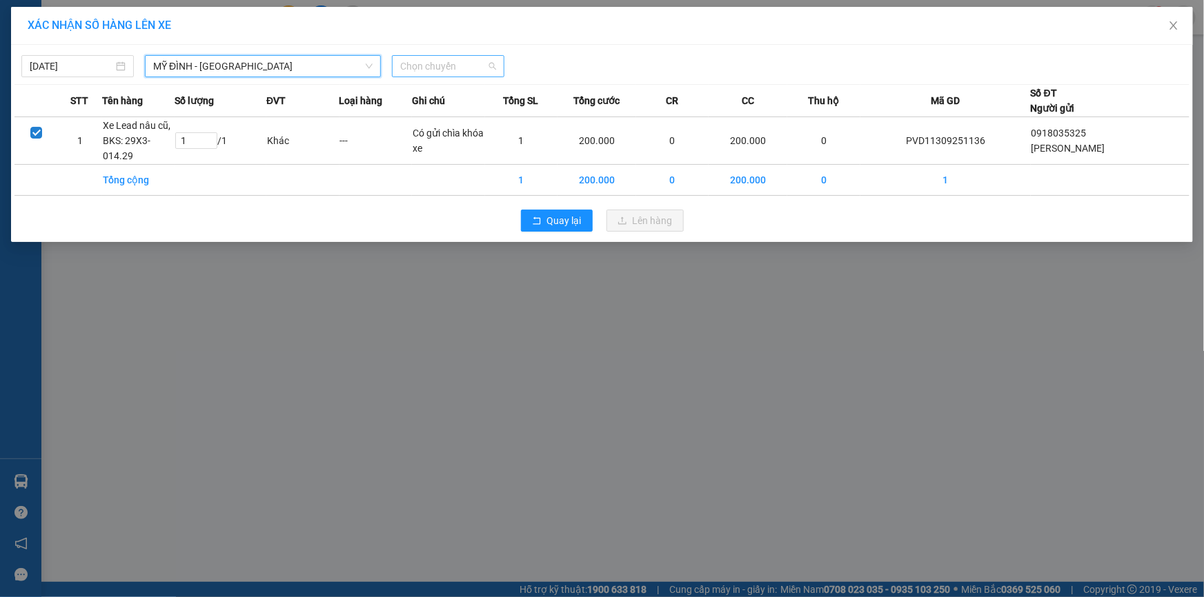
click at [420, 65] on span "Chọn chuyến" at bounding box center [448, 66] width 96 height 21
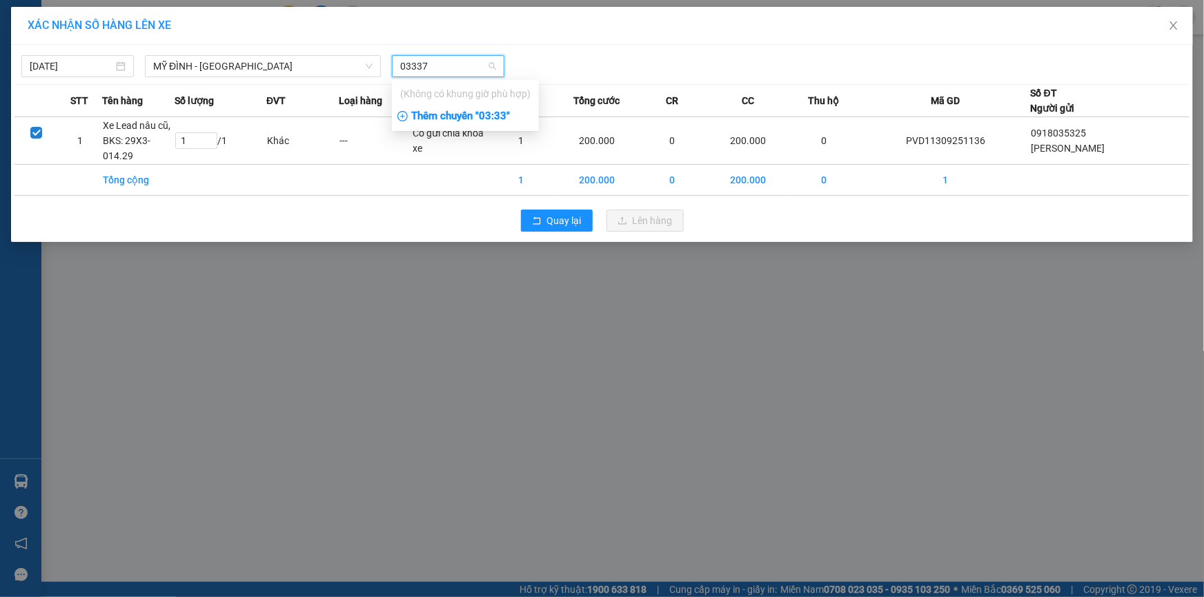
type input "03337"
type input "1405"
click at [466, 110] on div "Thêm chuyến " 14:05 "" at bounding box center [454, 116] width 124 height 23
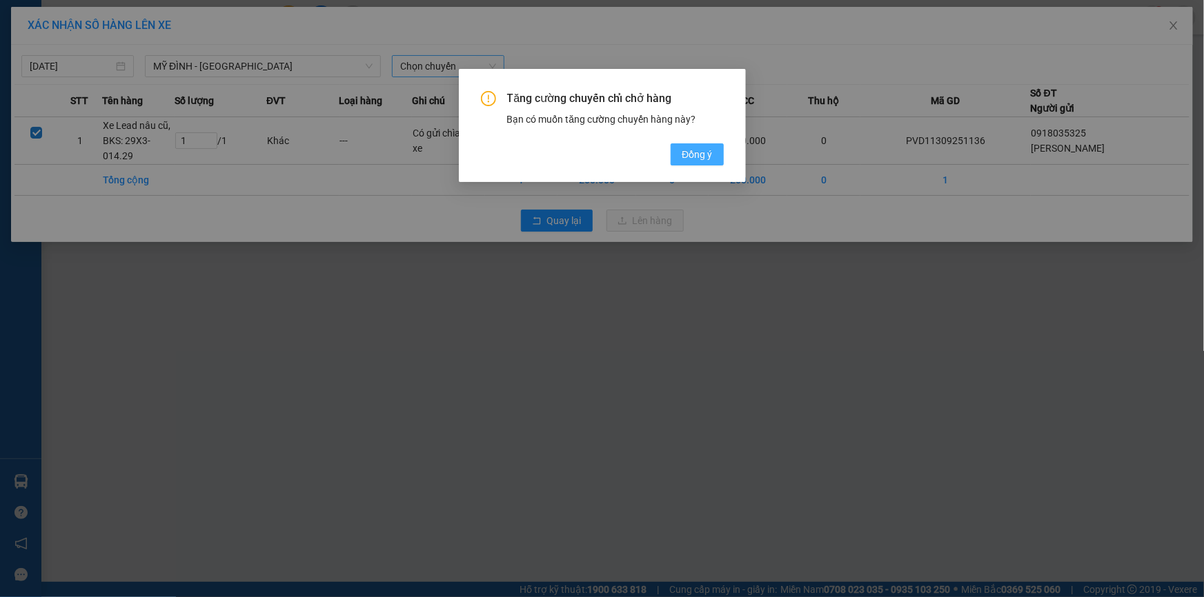
click at [706, 153] on span "Đồng ý" at bounding box center [697, 154] width 30 height 15
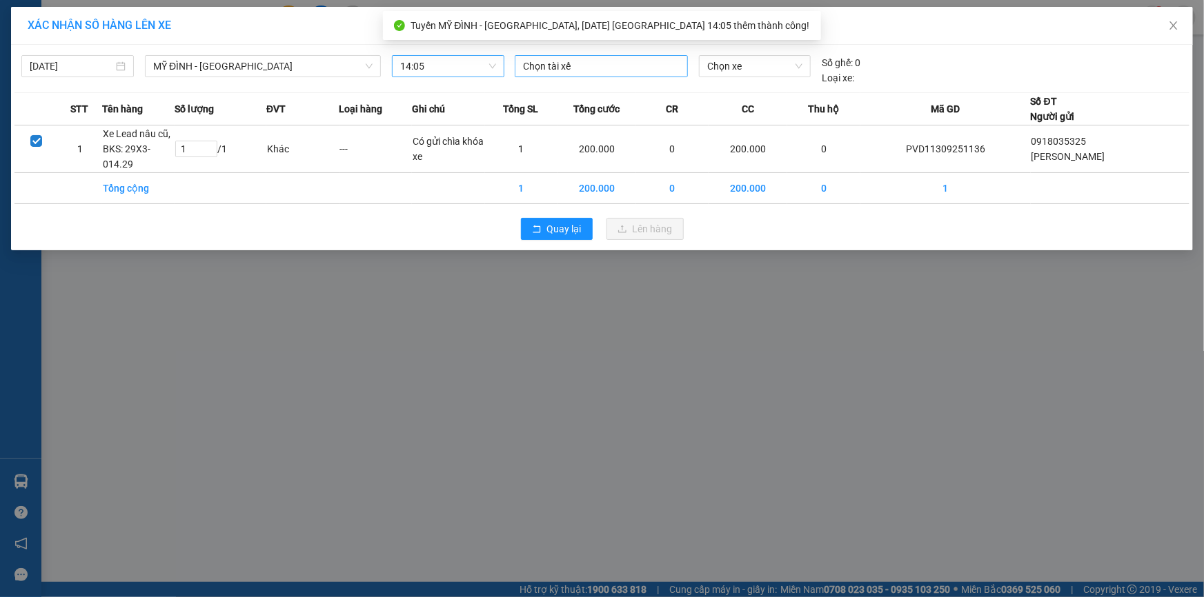
click at [564, 66] on div at bounding box center [601, 66] width 166 height 17
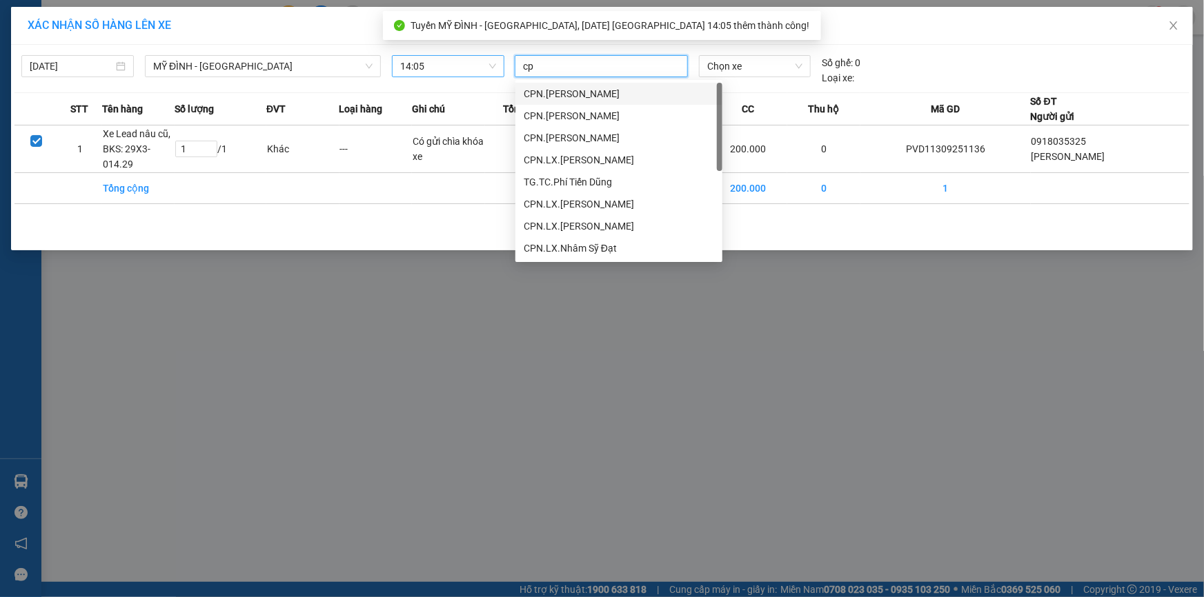
type input "cpn"
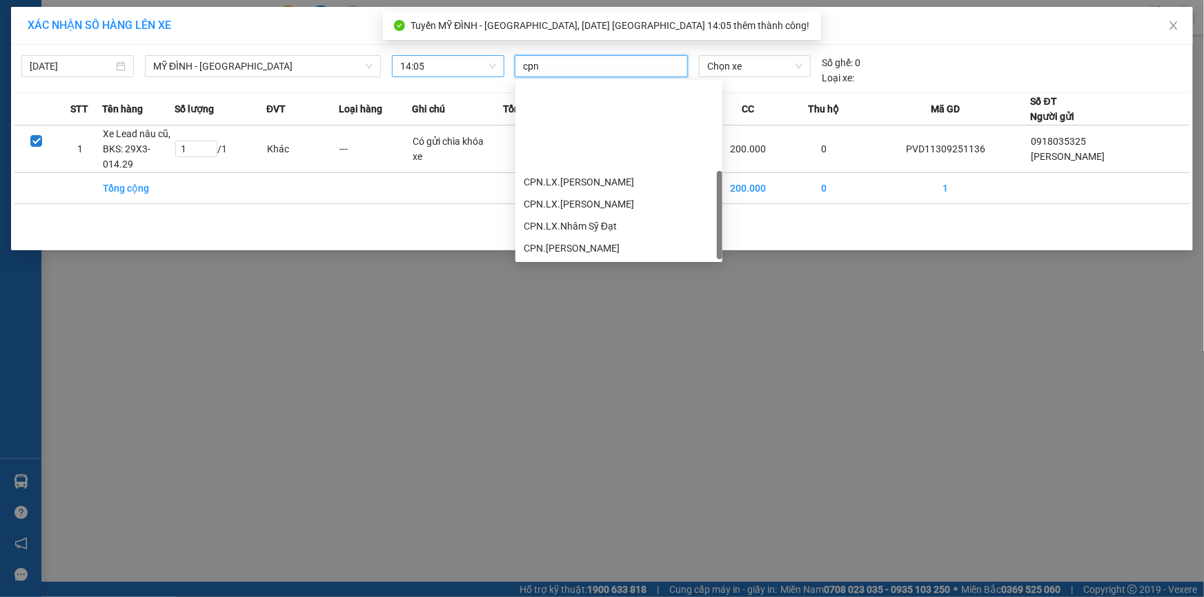
scroll to position [110, 0]
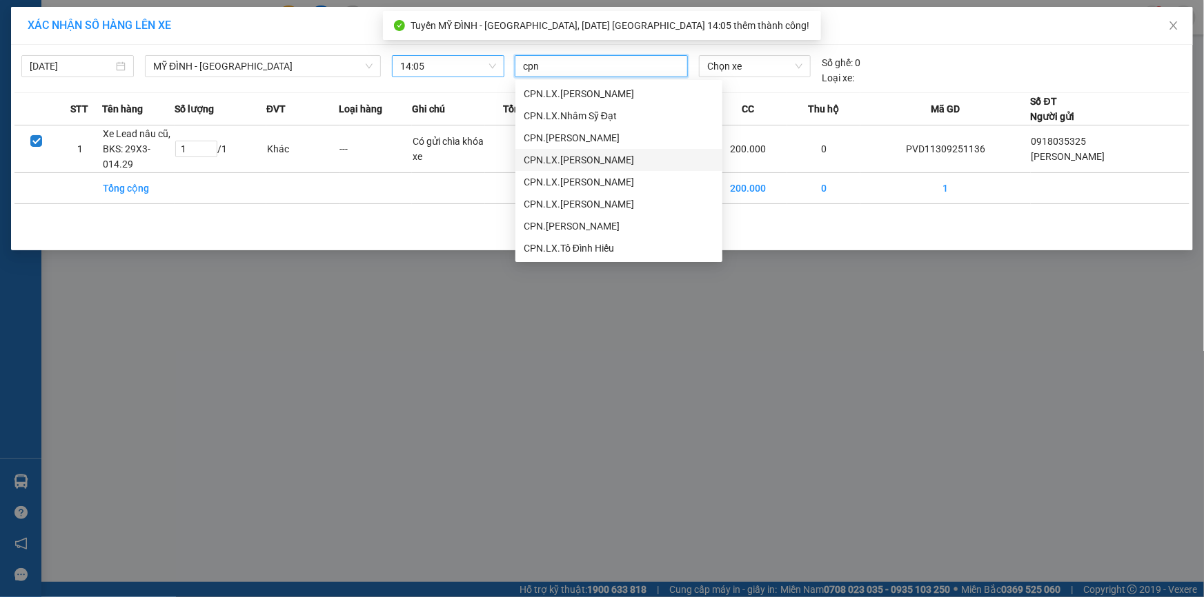
click at [627, 152] on div "CPN.LX.Đoàn Đức Thắng" at bounding box center [619, 159] width 190 height 15
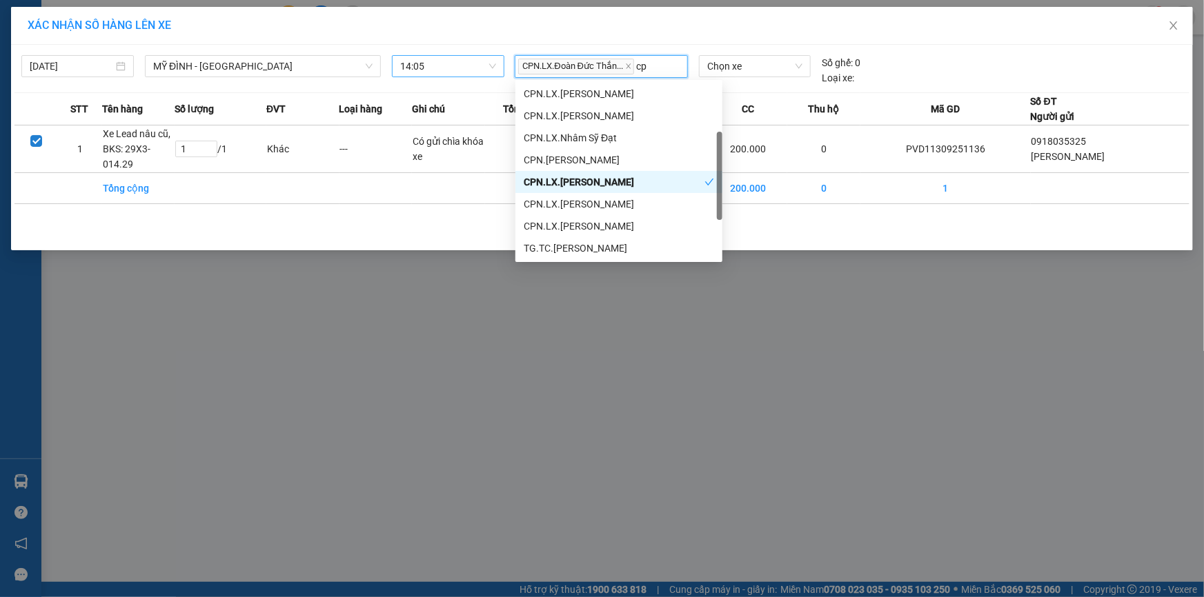
type input "cpn"
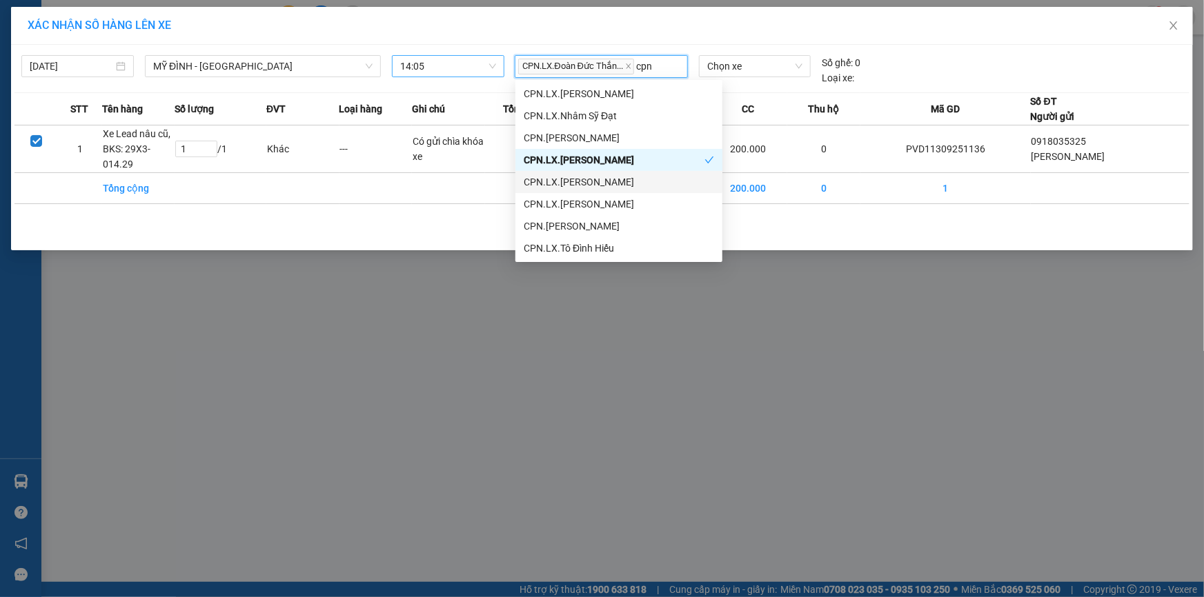
click at [635, 182] on div "CPN.LX.Đặng Văn Nguyện" at bounding box center [619, 182] width 190 height 15
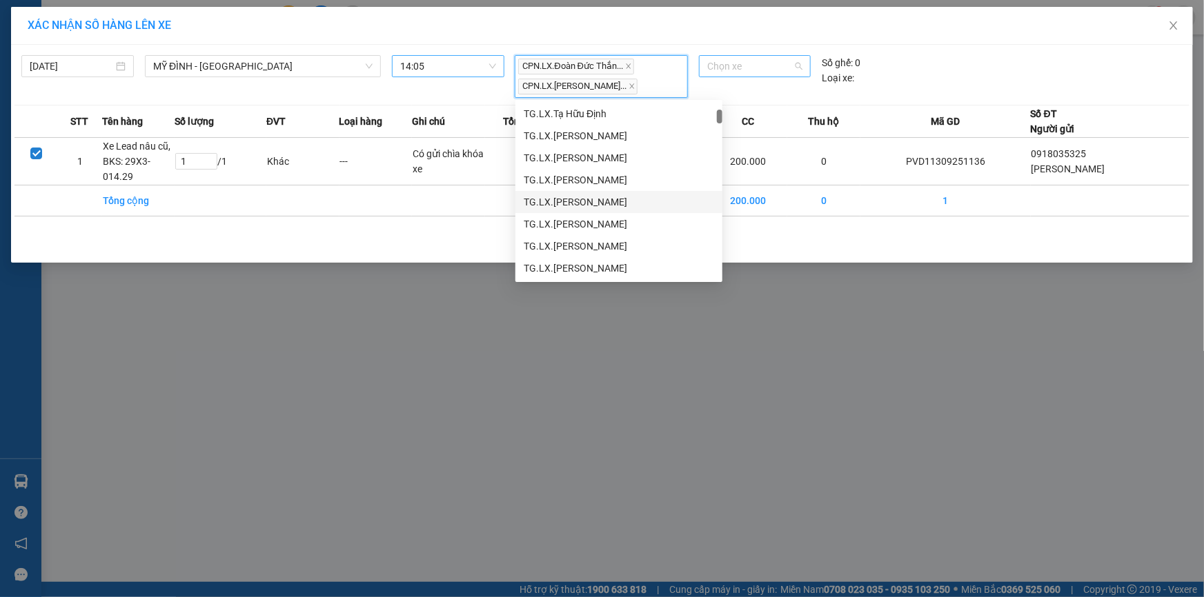
click at [728, 69] on span "Chọn xe" at bounding box center [754, 66] width 95 height 21
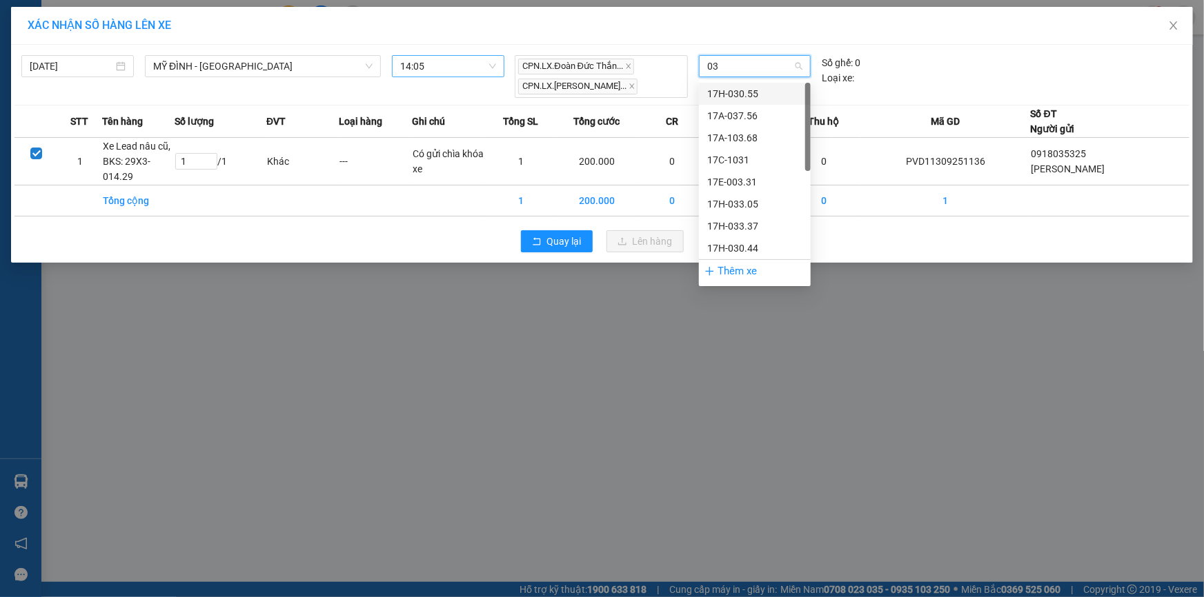
type input "033"
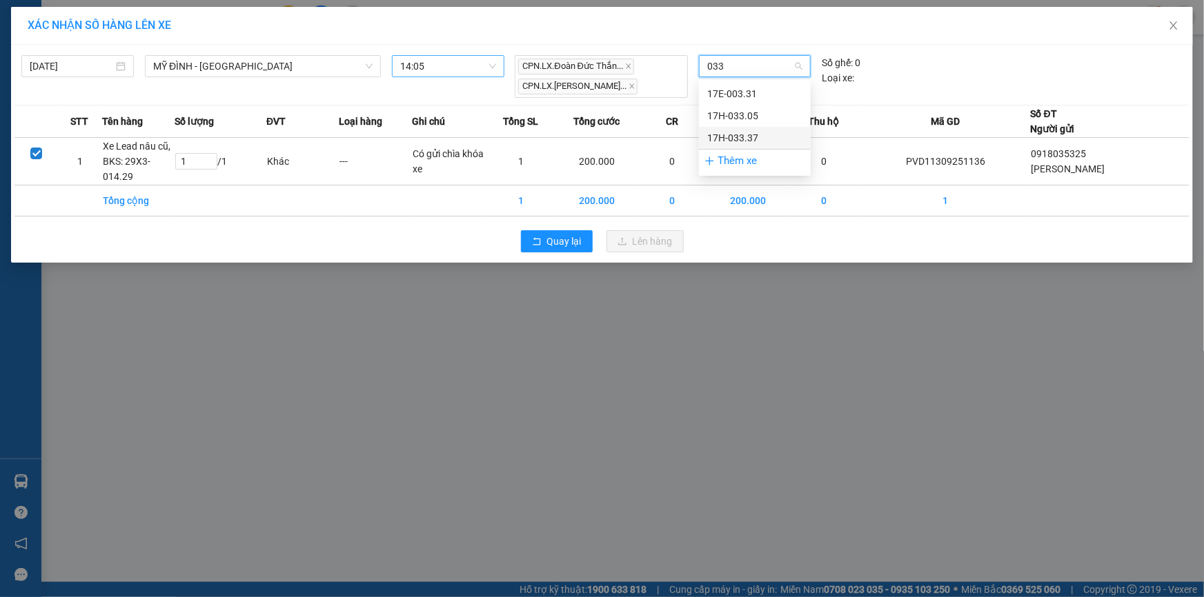
click at [754, 138] on div "17H-033.37" at bounding box center [754, 137] width 95 height 15
click at [886, 38] on div "XÁC NHẬN SỐ HÀNG LÊN XE" at bounding box center [602, 26] width 1182 height 38
drag, startPoint x: 270, startPoint y: 53, endPoint x: 276, endPoint y: 60, distance: 9.3
click at [270, 54] on div "14/09/2025 MỸ ĐÌNH - THÁI BÌNH LỌC THEO Nhóm tuyến Tuyến Chọn tất cả Danh sách …" at bounding box center [601, 73] width 1175 height 50
click at [773, 66] on span "17H-033.37" at bounding box center [754, 66] width 95 height 21
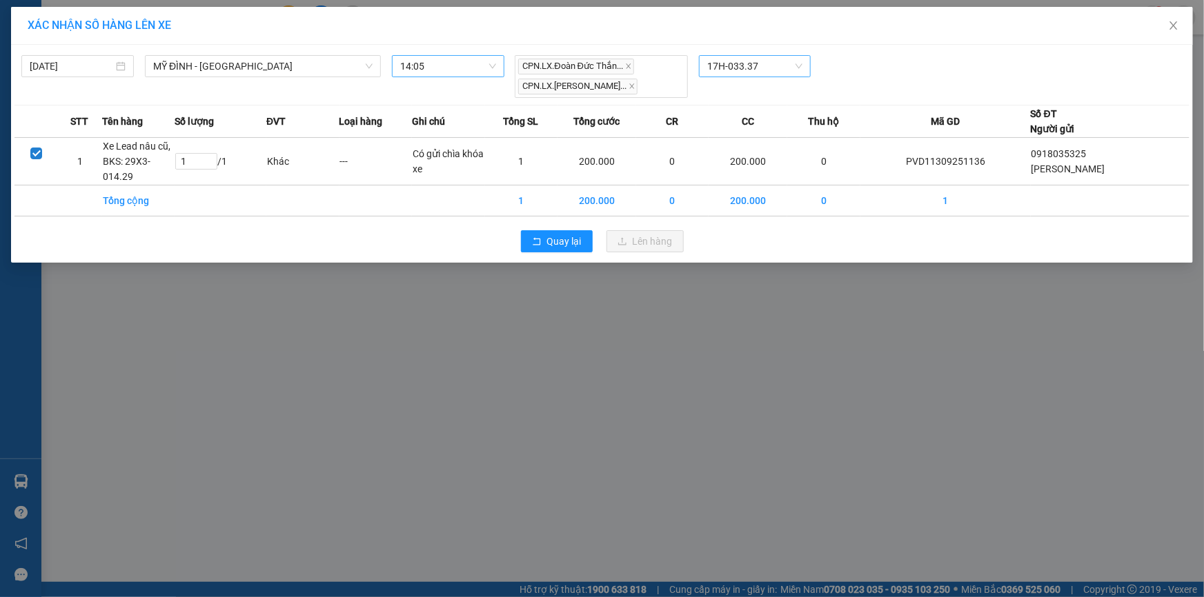
scroll to position [1754, 0]
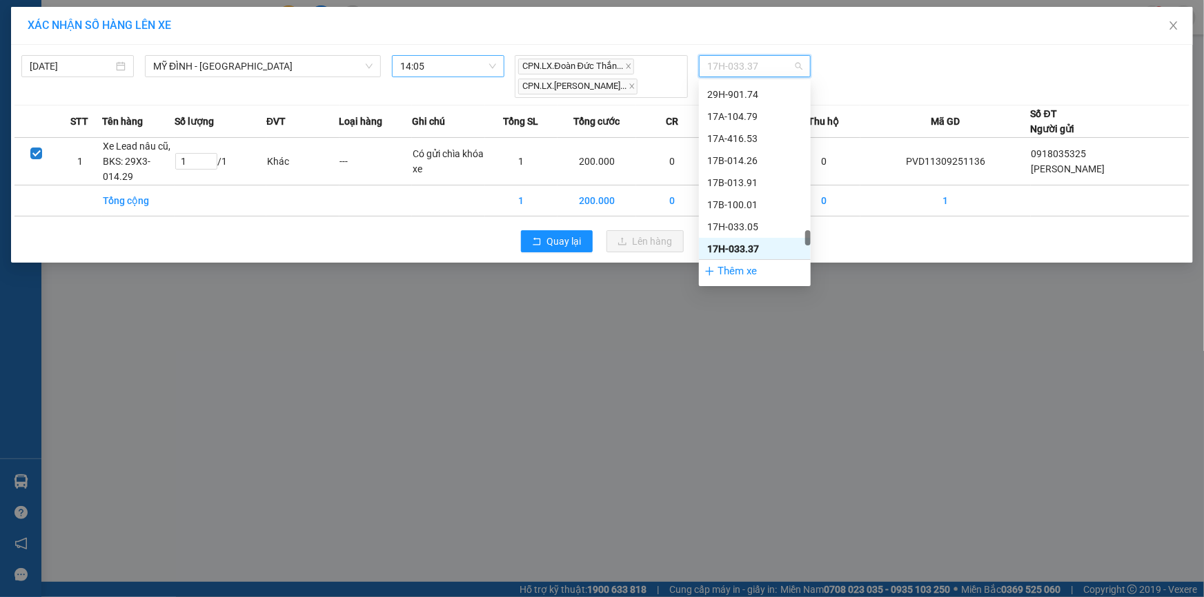
click at [752, 244] on div "17H-033.37" at bounding box center [754, 248] width 95 height 15
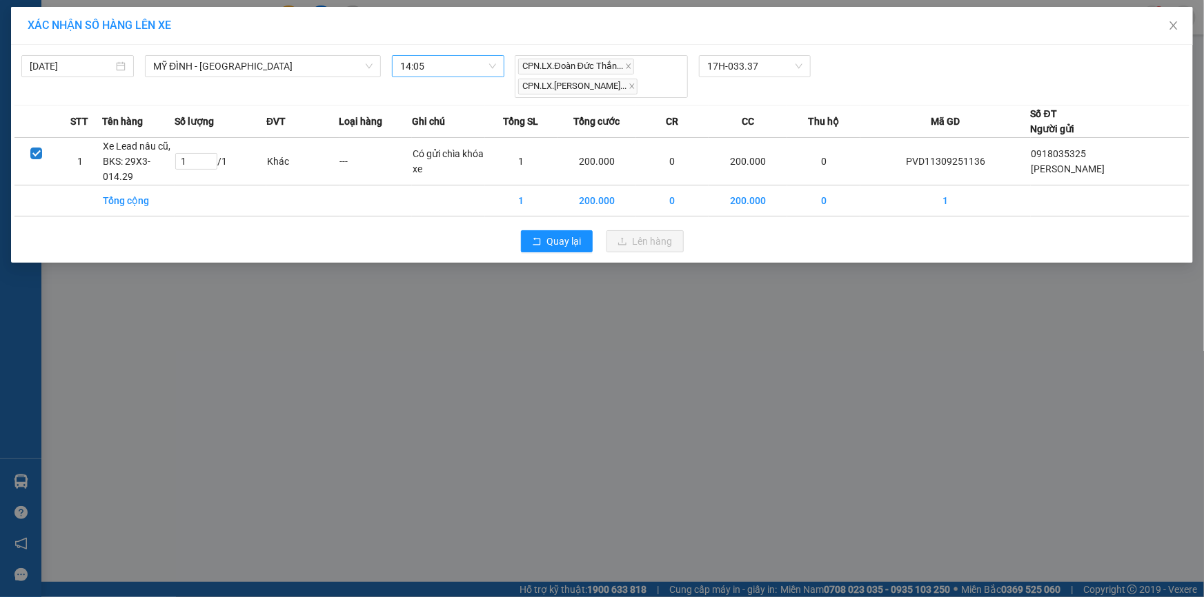
click at [922, 69] on div "CPN.LX.Đoàn Đức Thắn... CPN.LX.Đặng Văn Nguy... 17H-033.37" at bounding box center [754, 76] width 490 height 43
click at [1172, 28] on icon "close" at bounding box center [1173, 25] width 8 height 8
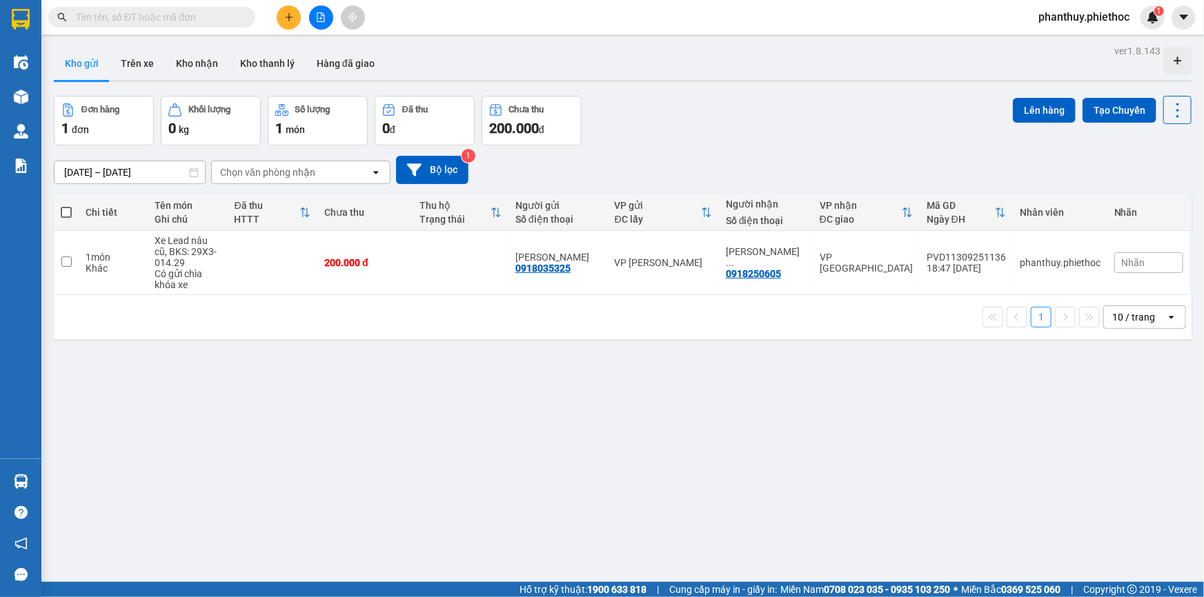
click at [64, 214] on span at bounding box center [66, 212] width 11 height 11
click at [66, 206] on input "checkbox" at bounding box center [66, 206] width 0 height 0
checkbox input "true"
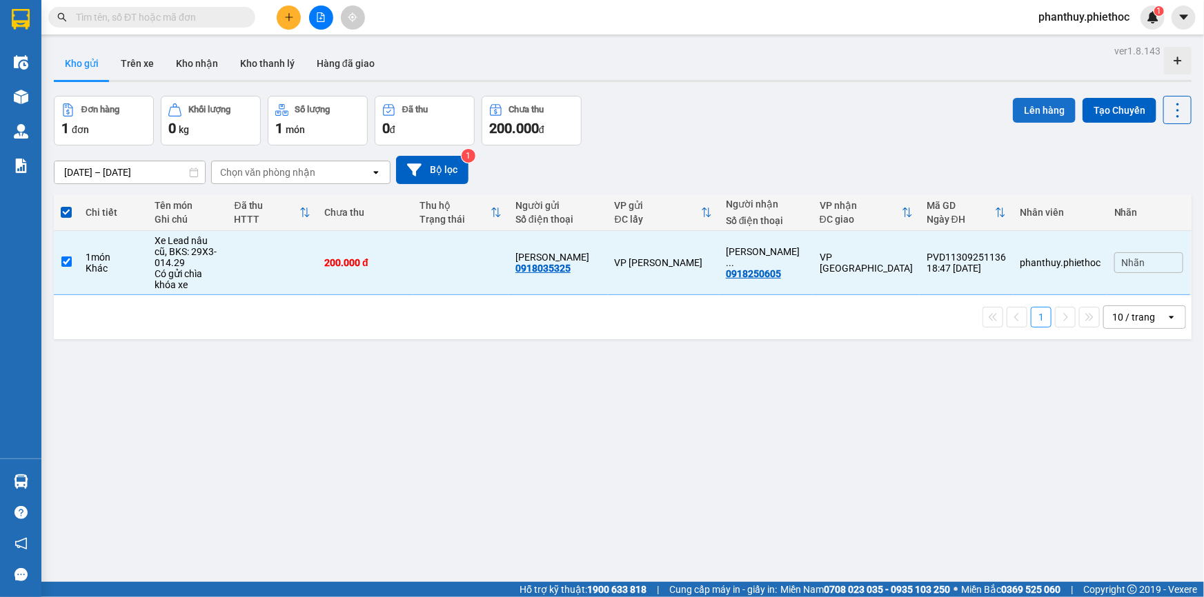
click at [1025, 103] on button "Lên hàng" at bounding box center [1044, 110] width 63 height 25
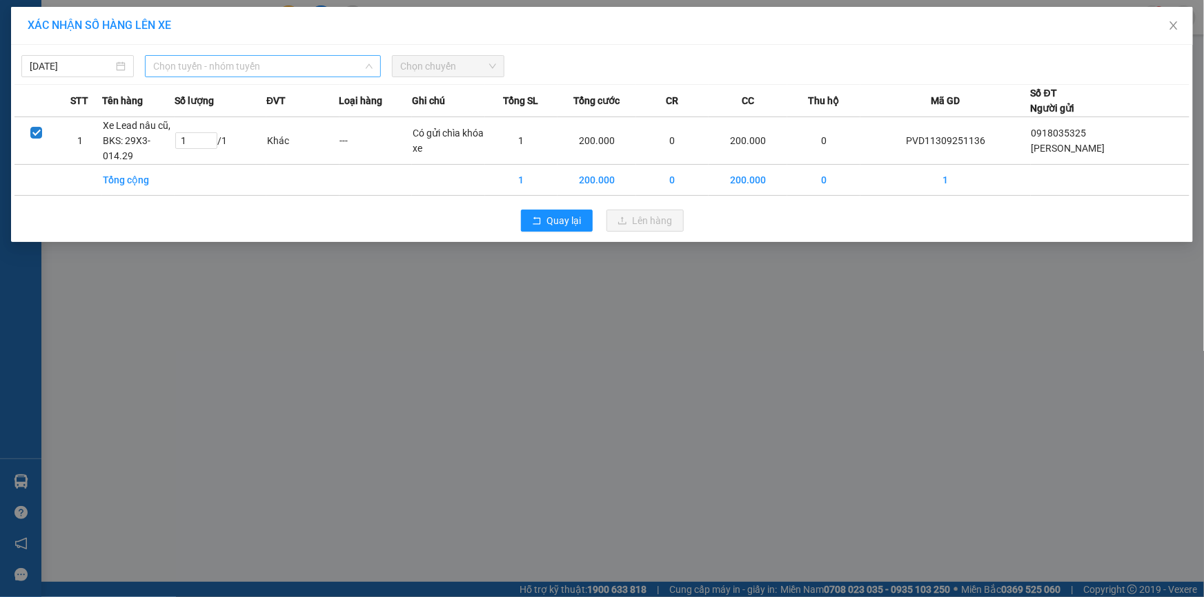
click at [189, 56] on span "Chọn tuyến - nhóm tuyến" at bounding box center [262, 66] width 219 height 21
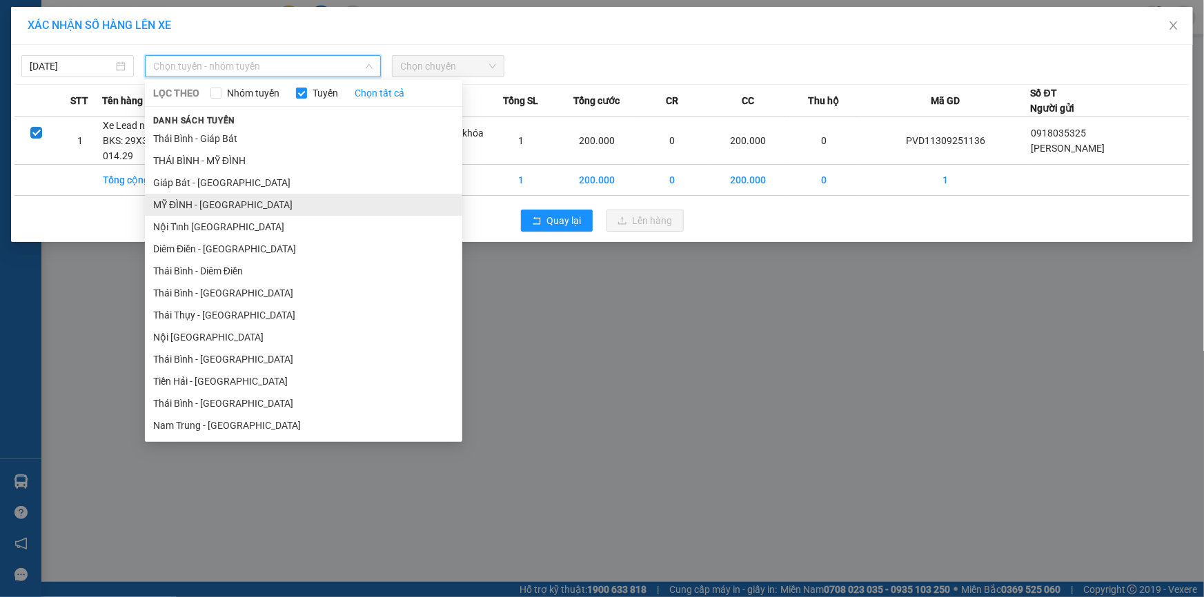
click at [210, 201] on li "MỸ ĐÌNH - THÁI BÌNH" at bounding box center [303, 205] width 317 height 22
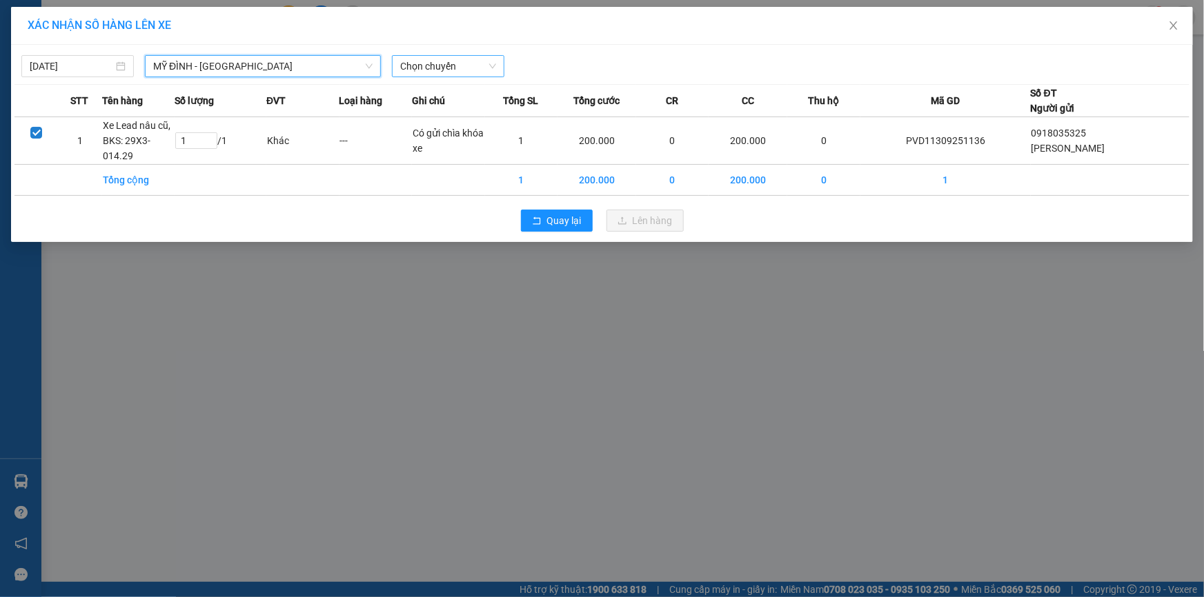
click at [426, 59] on span "Chọn chuyến" at bounding box center [448, 66] width 96 height 21
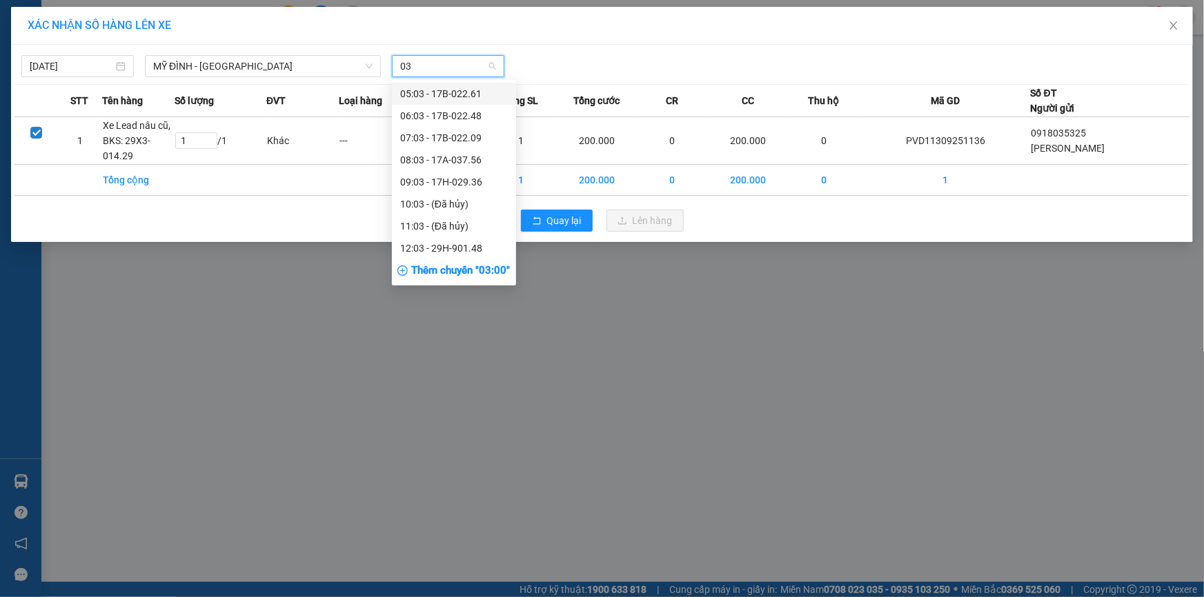
type input "0"
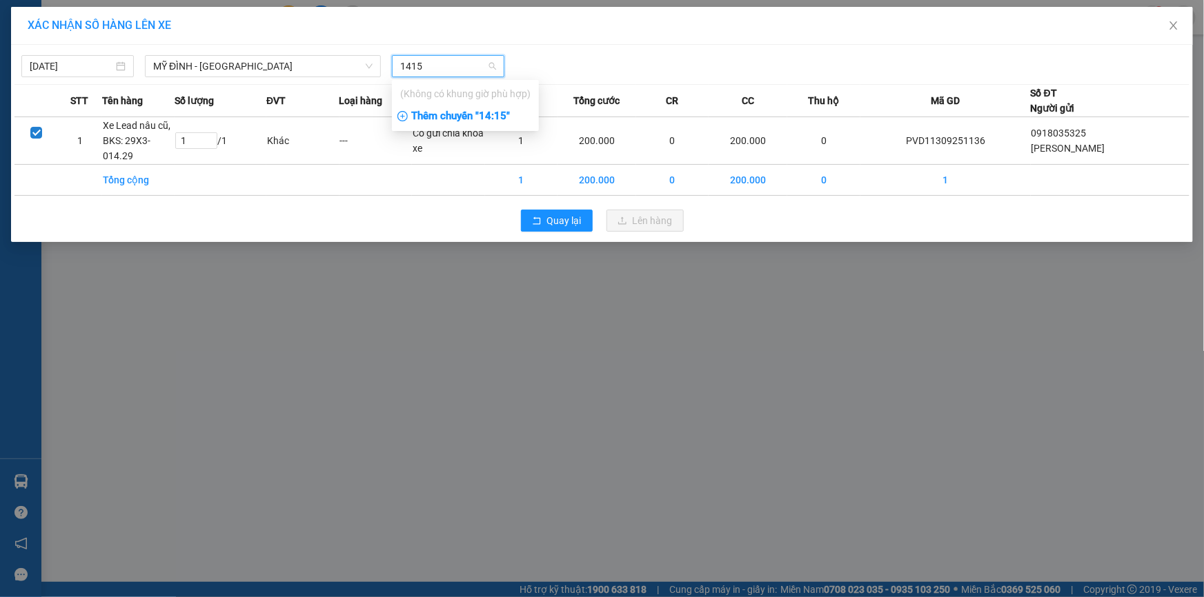
type input "1415"
click at [477, 119] on div "Thêm chuyến " 14:15 "" at bounding box center [465, 116] width 147 height 23
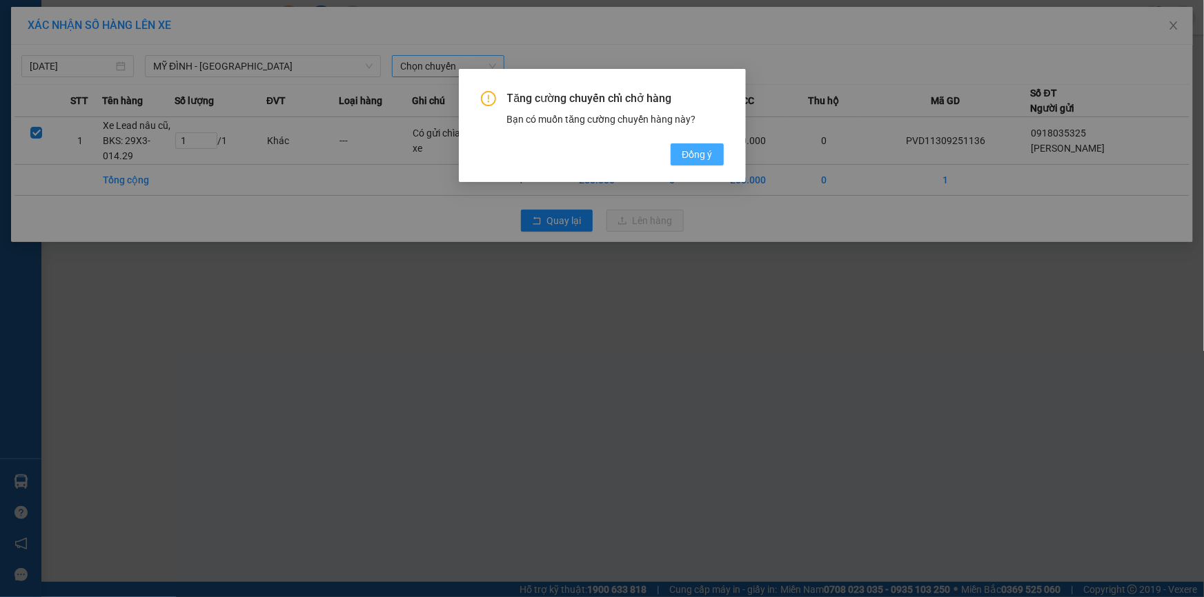
click at [686, 150] on span "Đồng ý" at bounding box center [697, 154] width 30 height 15
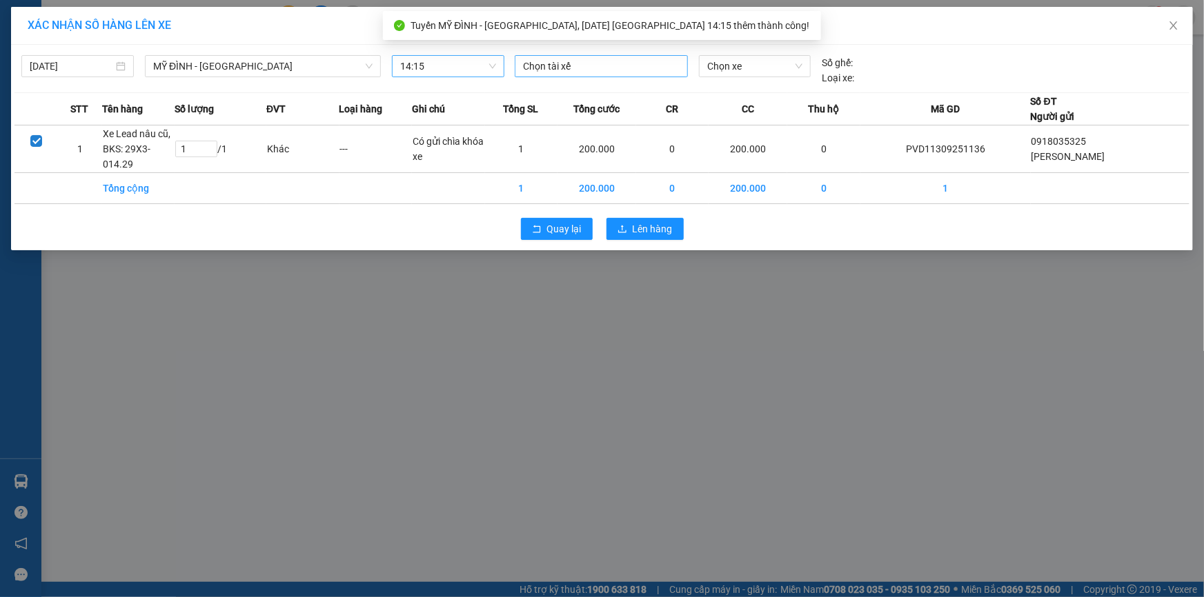
click at [577, 61] on div at bounding box center [601, 66] width 166 height 17
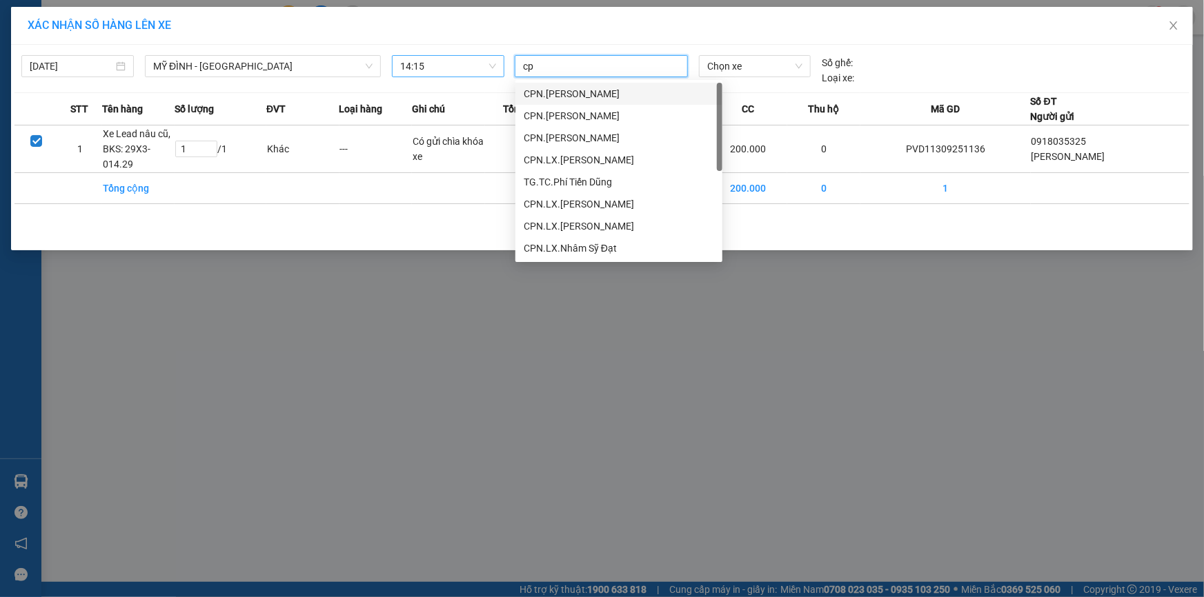
type input "cpn"
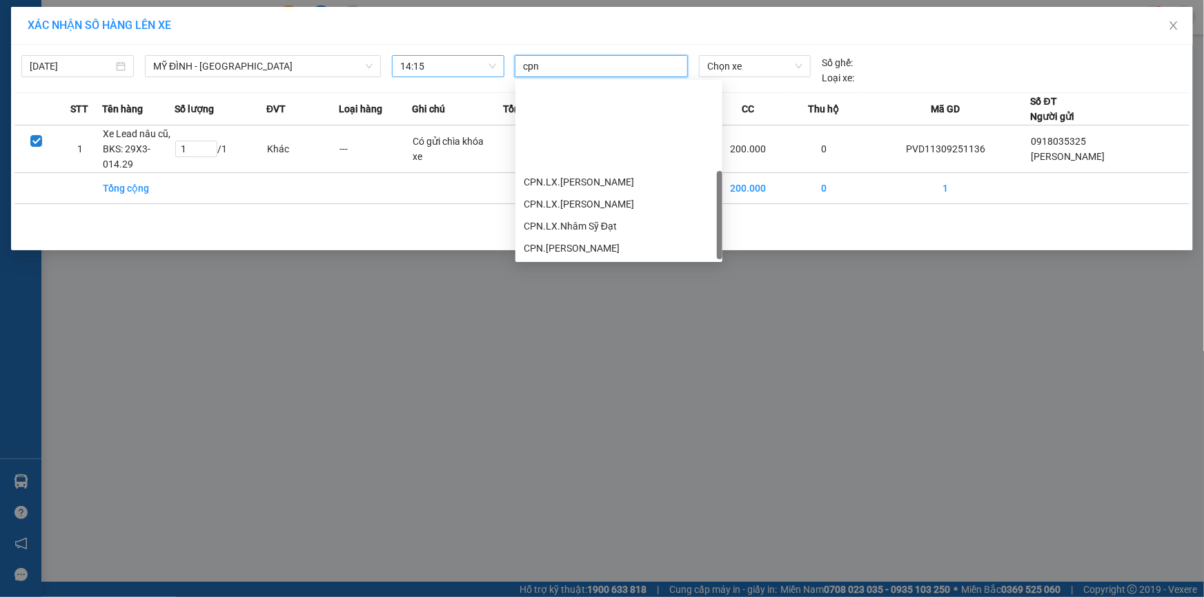
scroll to position [110, 0]
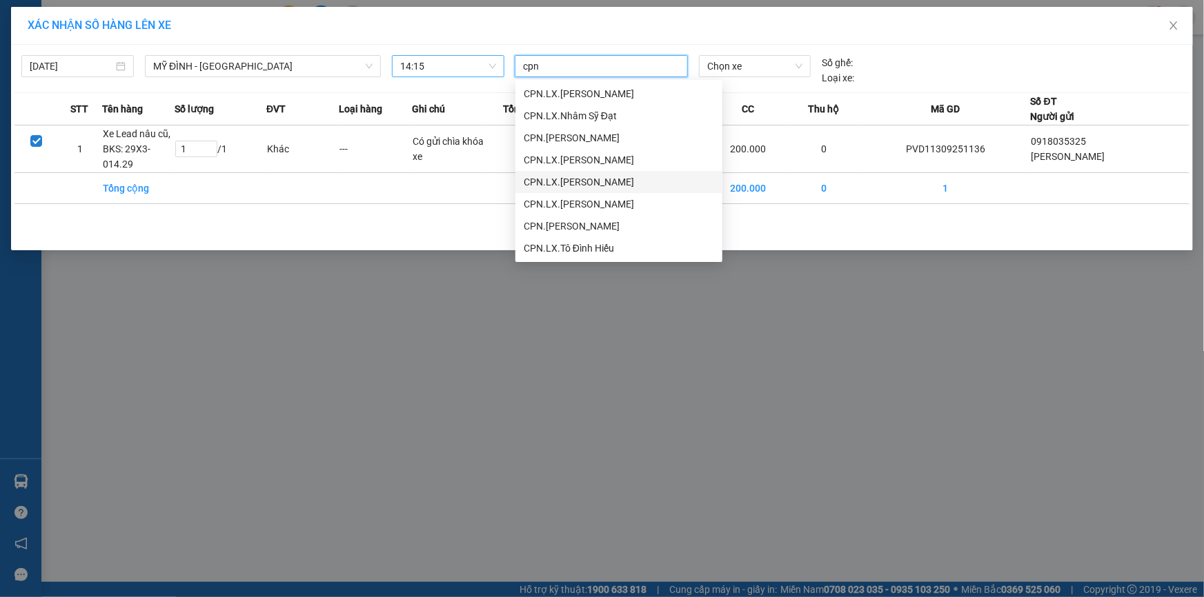
click at [628, 177] on div "CPN.LX.Đặng Văn Nguyện" at bounding box center [619, 182] width 190 height 15
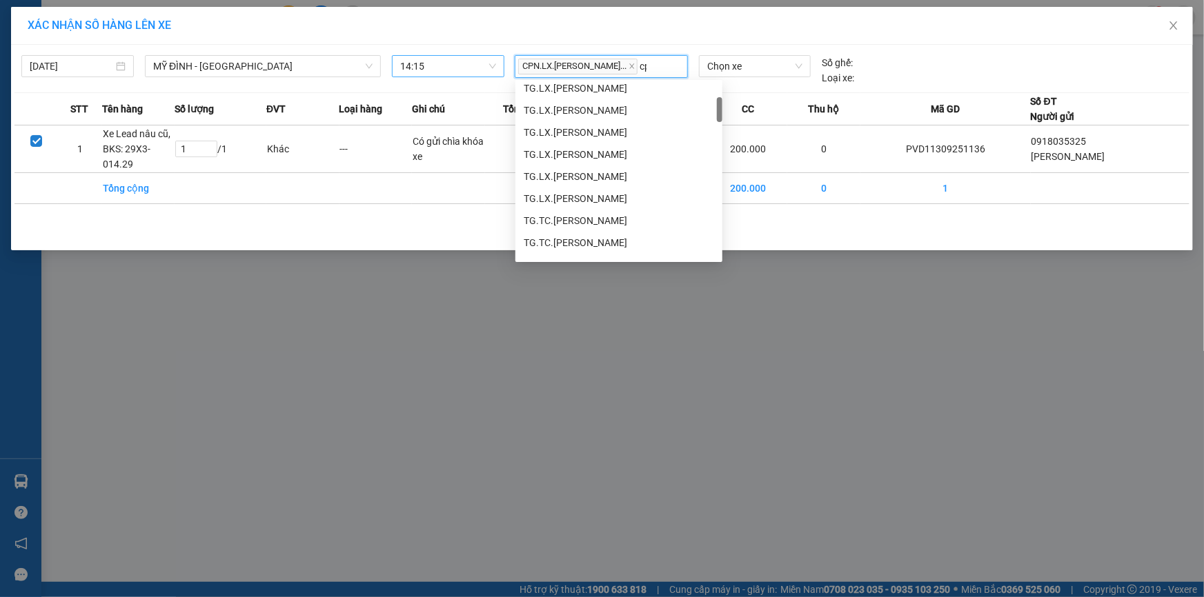
type input "cpn"
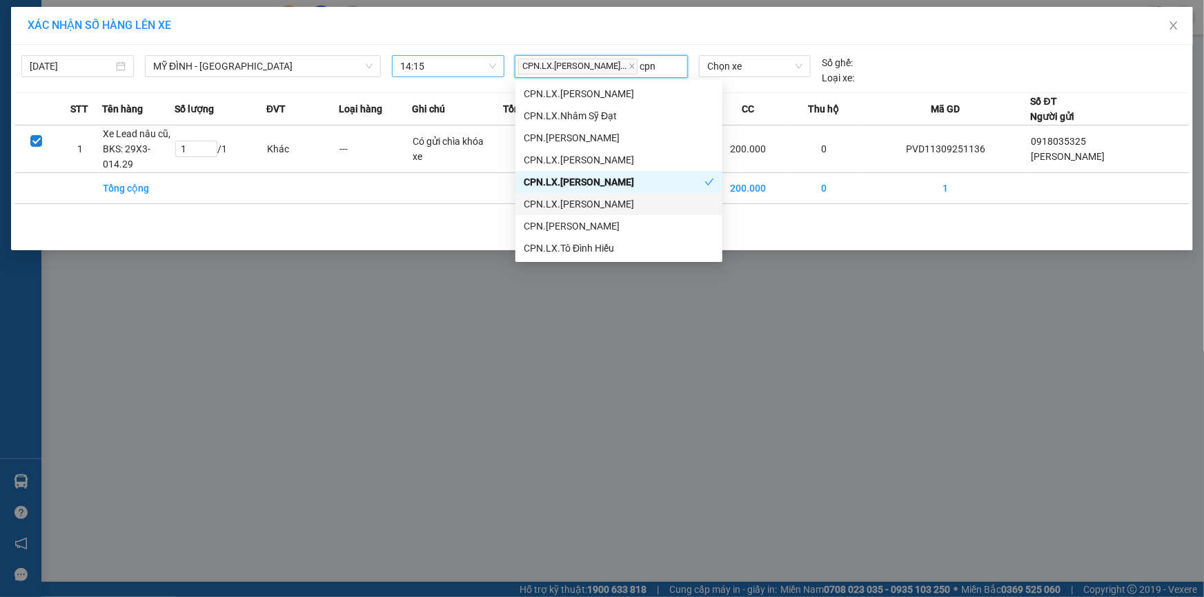
click at [635, 203] on div "CPN.LX.Nguyễn Đức Quyết" at bounding box center [619, 204] width 190 height 15
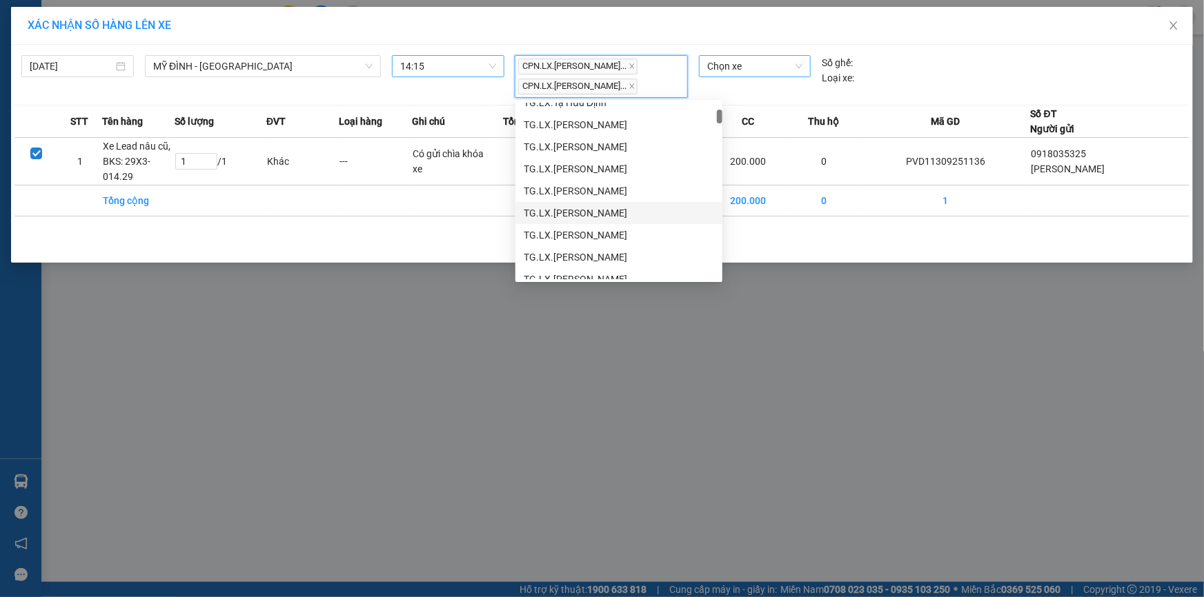
click at [723, 63] on span "Chọn xe" at bounding box center [754, 66] width 95 height 21
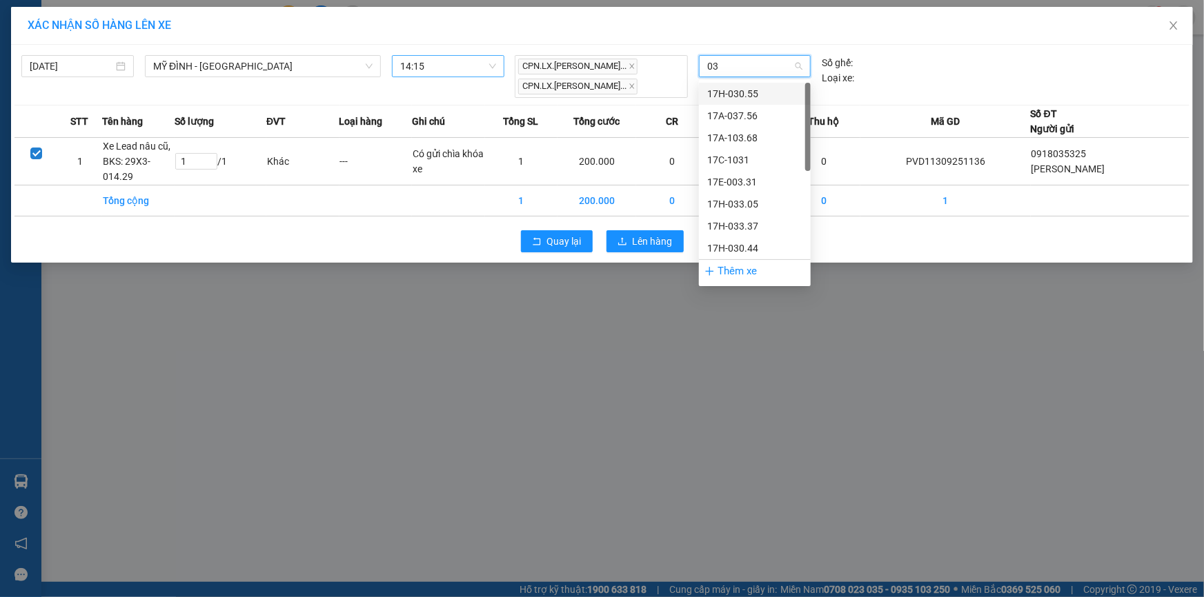
type input "033"
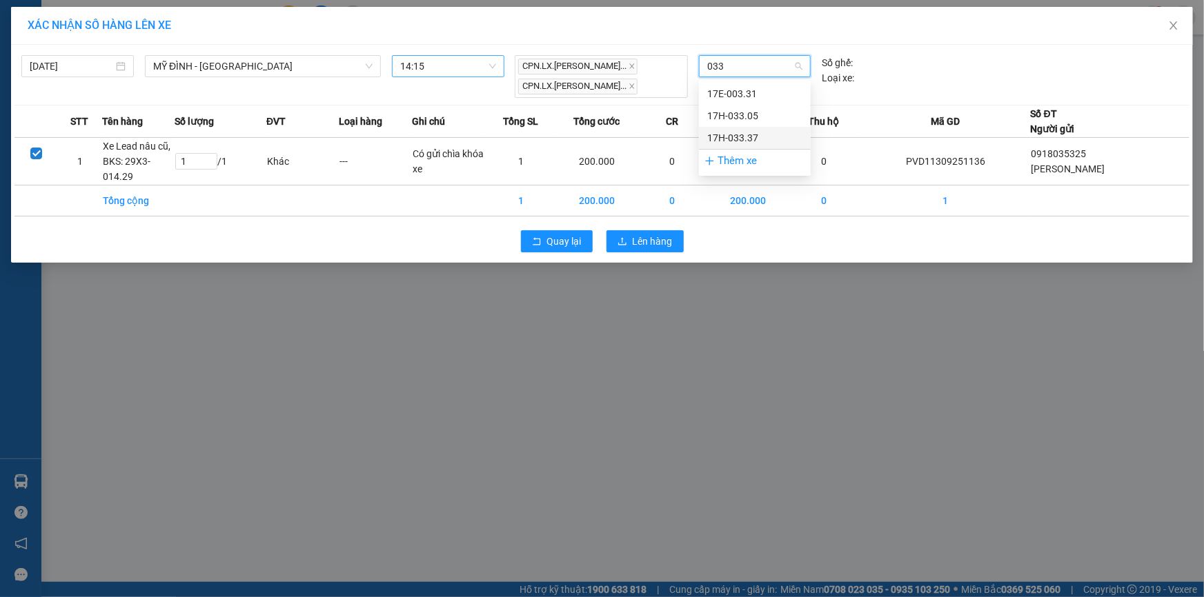
click at [742, 132] on div "17H-033.37" at bounding box center [754, 137] width 95 height 15
click at [637, 234] on span "Lên hàng" at bounding box center [653, 241] width 40 height 15
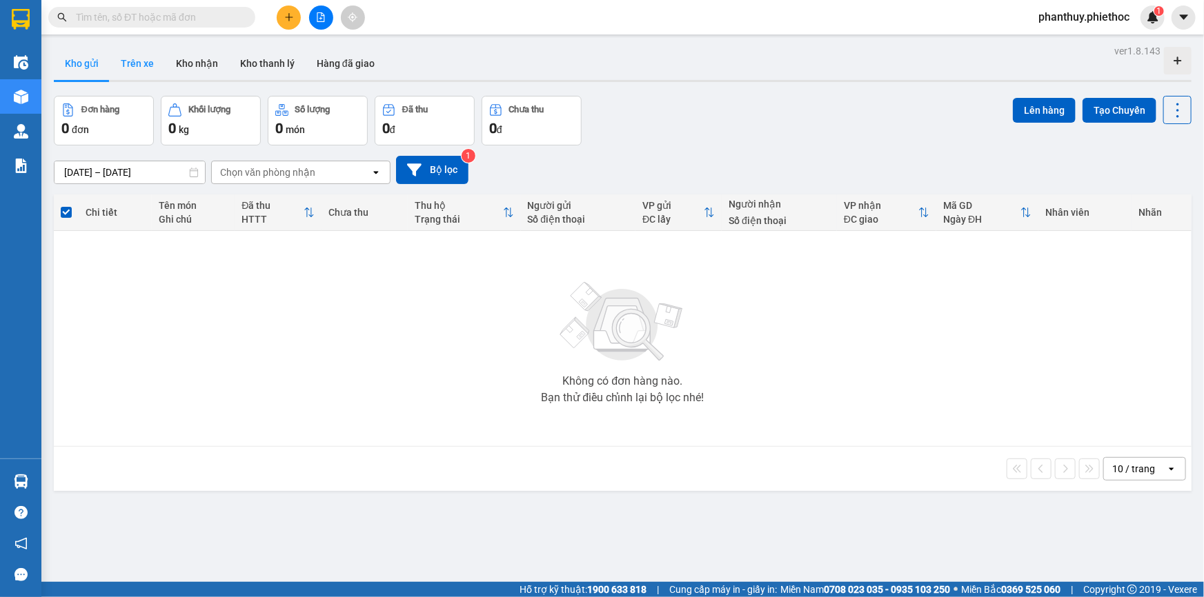
click at [130, 59] on button "Trên xe" at bounding box center [137, 63] width 55 height 33
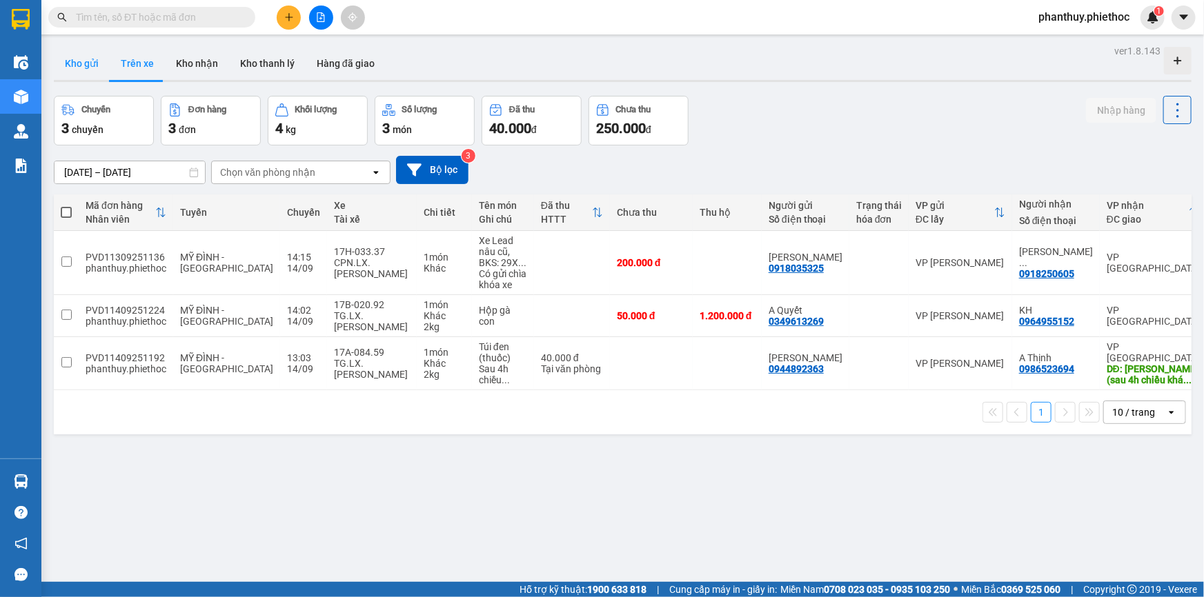
click at [81, 59] on button "Kho gửi" at bounding box center [82, 63] width 56 height 33
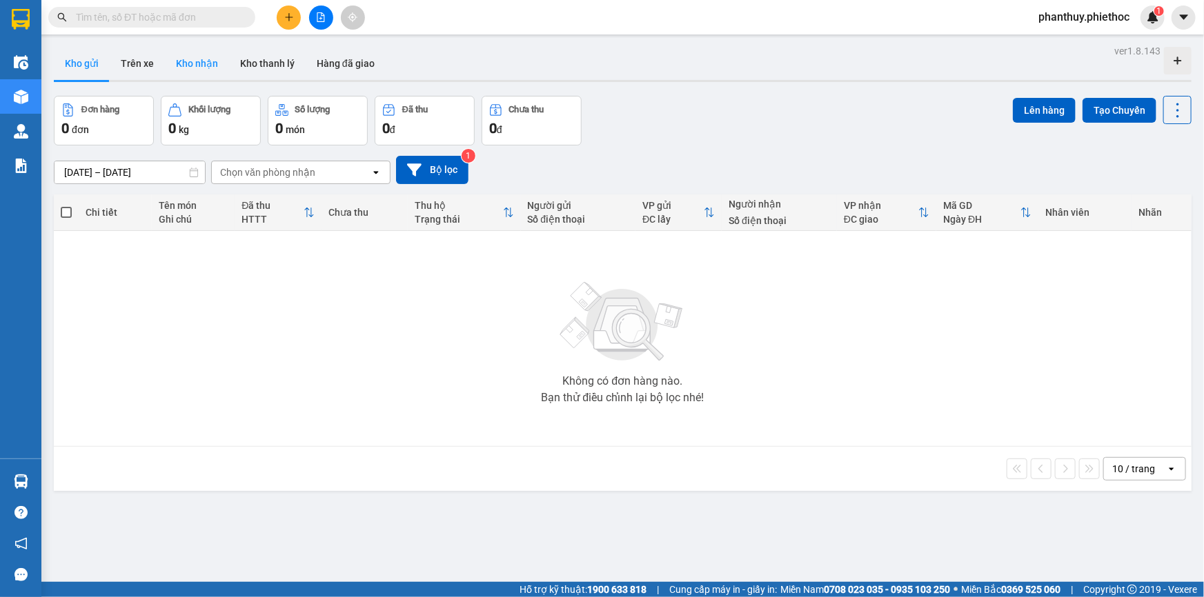
click at [193, 68] on button "Kho nhận" at bounding box center [197, 63] width 64 height 33
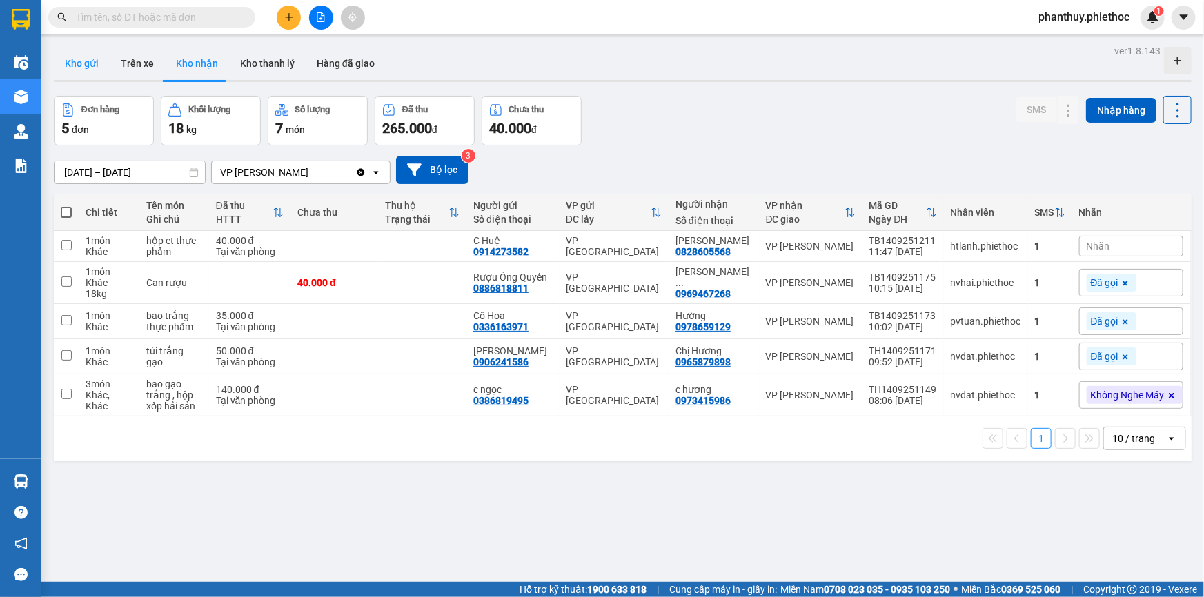
click at [79, 66] on button "Kho gửi" at bounding box center [82, 63] width 56 height 33
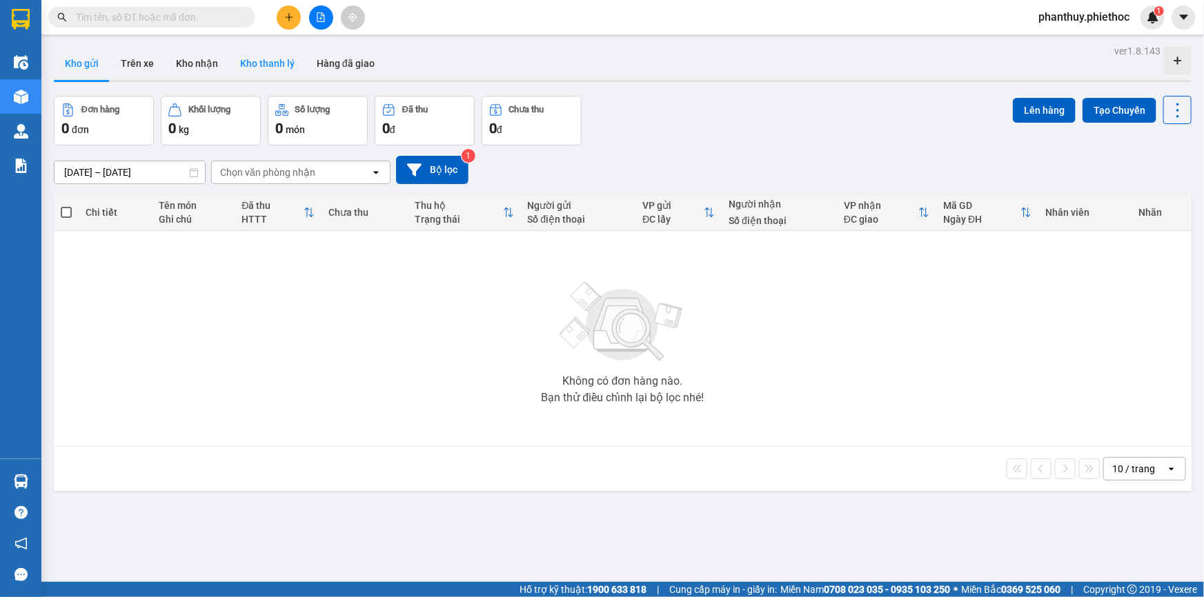
click at [265, 68] on button "Kho thanh lý" at bounding box center [267, 63] width 77 height 33
type input "07/09/2025 – 14/09/2025"
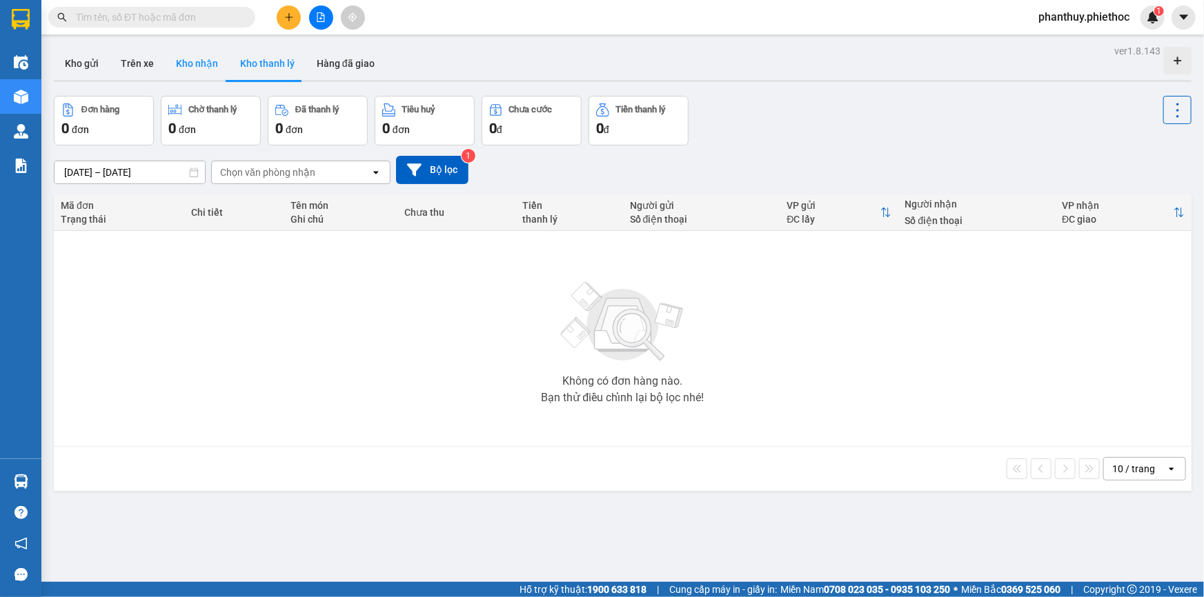
click at [200, 60] on button "Kho nhận" at bounding box center [197, 63] width 64 height 33
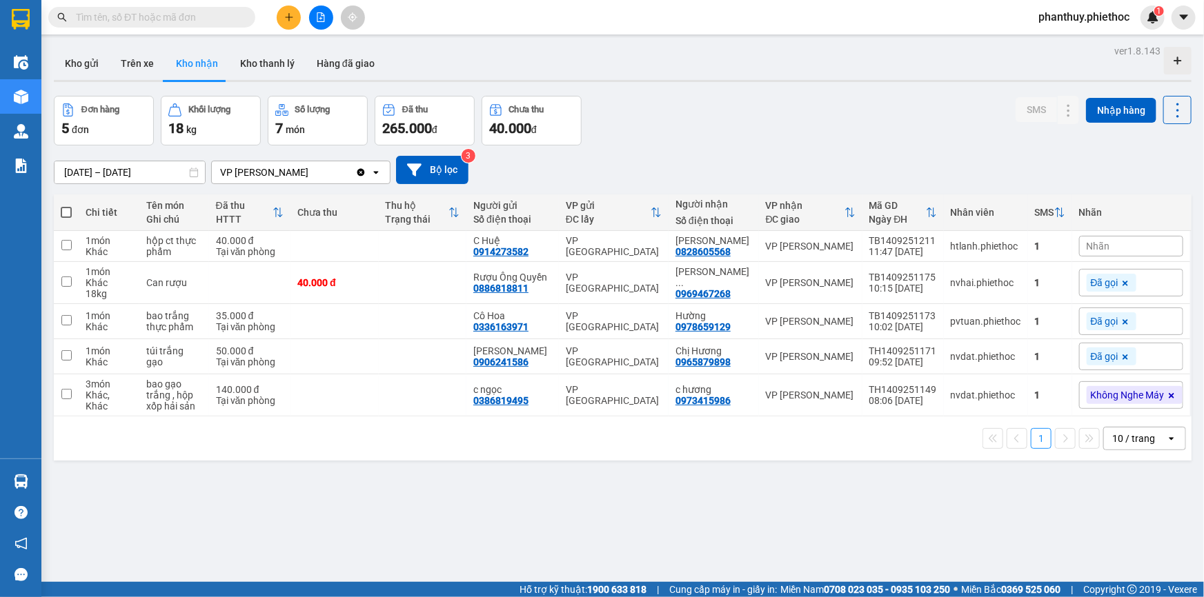
click at [804, 142] on div "Đơn hàng 5 đơn Khối lượng 18 kg Số lượng 7 món Đã thu 265.000 đ Chưa thu 40.000…" at bounding box center [623, 121] width 1138 height 50
click at [87, 51] on button "Kho gửi" at bounding box center [82, 63] width 56 height 33
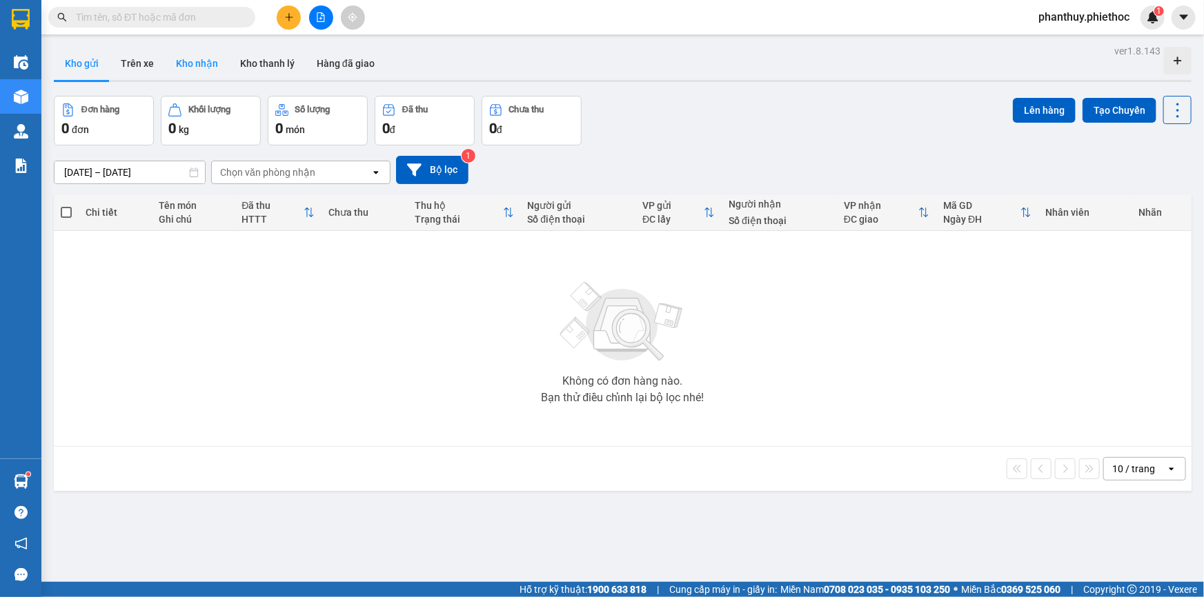
click at [196, 55] on button "Kho nhận" at bounding box center [197, 63] width 64 height 33
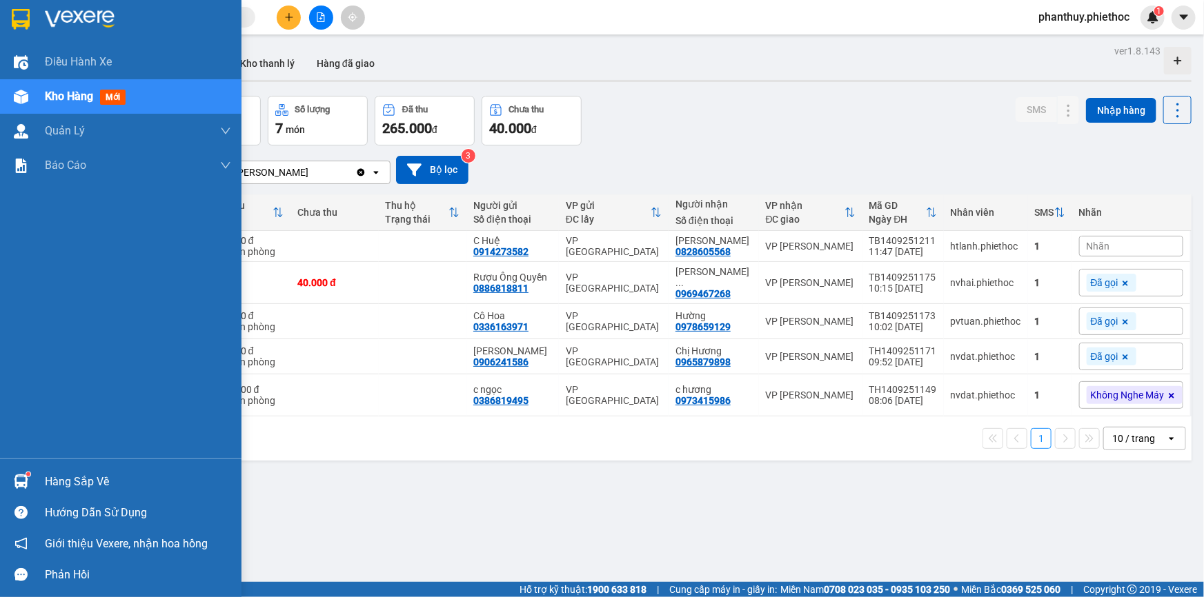
click at [70, 470] on div "Hàng sắp về" at bounding box center [120, 481] width 241 height 31
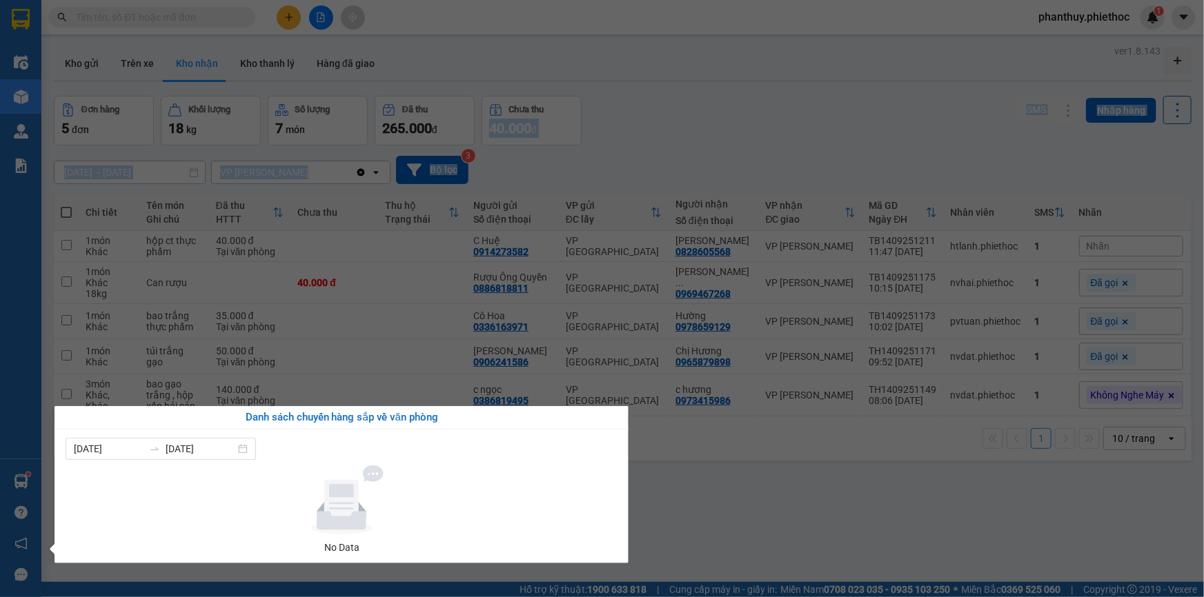
drag, startPoint x: 486, startPoint y: 138, endPoint x: 413, endPoint y: 131, distance: 74.1
click at [479, 157] on section "Kết quả tìm kiếm ( 0 ) Bộ lọc No Data phanthuy.phiethoc 1 Điều hành xe Kho hàng…" at bounding box center [602, 298] width 1204 height 597
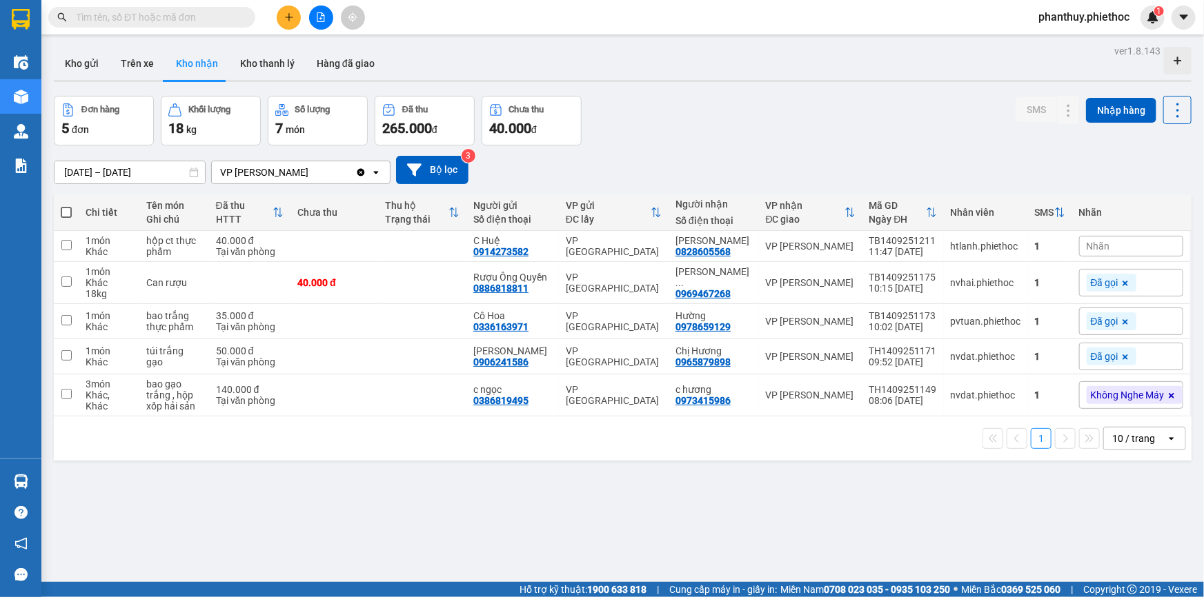
click at [1091, 250] on span "Nhãn" at bounding box center [1097, 246] width 23 height 11
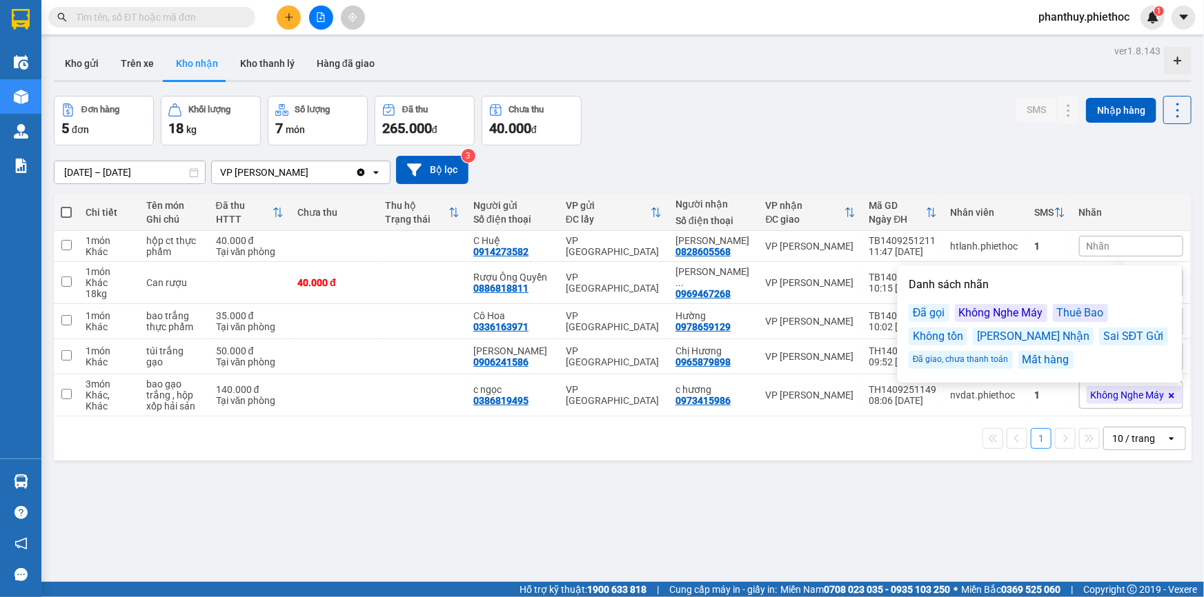
click at [935, 315] on div "Đã gọi" at bounding box center [929, 313] width 41 height 18
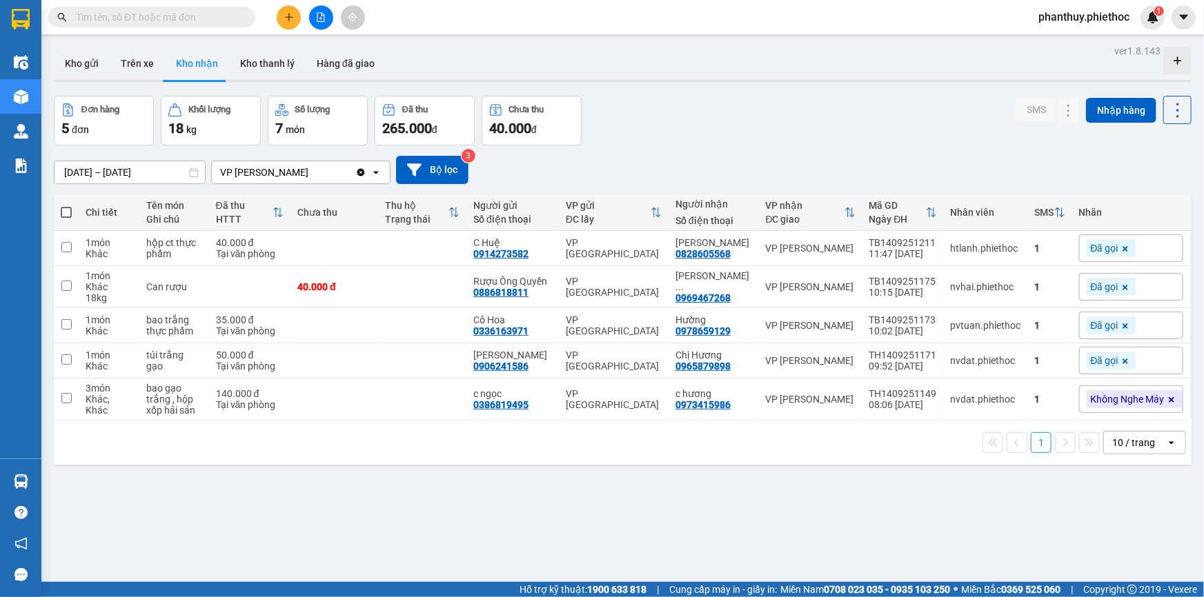
click at [986, 157] on div "14/09/2025 – 14/09/2025 Press the down arrow key to interact with the calendar …" at bounding box center [623, 170] width 1138 height 28
click at [1167, 397] on icon at bounding box center [1171, 400] width 8 height 8
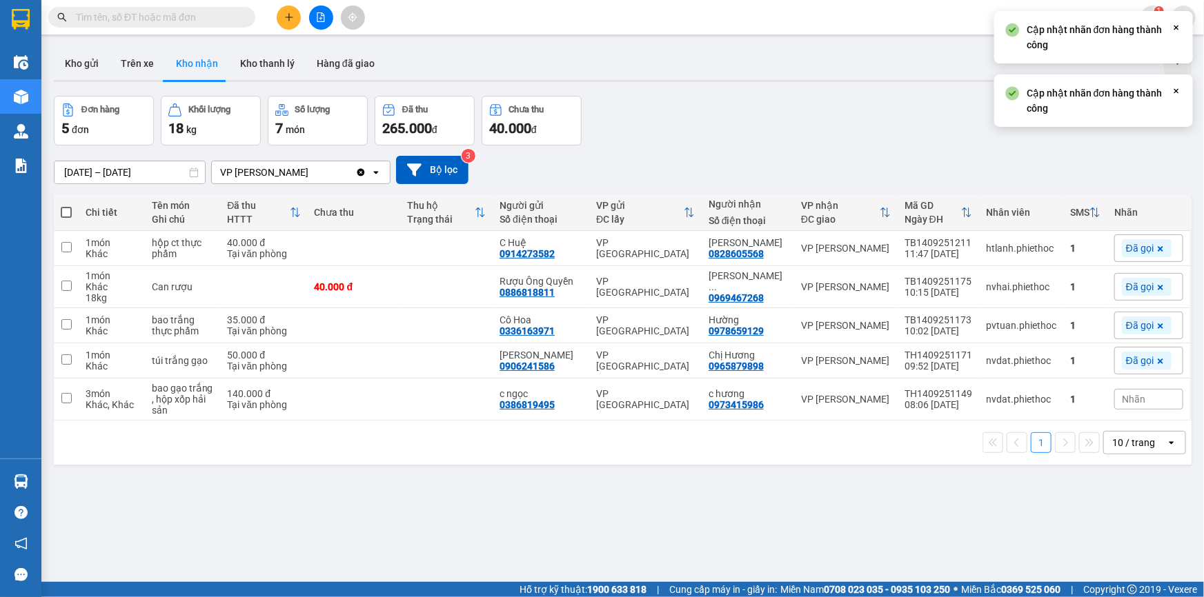
click at [1122, 399] on span "Nhãn" at bounding box center [1133, 399] width 23 height 11
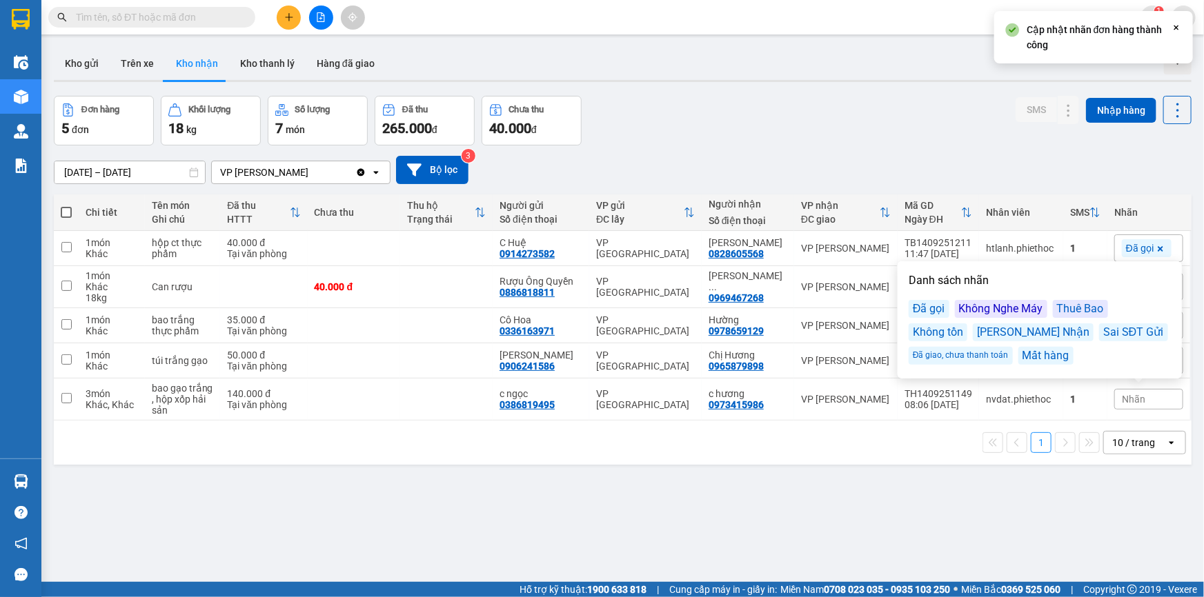
click at [932, 308] on div "Đã gọi" at bounding box center [929, 309] width 41 height 18
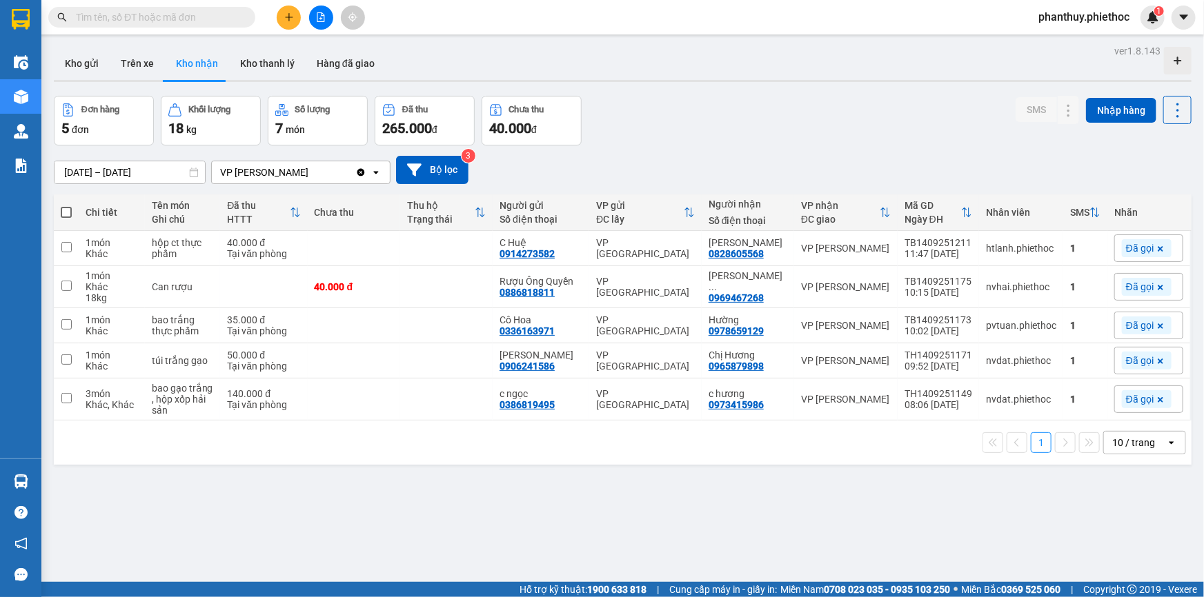
click at [937, 130] on div "Đơn hàng 5 đơn Khối lượng 18 kg Số lượng 7 món Đã thu 265.000 đ Chưa thu 40.000…" at bounding box center [623, 121] width 1138 height 50
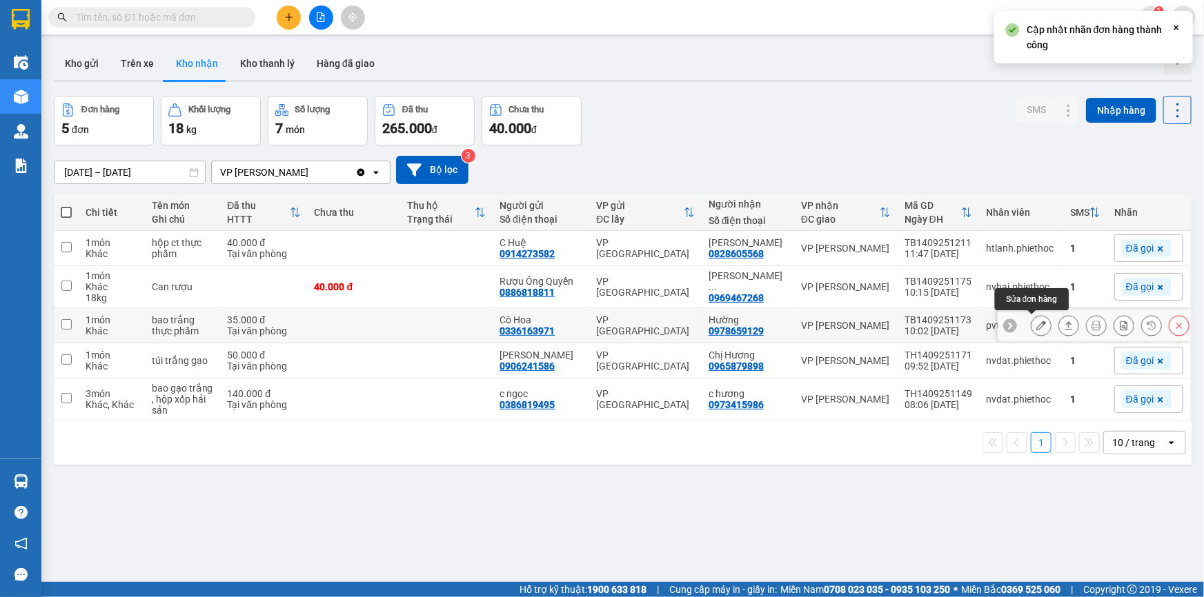
click at [1036, 325] on icon at bounding box center [1041, 326] width 10 height 10
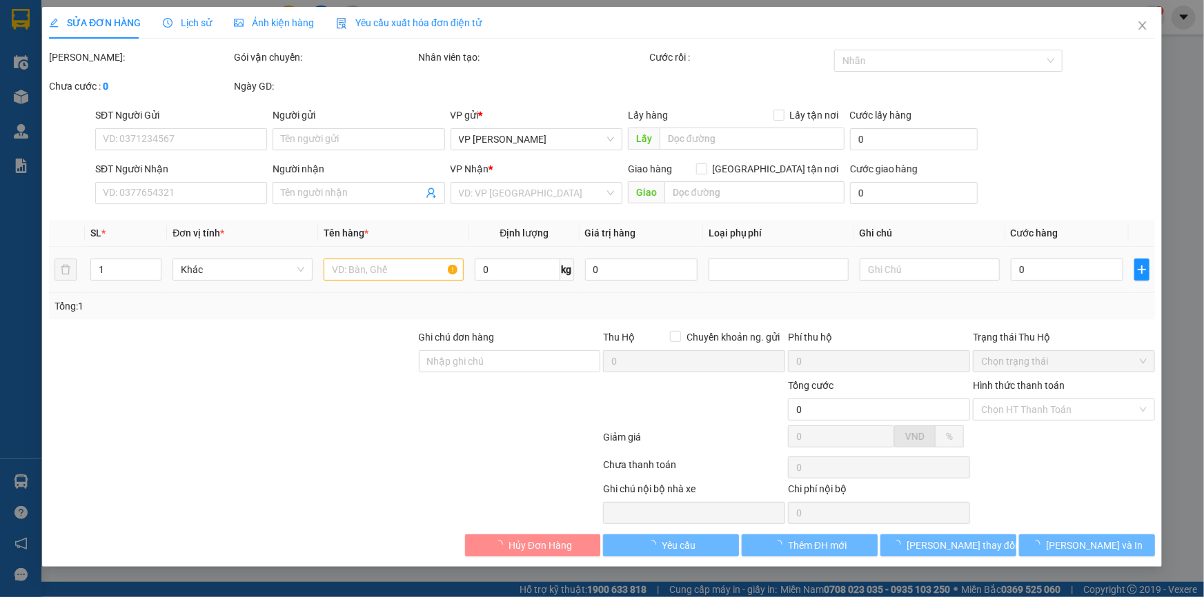
type input "0336163971"
type input "Cô Hoa"
type input "0978659129"
type input "Hường"
type input "35.000"
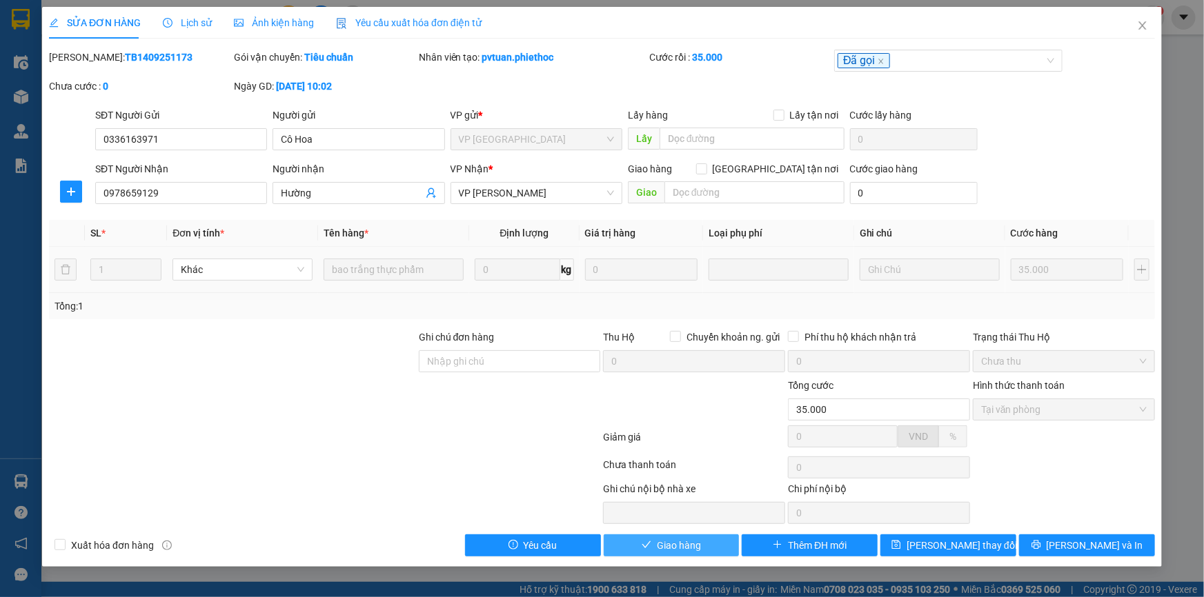
click at [659, 542] on span "Giao hàng" at bounding box center [679, 545] width 44 height 15
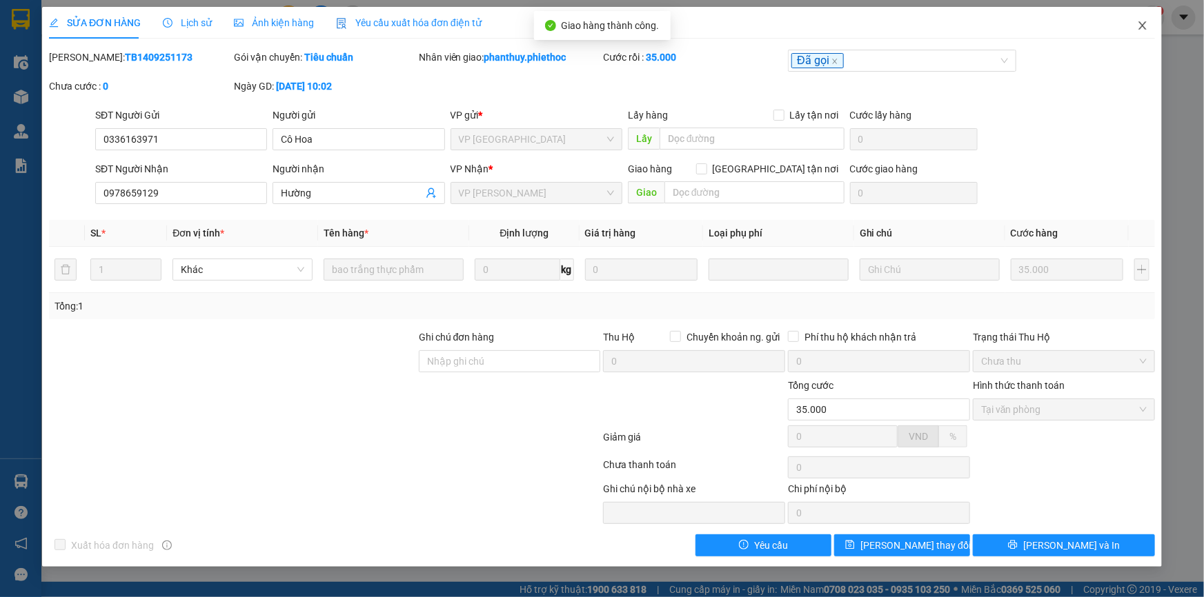
click at [1144, 25] on icon "close" at bounding box center [1142, 25] width 8 height 8
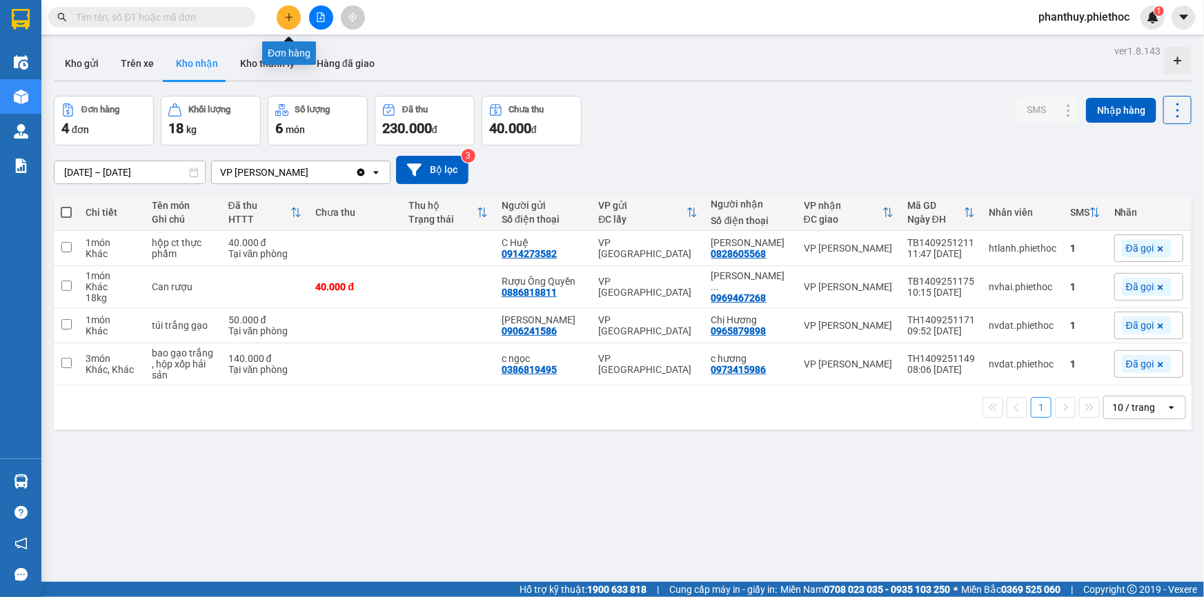
click at [284, 12] on icon "plus" at bounding box center [289, 17] width 10 height 10
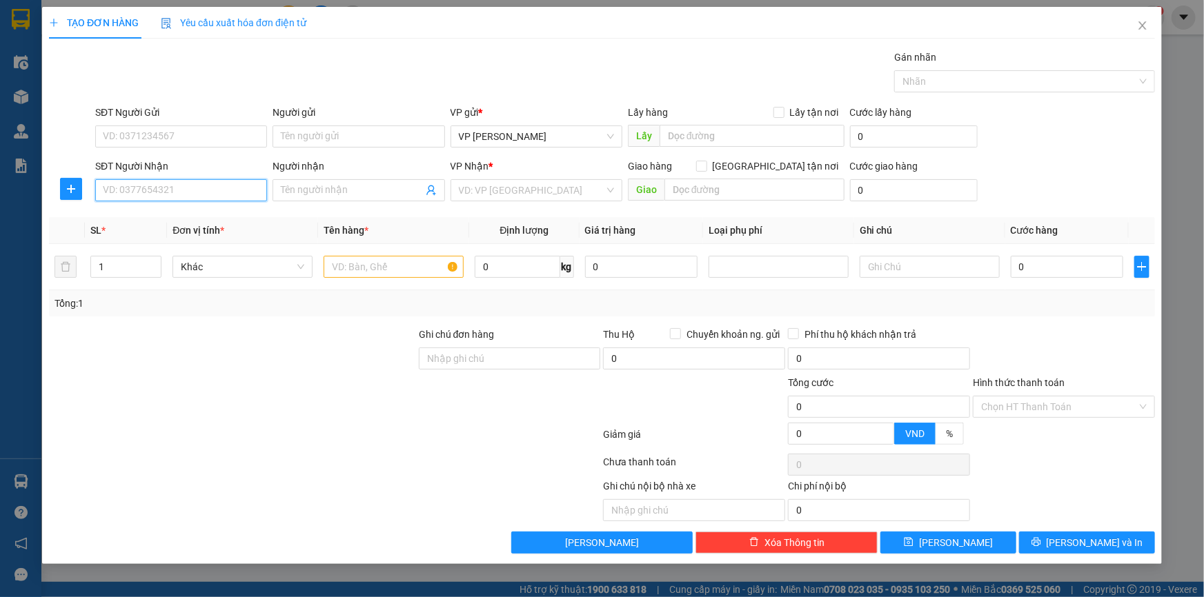
click at [173, 185] on input "SĐT Người Nhận" at bounding box center [181, 190] width 172 height 22
type input "0961361215"
click at [317, 191] on input "Người nhận" at bounding box center [351, 190] width 141 height 15
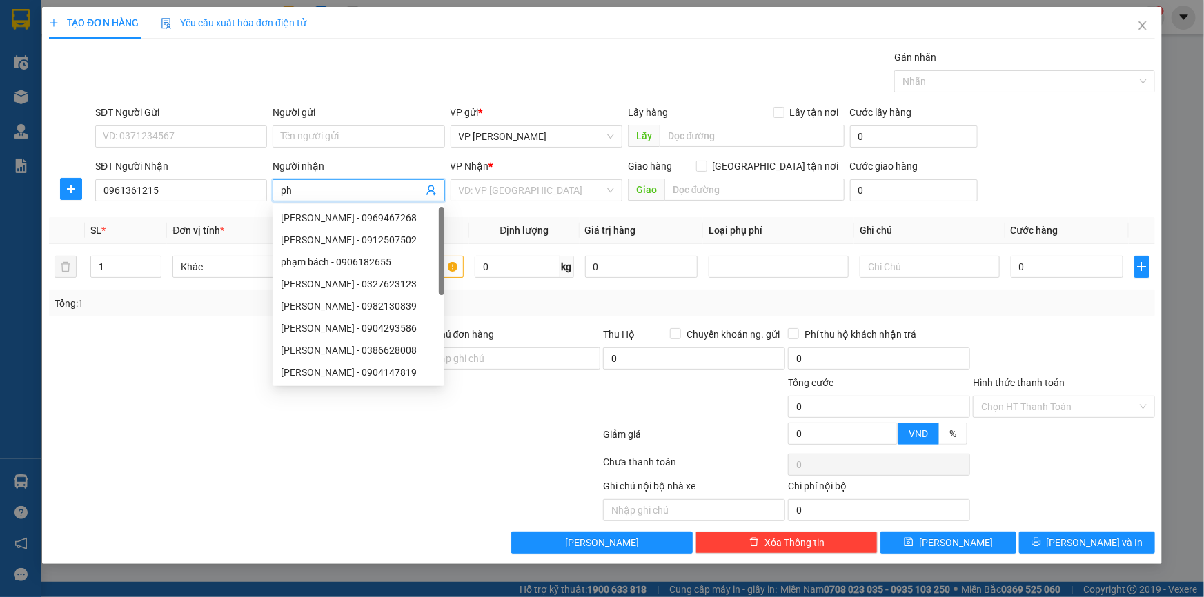
type input "p"
type input "P"
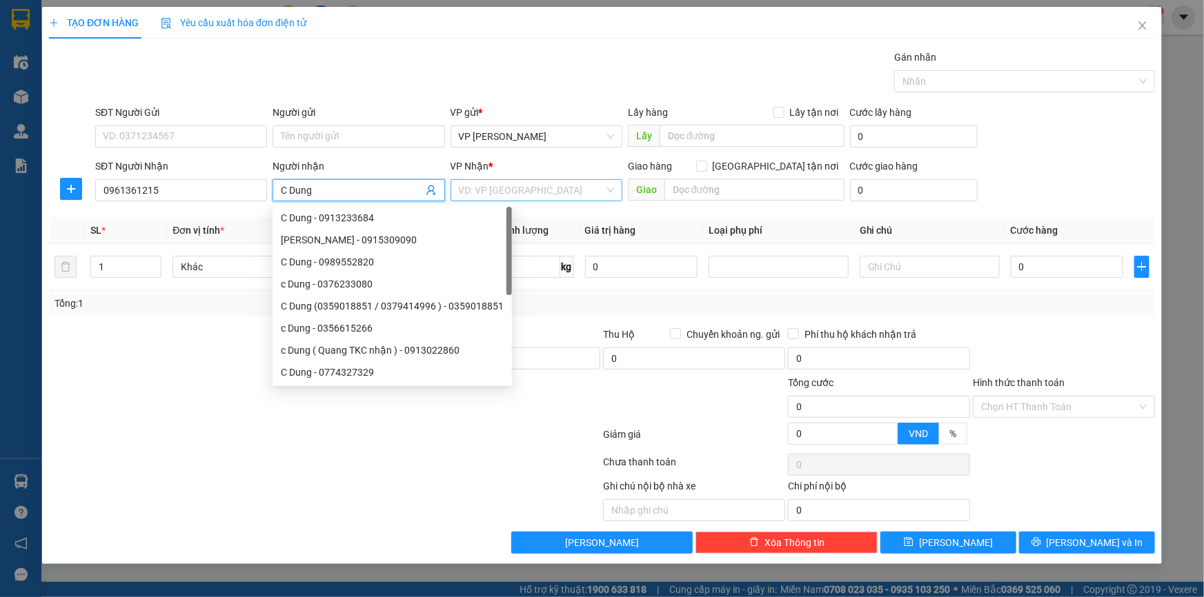
type input "C Dung"
click at [502, 188] on input "search" at bounding box center [532, 190] width 146 height 21
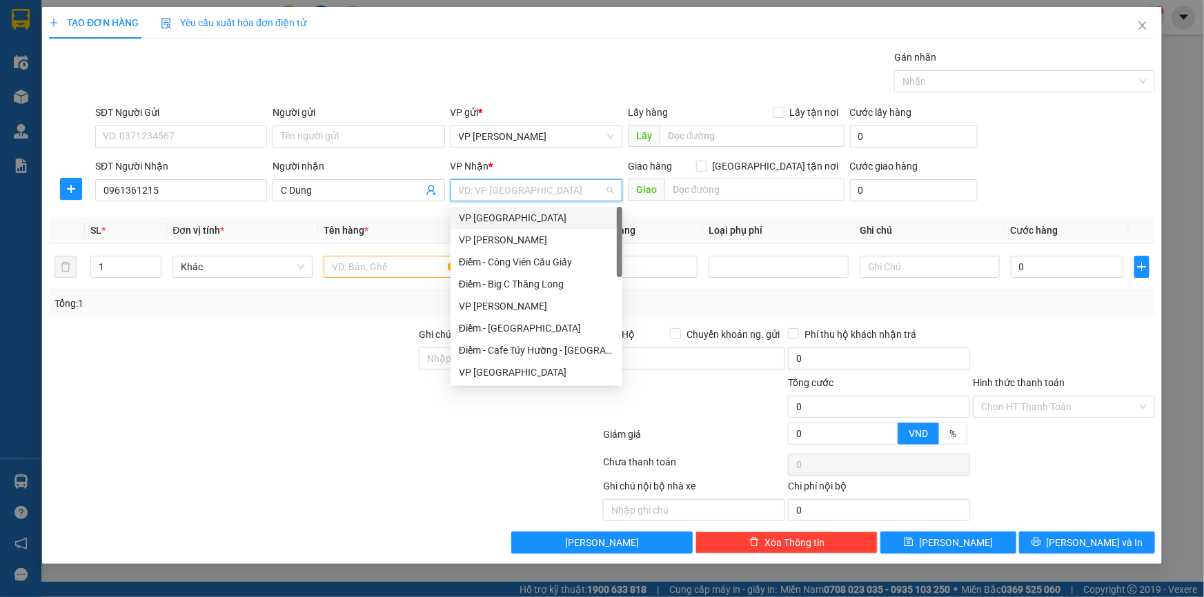
drag, startPoint x: 500, startPoint y: 217, endPoint x: 38, endPoint y: 97, distance: 477.5
click at [499, 218] on div "VP [GEOGRAPHIC_DATA]" at bounding box center [536, 217] width 155 height 15
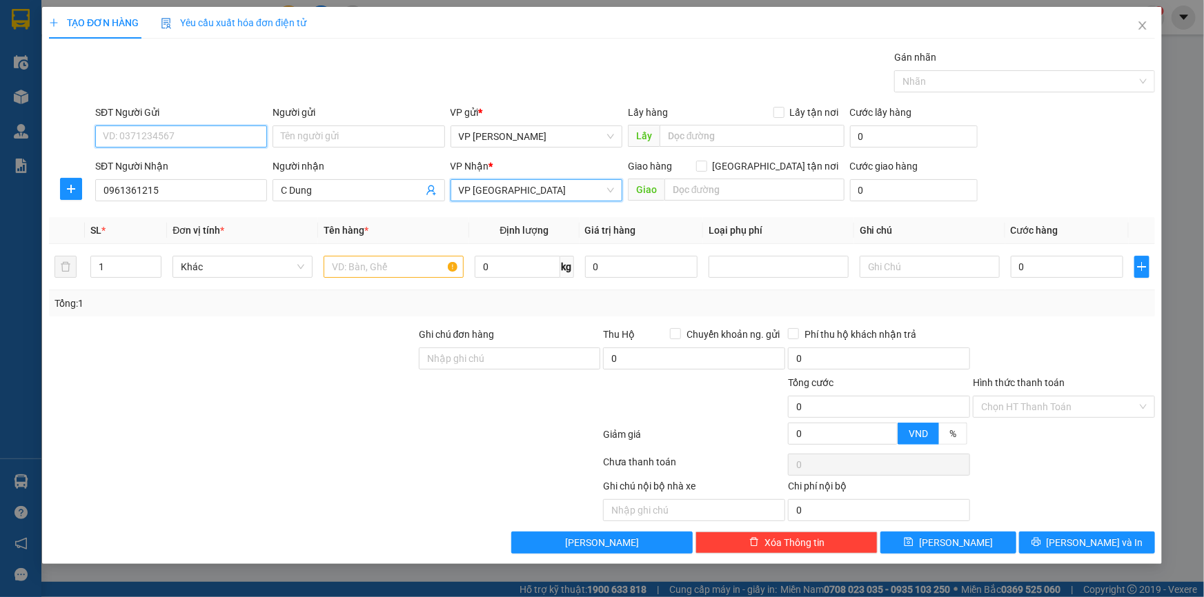
click at [115, 127] on input "SĐT Người Gửi" at bounding box center [181, 137] width 172 height 22
click at [150, 128] on input "SĐT Người Gửi" at bounding box center [181, 137] width 172 height 22
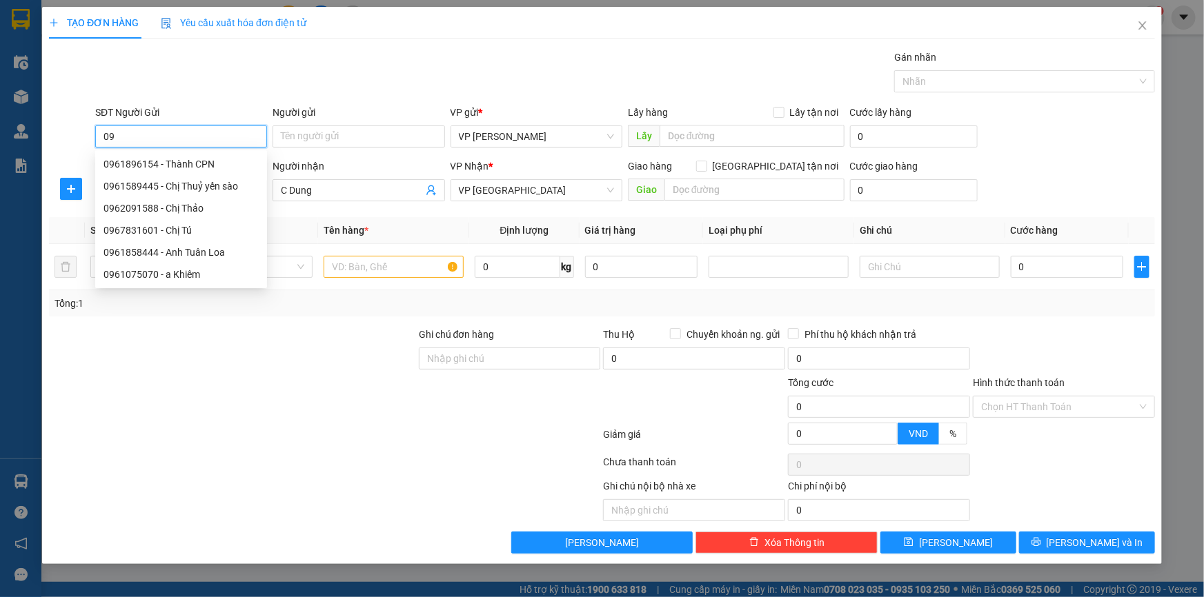
type input "0"
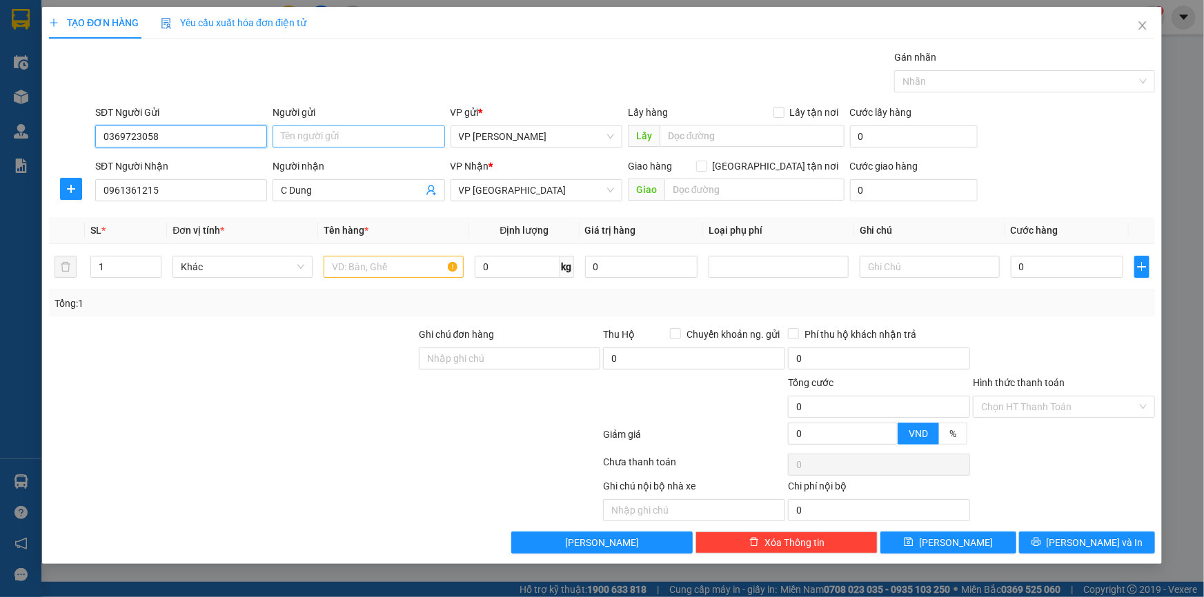
type input "0369723058"
click at [280, 135] on input "Người gửi" at bounding box center [358, 137] width 172 height 22
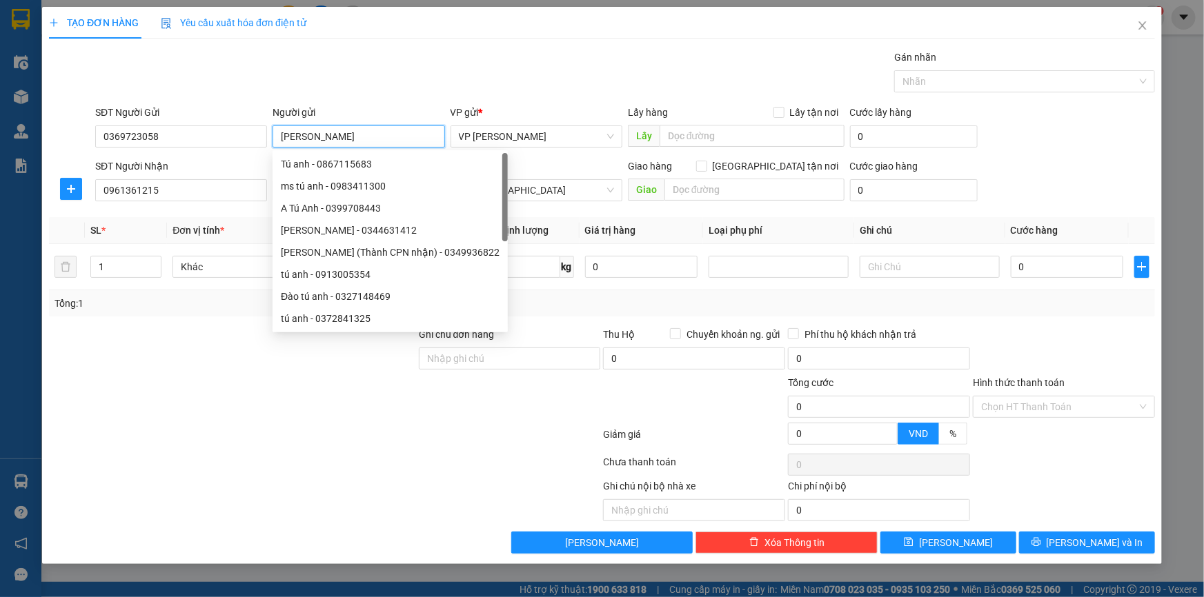
type input "[PERSON_NAME]"
click at [470, 52] on div "Gói vận chuyển * Tiêu chuẩn Gán nhãn Nhãn" at bounding box center [624, 74] width 1065 height 48
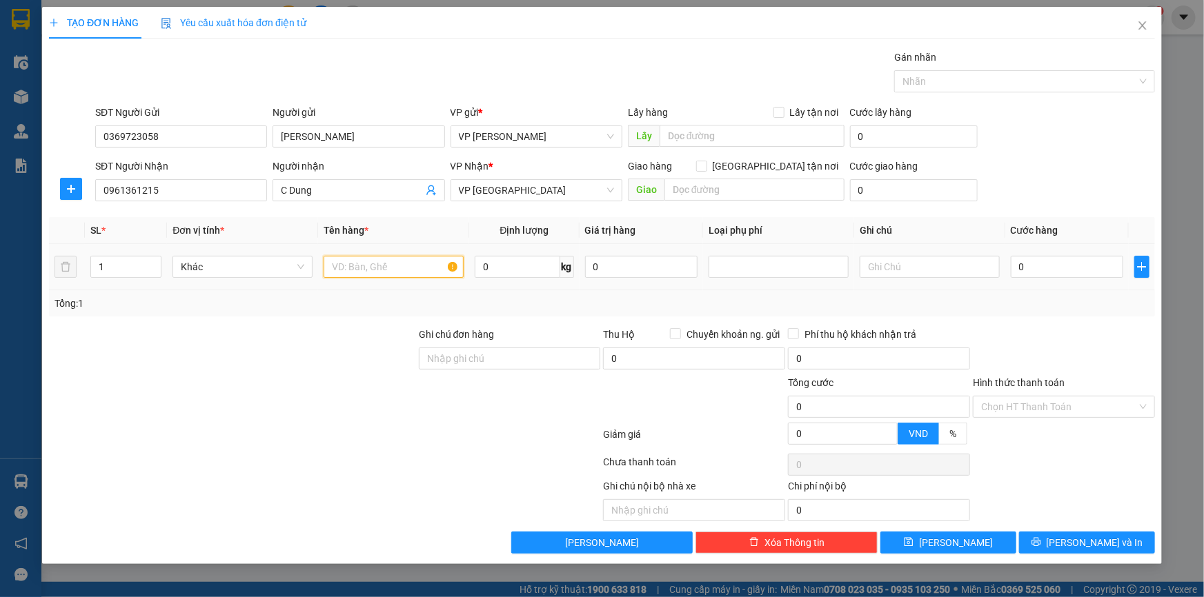
click at [386, 264] on input "text" at bounding box center [394, 267] width 140 height 22
type input "Túi trắng (vở)"
type input "1"
type input "02"
type input "2"
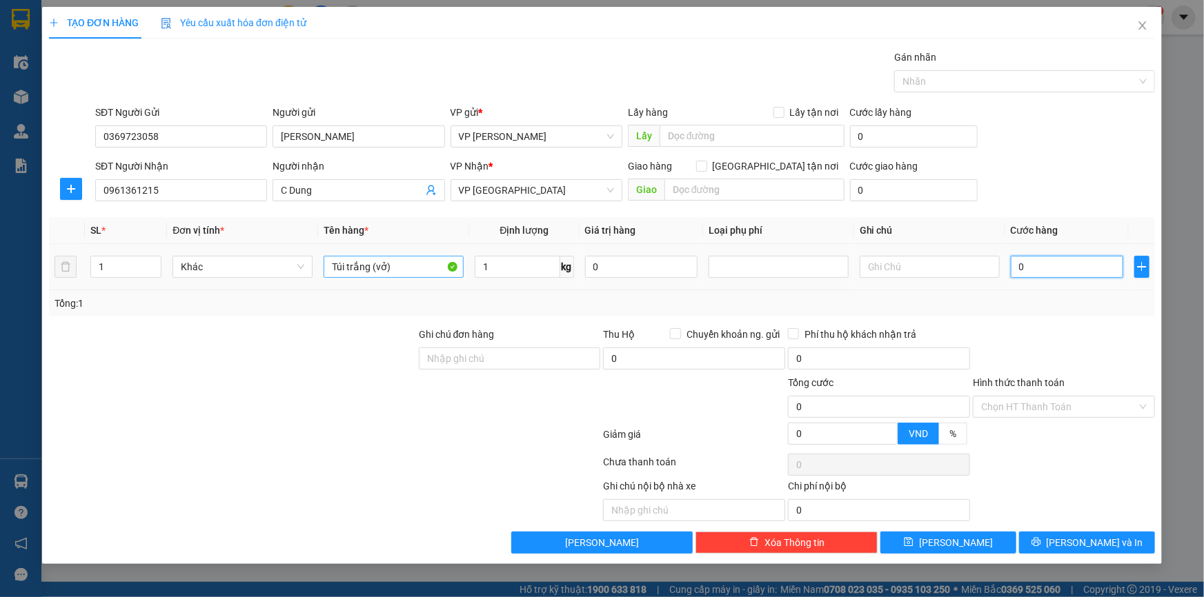
type input "2"
type input "025"
type input "25"
type input "25.000"
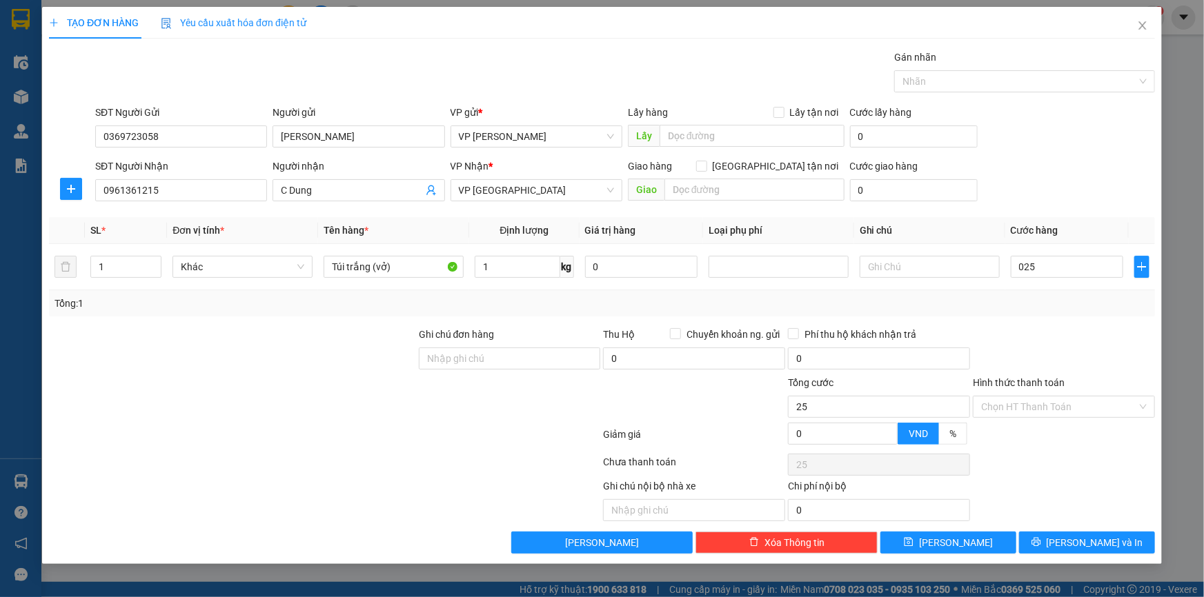
type input "25.000"
click at [1073, 186] on div "SĐT Người Nhận 0961361215 Người nhận C Dung VP Nhận * VP Thái Bình Giao hàng Gi…" at bounding box center [624, 183] width 1065 height 48
click at [1038, 335] on div at bounding box center [1063, 351] width 185 height 48
click at [1034, 402] on input "Hình thức thanh toán" at bounding box center [1059, 407] width 156 height 21
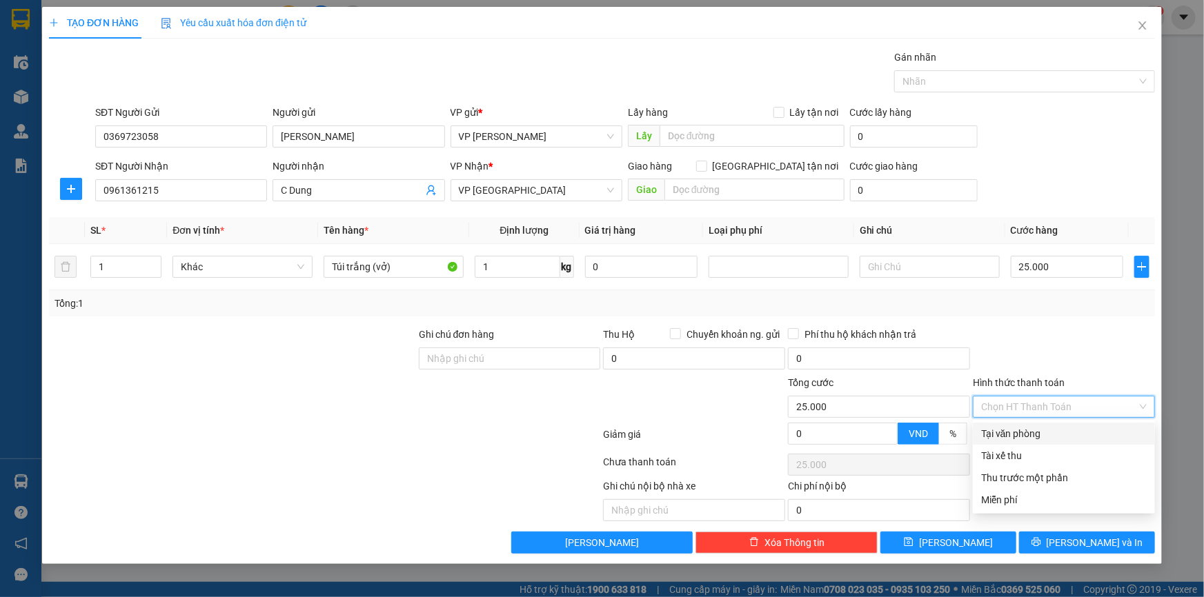
click at [1027, 431] on div "Tại văn phòng" at bounding box center [1064, 433] width 166 height 15
type input "0"
click at [1048, 330] on div at bounding box center [1063, 351] width 185 height 48
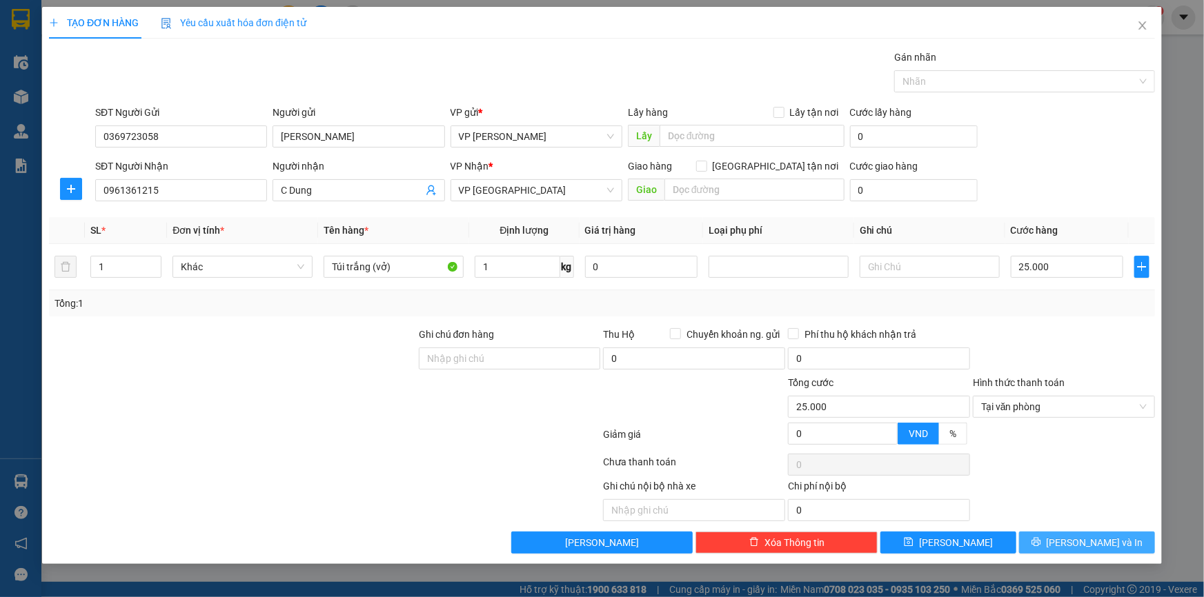
click at [1080, 544] on span "[PERSON_NAME] và In" at bounding box center [1094, 542] width 97 height 15
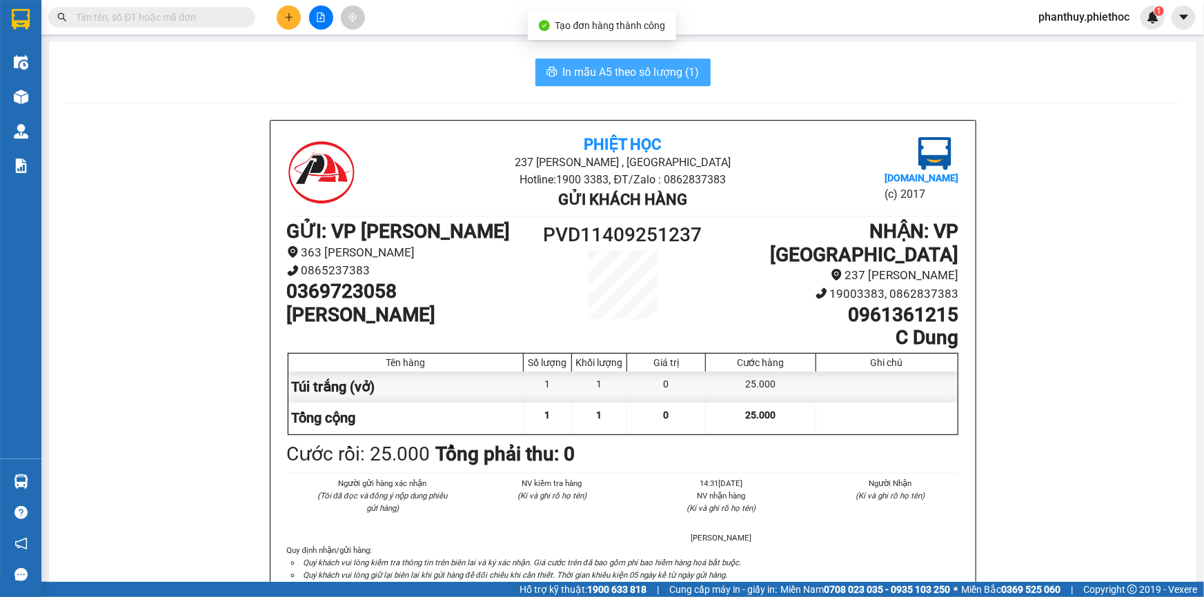
click at [631, 72] on span "In mẫu A5 theo số lượng (1)" at bounding box center [631, 71] width 137 height 17
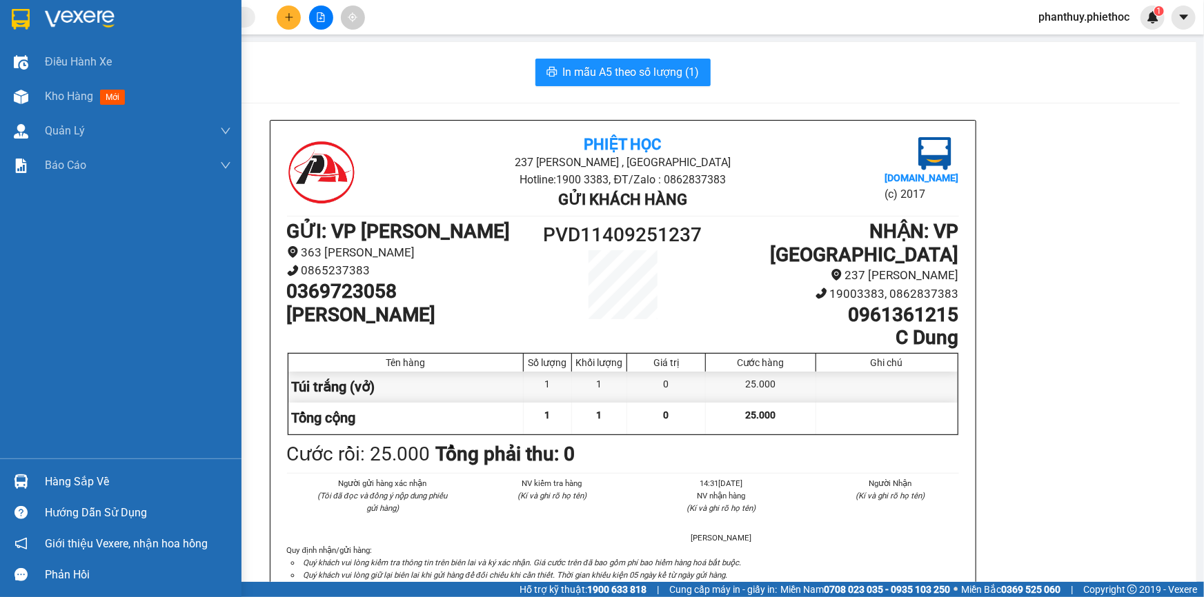
drag, startPoint x: 83, startPoint y: 477, endPoint x: 92, endPoint y: 470, distance: 12.3
click at [84, 477] on div "Hàng sắp về" at bounding box center [138, 482] width 186 height 21
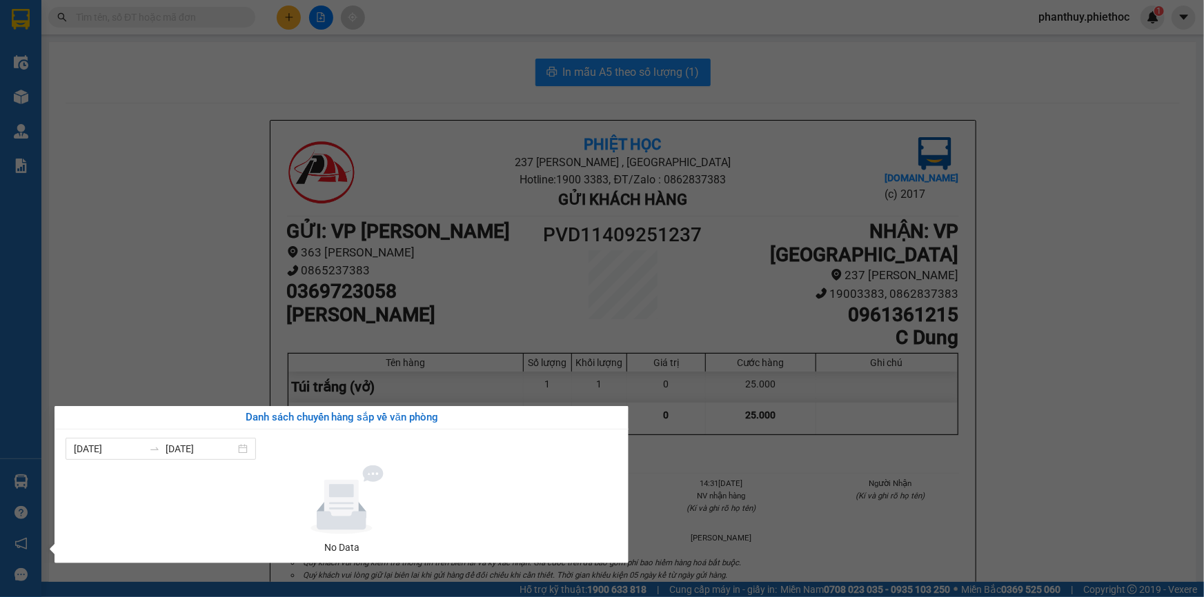
click at [454, 284] on section "Kết quả tìm kiếm ( 0 ) Bộ lọc No Data phanthuy.phiethoc 1 Điều hành xe Kho hàng…" at bounding box center [602, 298] width 1204 height 597
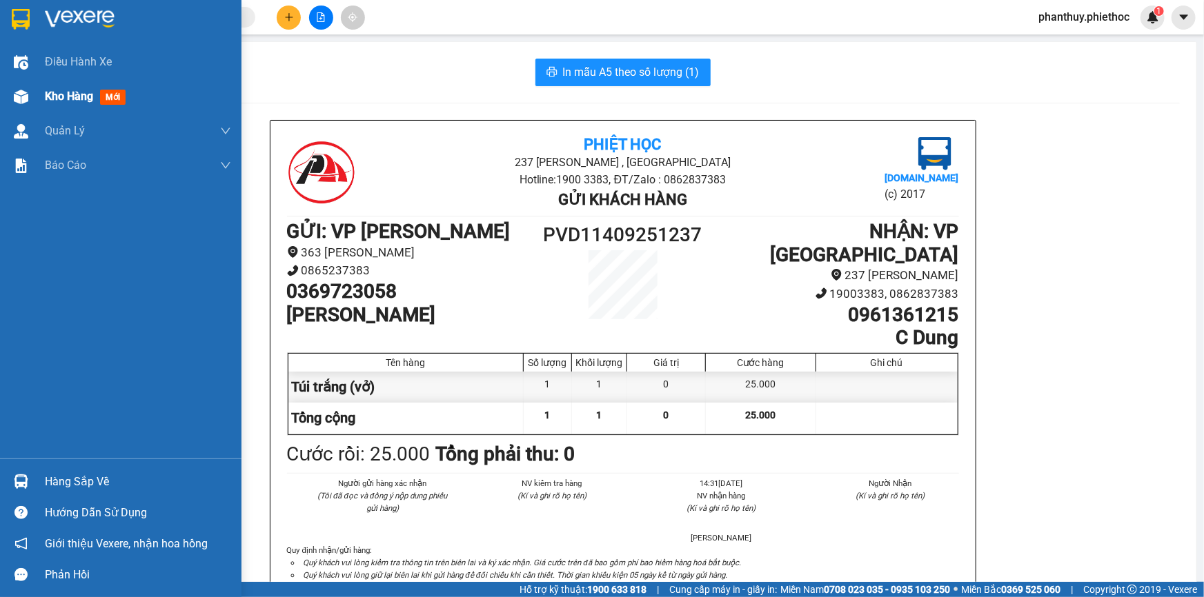
click at [49, 99] on span "Kho hàng" at bounding box center [69, 96] width 48 height 13
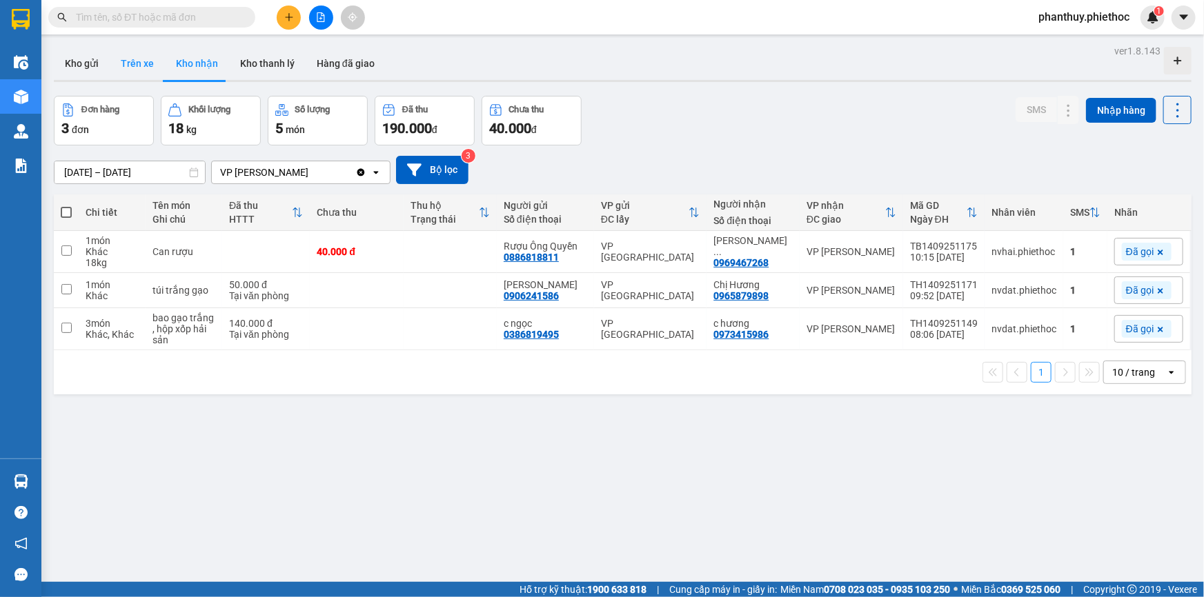
drag, startPoint x: 135, startPoint y: 61, endPoint x: 459, endPoint y: 103, distance: 327.0
click at [135, 61] on button "Trên xe" at bounding box center [137, 63] width 55 height 33
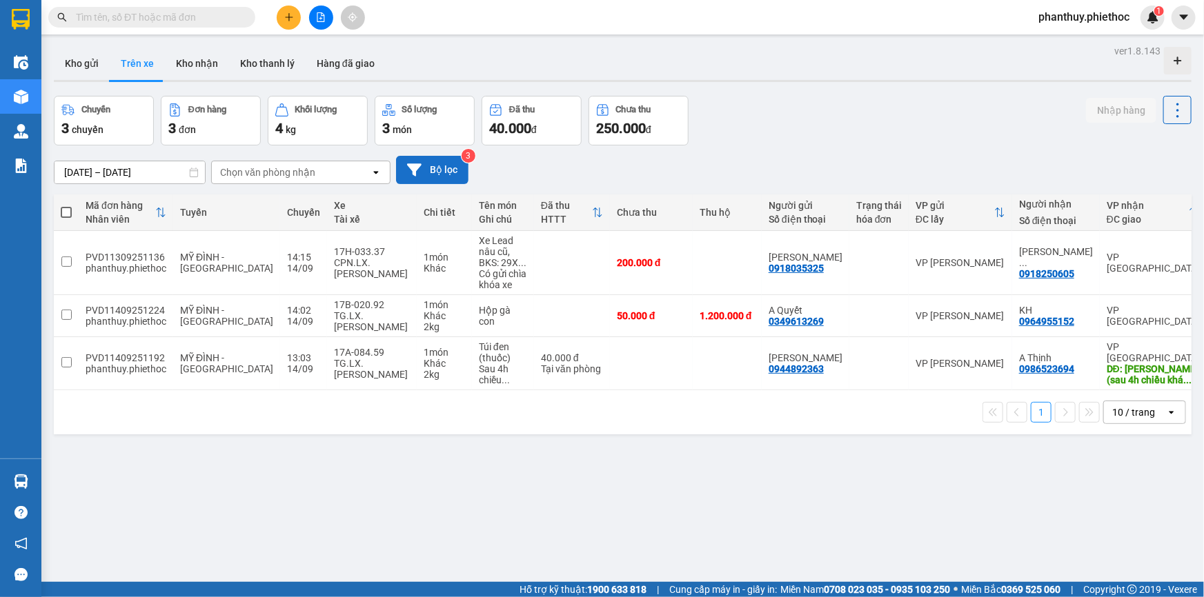
click at [438, 164] on button "Bộ lọc" at bounding box center [432, 170] width 72 height 28
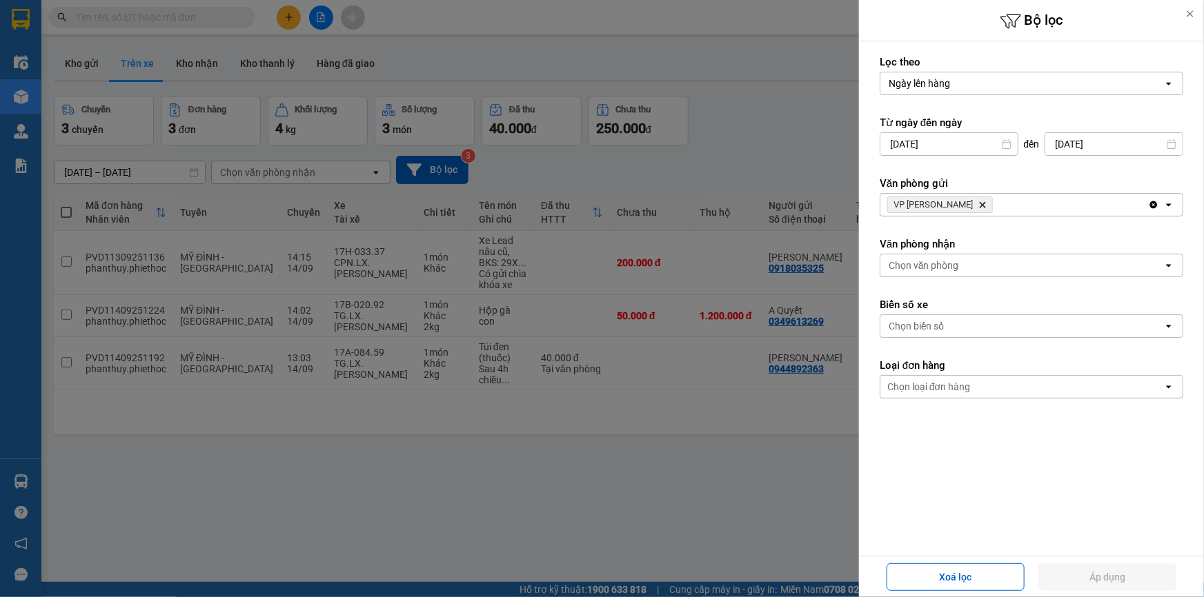
click at [981, 201] on icon "Delete" at bounding box center [982, 205] width 8 height 8
click at [959, 262] on div "Chọn văn phòng" at bounding box center [1021, 266] width 283 height 22
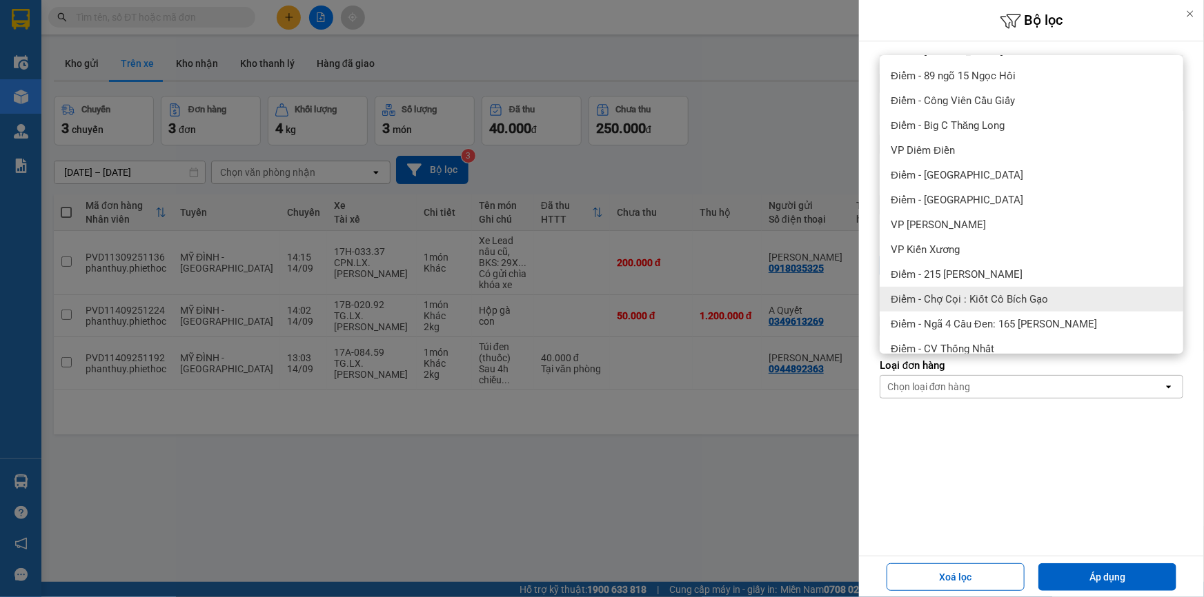
scroll to position [313, 0]
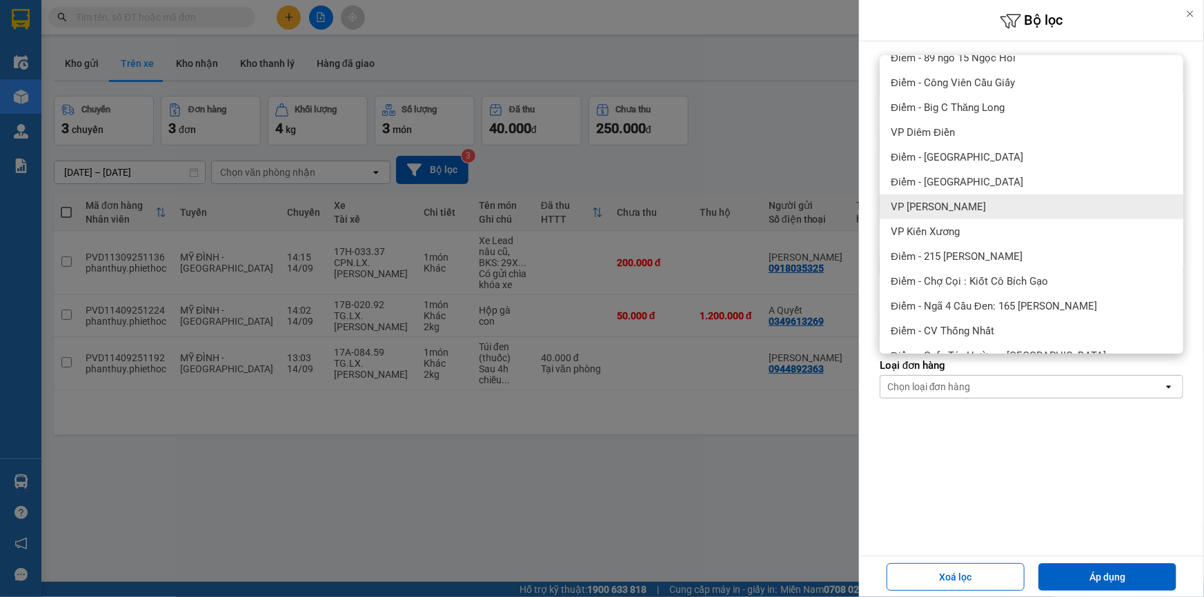
click at [976, 201] on span "VP [PERSON_NAME]" at bounding box center [938, 207] width 95 height 14
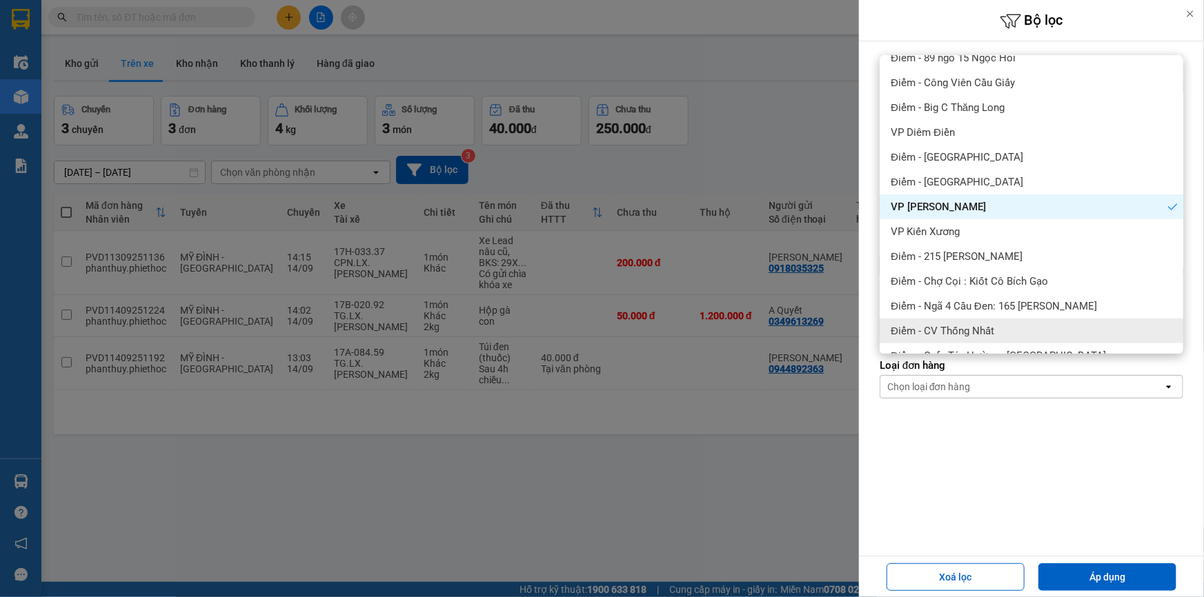
drag, startPoint x: 1129, startPoint y: 575, endPoint x: 915, endPoint y: 495, distance: 228.6
click at [1126, 577] on button "Áp dụng" at bounding box center [1107, 578] width 138 height 28
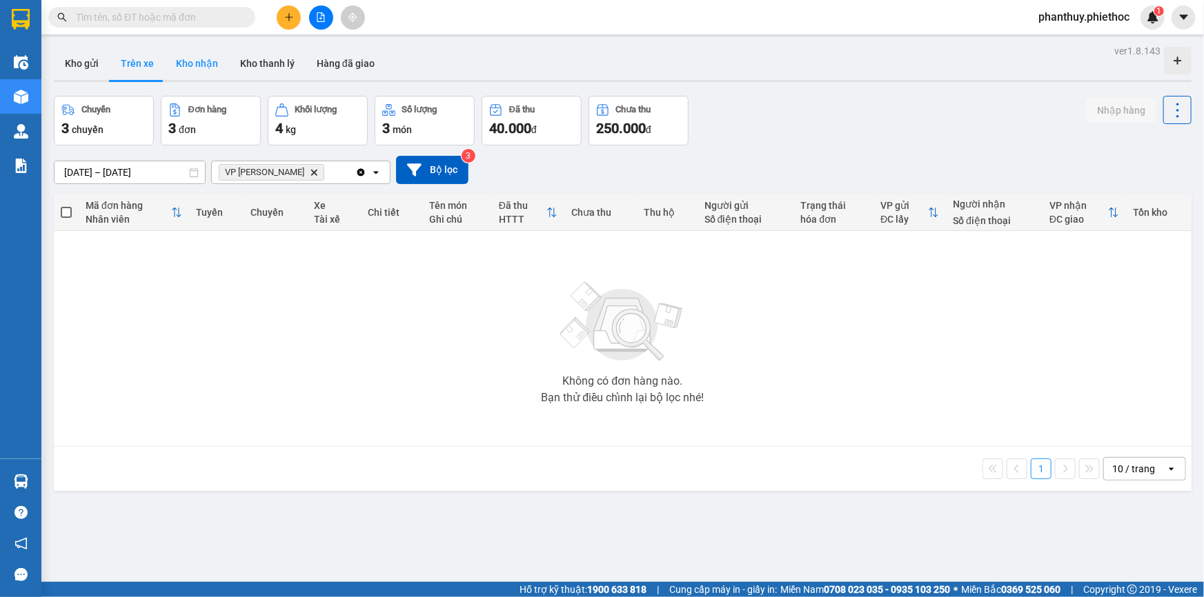
click at [193, 56] on button "Kho nhận" at bounding box center [197, 63] width 64 height 33
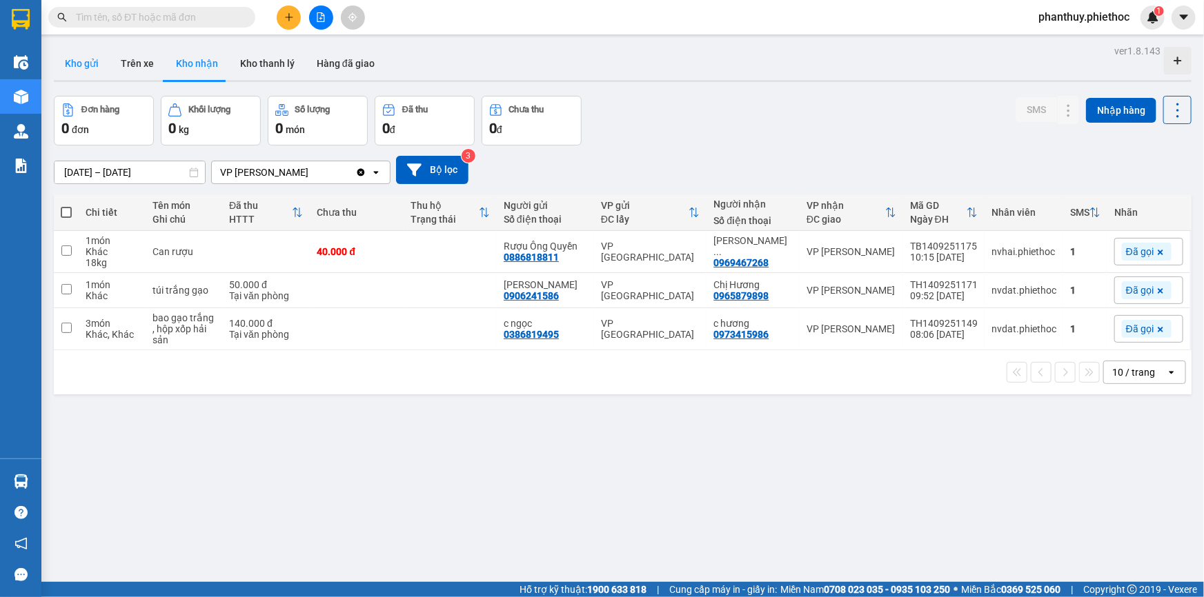
click at [71, 66] on button "Kho gửi" at bounding box center [82, 63] width 56 height 33
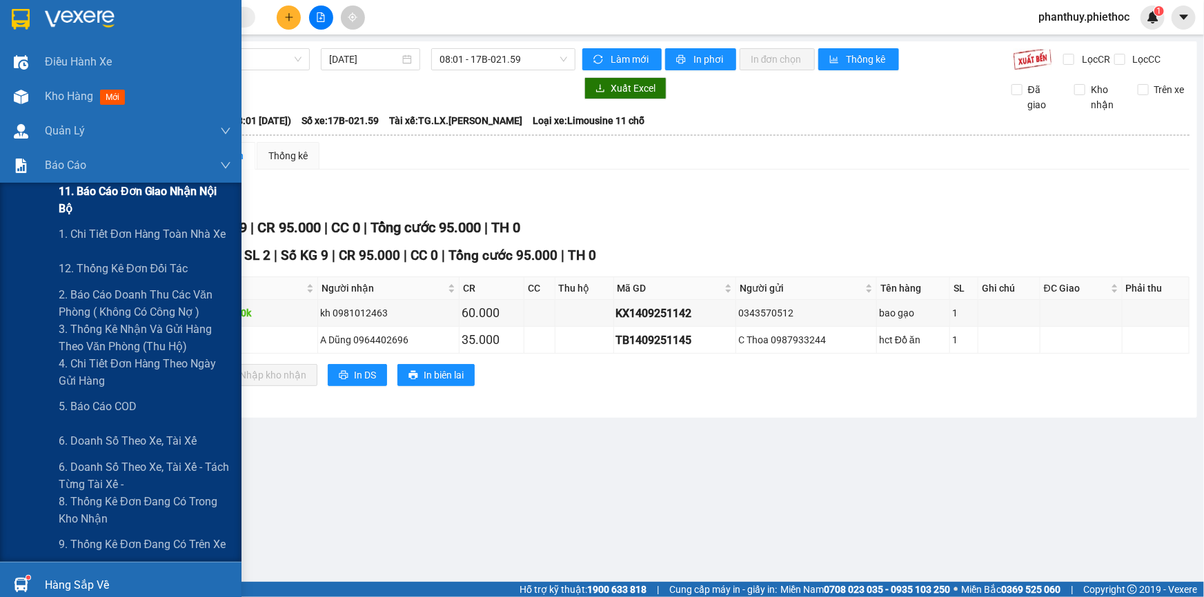
drag, startPoint x: 146, startPoint y: 239, endPoint x: 225, endPoint y: 203, distance: 86.7
click at [147, 239] on span "1. Chi tiết đơn hàng toàn nhà xe" at bounding box center [143, 234] width 168 height 17
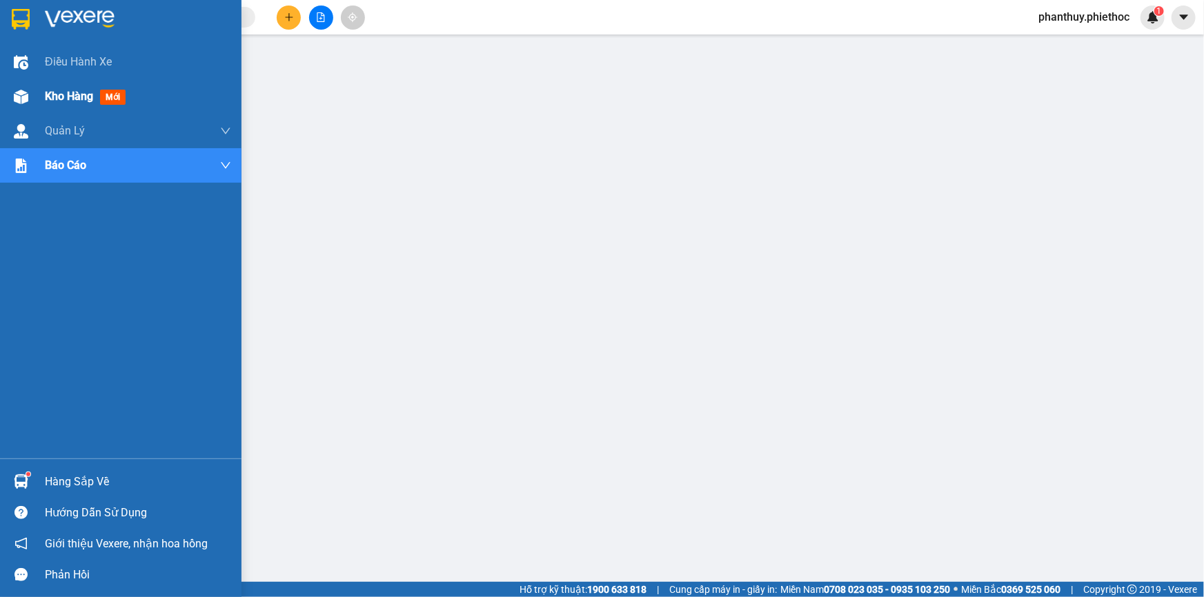
click at [88, 97] on span "Kho hàng" at bounding box center [69, 96] width 48 height 13
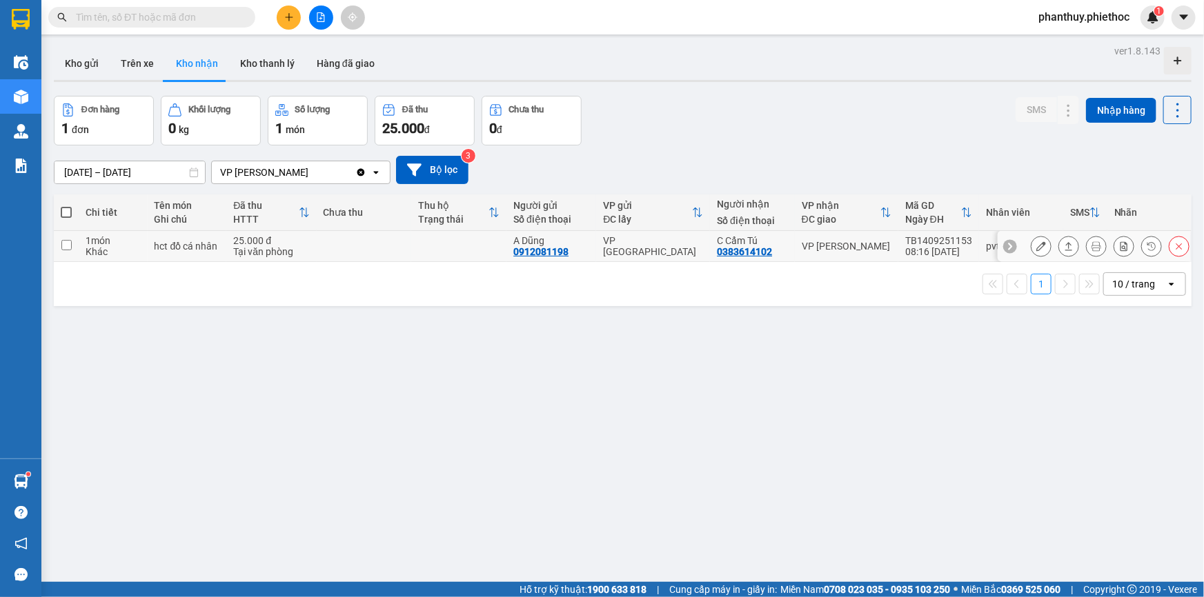
click at [1036, 241] on icon at bounding box center [1041, 246] width 10 height 10
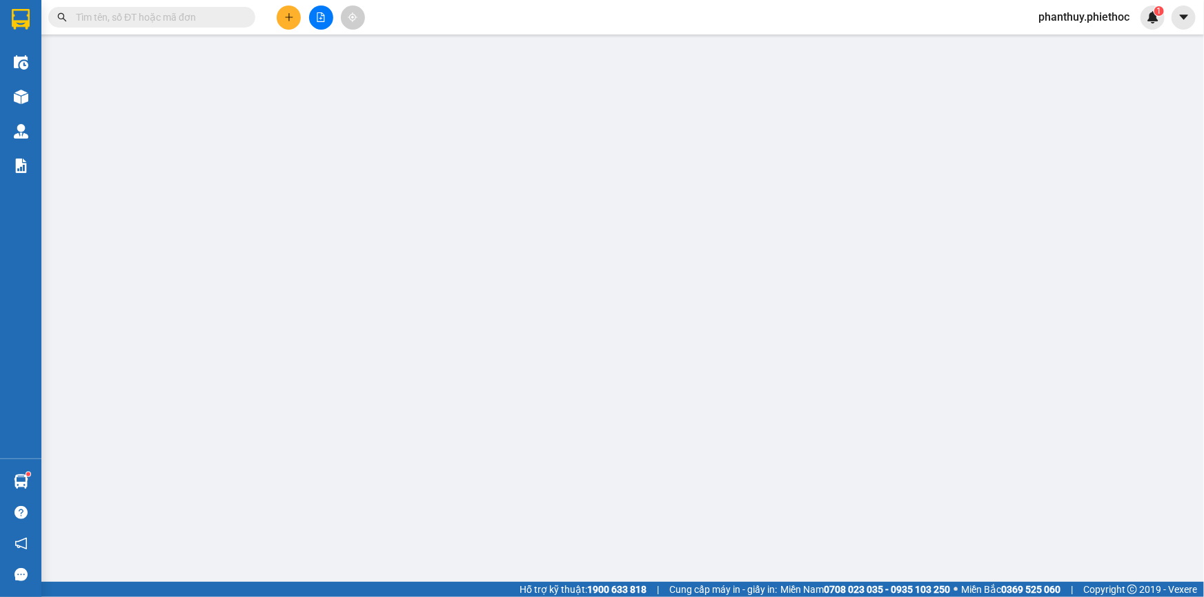
type input "0912081198"
type input "A Dũng"
type input "0383614102"
type input "C Cẩm Tú"
type input "25.000"
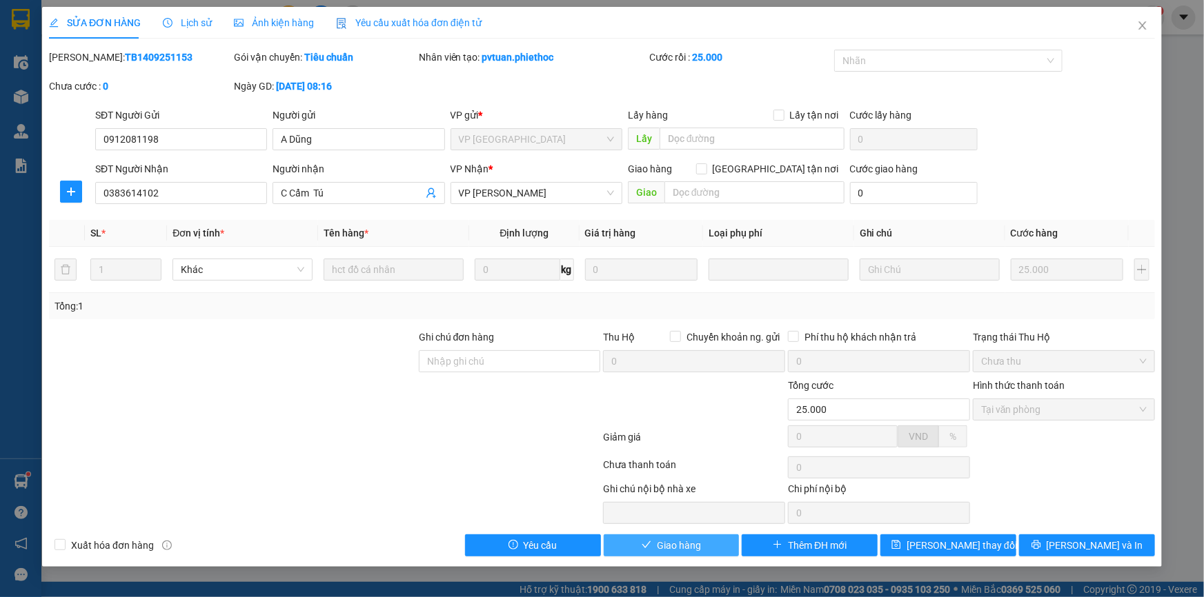
click at [701, 544] on button "Giao hàng" at bounding box center [672, 546] width 136 height 22
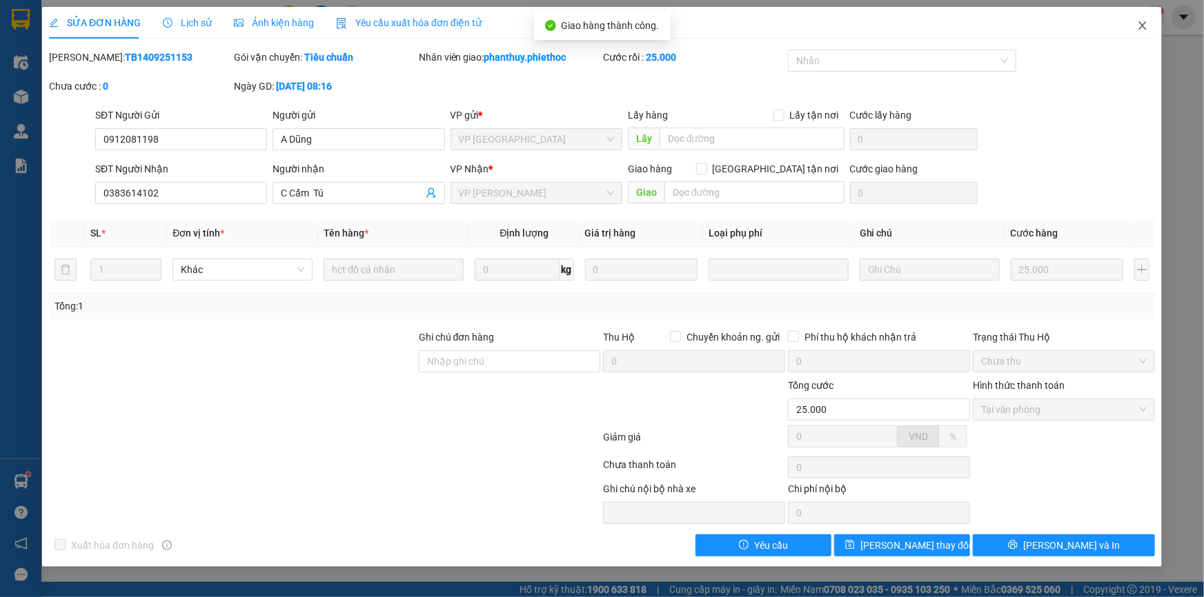
click at [1140, 24] on icon "close" at bounding box center [1142, 25] width 11 height 11
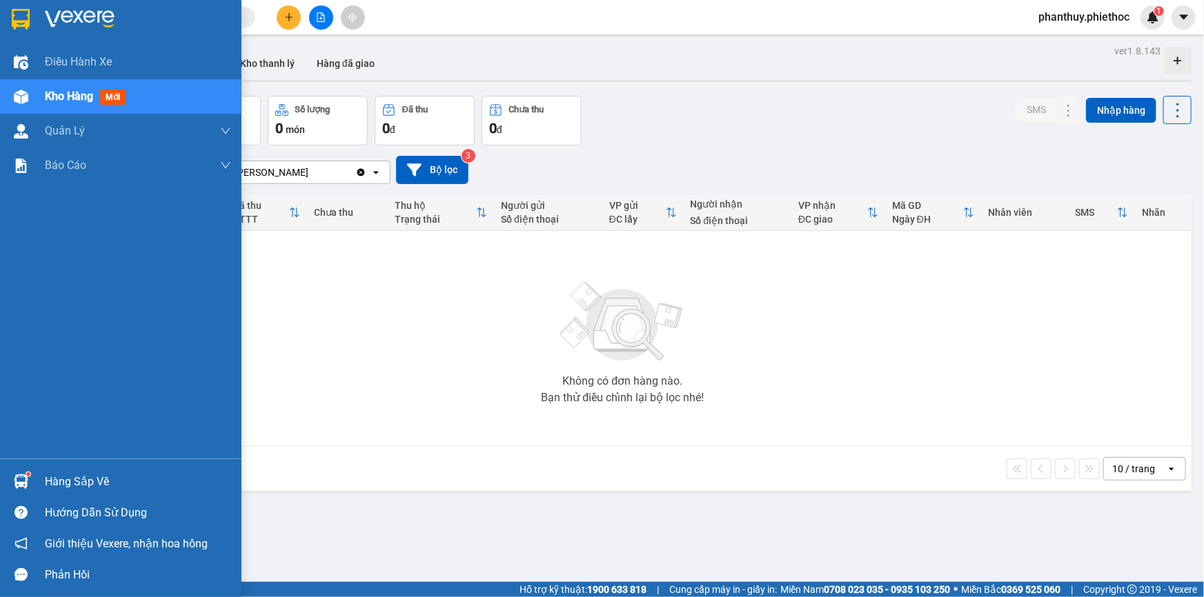
drag, startPoint x: 61, startPoint y: 472, endPoint x: 96, endPoint y: 470, distance: 35.2
click at [59, 475] on div "Hàng sắp về" at bounding box center [138, 482] width 186 height 21
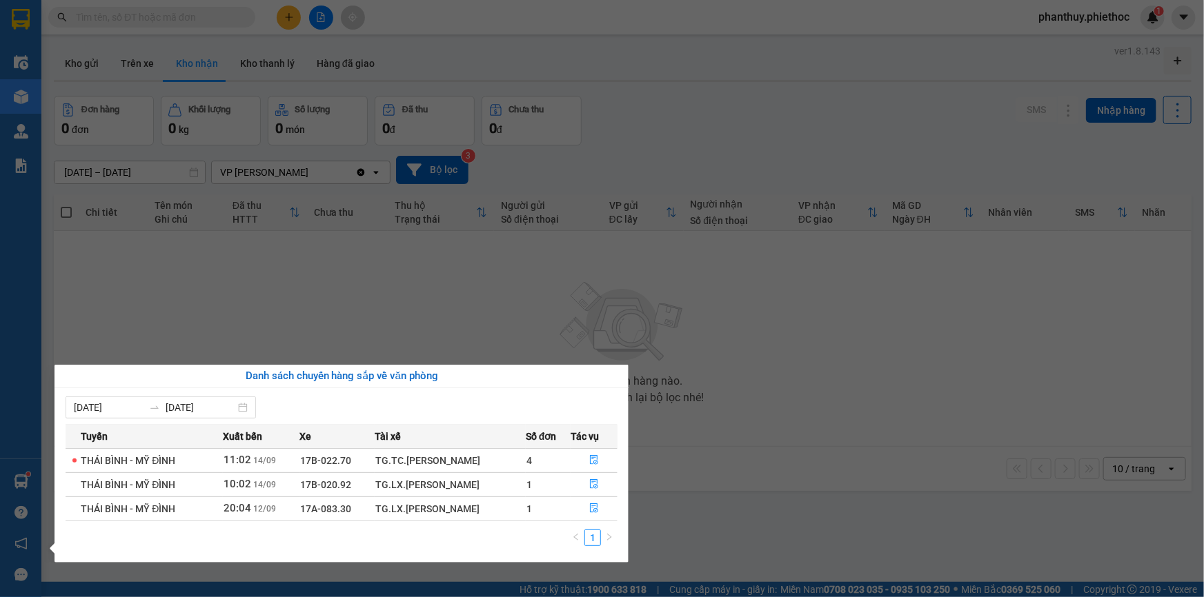
click at [306, 259] on section "Kết quả tìm kiếm ( 0 ) Bộ lọc No Data phanthuy.phiethoc 1 Điều hành xe Kho hàng…" at bounding box center [602, 298] width 1204 height 597
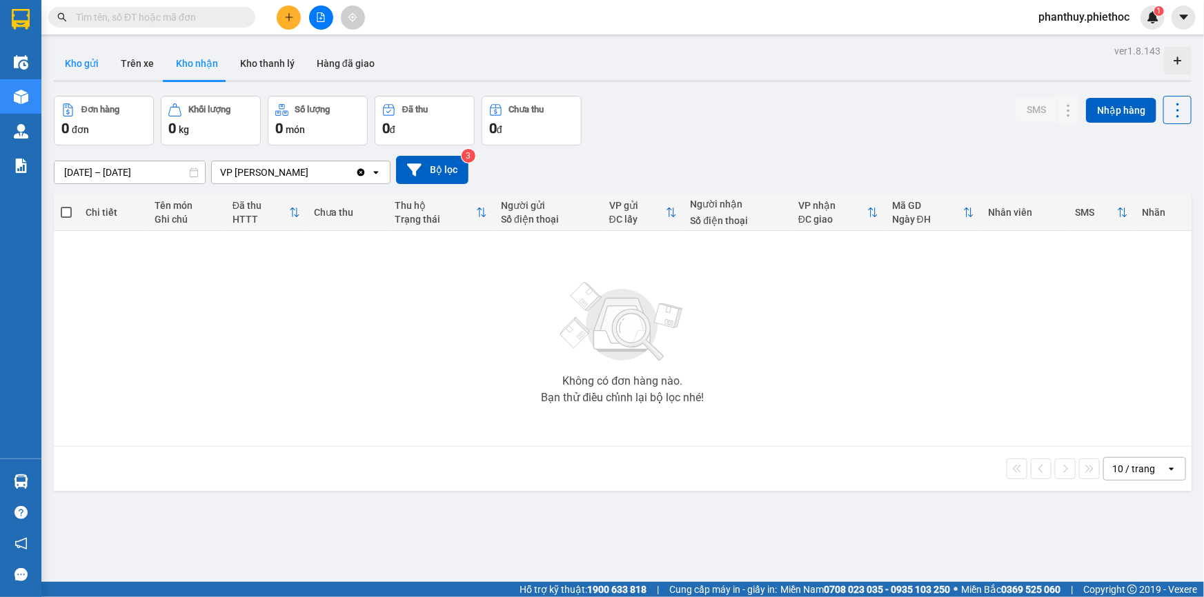
click at [88, 54] on button "Kho gửi" at bounding box center [82, 63] width 56 height 33
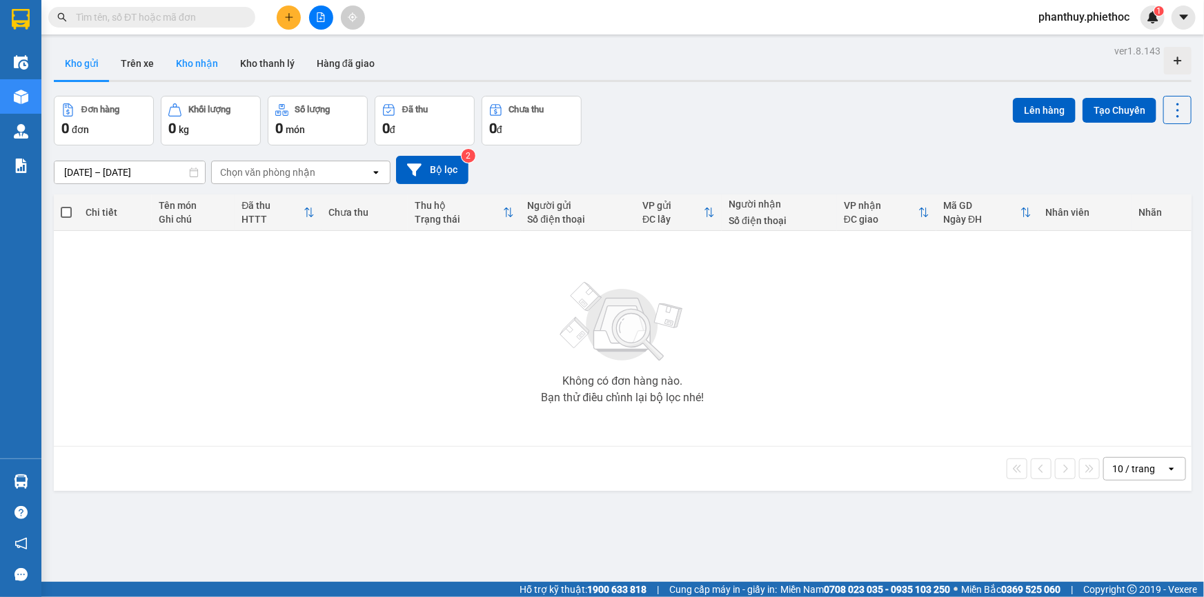
click at [193, 65] on button "Kho nhận" at bounding box center [197, 63] width 64 height 33
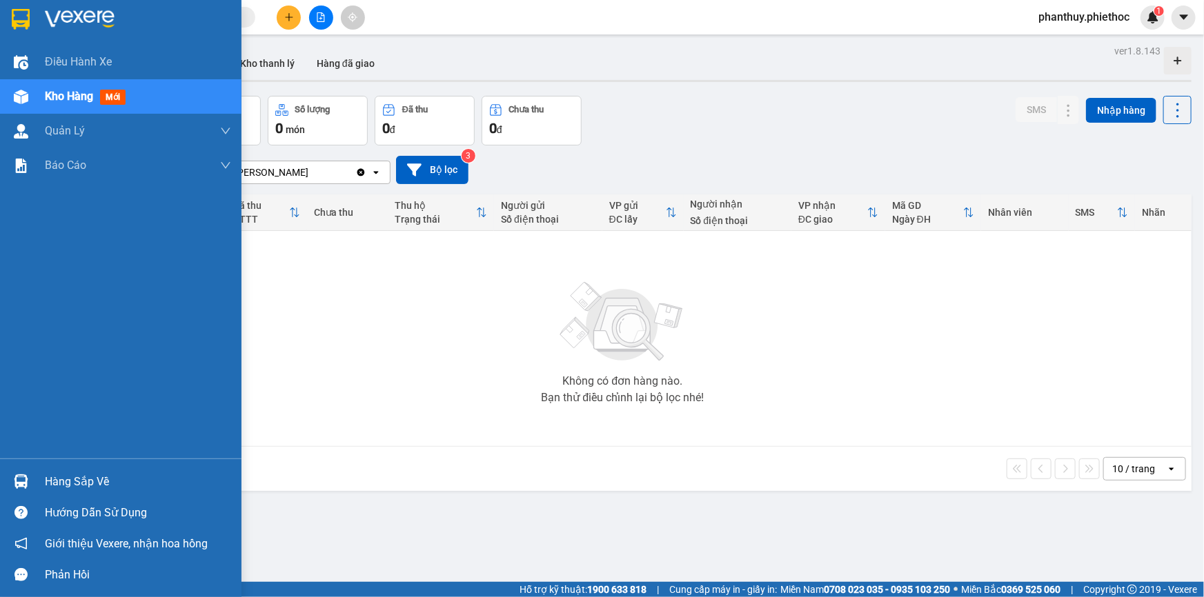
drag, startPoint x: 63, startPoint y: 483, endPoint x: 439, endPoint y: 385, distance: 388.5
click at [66, 483] on div "Hàng sắp về" at bounding box center [138, 482] width 186 height 21
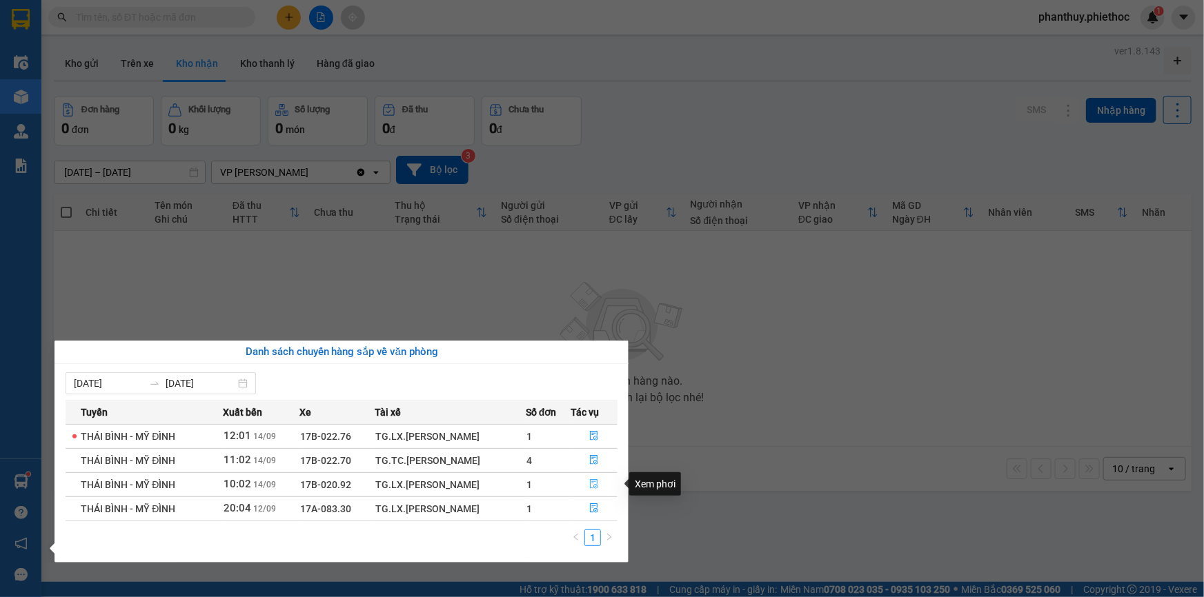
drag, startPoint x: 592, startPoint y: 480, endPoint x: 597, endPoint y: 428, distance: 52.6
click at [590, 483] on icon "file-done" at bounding box center [594, 484] width 8 height 10
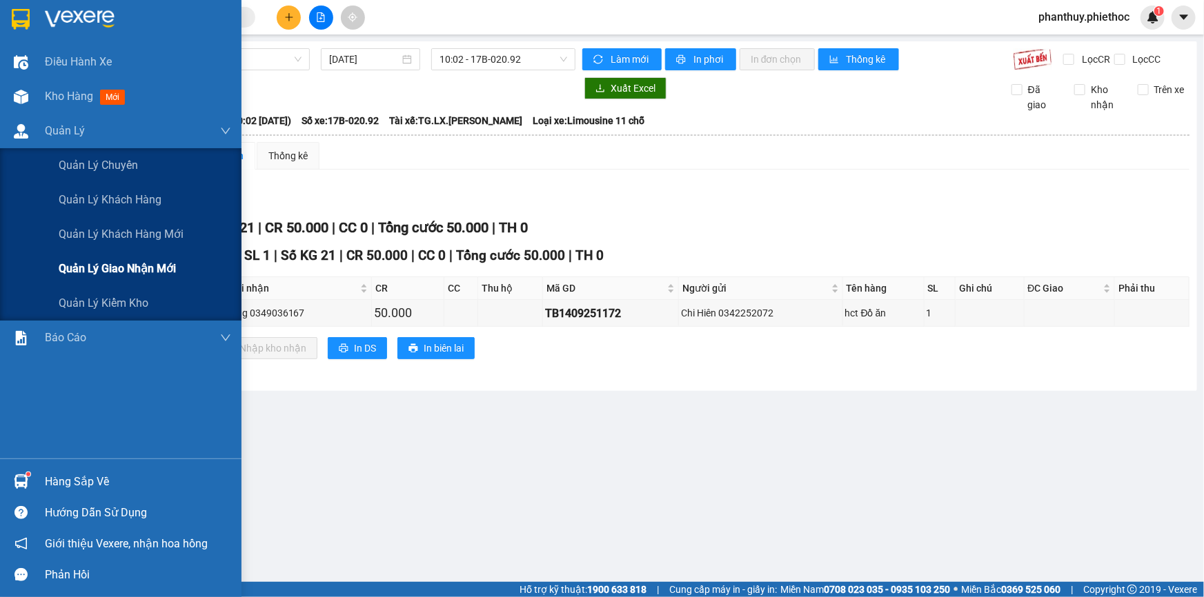
click at [145, 269] on span "Quản lý giao nhận mới" at bounding box center [117, 268] width 117 height 17
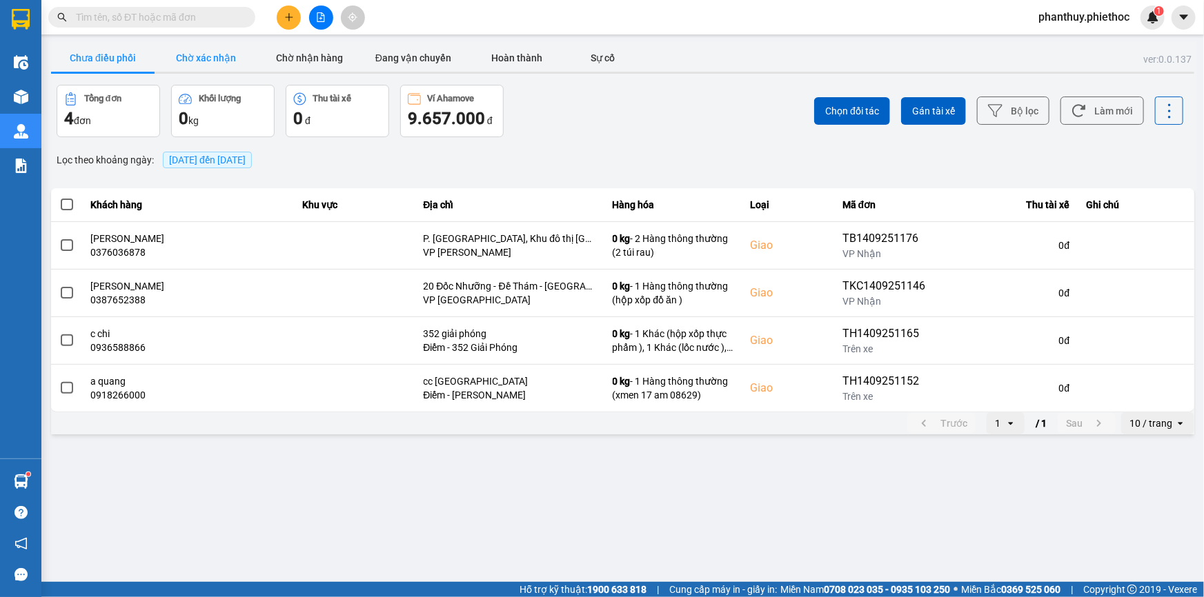
click at [191, 54] on button "Chờ xác nhận" at bounding box center [206, 58] width 103 height 28
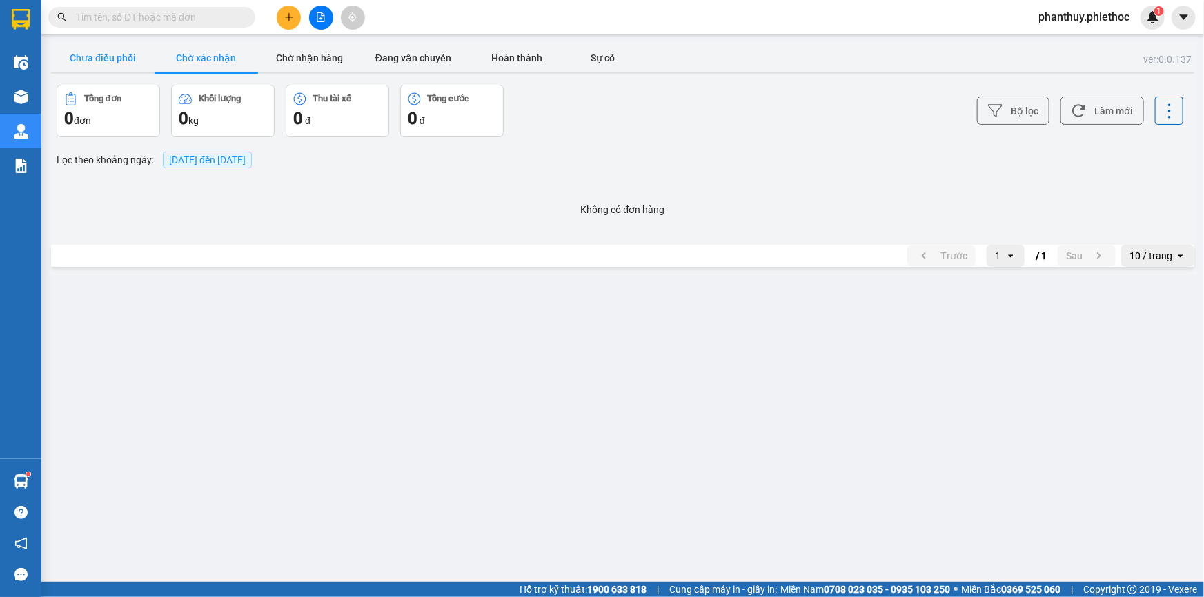
click at [81, 54] on button "Chưa điều phối" at bounding box center [102, 58] width 103 height 28
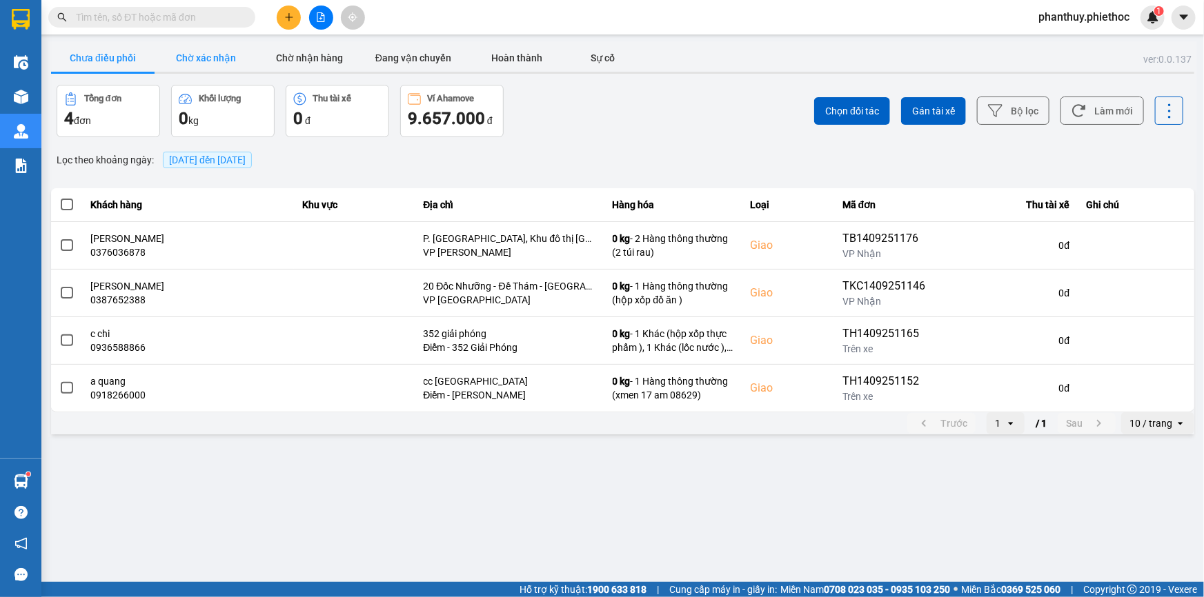
click at [216, 54] on button "Chờ xác nhận" at bounding box center [206, 58] width 103 height 28
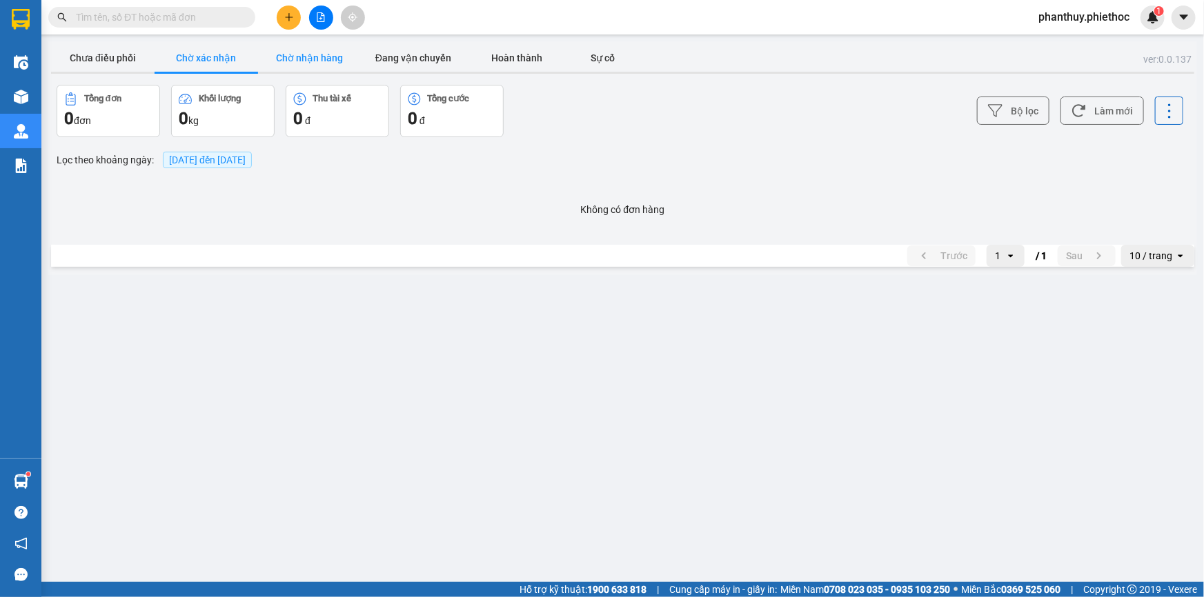
click at [302, 54] on button "Chờ nhận hàng" at bounding box center [309, 58] width 103 height 28
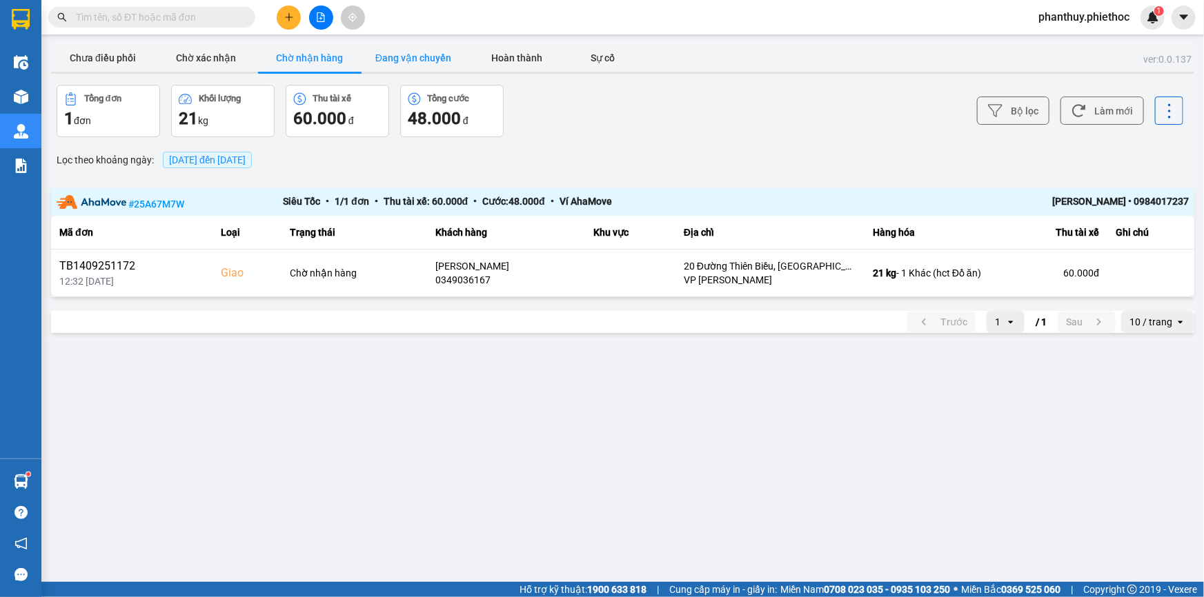
click at [421, 59] on button "Đang vận chuyển" at bounding box center [412, 58] width 103 height 28
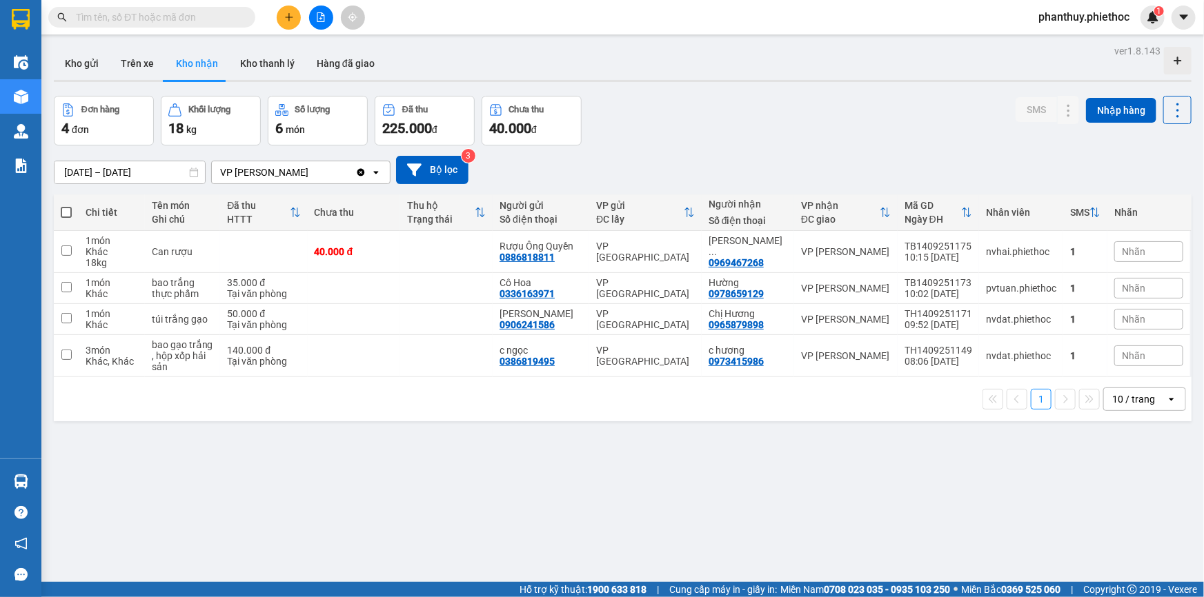
click at [1122, 359] on span "Nhãn" at bounding box center [1133, 355] width 23 height 11
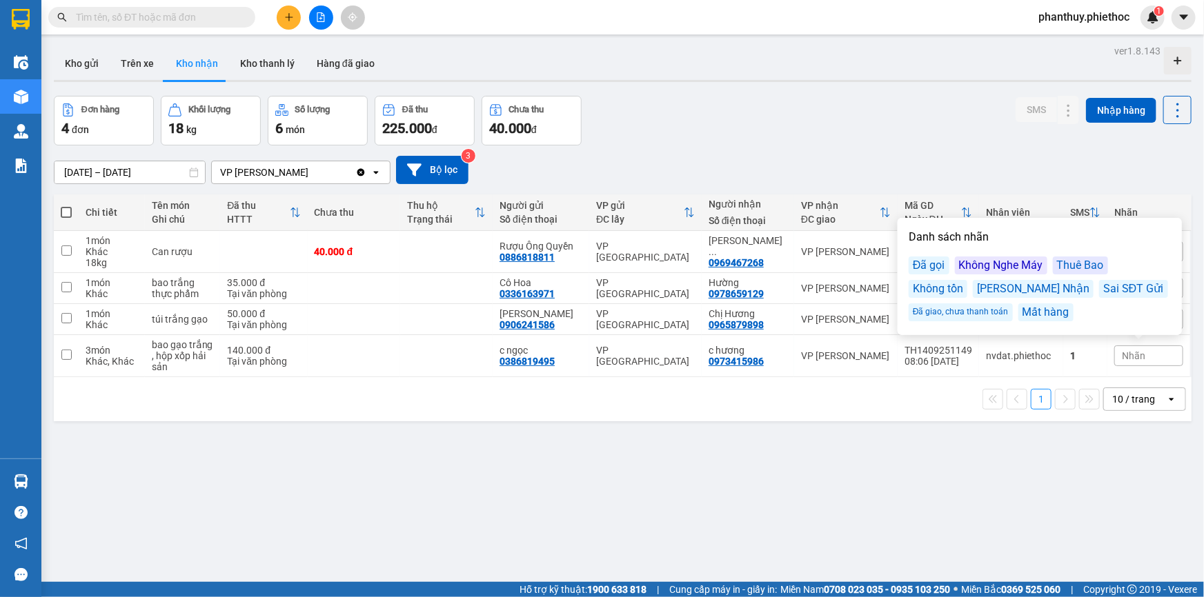
click at [973, 268] on div "Không Nghe Máy" at bounding box center [1001, 266] width 92 height 18
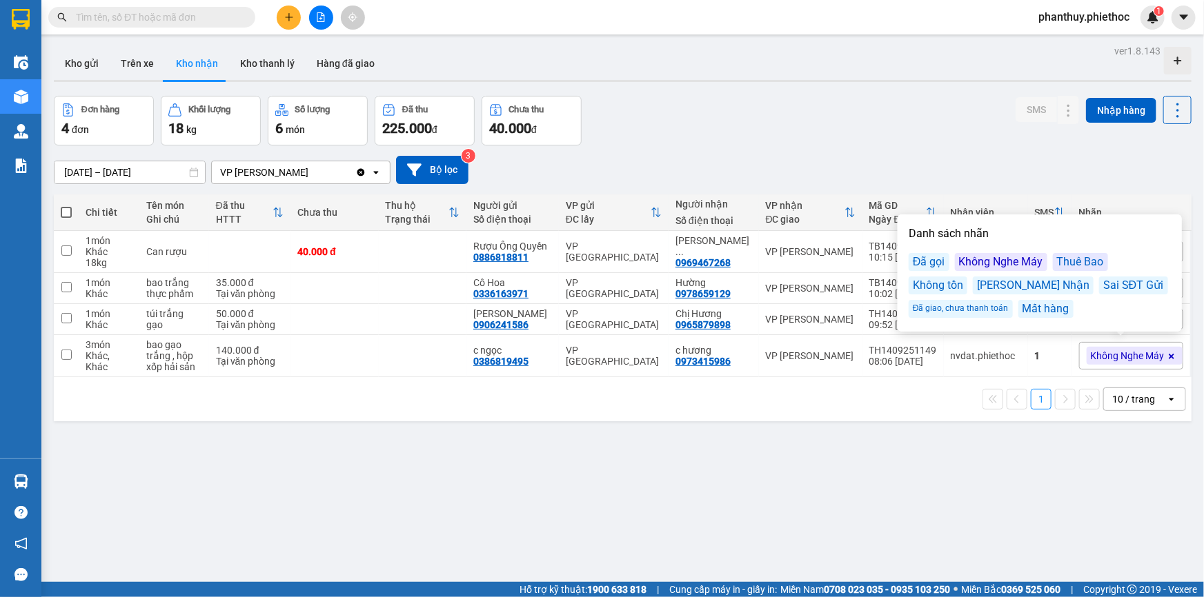
click at [793, 97] on div "Đơn hàng 4 đơn Khối lượng 18 kg Số lượng 6 món Đã thu 225.000 đ Chưa thu 40.000…" at bounding box center [623, 121] width 1138 height 50
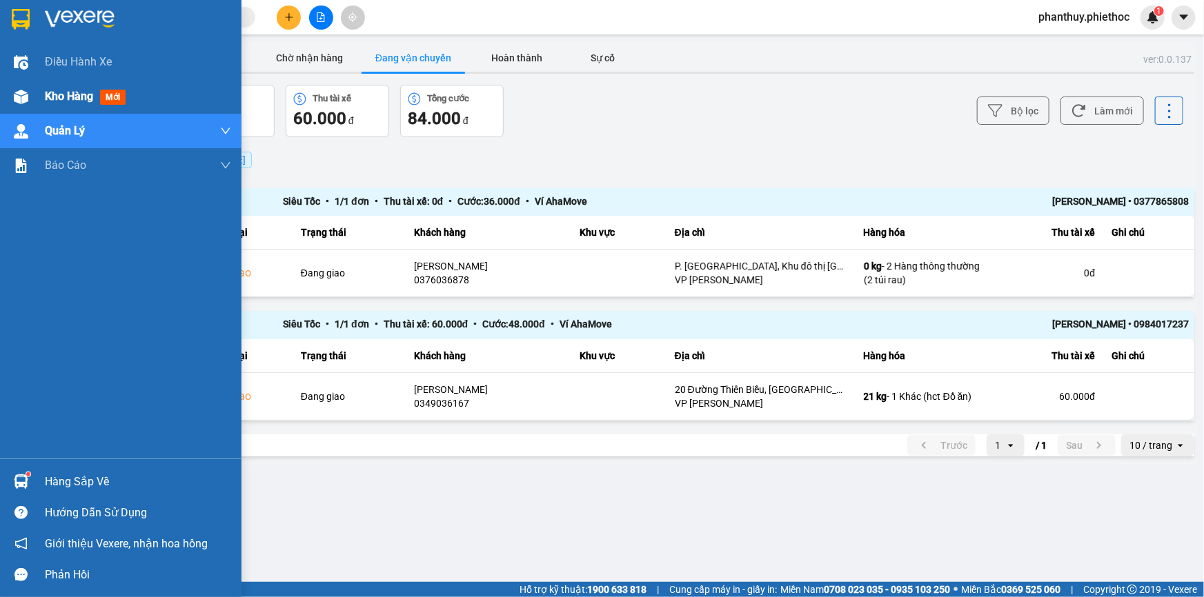
click at [65, 92] on span "Kho hàng" at bounding box center [69, 96] width 48 height 13
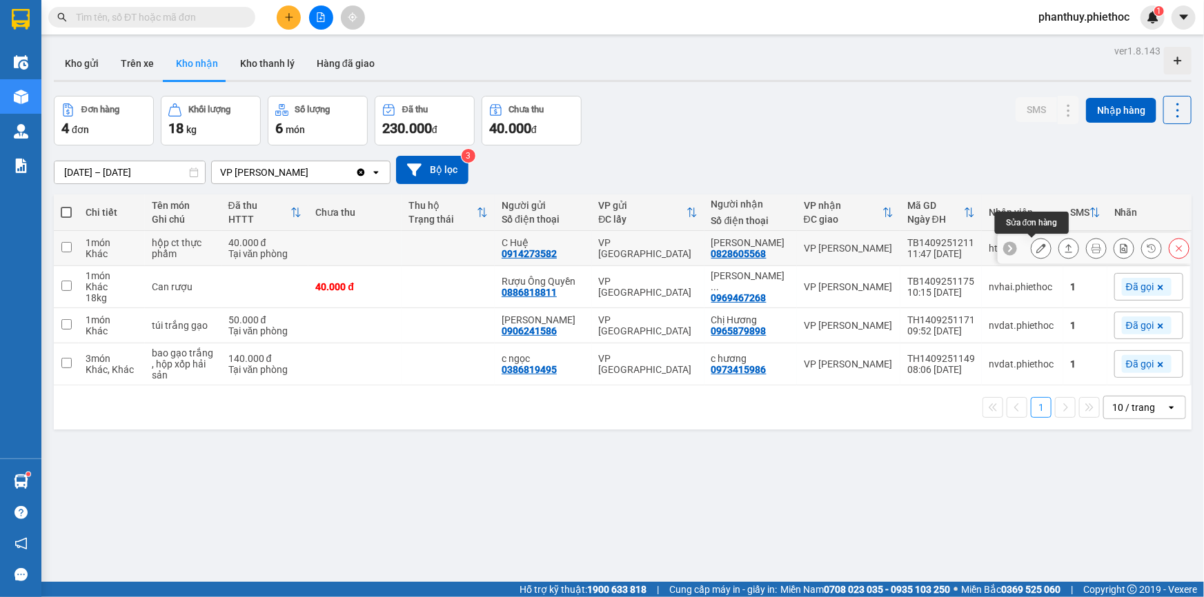
click at [1036, 244] on icon at bounding box center [1041, 249] width 10 height 10
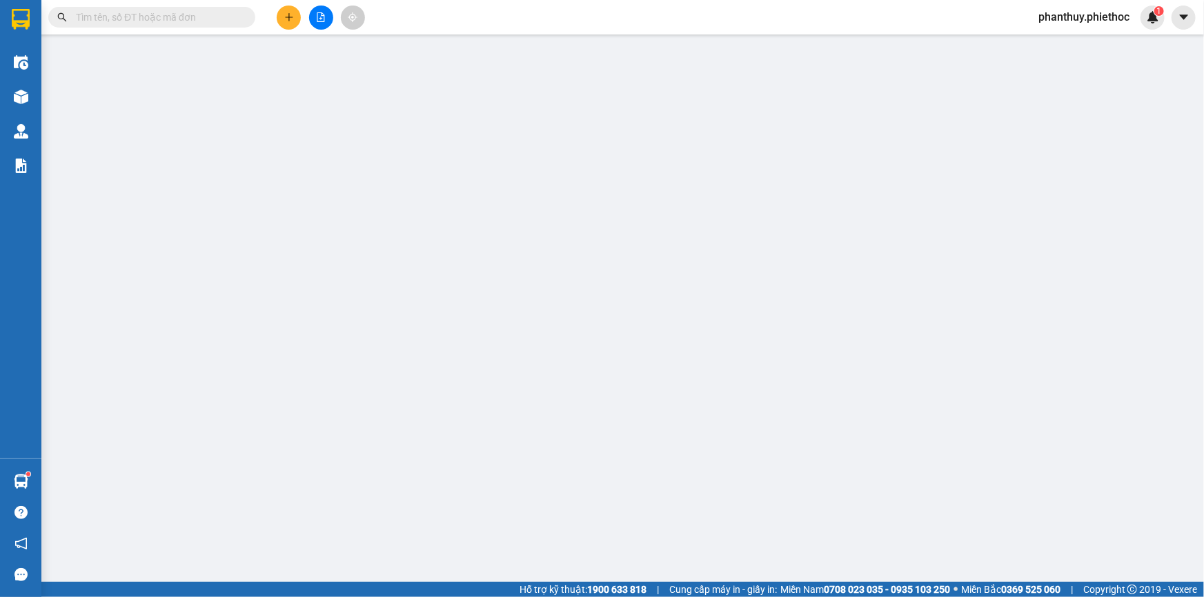
type input "0914273582"
type input "C Huệ"
type input "0828605568"
type input "[PERSON_NAME]"
type input "40.000"
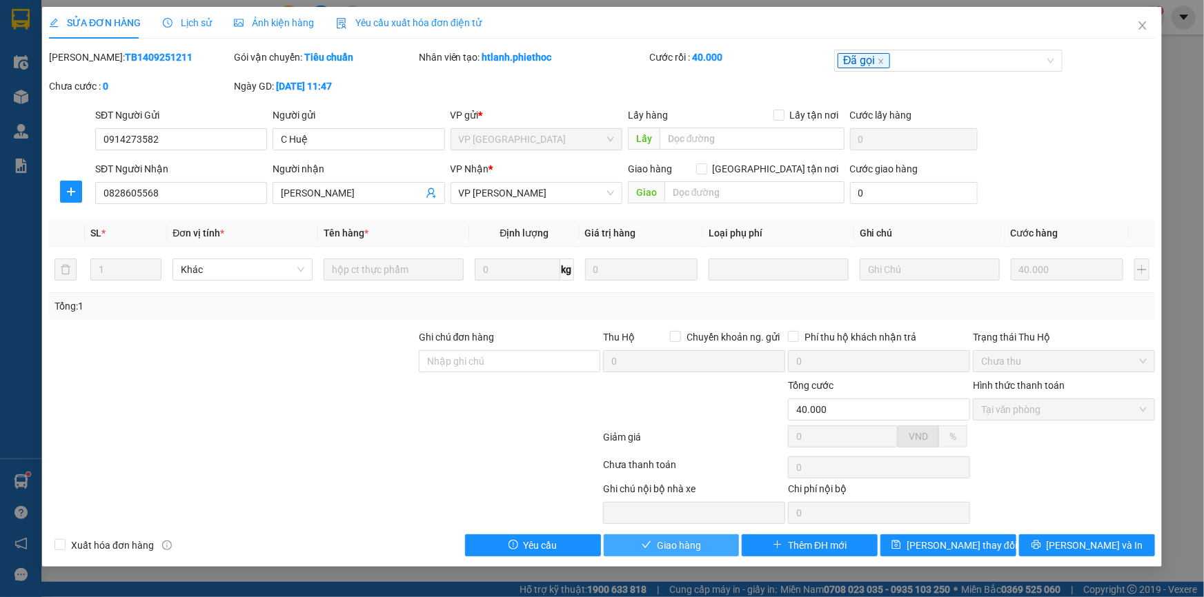
drag, startPoint x: 692, startPoint y: 544, endPoint x: 749, endPoint y: 491, distance: 78.1
click at [690, 545] on span "Giao hàng" at bounding box center [679, 545] width 44 height 15
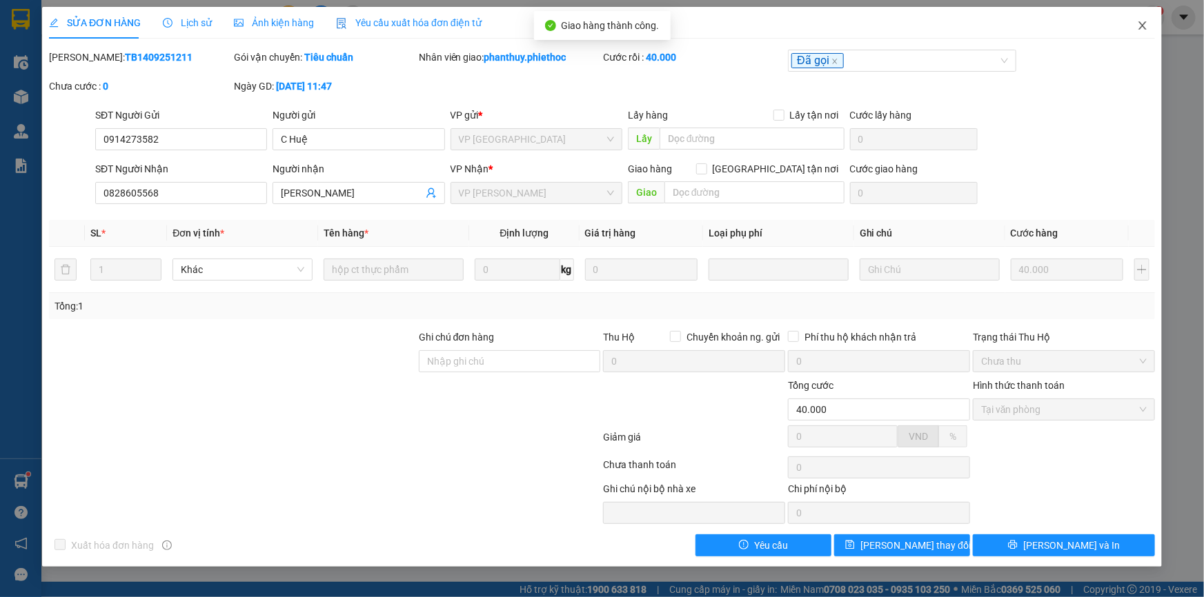
click at [1145, 25] on icon "close" at bounding box center [1142, 25] width 11 height 11
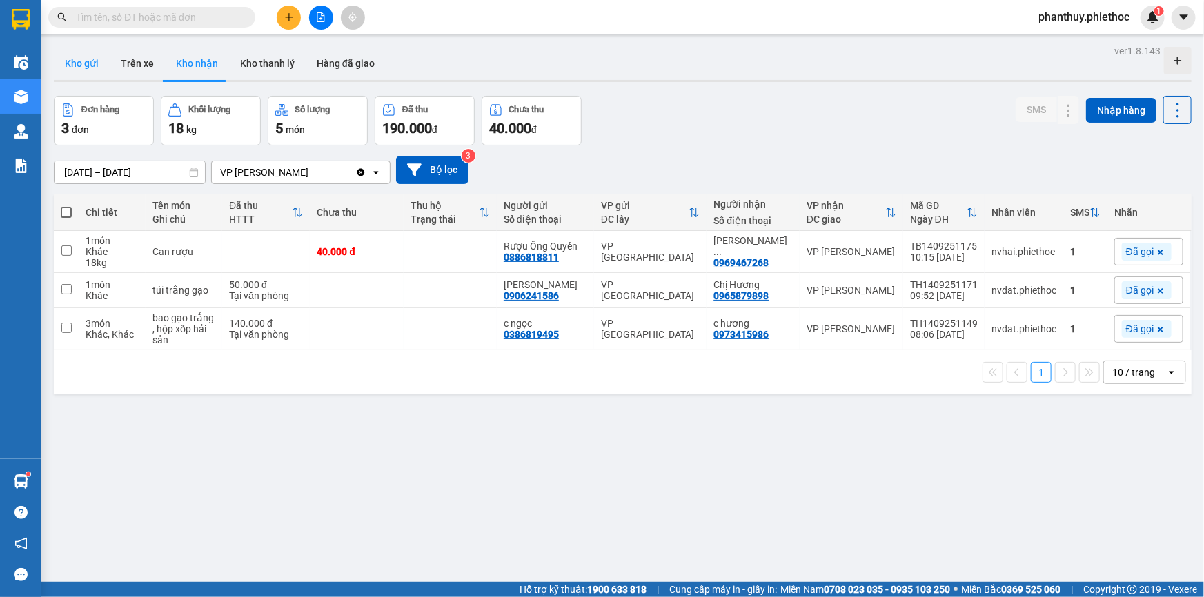
click at [75, 57] on button "Kho gửi" at bounding box center [82, 63] width 56 height 33
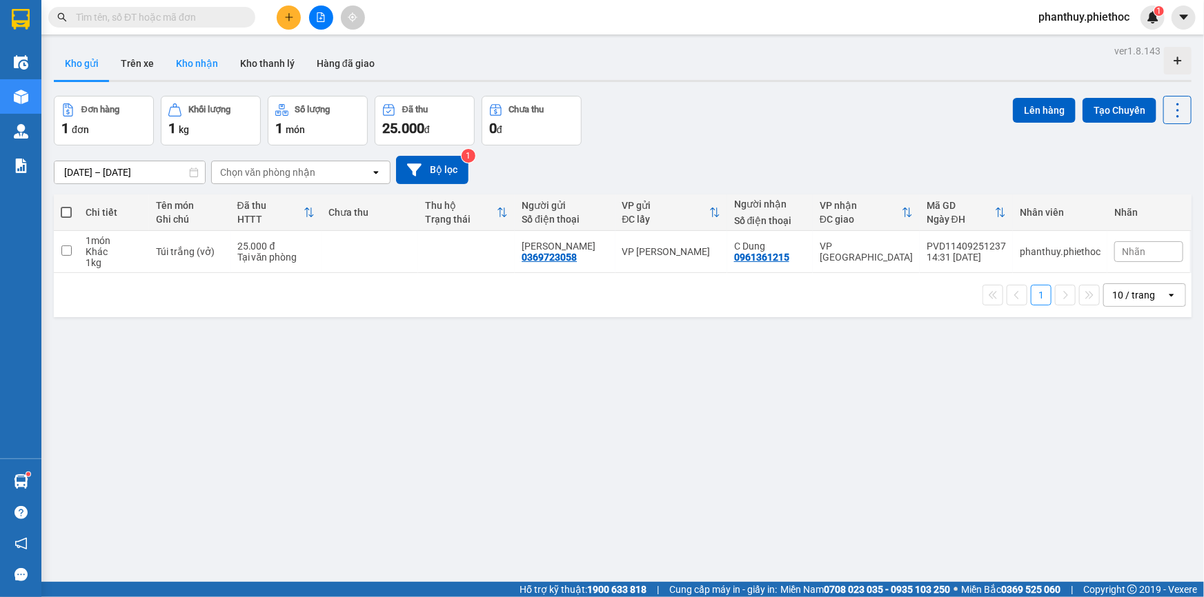
click at [183, 67] on button "Kho nhận" at bounding box center [197, 63] width 64 height 33
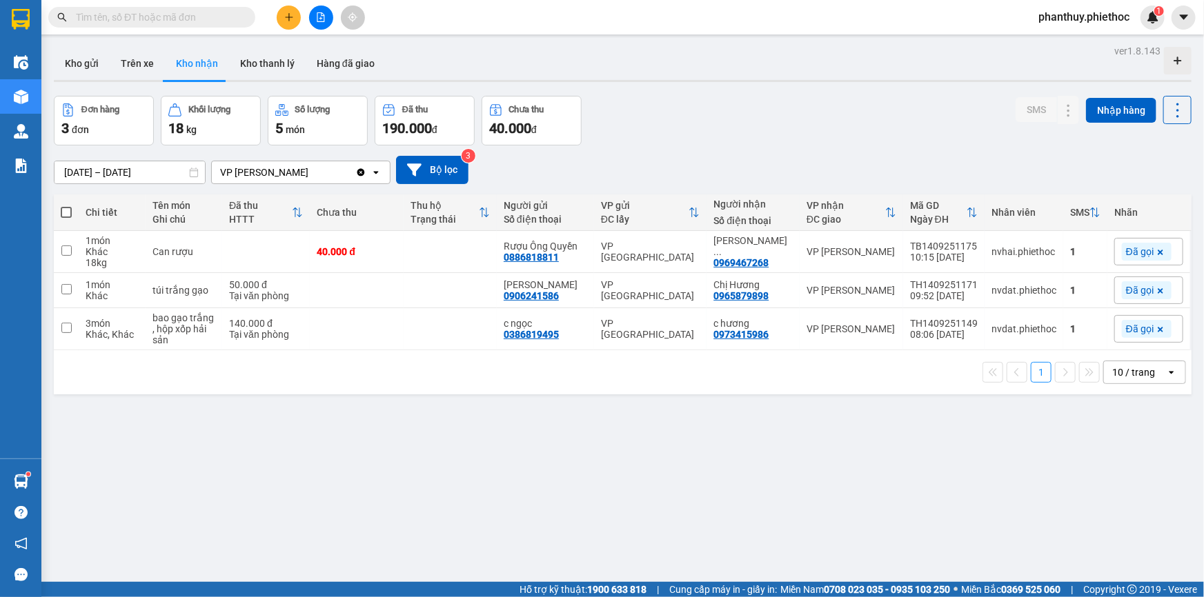
click at [722, 96] on div "Đơn hàng 3 đơn Khối lượng 18 kg Số lượng 5 món Đã thu 190.000 đ Chưa thu 40.000…" at bounding box center [623, 121] width 1138 height 50
